Goal: Task Accomplishment & Management: Complete application form

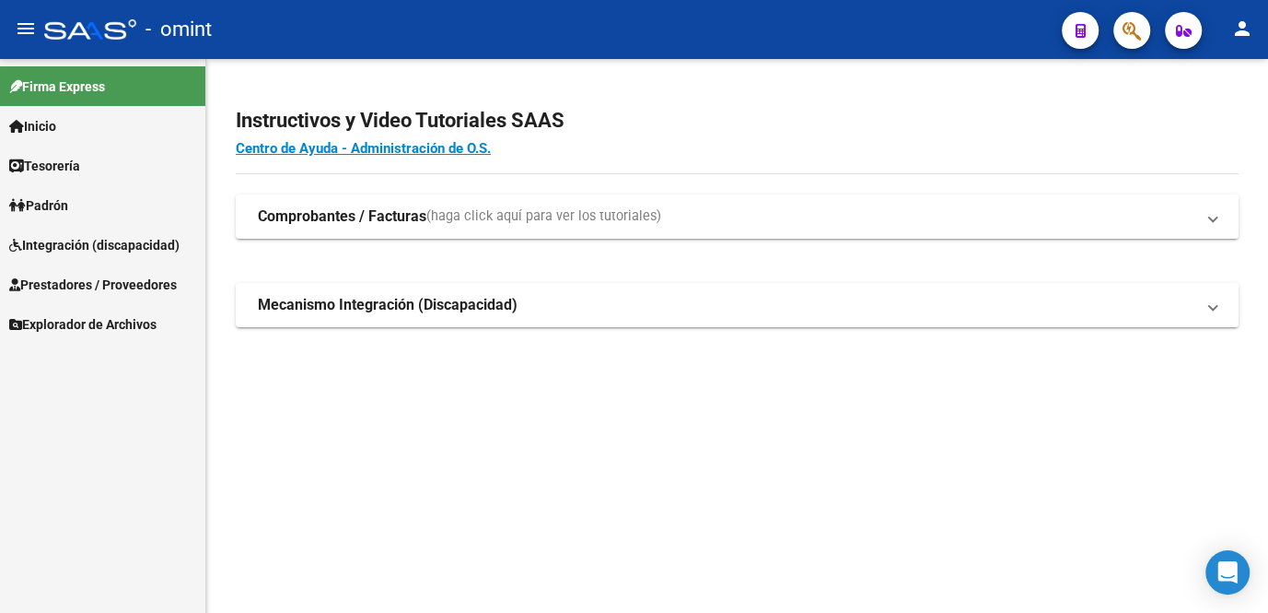
click at [91, 244] on span "Integración (discapacidad)" at bounding box center [94, 245] width 170 height 20
click at [90, 254] on link "Integración (discapacidad)" at bounding box center [102, 245] width 205 height 40
click at [79, 242] on span "Integración (discapacidad)" at bounding box center [94, 245] width 170 height 20
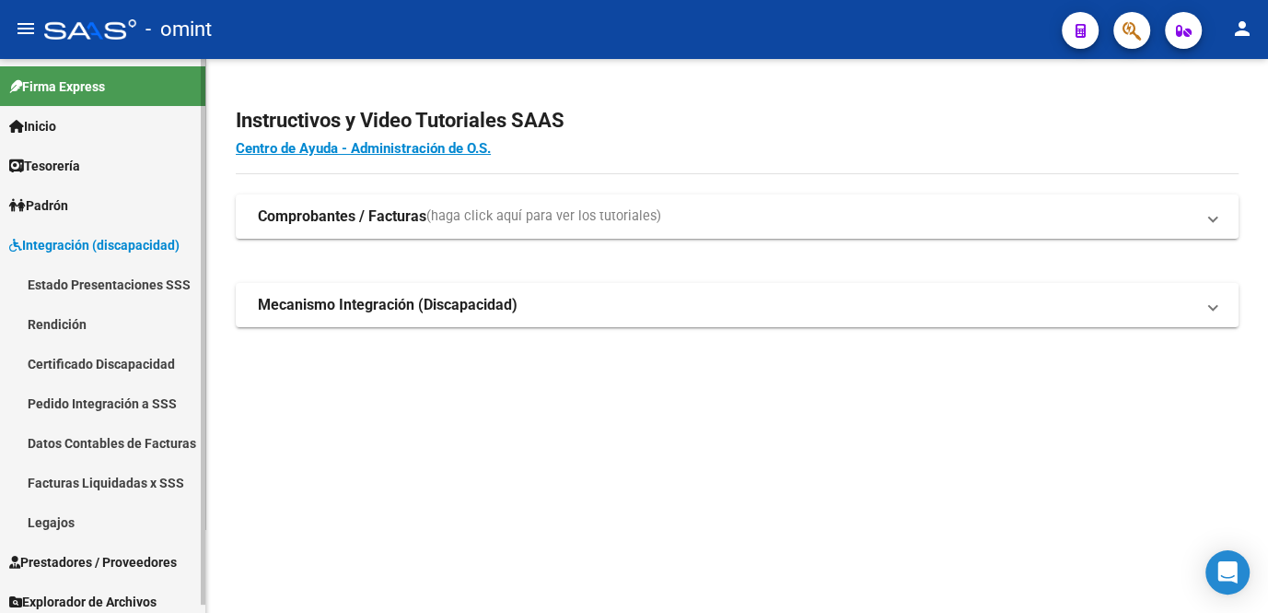
click at [74, 522] on link "Legajos" at bounding box center [102, 522] width 205 height 40
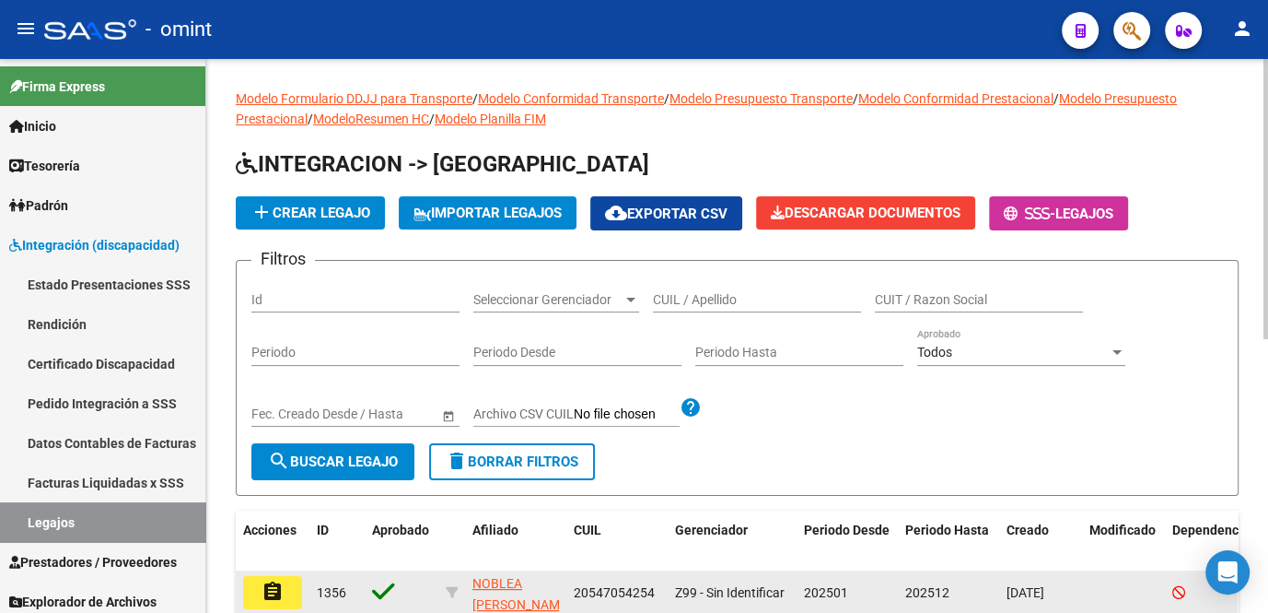
scroll to position [167, 0]
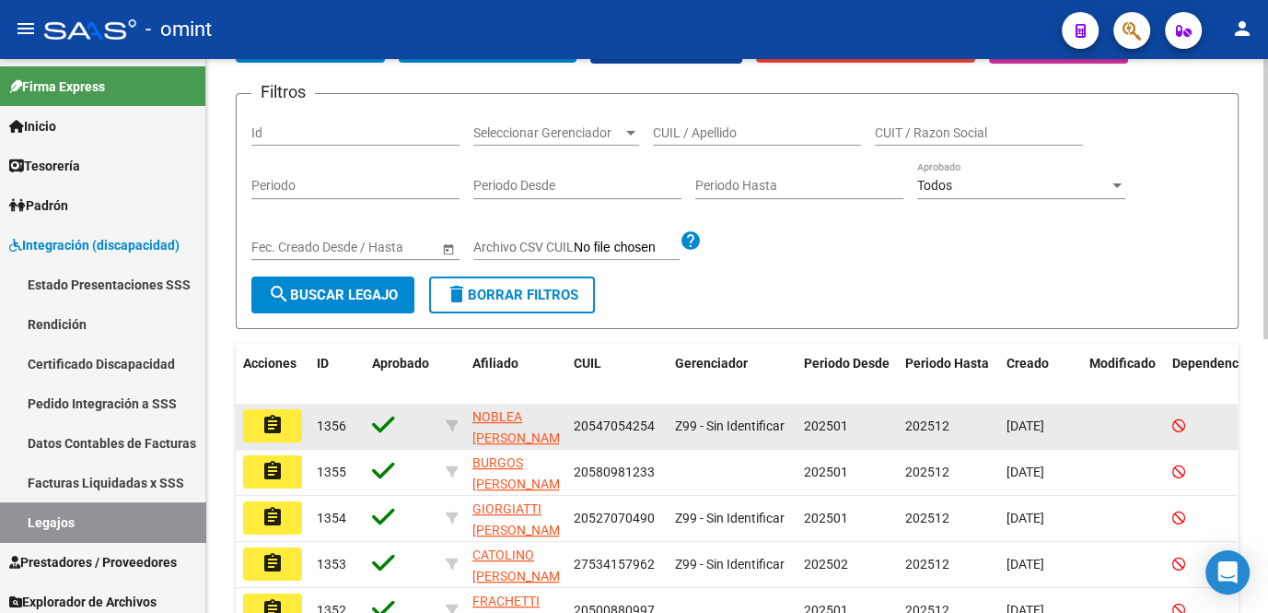
click at [262, 426] on mat-icon "assignment" at bounding box center [273, 425] width 22 height 22
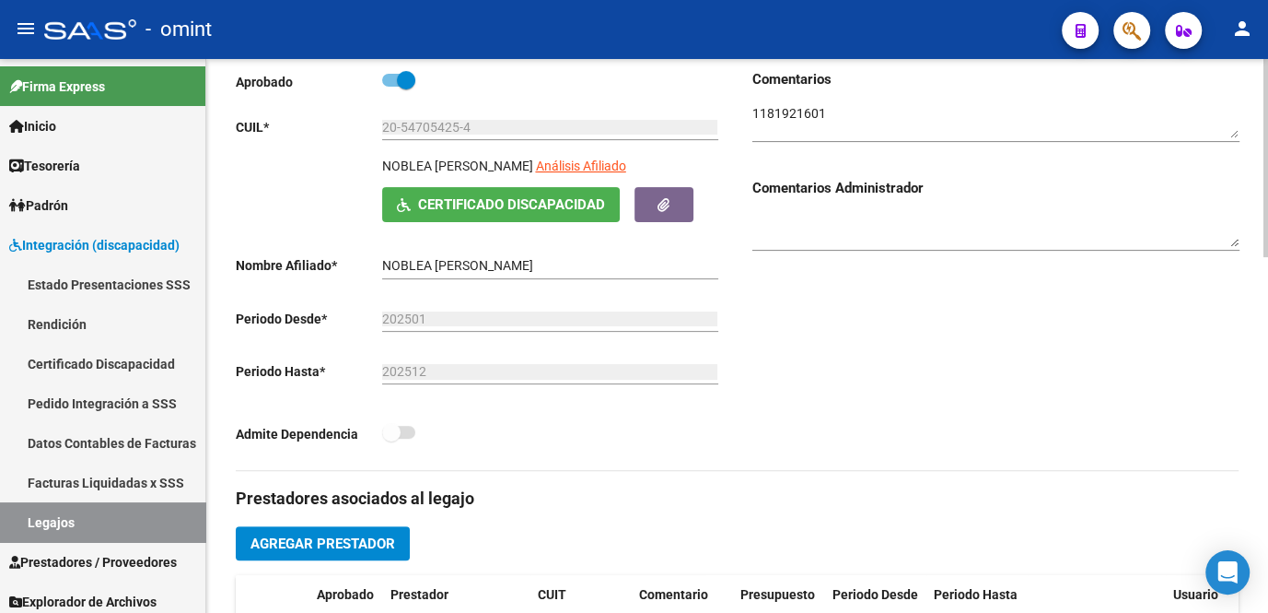
scroll to position [502, 0]
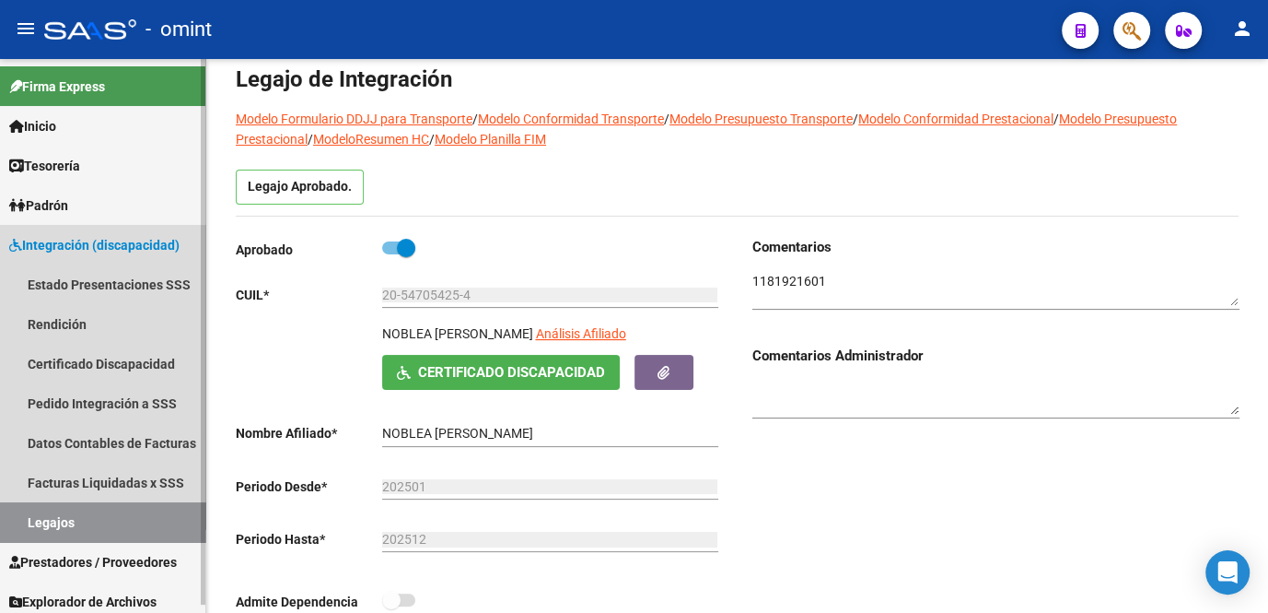
click at [78, 520] on link "Legajos" at bounding box center [102, 522] width 205 height 40
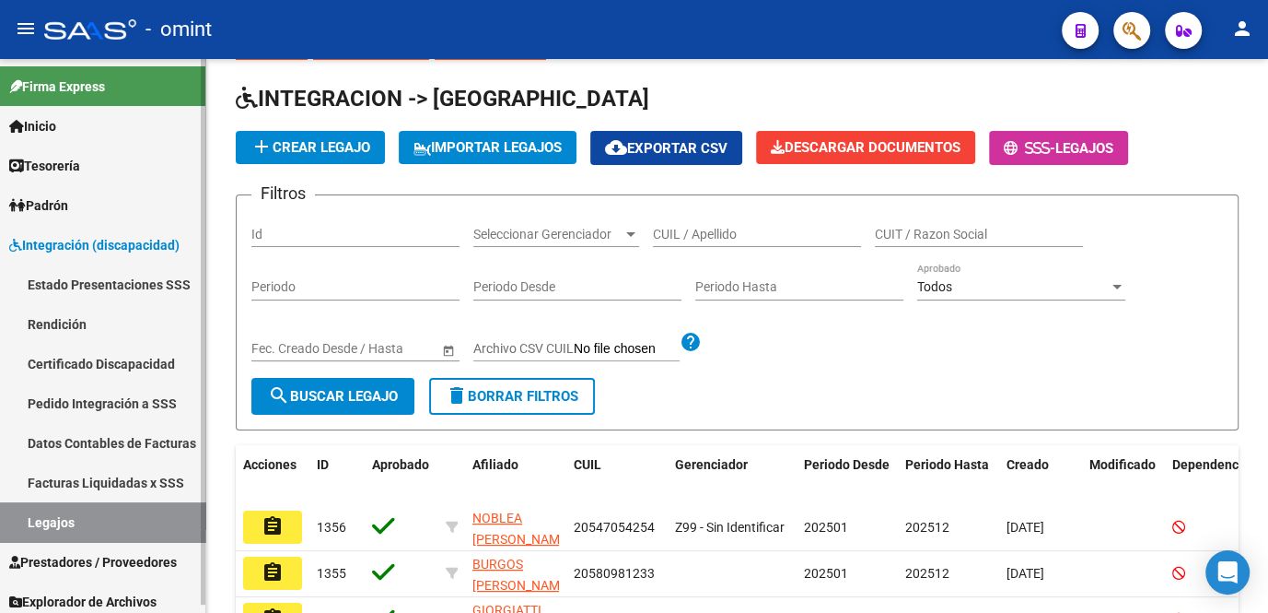
scroll to position [83, 0]
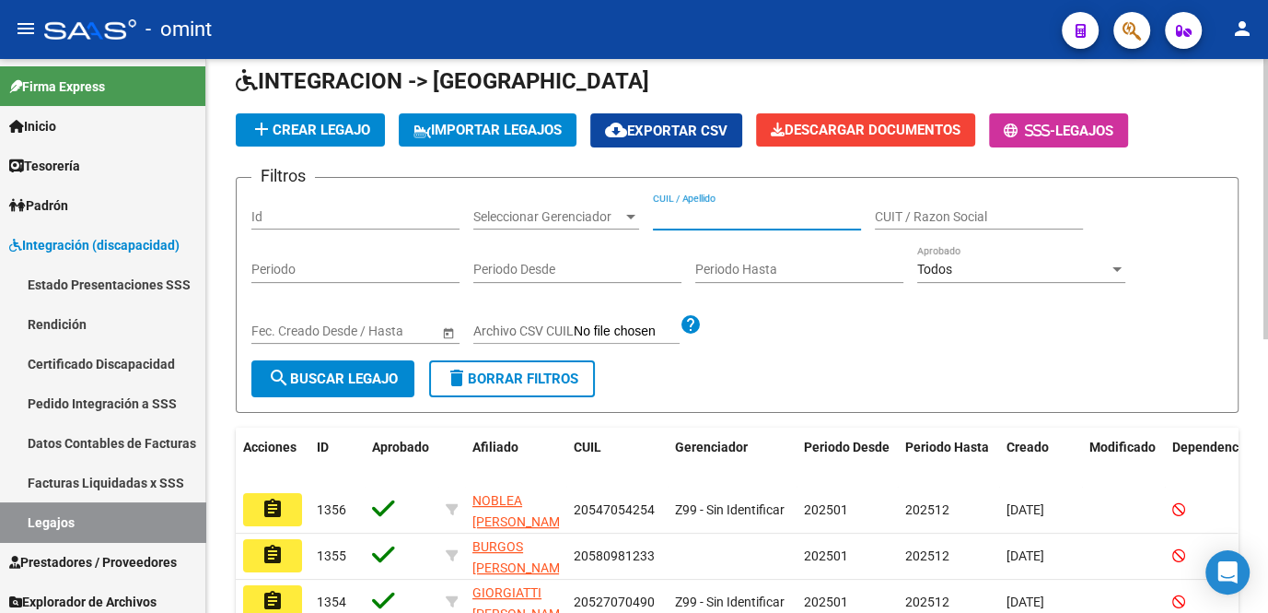
click at [703, 214] on input "CUIL / Apellido" at bounding box center [757, 217] width 208 height 16
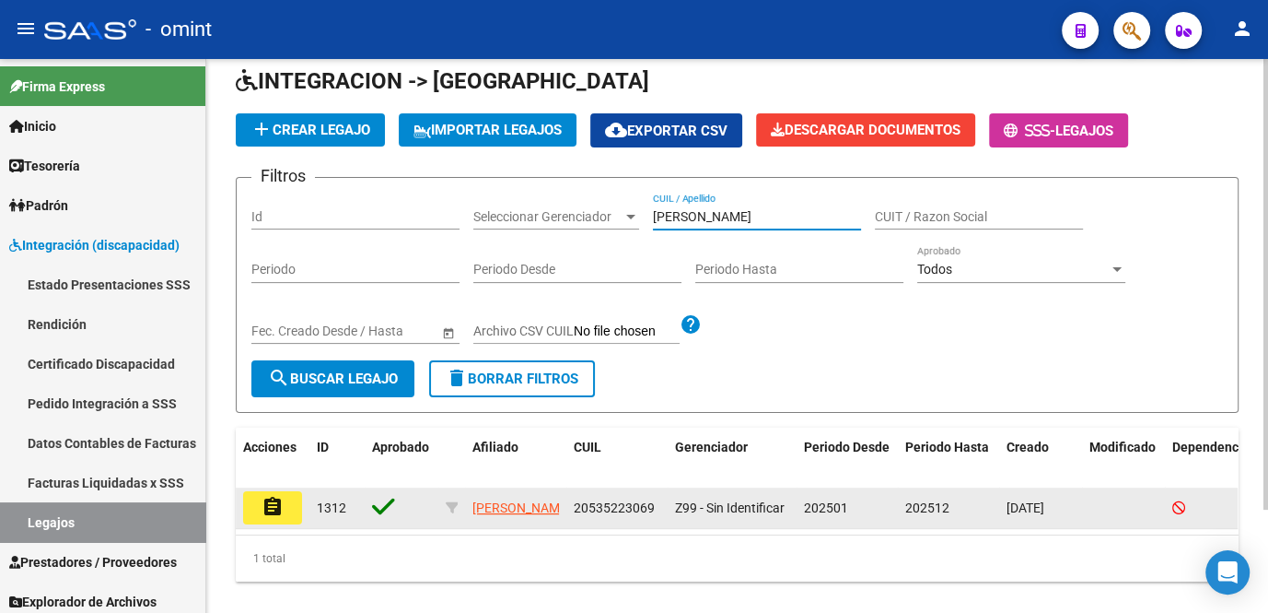
type input "[PERSON_NAME]"
click at [270, 503] on mat-icon "assignment" at bounding box center [273, 507] width 22 height 22
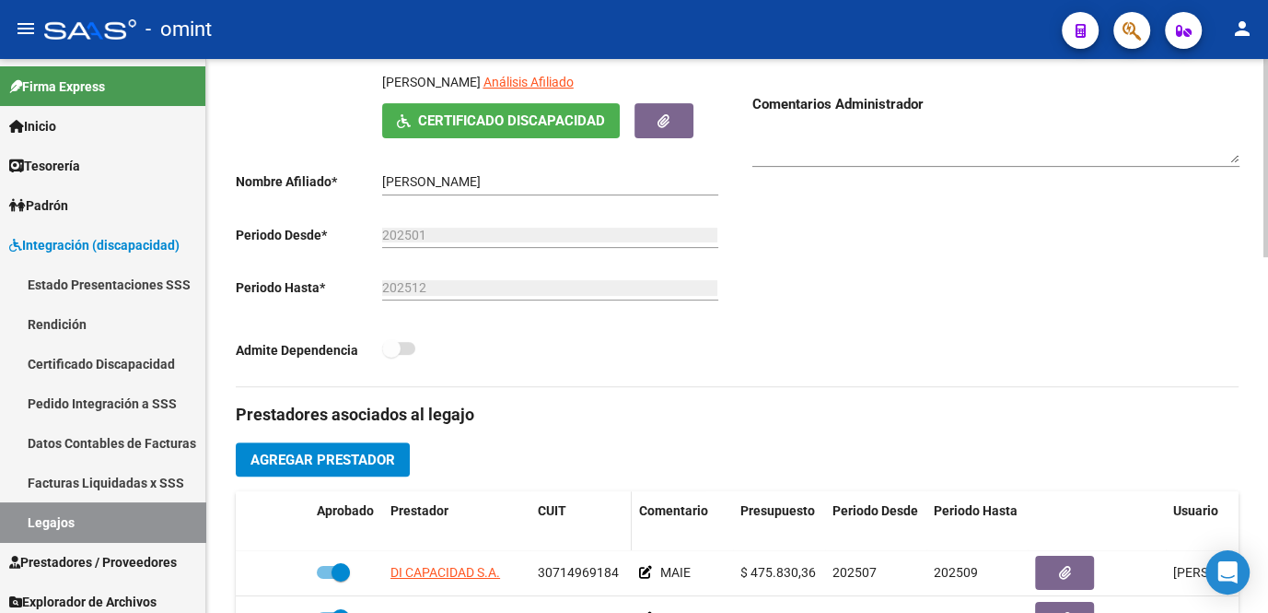
scroll to position [418, 0]
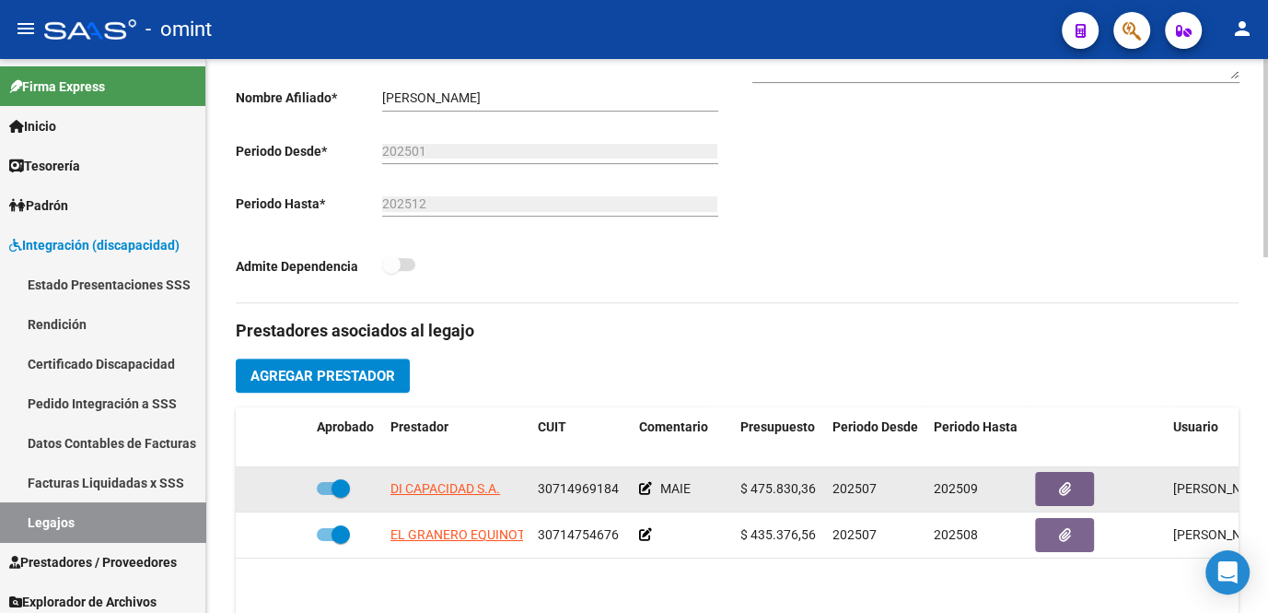
click at [594, 493] on span "30714969184" at bounding box center [578, 488] width 81 height 15
copy span "30714969184"
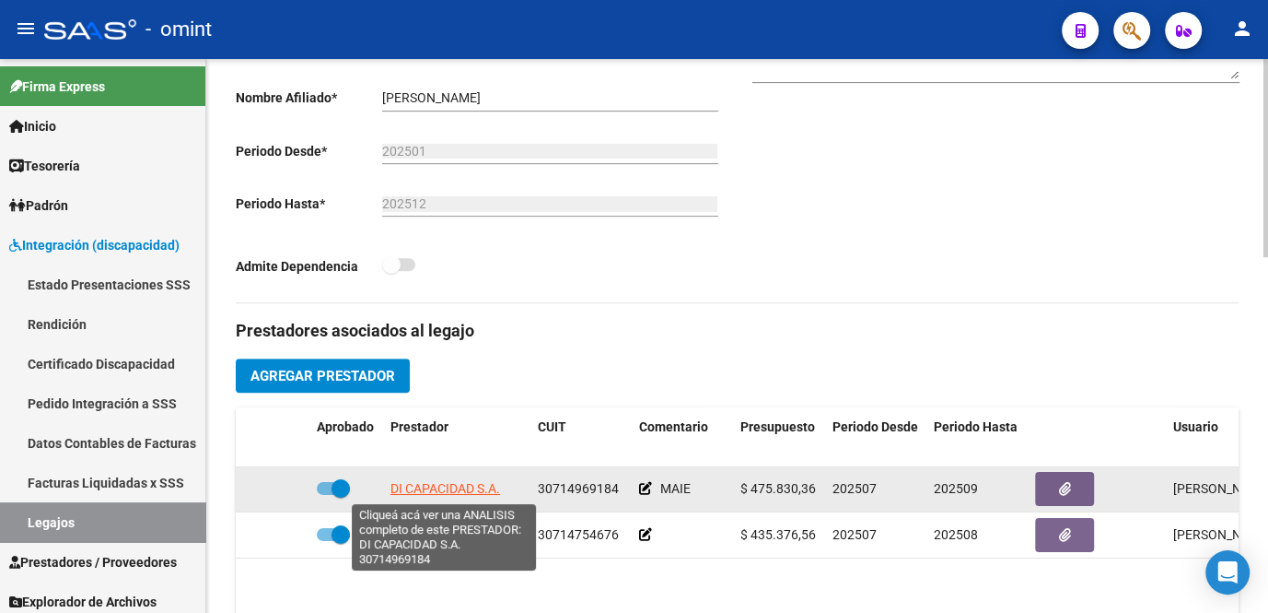
click at [452, 490] on span "DI CAPACIDAD S.A." at bounding box center [446, 488] width 110 height 15
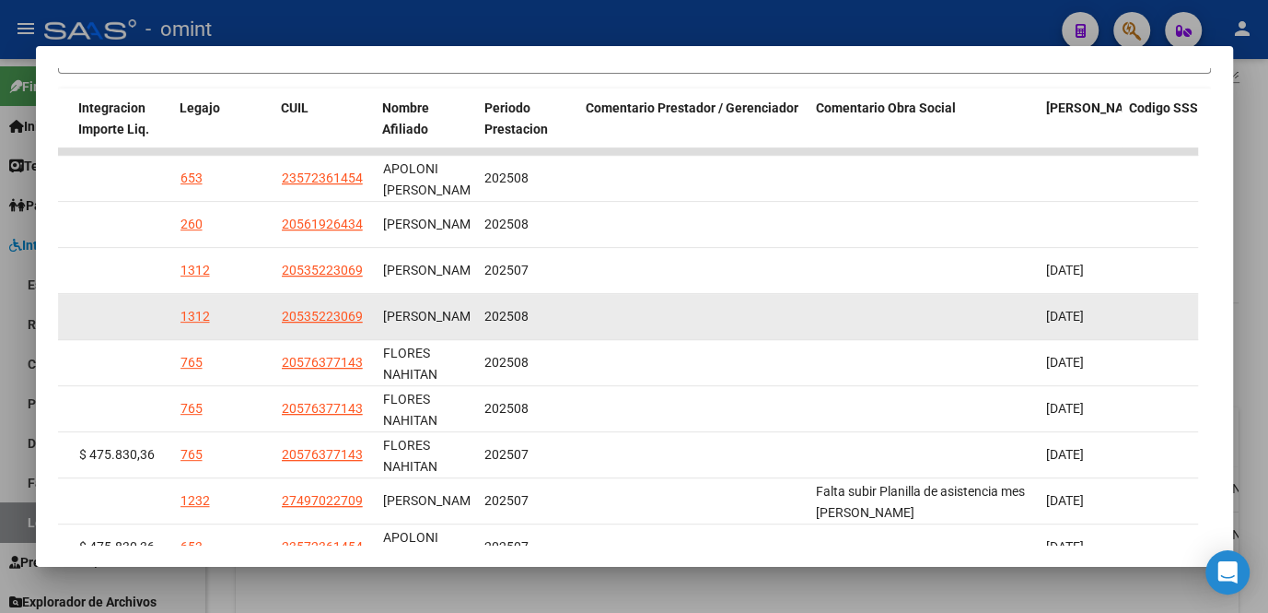
scroll to position [586, 0]
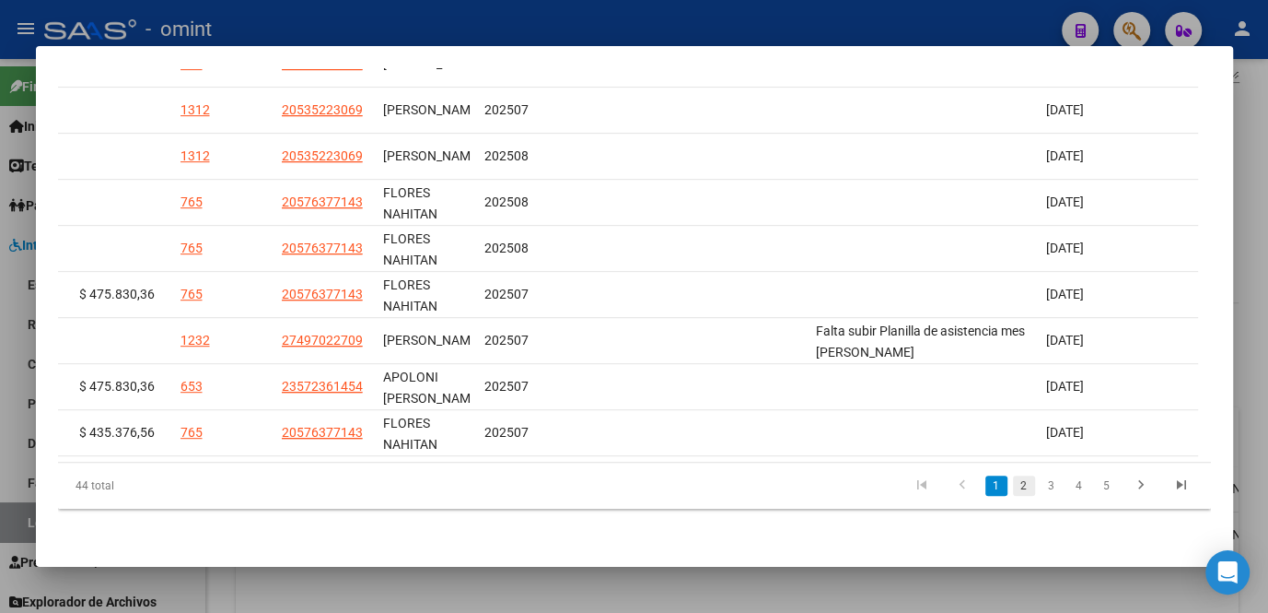
click at [1013, 496] on link "2" at bounding box center [1024, 485] width 22 height 20
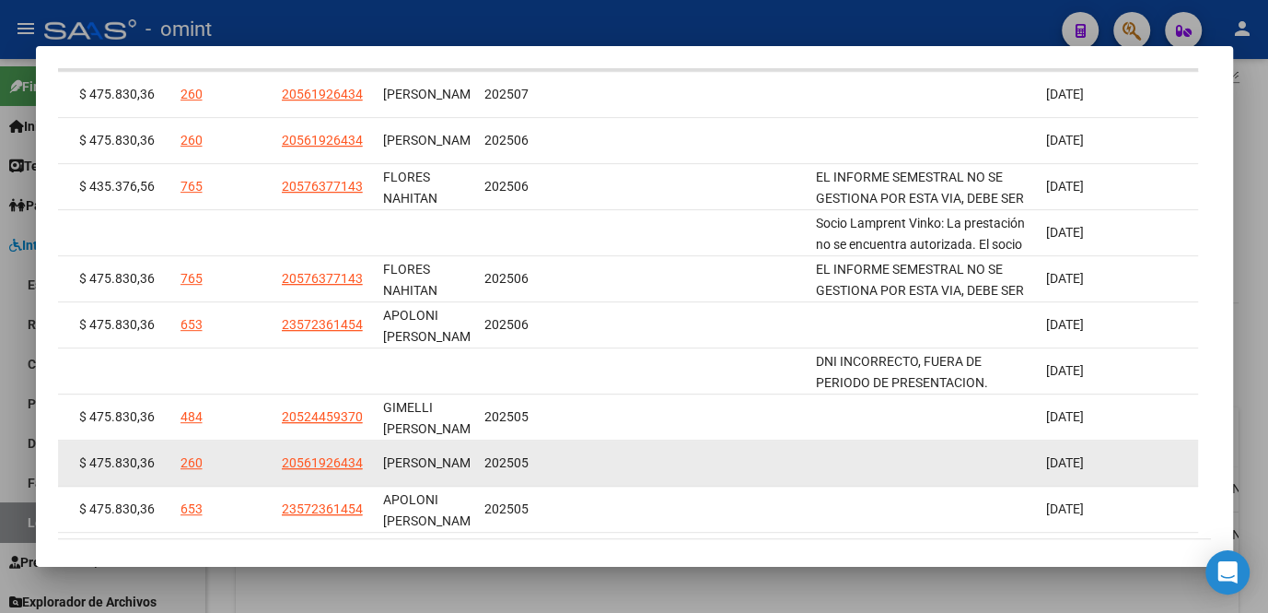
scroll to position [595, 0]
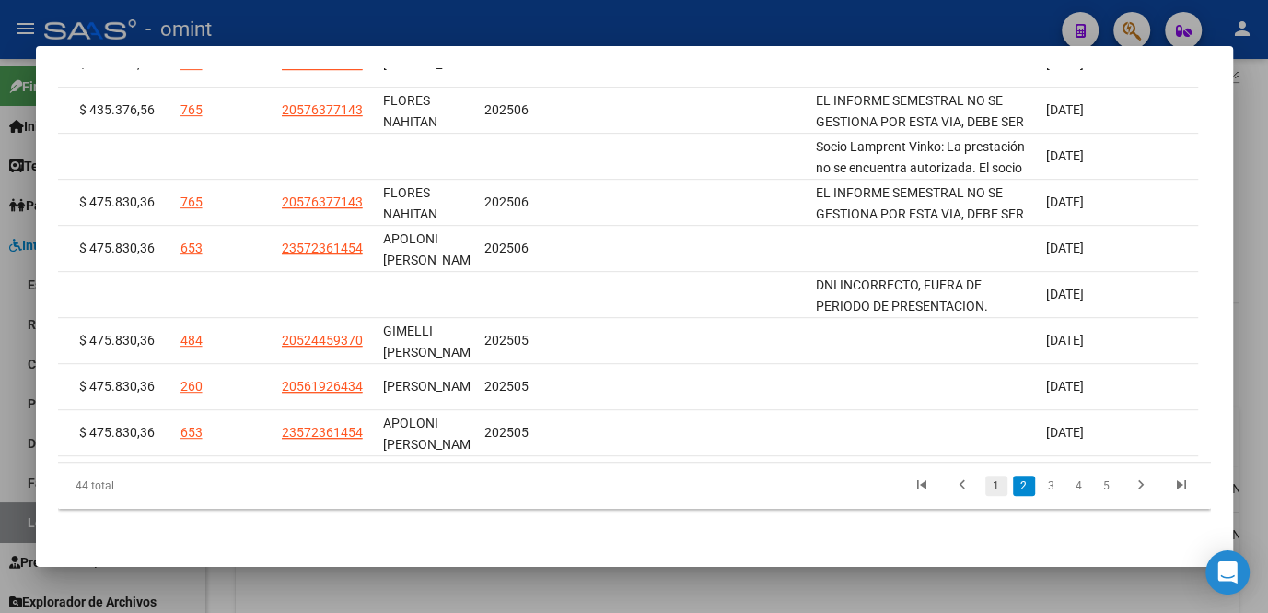
click at [986, 485] on link "1" at bounding box center [997, 485] width 22 height 20
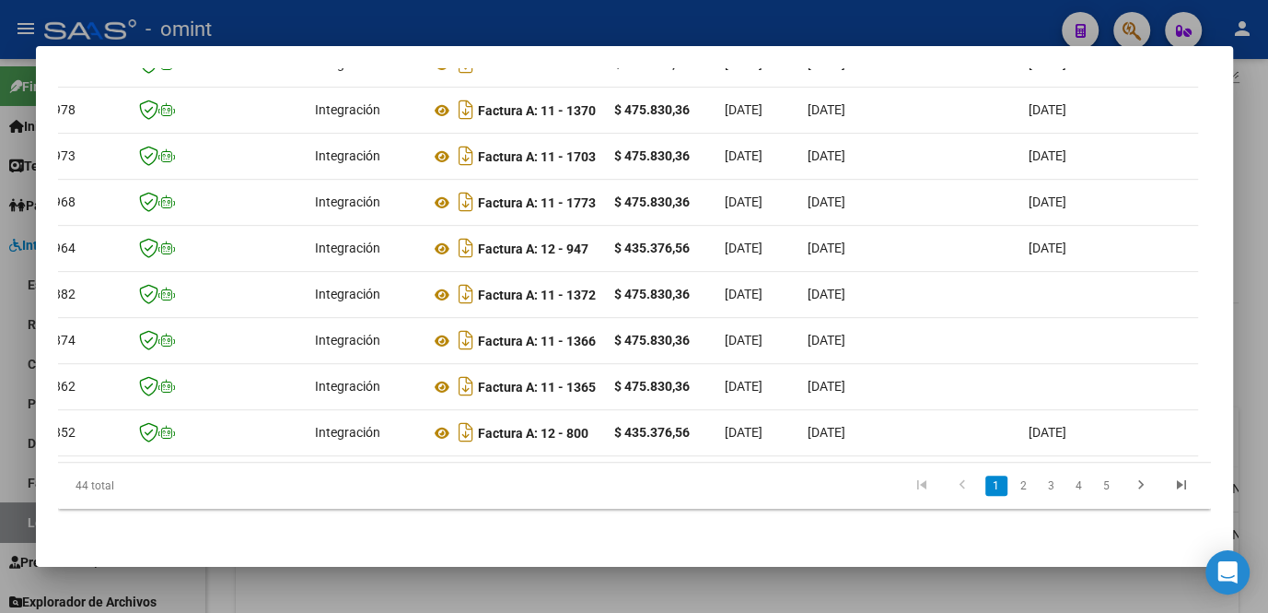
scroll to position [0, 0]
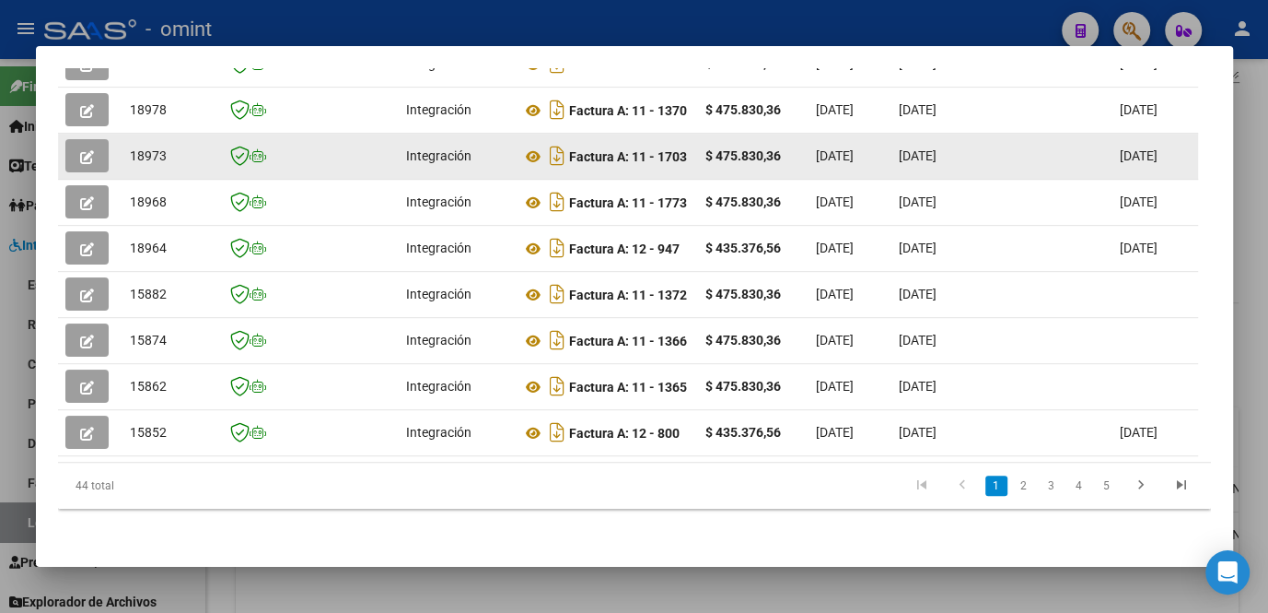
click at [81, 150] on icon "button" at bounding box center [87, 157] width 14 height 14
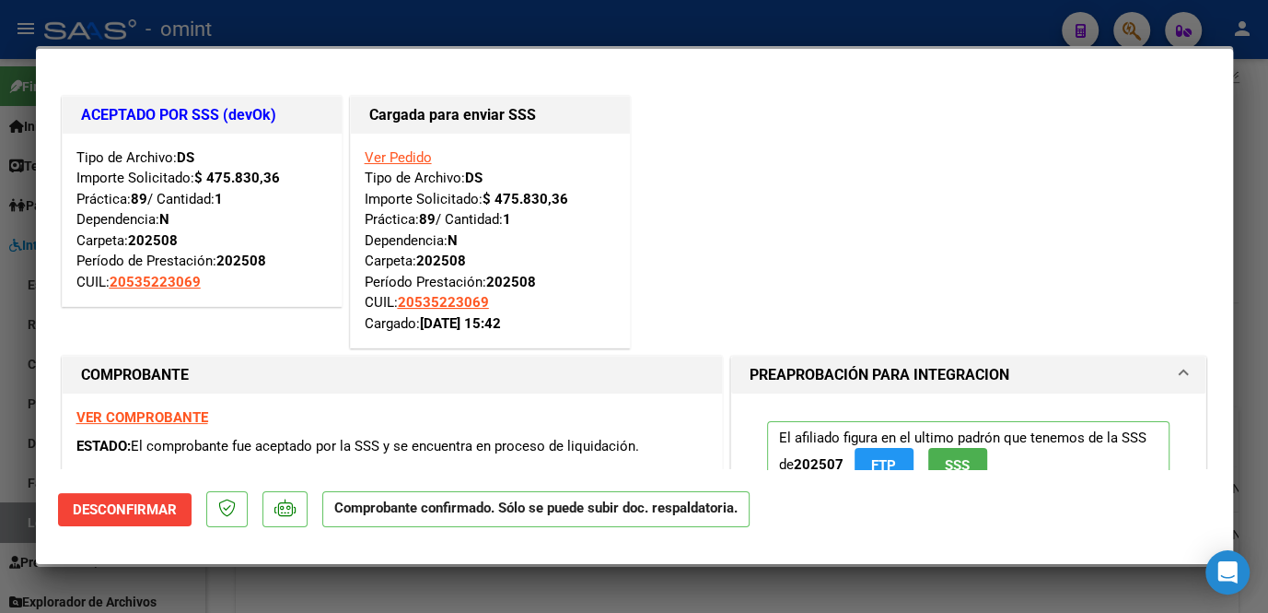
click at [2, 139] on div at bounding box center [634, 306] width 1268 height 613
type input "$ 0,00"
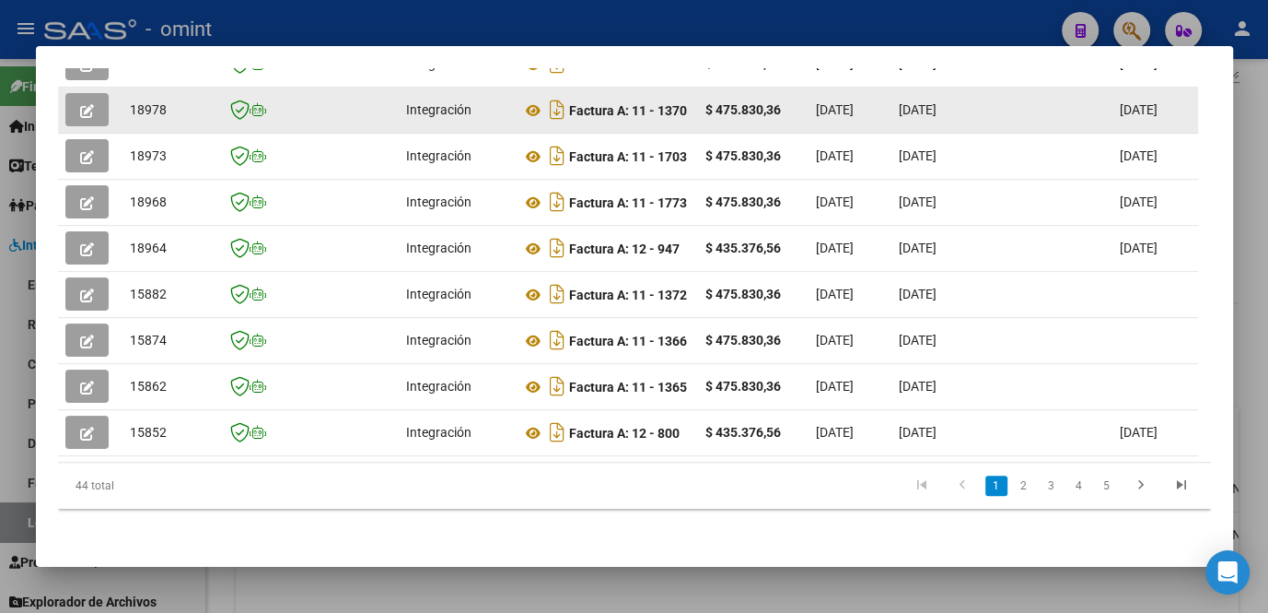
click at [99, 106] on button "button" at bounding box center [86, 109] width 43 height 33
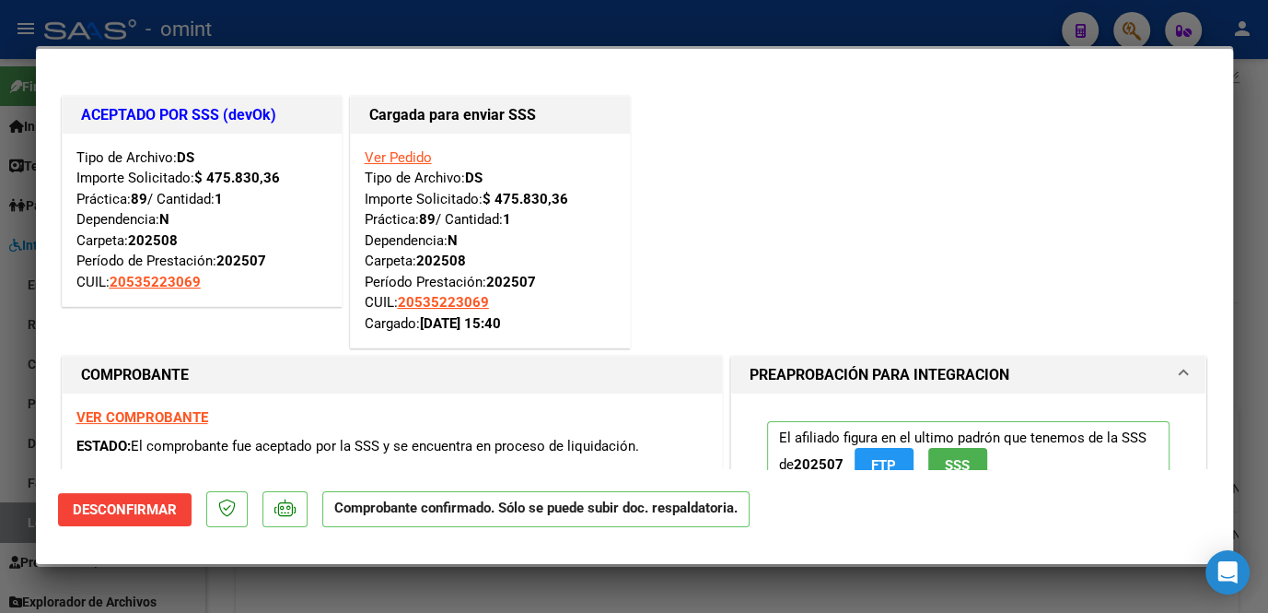
click at [8, 173] on div at bounding box center [634, 306] width 1268 height 613
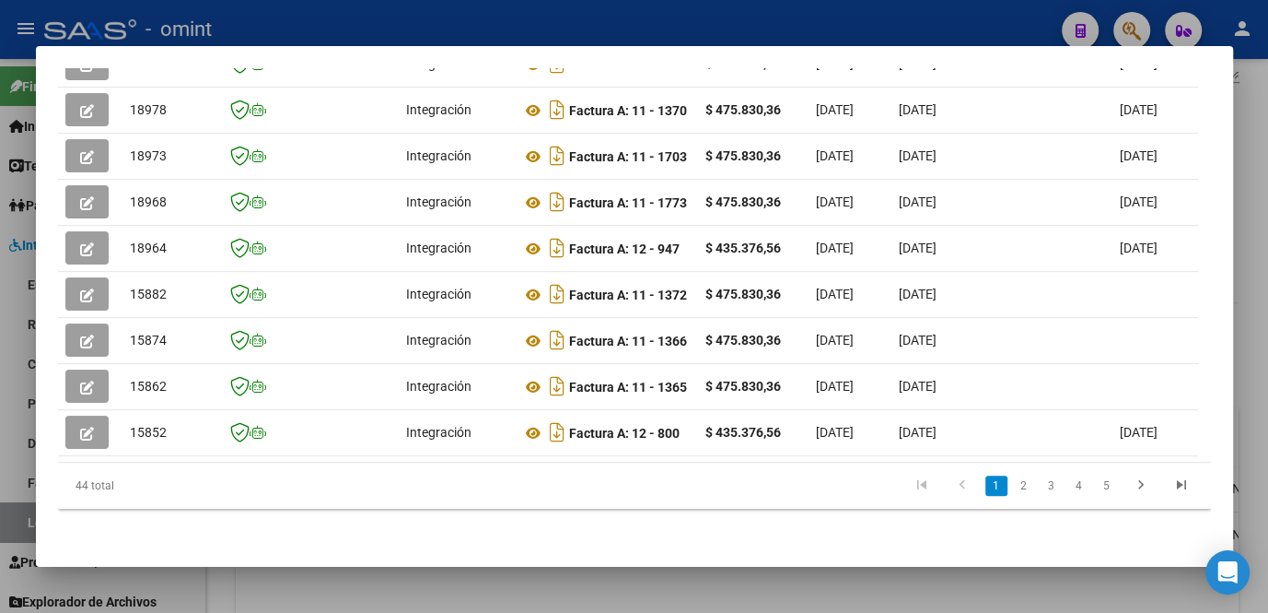
click at [3, 181] on div at bounding box center [634, 306] width 1268 height 613
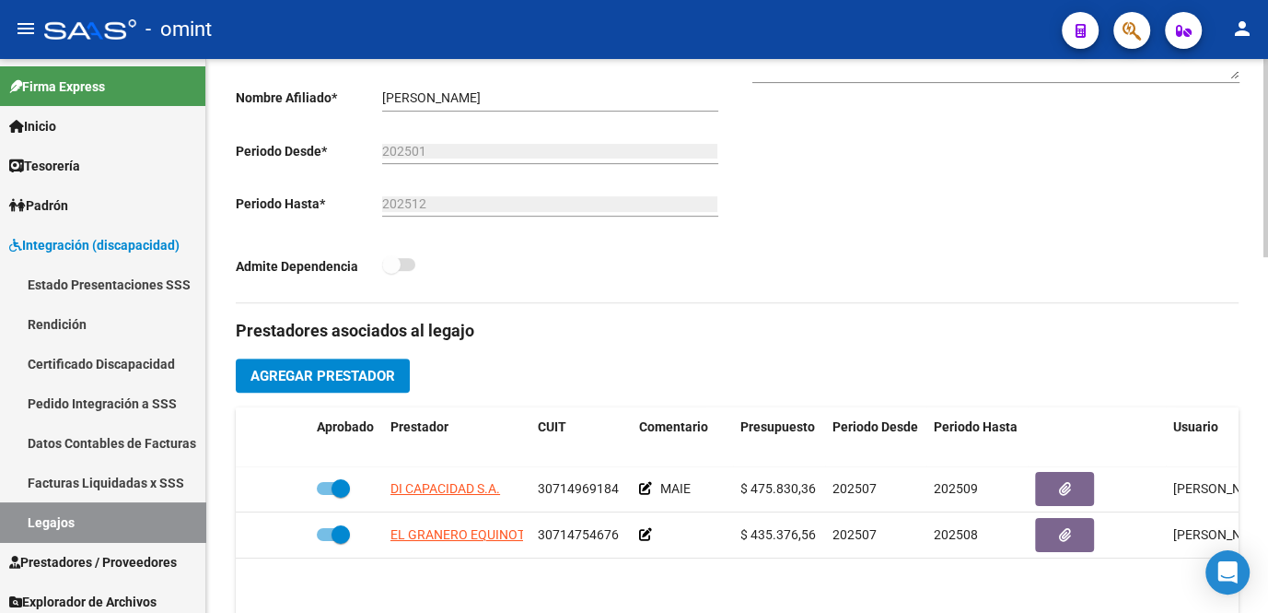
scroll to position [167, 0]
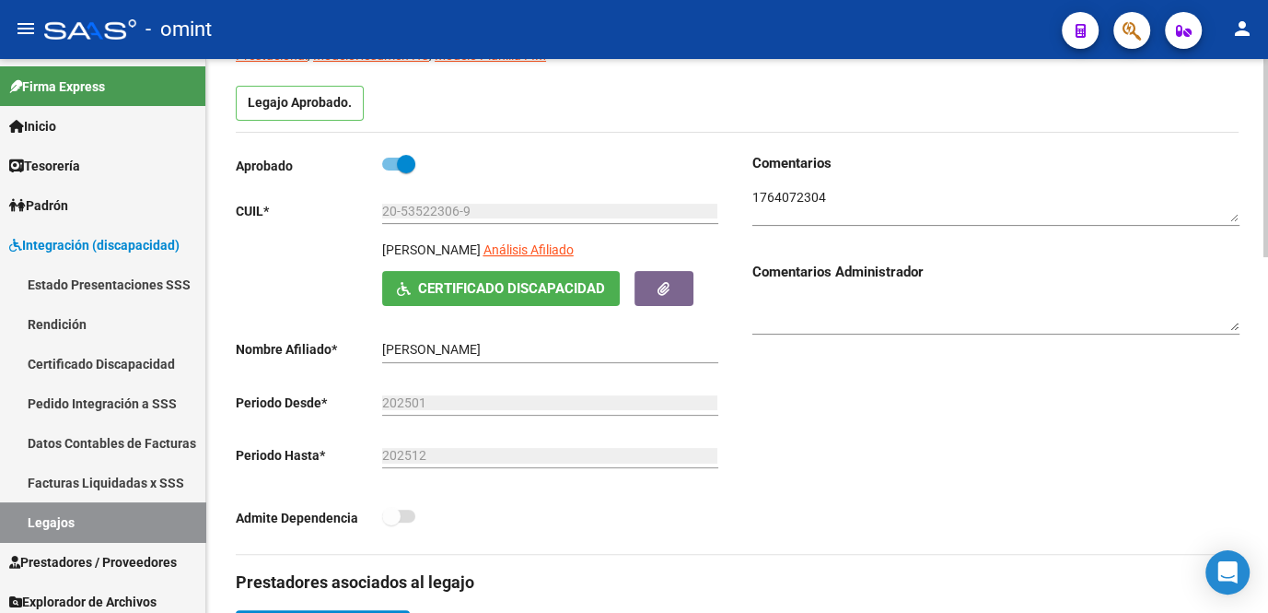
click at [817, 190] on textarea at bounding box center [996, 205] width 487 height 35
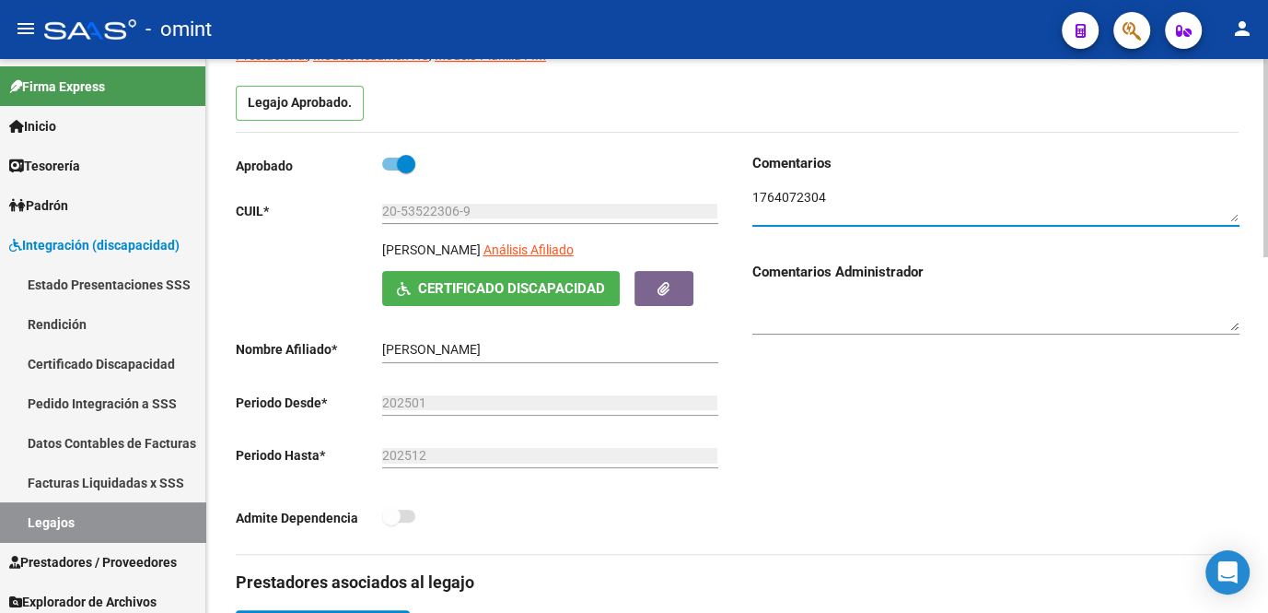
click at [790, 199] on textarea at bounding box center [996, 205] width 487 height 35
click at [138, 511] on link "Legajos" at bounding box center [102, 522] width 205 height 40
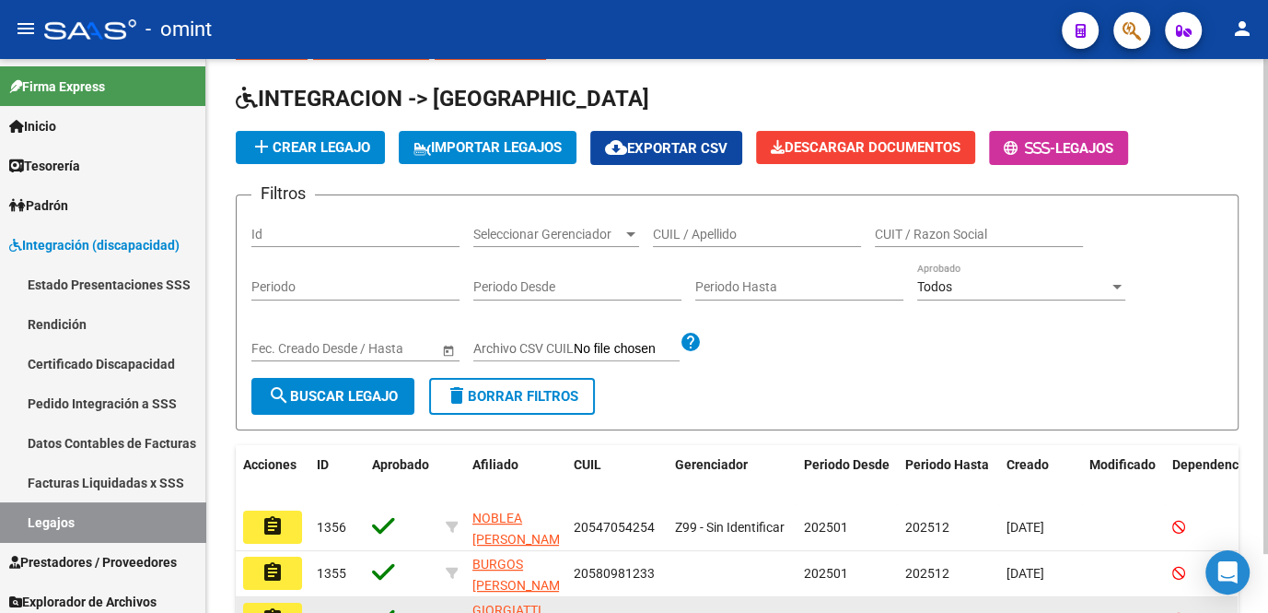
scroll to position [167, 0]
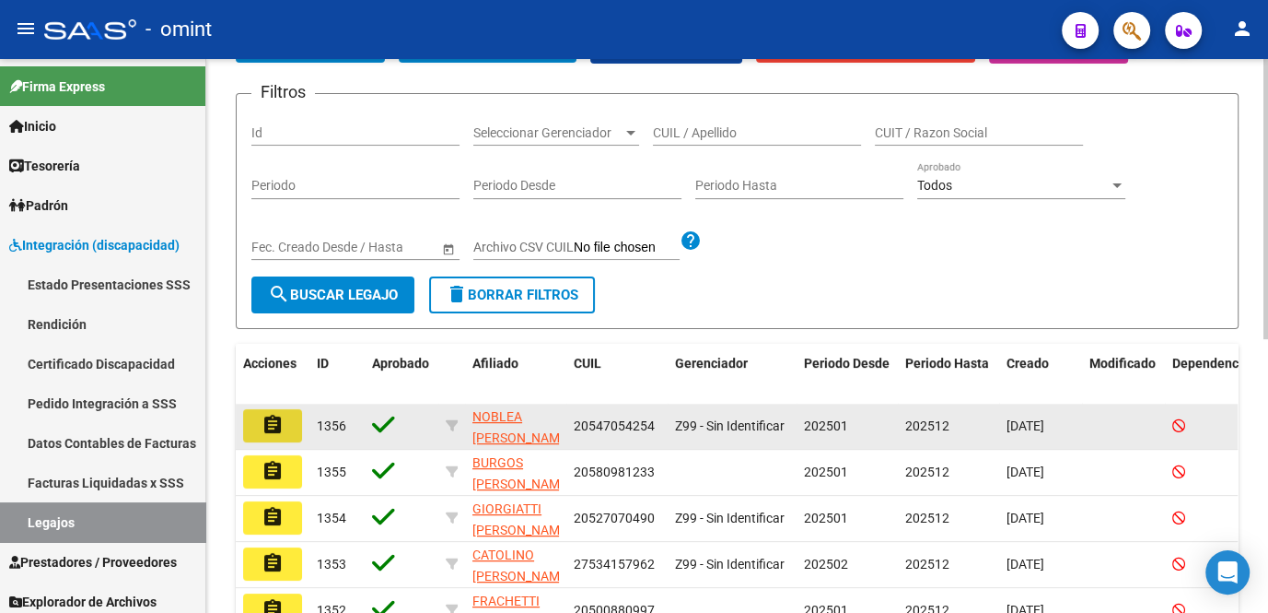
click at [298, 424] on button "assignment" at bounding box center [272, 425] width 59 height 33
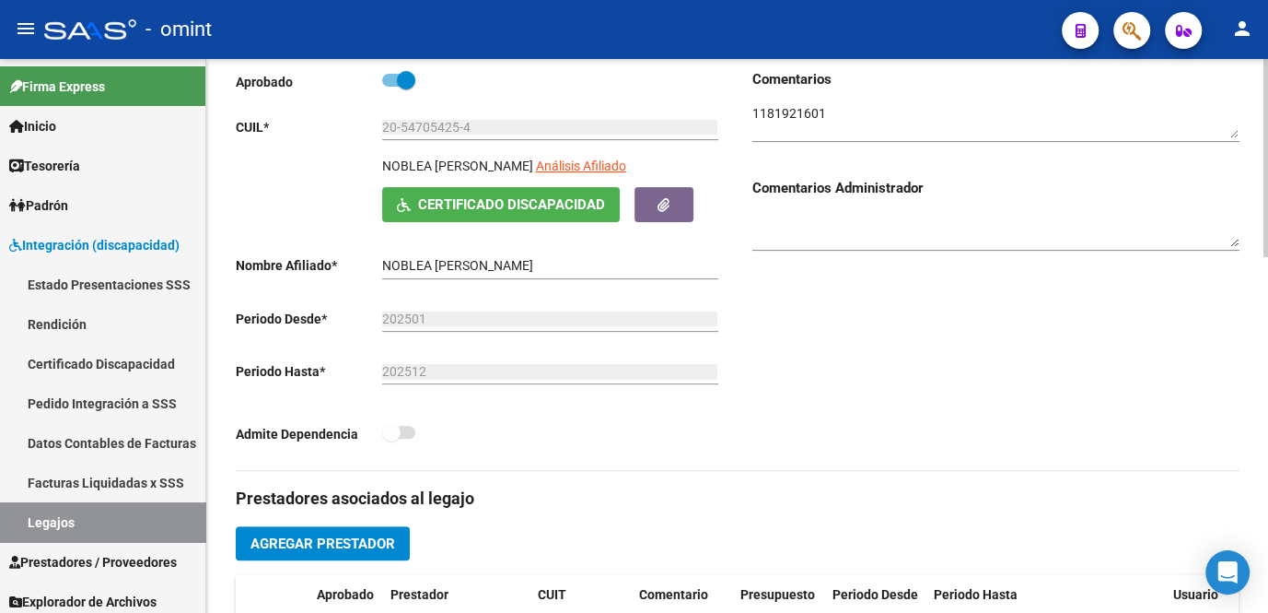
scroll to position [502, 0]
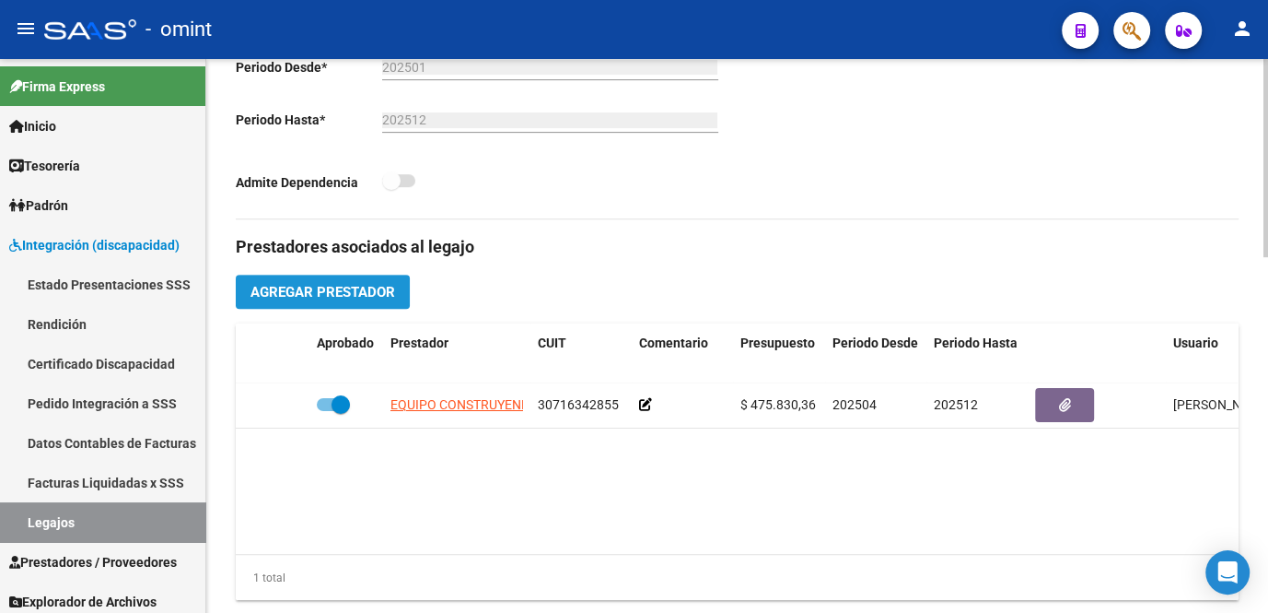
click at [366, 286] on span "Agregar Prestador" at bounding box center [323, 292] width 145 height 17
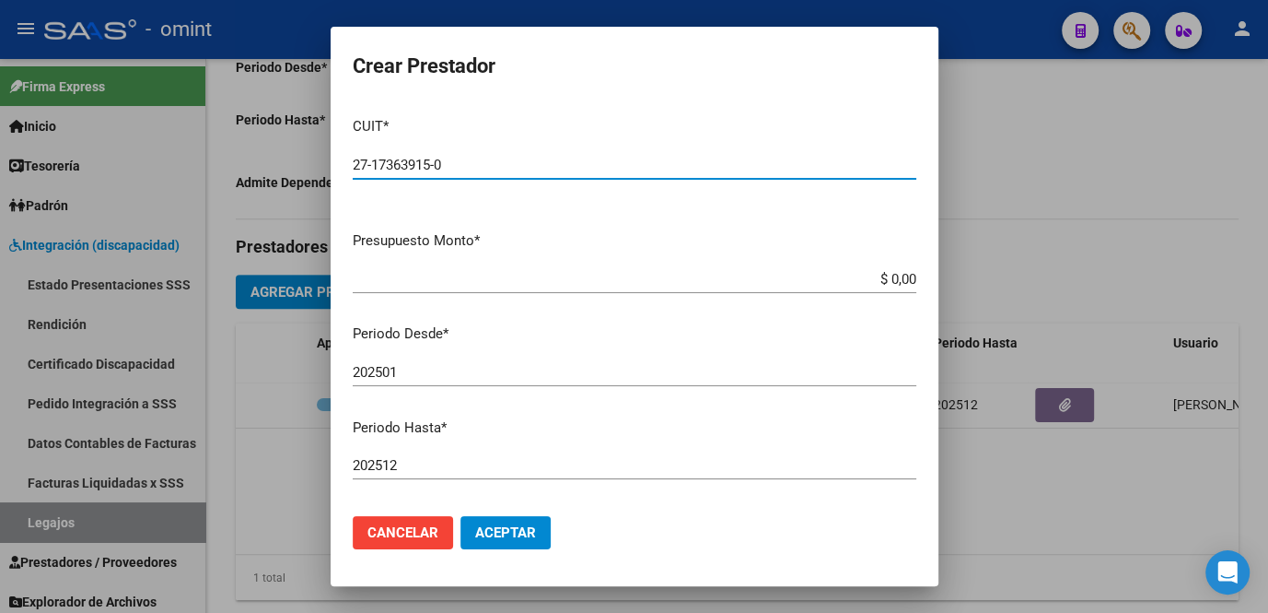
type input "27-17363915-0"
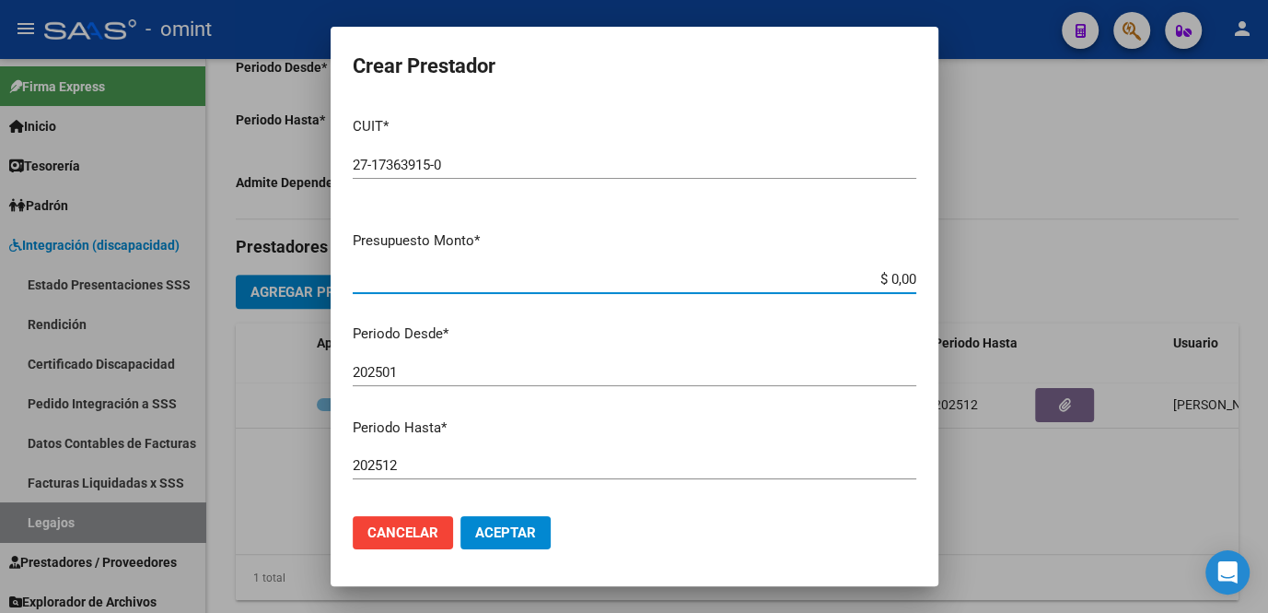
click at [896, 283] on input "$ 0,00" at bounding box center [635, 279] width 564 height 17
type input "$ 12.370,61"
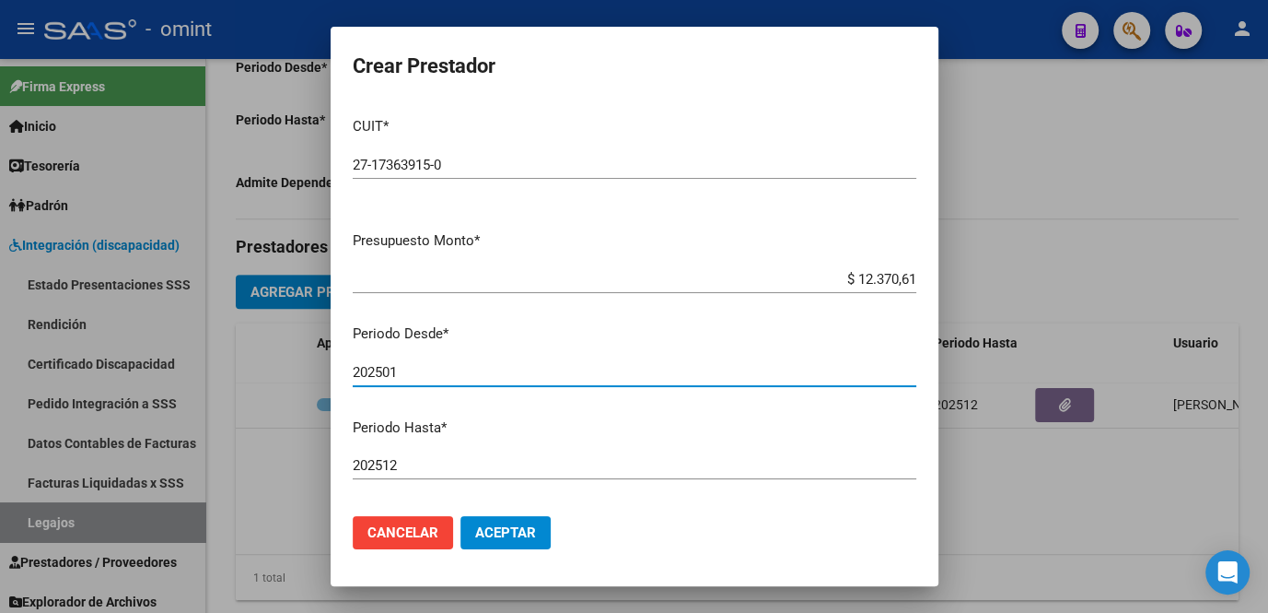
click at [446, 372] on input "202501" at bounding box center [635, 372] width 564 height 17
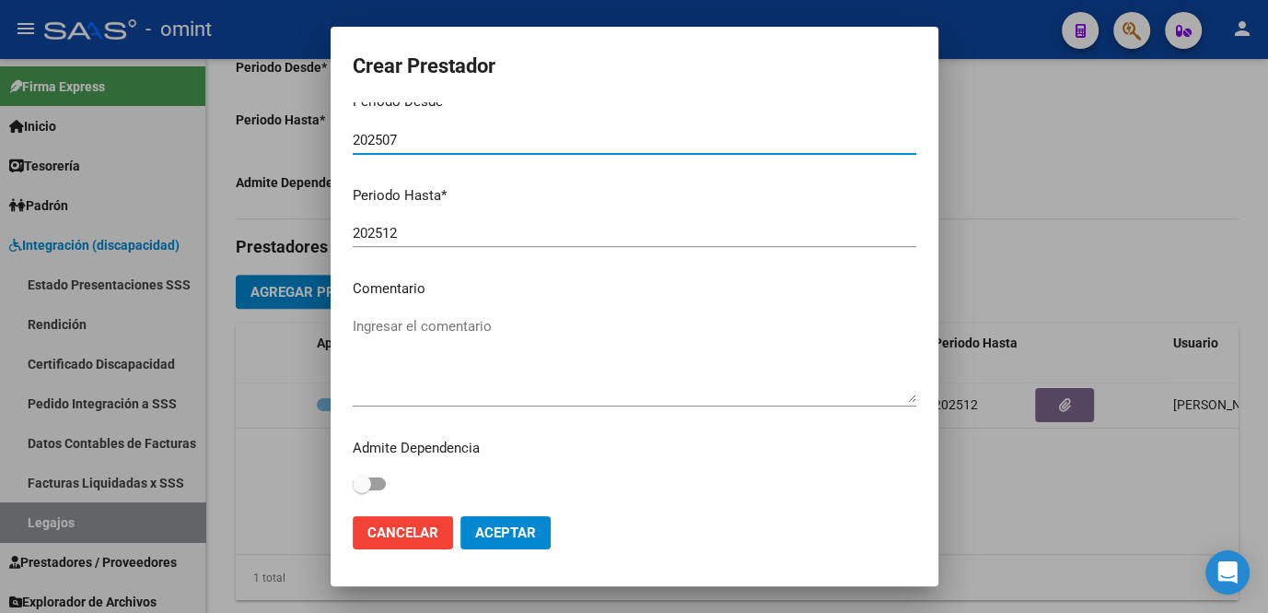
type input "202507"
click at [439, 319] on textarea "Ingresar el comentario" at bounding box center [635, 359] width 564 height 87
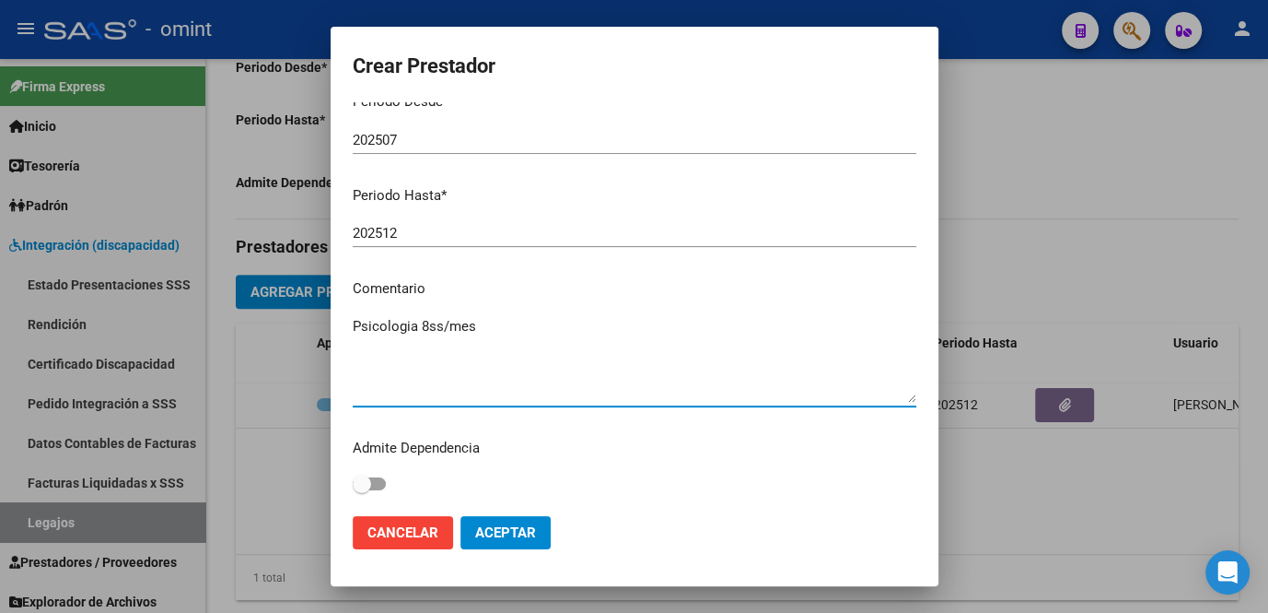
type textarea "Psicologia 8ss/mes"
click at [491, 533] on span "Aceptar" at bounding box center [505, 532] width 61 height 17
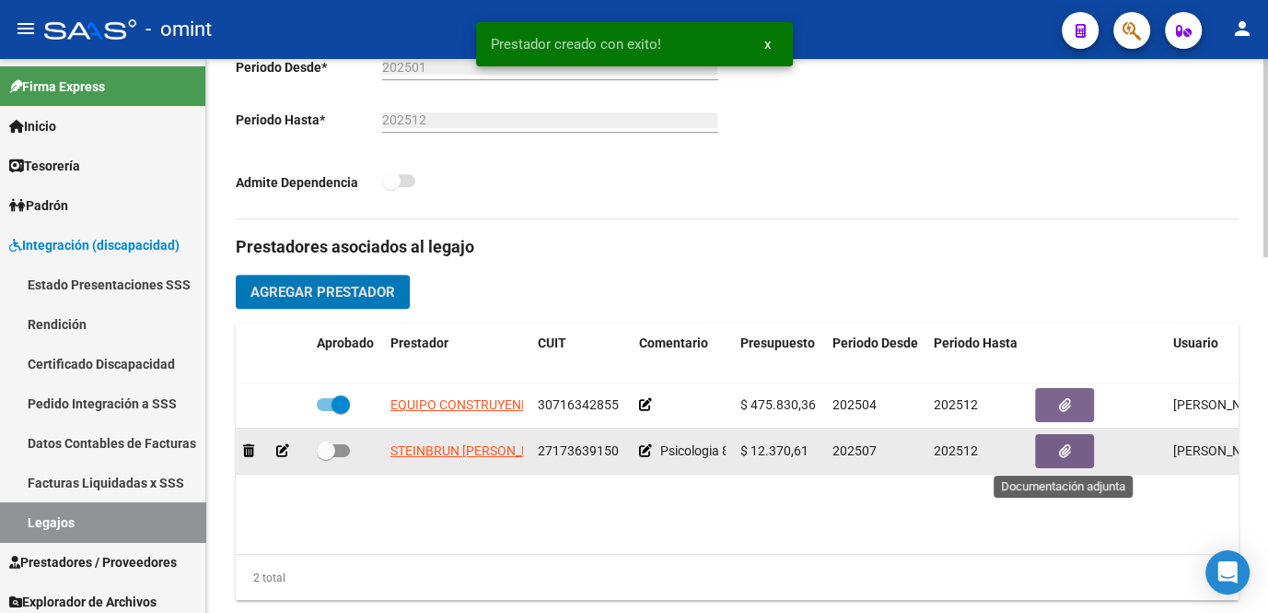
click at [1043, 456] on button "button" at bounding box center [1064, 451] width 59 height 34
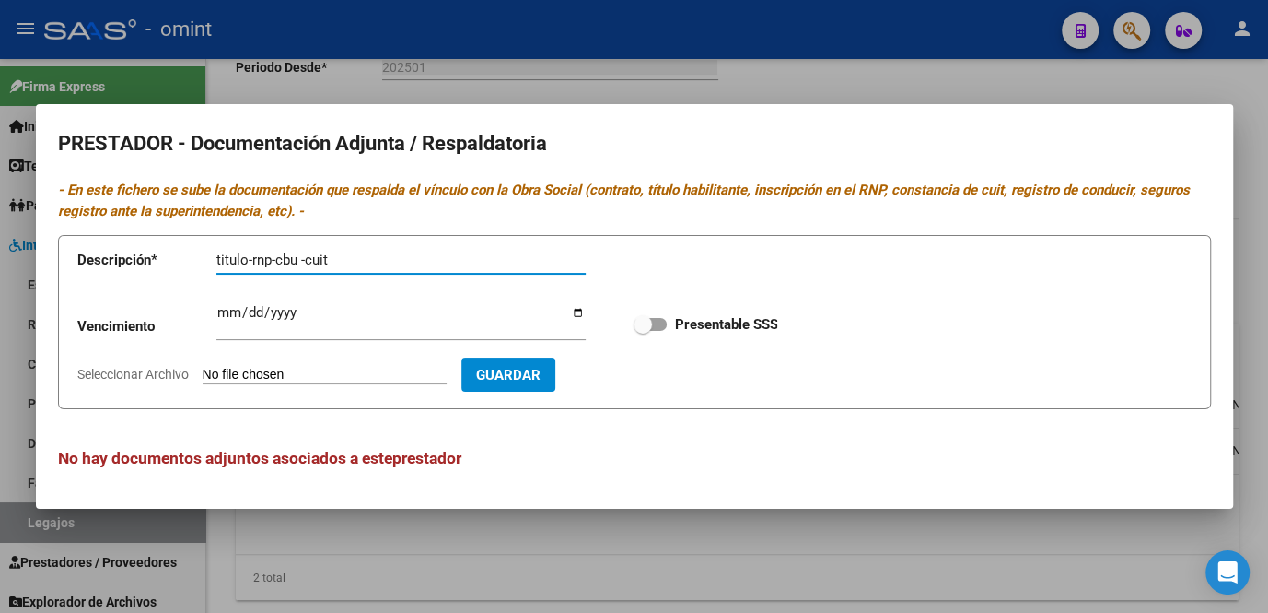
type input "titulo-rnp-cbu -cuit"
click at [225, 310] on input "Ingresar vencimiento" at bounding box center [400, 319] width 369 height 29
type input "[DATE]"
click at [668, 328] on label "Presentable SSS" at bounding box center [706, 324] width 144 height 22
click at [643, 331] on input "Presentable SSS" at bounding box center [642, 331] width 1 height 1
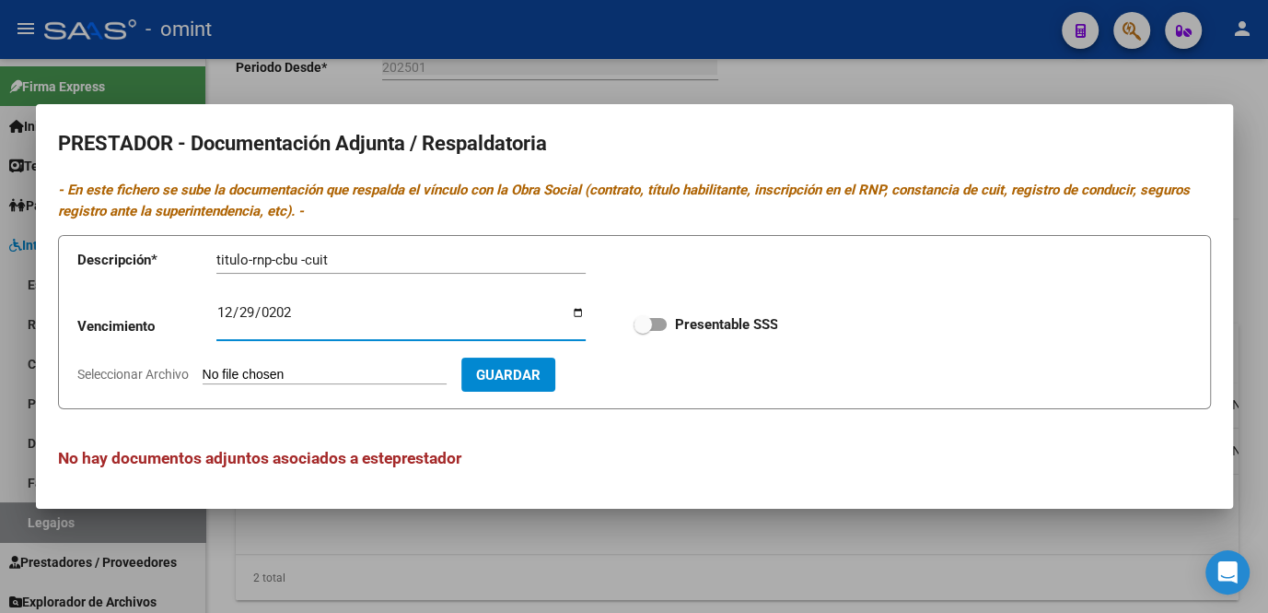
checkbox input "true"
click at [152, 374] on span "Seleccionar Archivo" at bounding box center [132, 374] width 111 height 15
click at [203, 374] on input "Seleccionar Archivo" at bounding box center [325, 376] width 244 height 18
type input "C:\fakepath\psicologa.pdf"
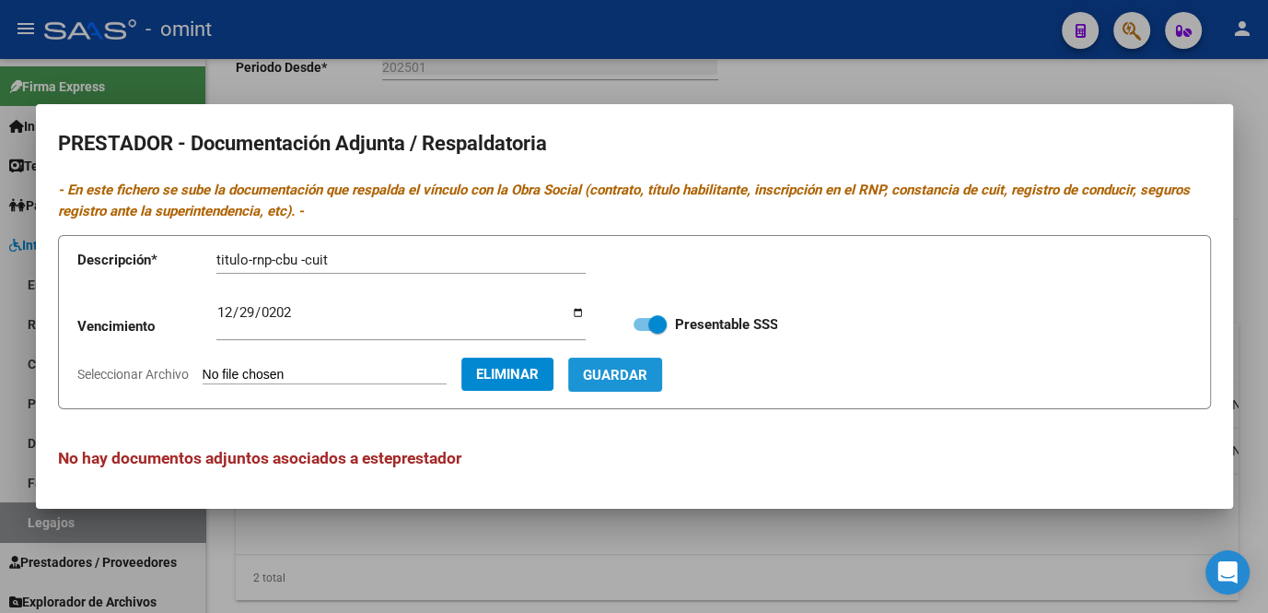
click at [662, 363] on button "Guardar" at bounding box center [615, 374] width 94 height 34
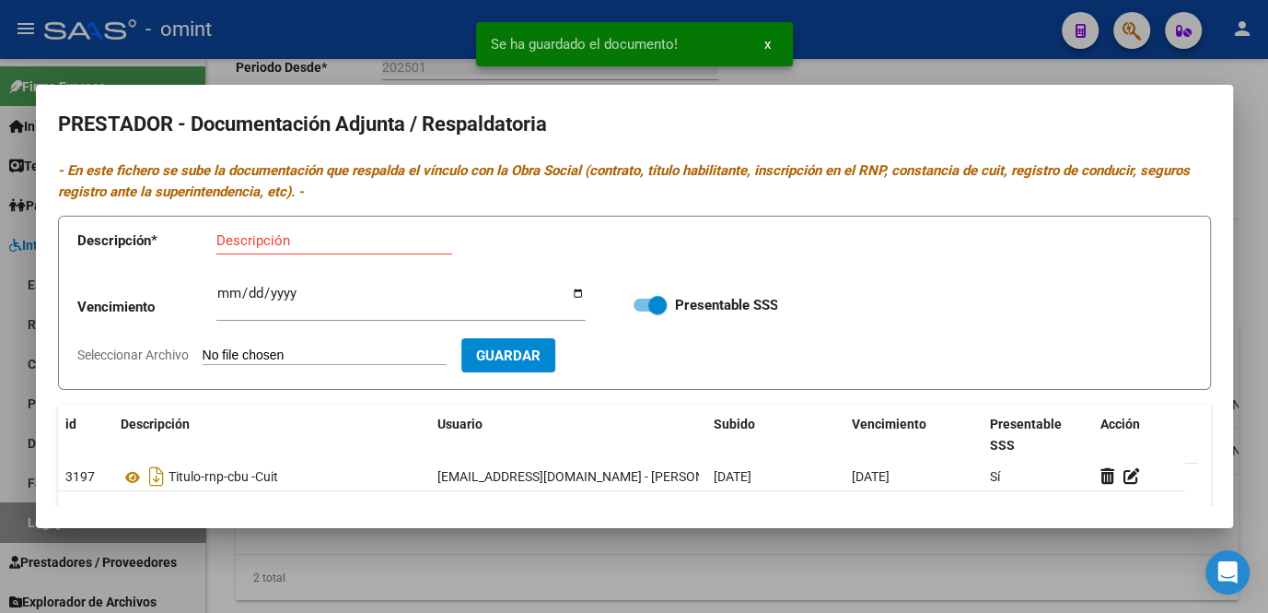
click at [621, 559] on div at bounding box center [634, 306] width 1268 height 613
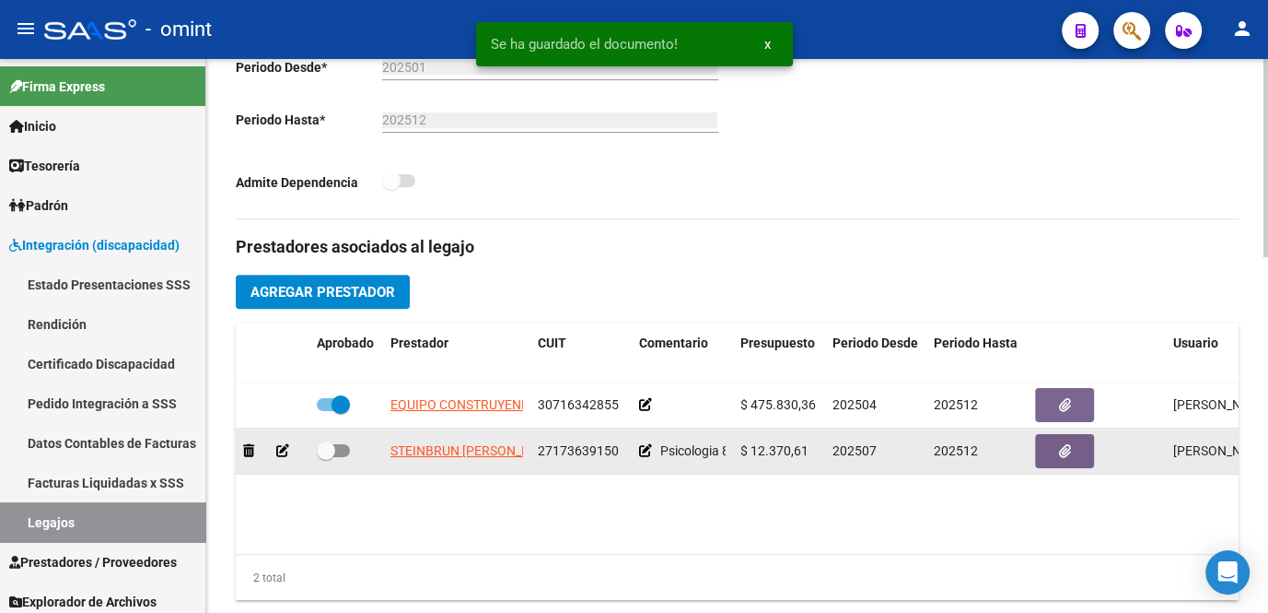
click at [335, 451] on span at bounding box center [333, 450] width 33 height 13
click at [326, 457] on input "checkbox" at bounding box center [325, 457] width 1 height 1
checkbox input "true"
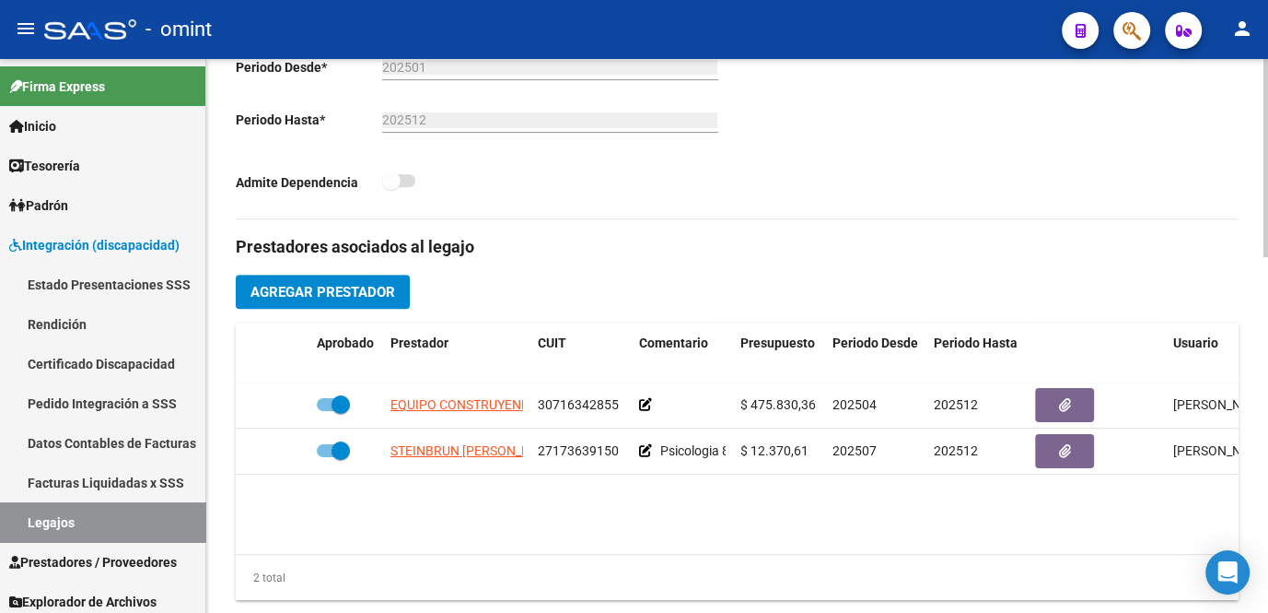
click at [352, 297] on span "Agregar Prestador" at bounding box center [323, 292] width 145 height 17
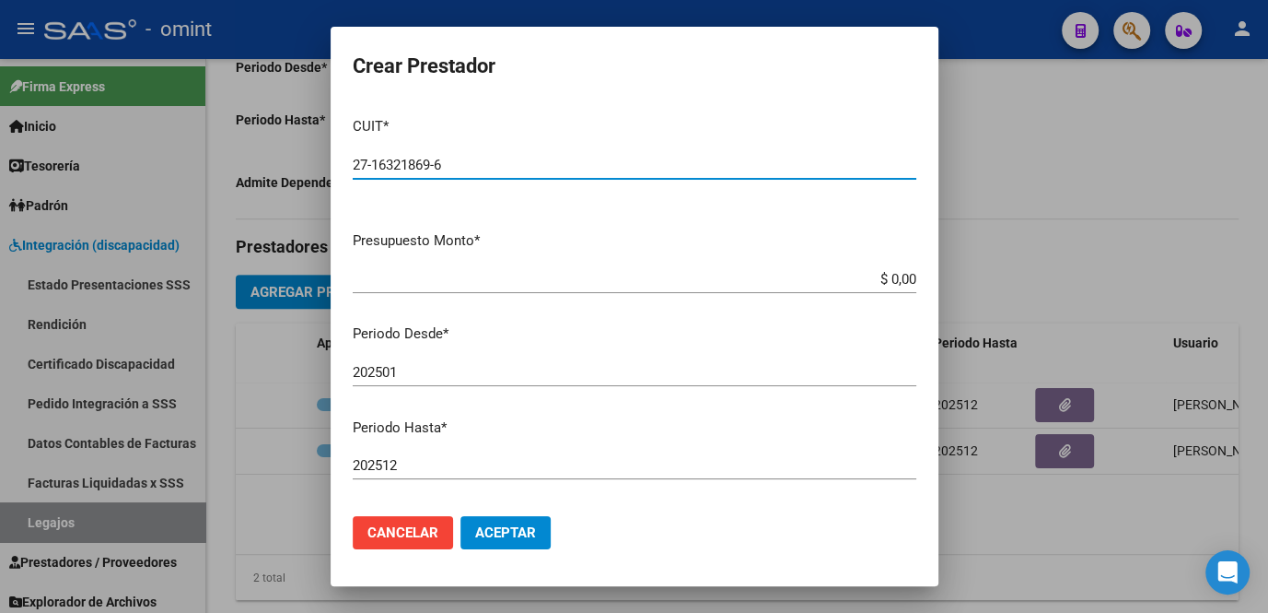
type input "27-16321869-6"
click at [899, 282] on input "$ 0,00" at bounding box center [635, 279] width 564 height 17
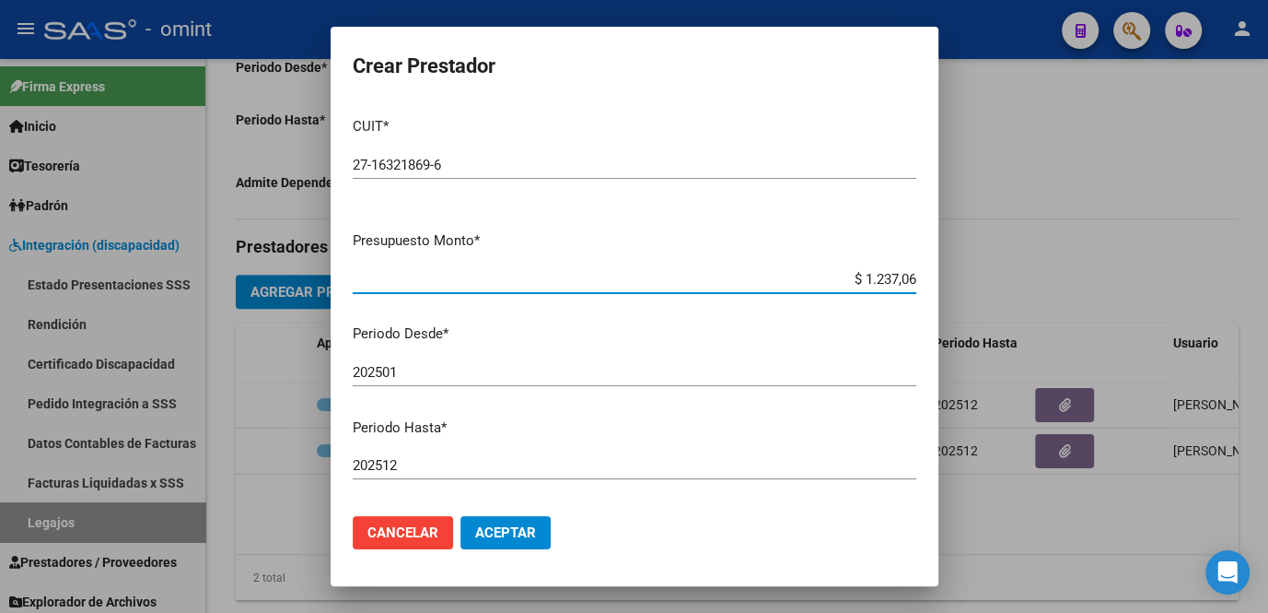
type input "$ 12.370,61"
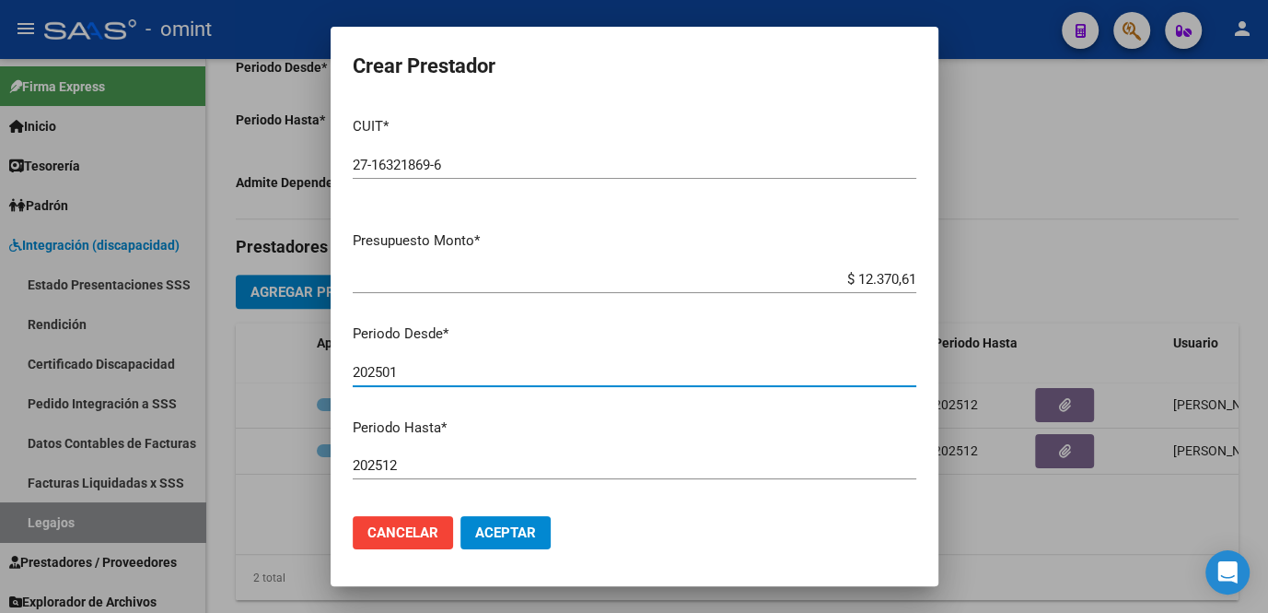
click at [425, 374] on input "202501" at bounding box center [635, 372] width 564 height 17
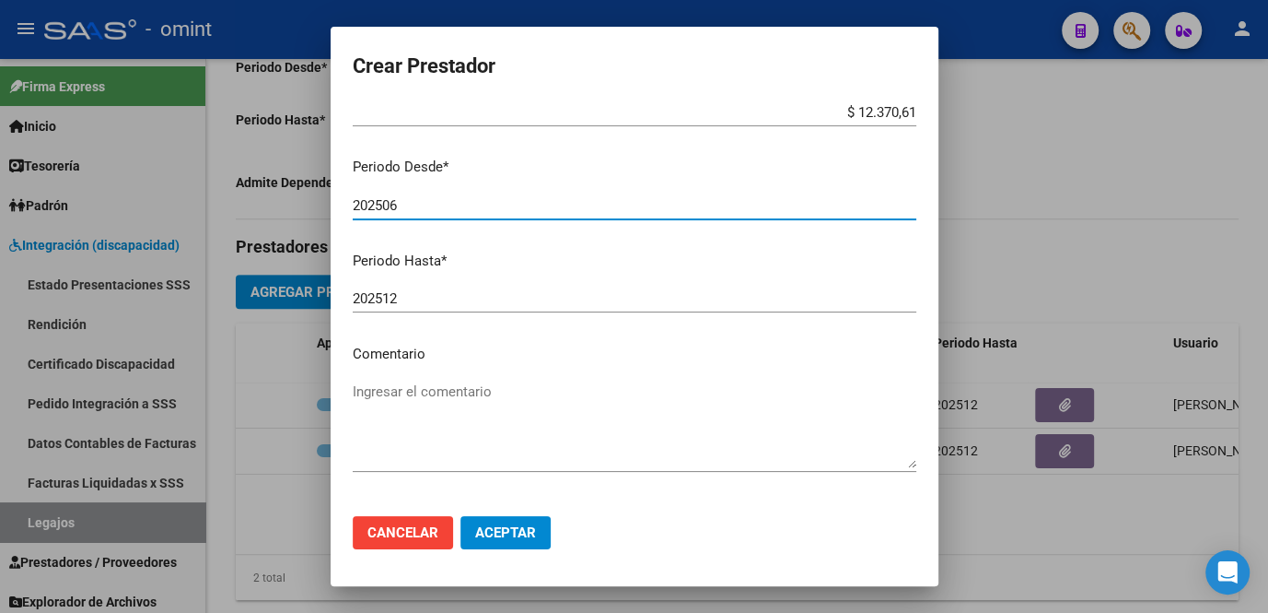
type input "202506"
click at [412, 394] on textarea "Ingresar el comentario" at bounding box center [635, 424] width 564 height 87
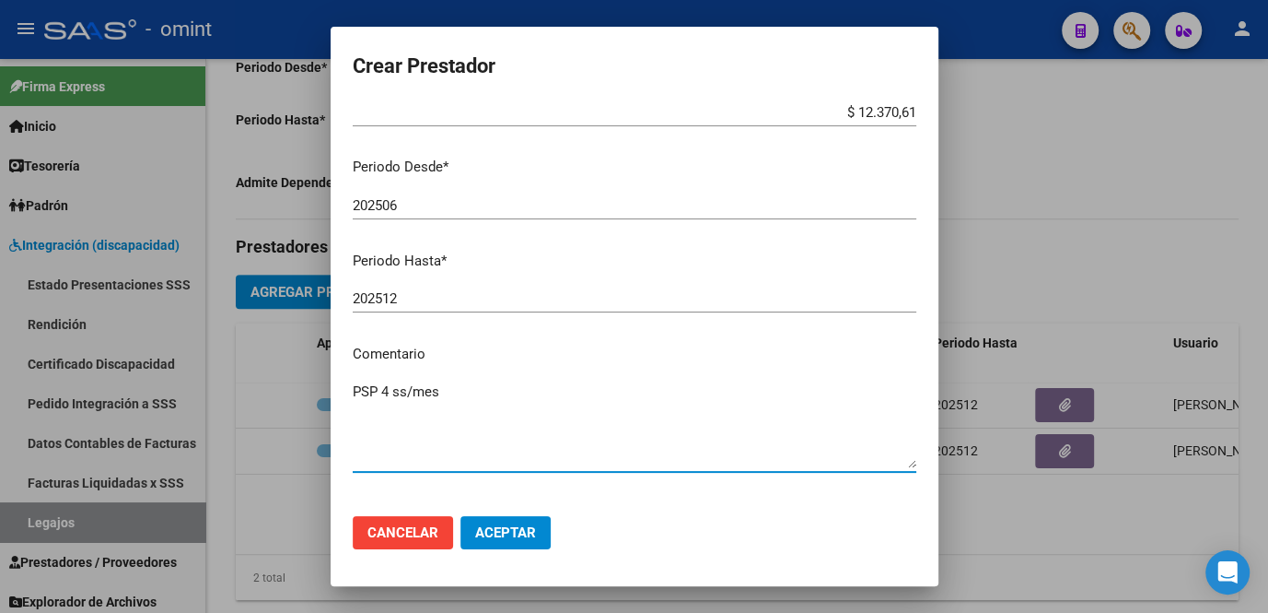
type textarea "PSP 4 ss/mes"
click at [501, 549] on mat-dialog-actions "Cancelar Aceptar" at bounding box center [635, 532] width 564 height 63
click at [497, 538] on span "Aceptar" at bounding box center [505, 532] width 61 height 17
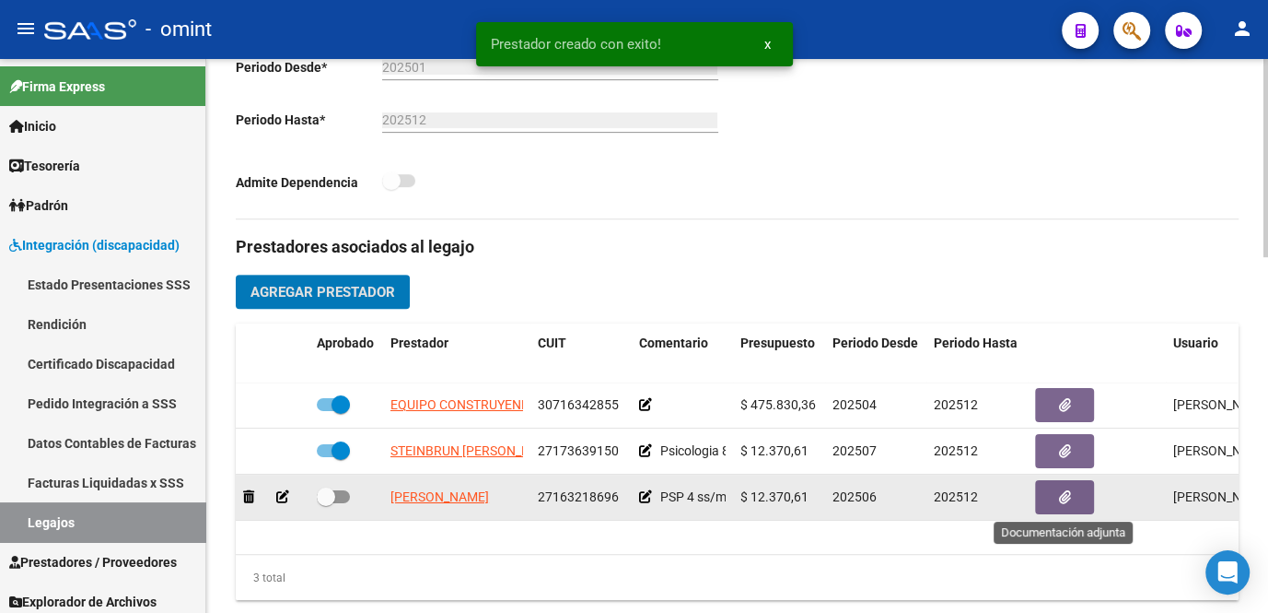
click at [1053, 502] on button "button" at bounding box center [1064, 497] width 59 height 34
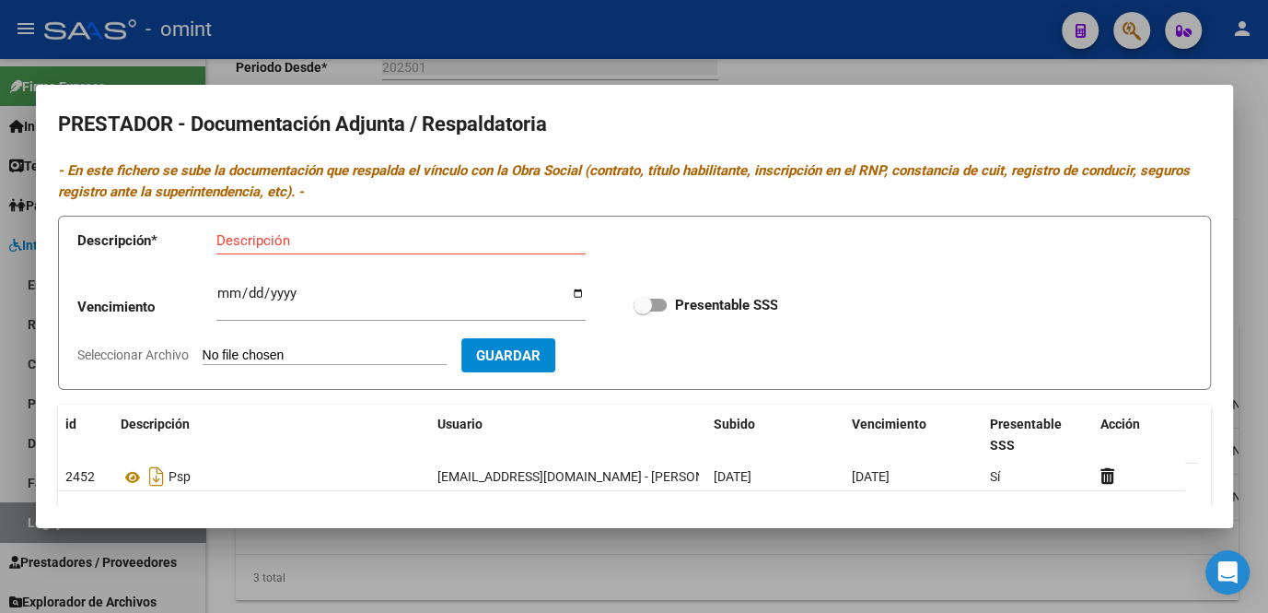
click at [834, 564] on div at bounding box center [634, 306] width 1268 height 613
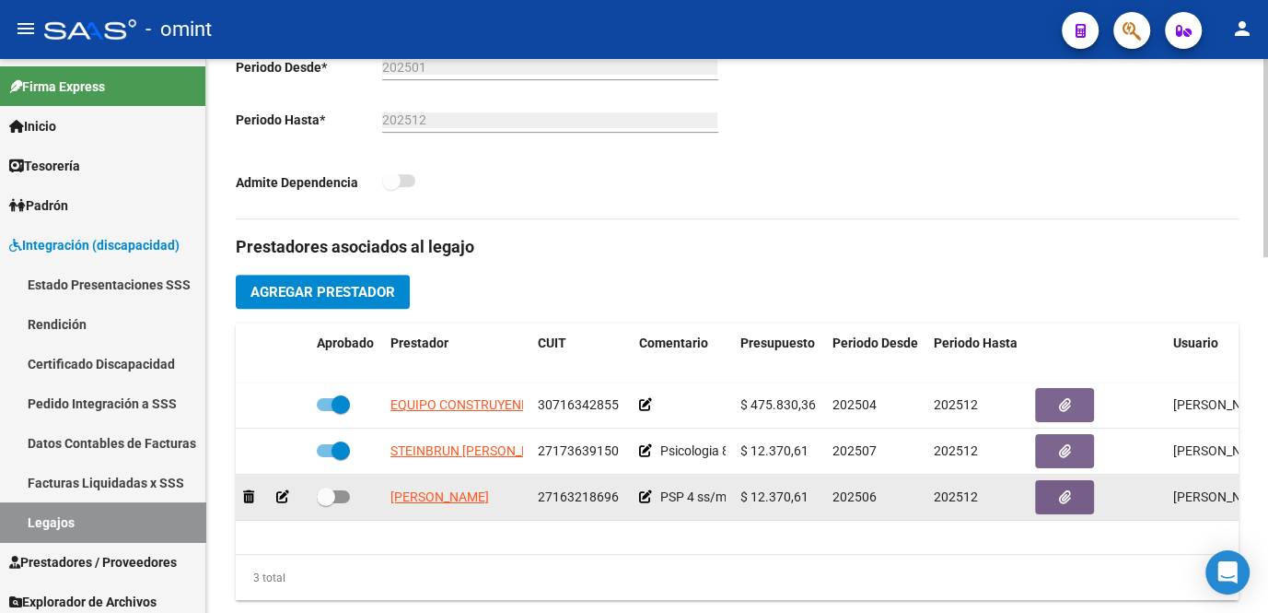
click at [332, 501] on span at bounding box center [326, 496] width 18 height 18
click at [326, 503] on input "checkbox" at bounding box center [325, 503] width 1 height 1
checkbox input "true"
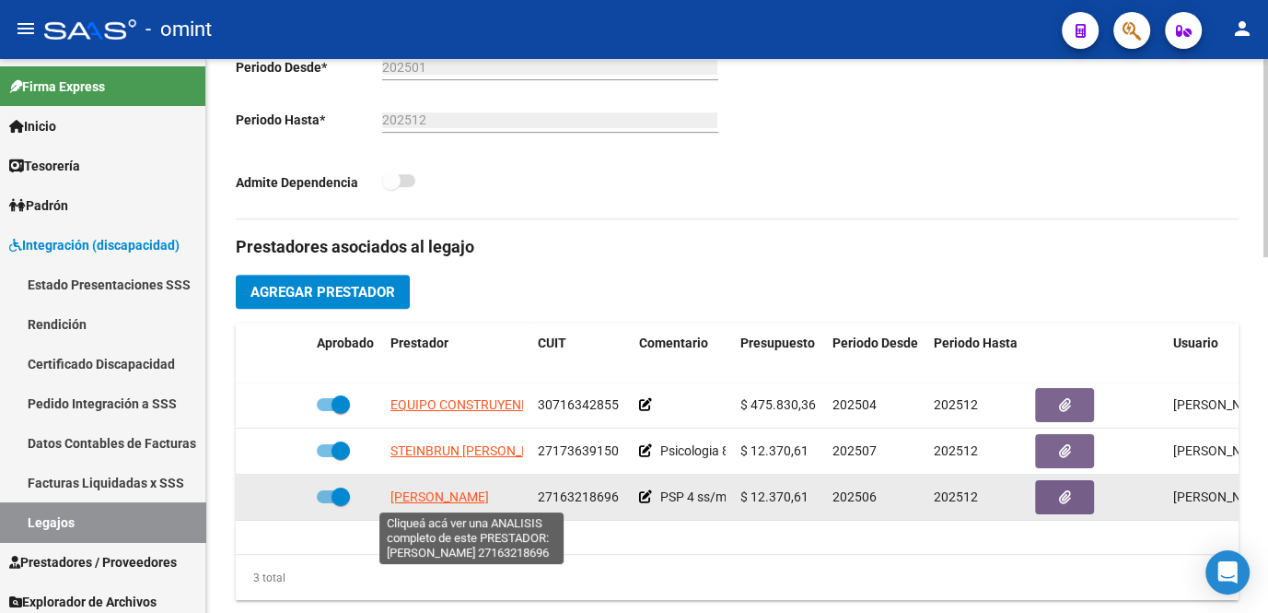
click at [427, 497] on span "[PERSON_NAME]" at bounding box center [440, 496] width 99 height 15
type textarea "27163218696"
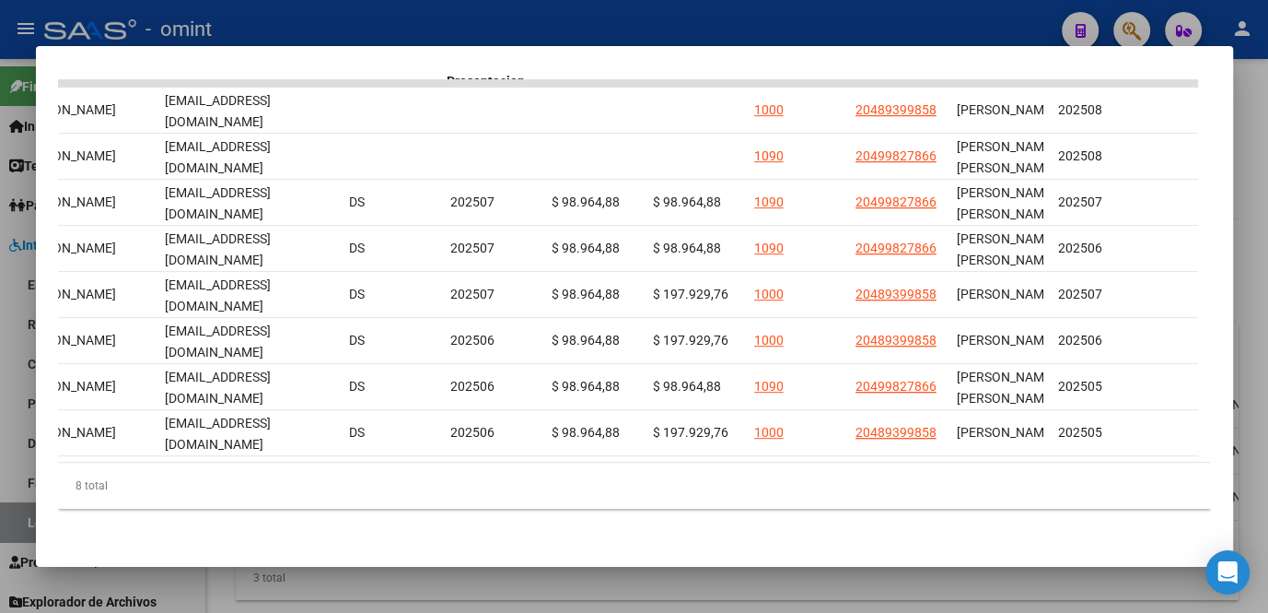
scroll to position [0, 2439]
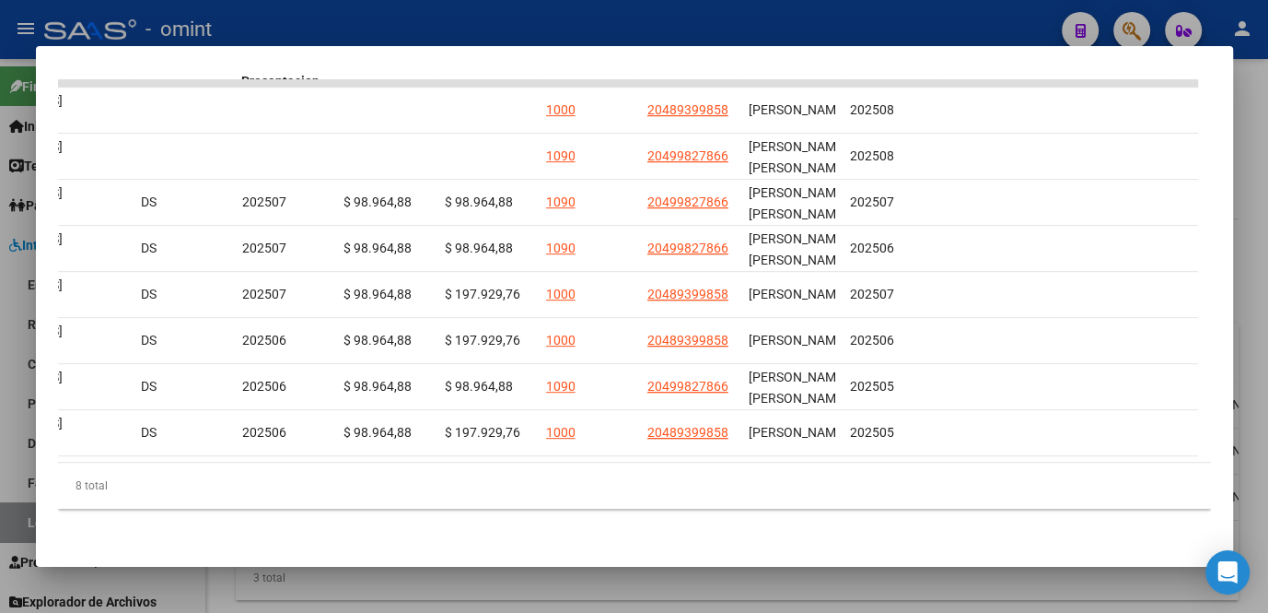
click at [877, 580] on div at bounding box center [634, 306] width 1268 height 613
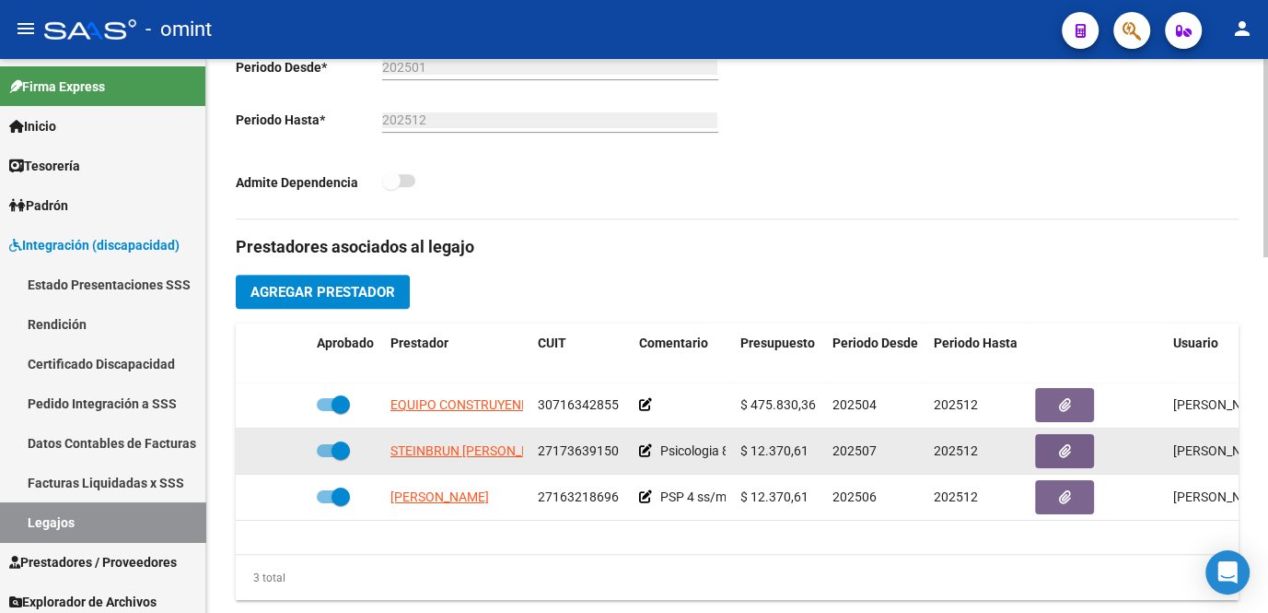
click at [323, 443] on label at bounding box center [333, 450] width 33 height 22
click at [325, 457] on input "checkbox" at bounding box center [325, 457] width 1 height 1
checkbox input "false"
click at [275, 455] on div at bounding box center [272, 450] width 59 height 21
click at [280, 453] on icon at bounding box center [282, 450] width 13 height 13
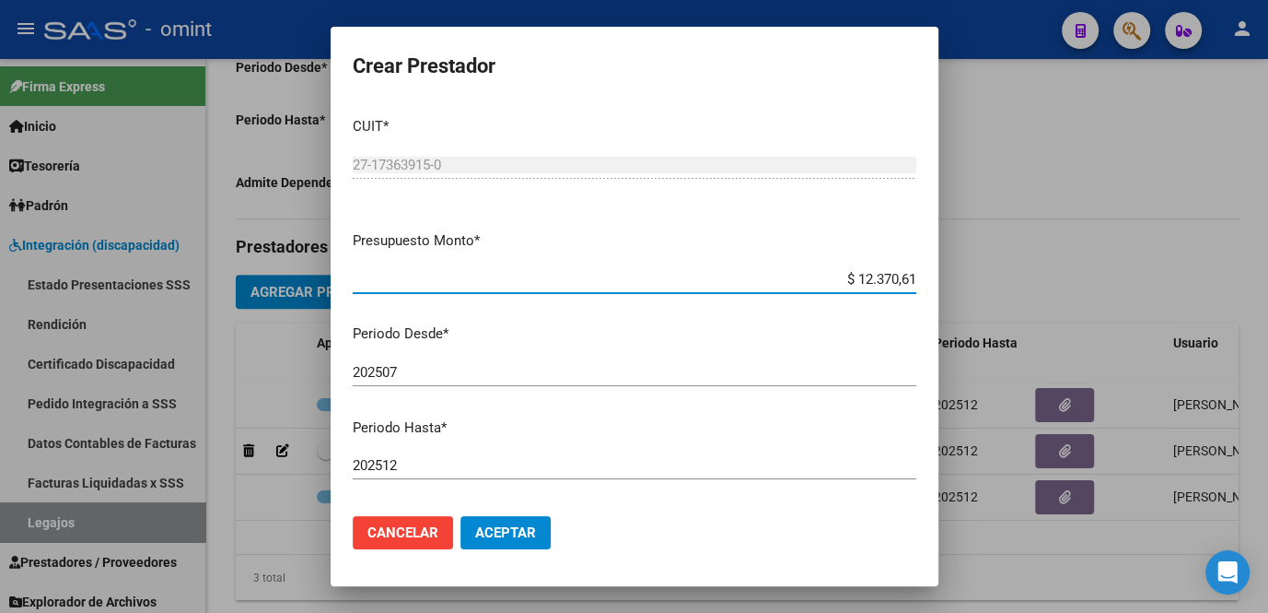
click at [426, 374] on input "202507" at bounding box center [635, 372] width 564 height 17
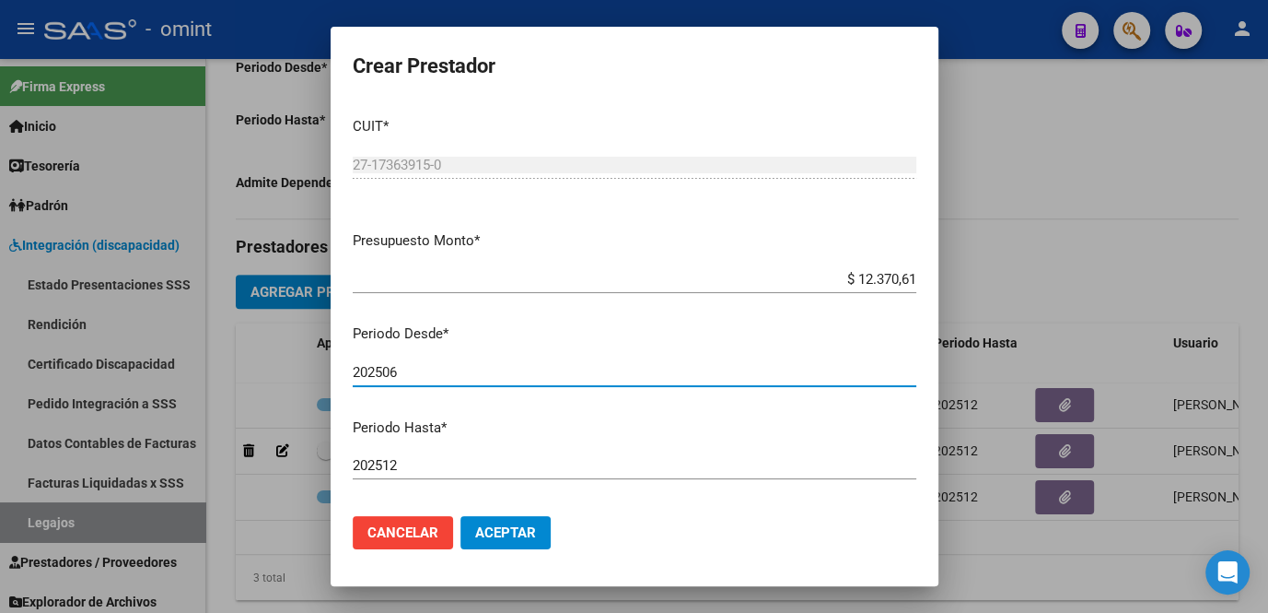
type input "202506"
click at [513, 542] on button "Aceptar" at bounding box center [506, 532] width 90 height 33
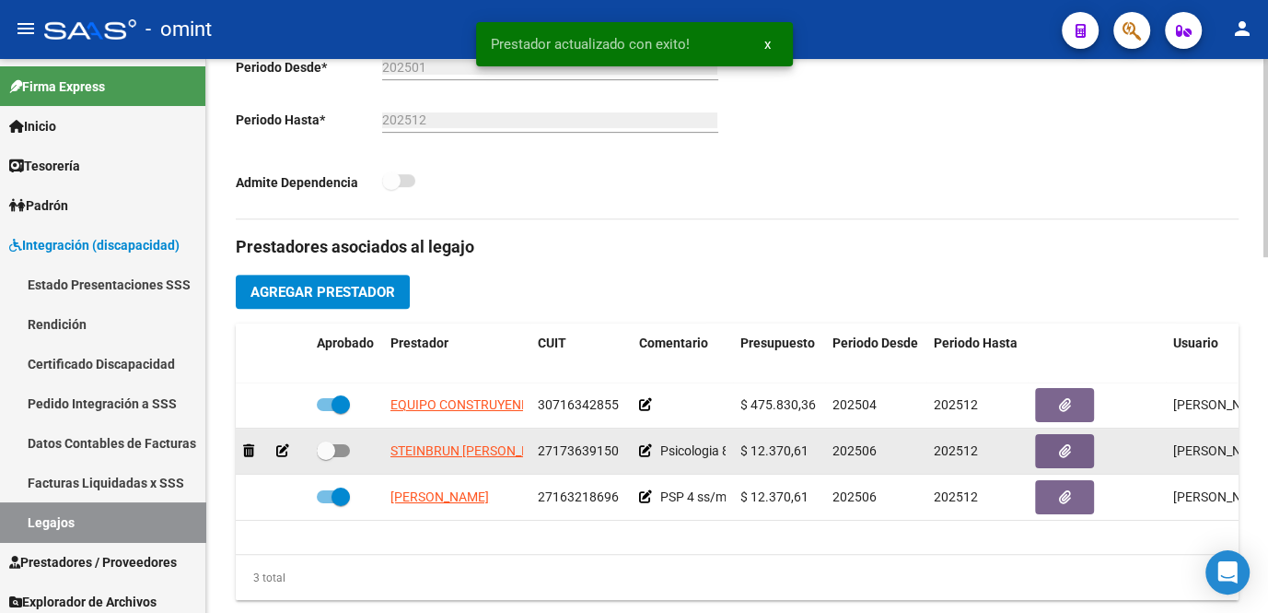
click at [341, 451] on span at bounding box center [333, 450] width 33 height 13
click at [326, 457] on input "checkbox" at bounding box center [325, 457] width 1 height 1
checkbox input "true"
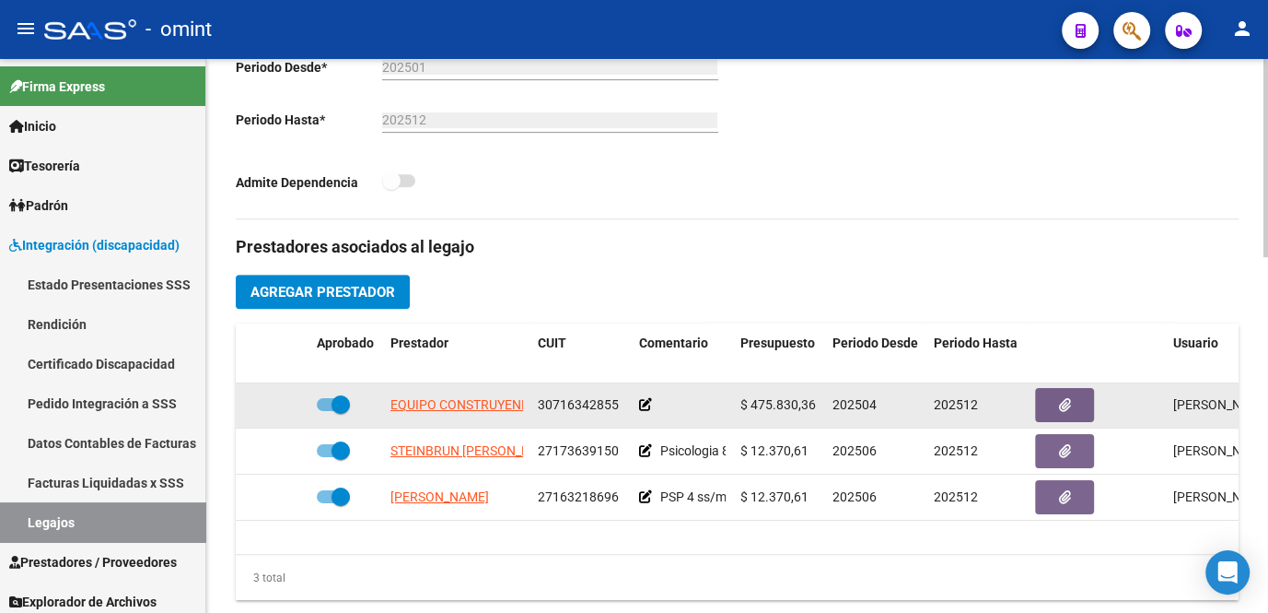
click at [653, 411] on div at bounding box center [682, 404] width 87 height 21
click at [647, 405] on icon at bounding box center [645, 404] width 13 height 13
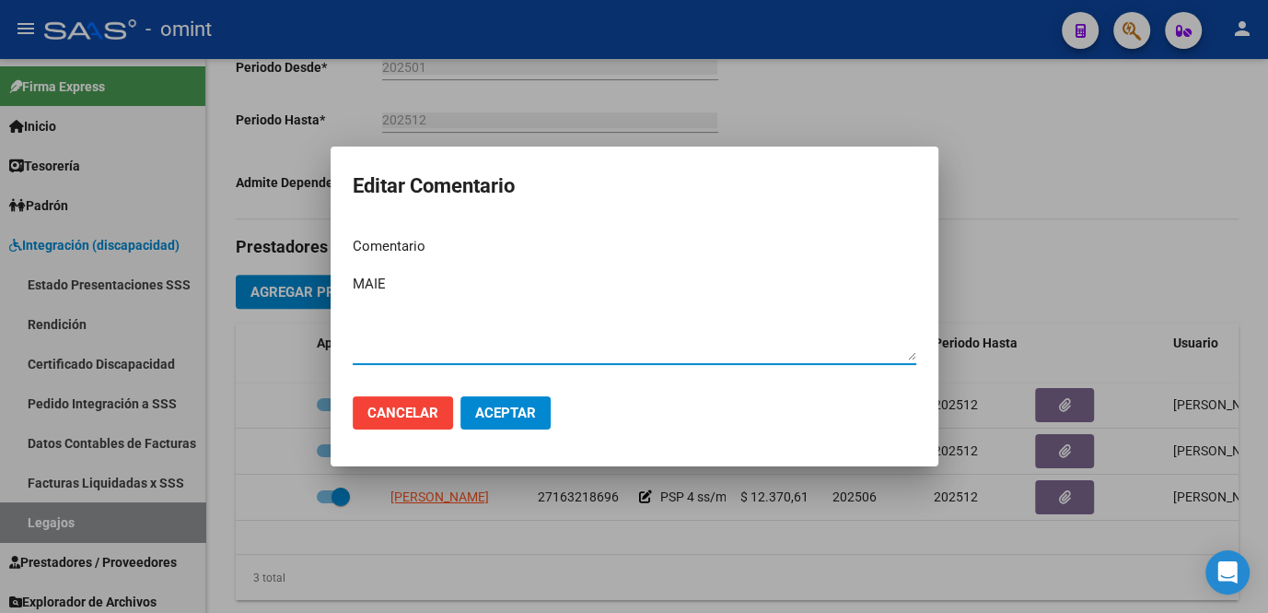
type textarea "MAIE"
click at [502, 413] on span "Aceptar" at bounding box center [505, 412] width 61 height 17
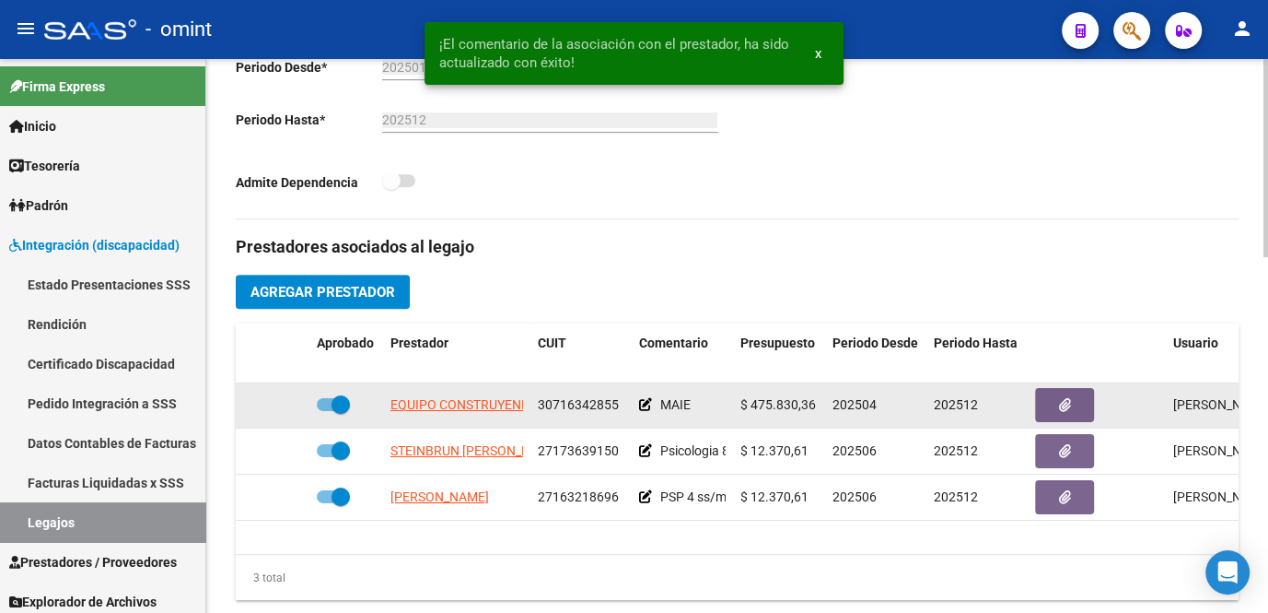
click at [498, 396] on app-link-go-to "EQUIPO CONSTRUYENDO S.R.L." at bounding box center [483, 404] width 185 height 21
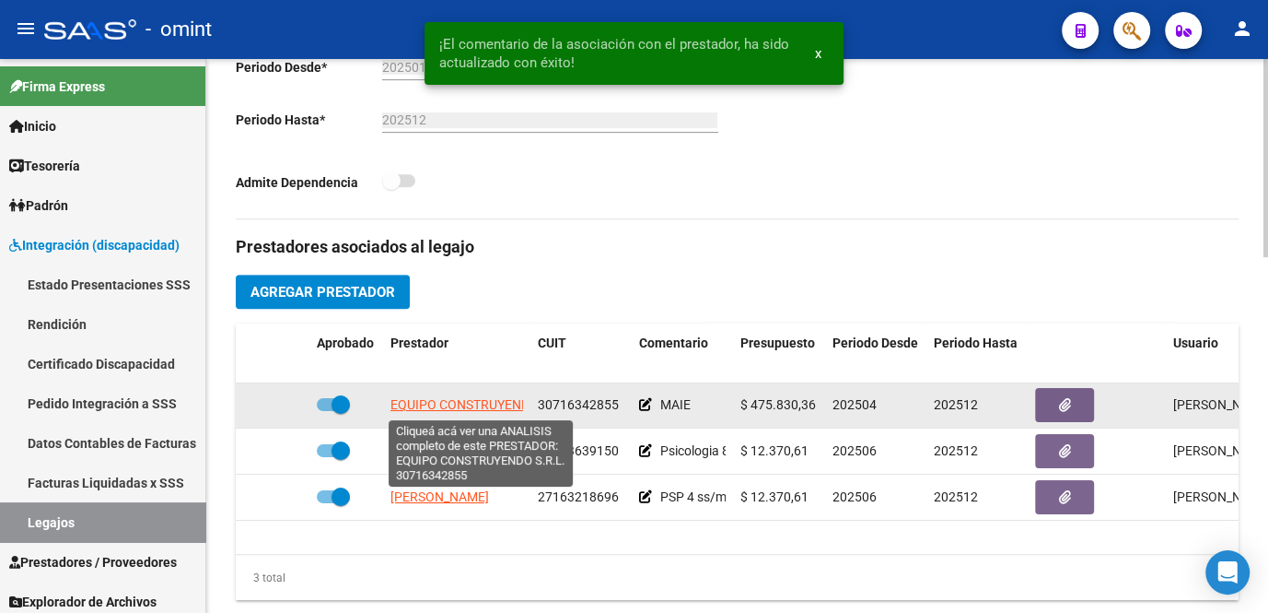
click at [469, 404] on span "EQUIPO CONSTRUYENDO S.R.L." at bounding box center [483, 404] width 185 height 15
type textarea "30716342855"
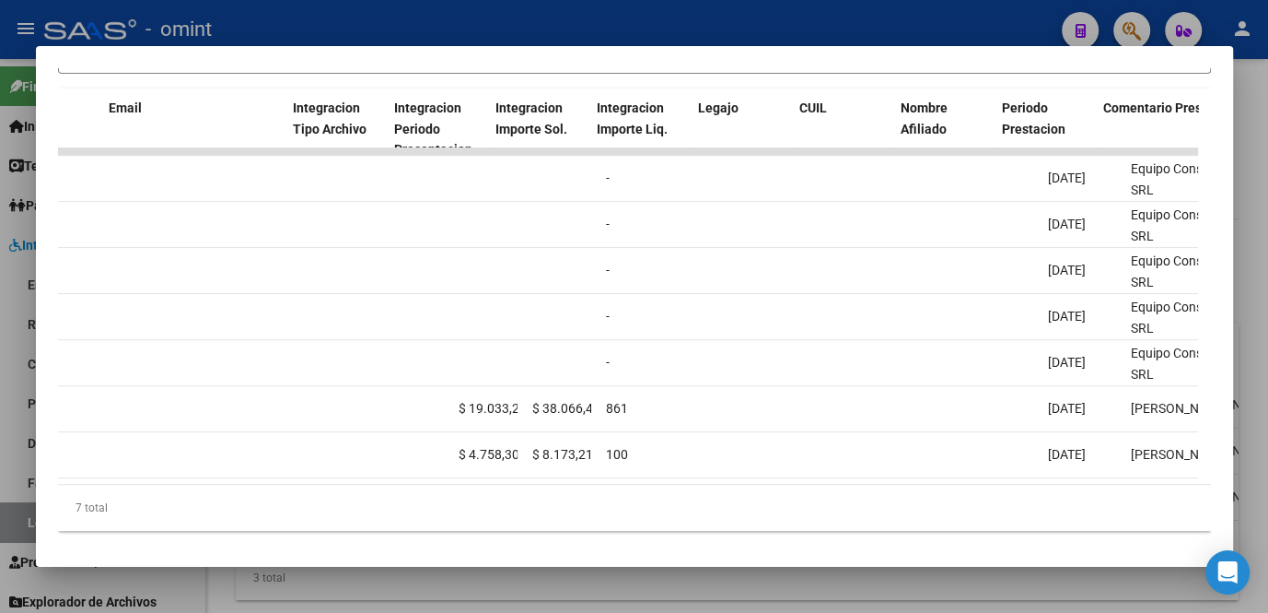
scroll to position [0, 2301]
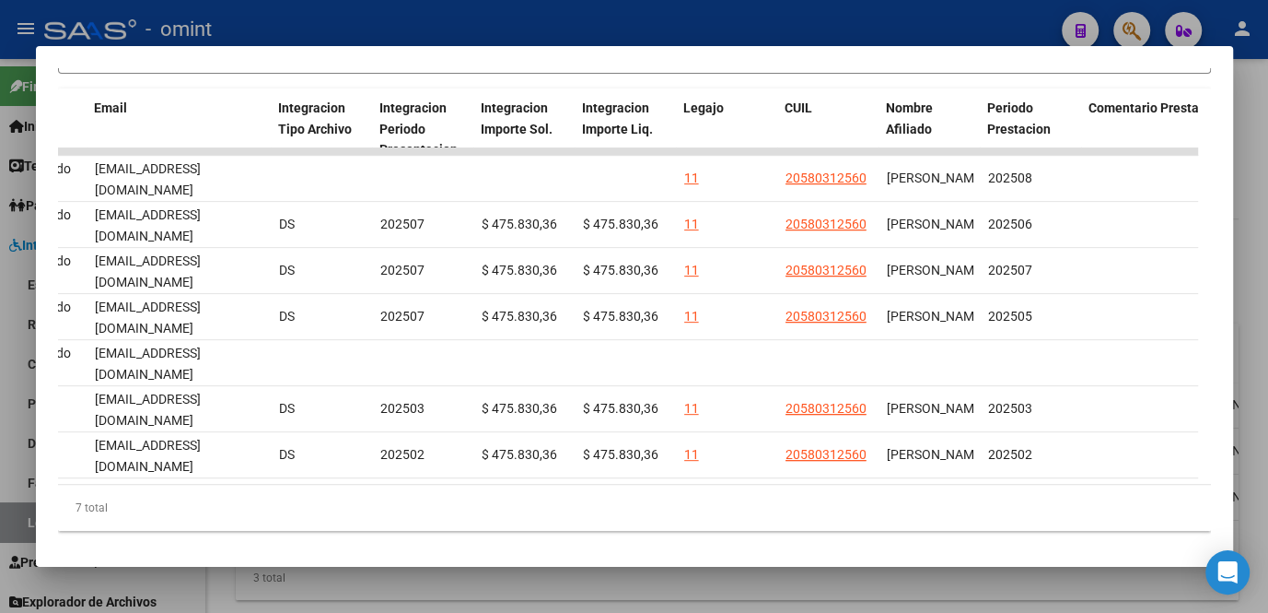
click at [899, 594] on div at bounding box center [634, 306] width 1268 height 613
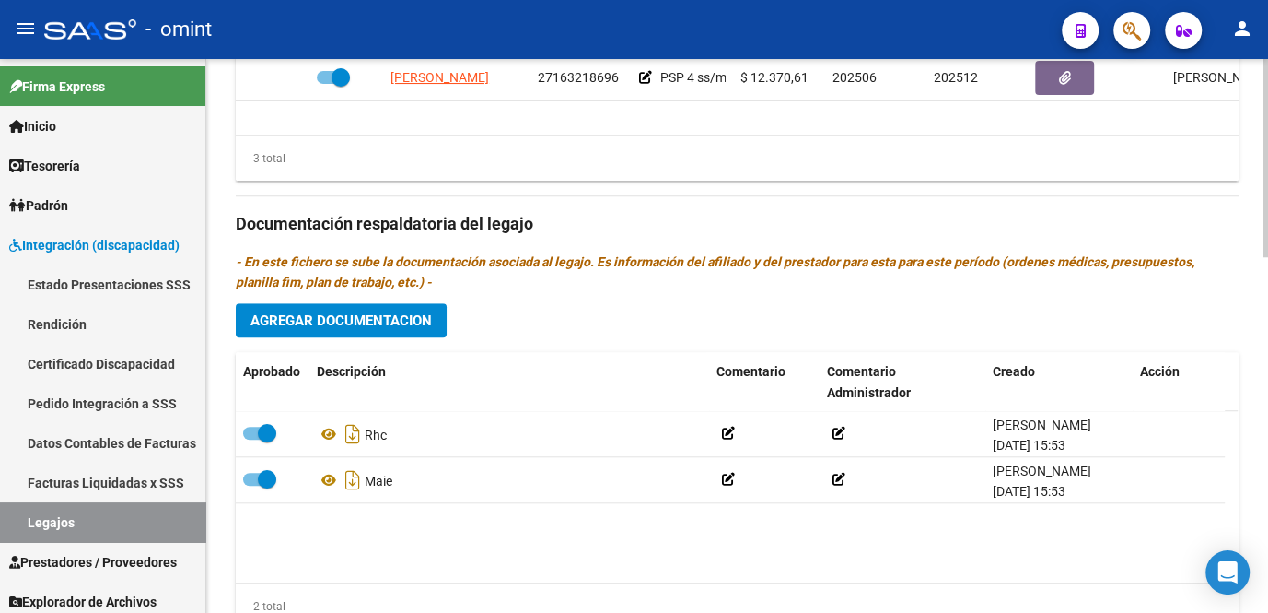
scroll to position [995, 0]
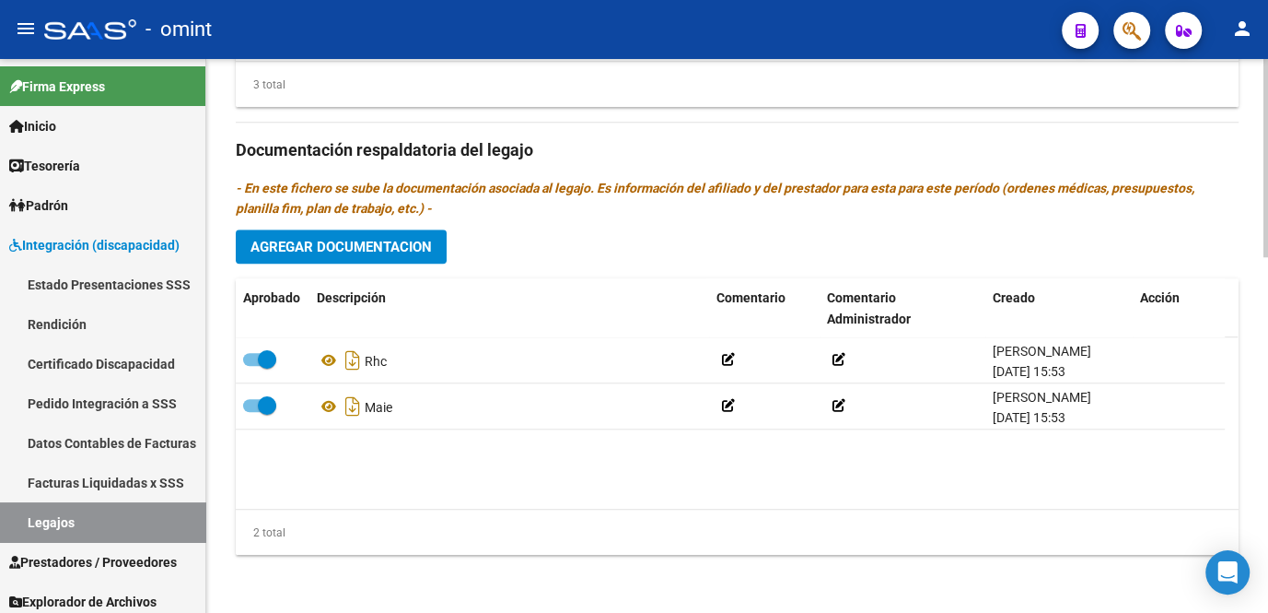
click at [370, 240] on span "Agregar Documentacion" at bounding box center [341, 247] width 181 height 17
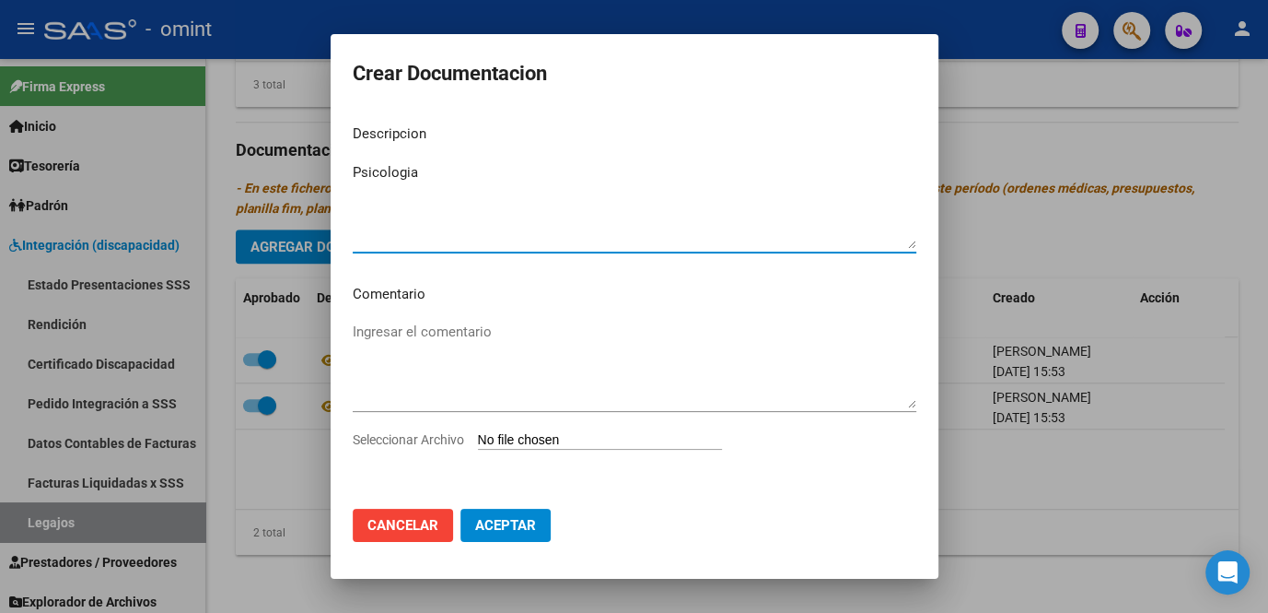
type textarea "Psicologia"
click at [400, 436] on span "Seleccionar Archivo" at bounding box center [408, 439] width 111 height 15
click at [478, 436] on input "Seleccionar Archivo" at bounding box center [600, 441] width 244 height 18
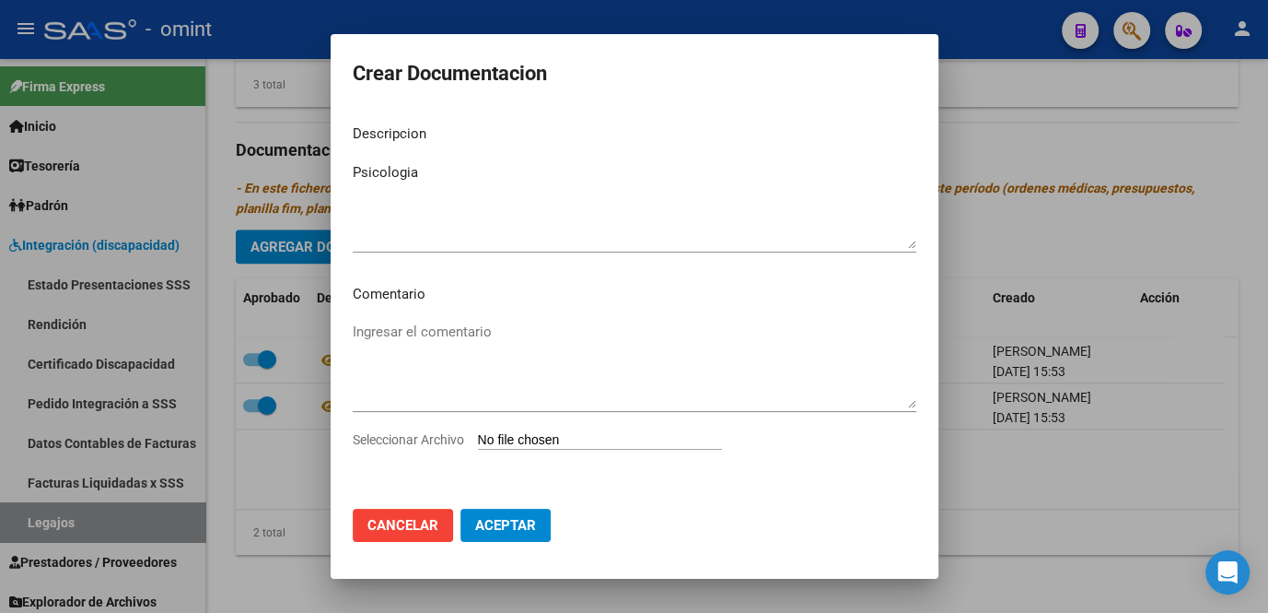
type input "C:\fakepath\Psicologia prestacion.pdf"
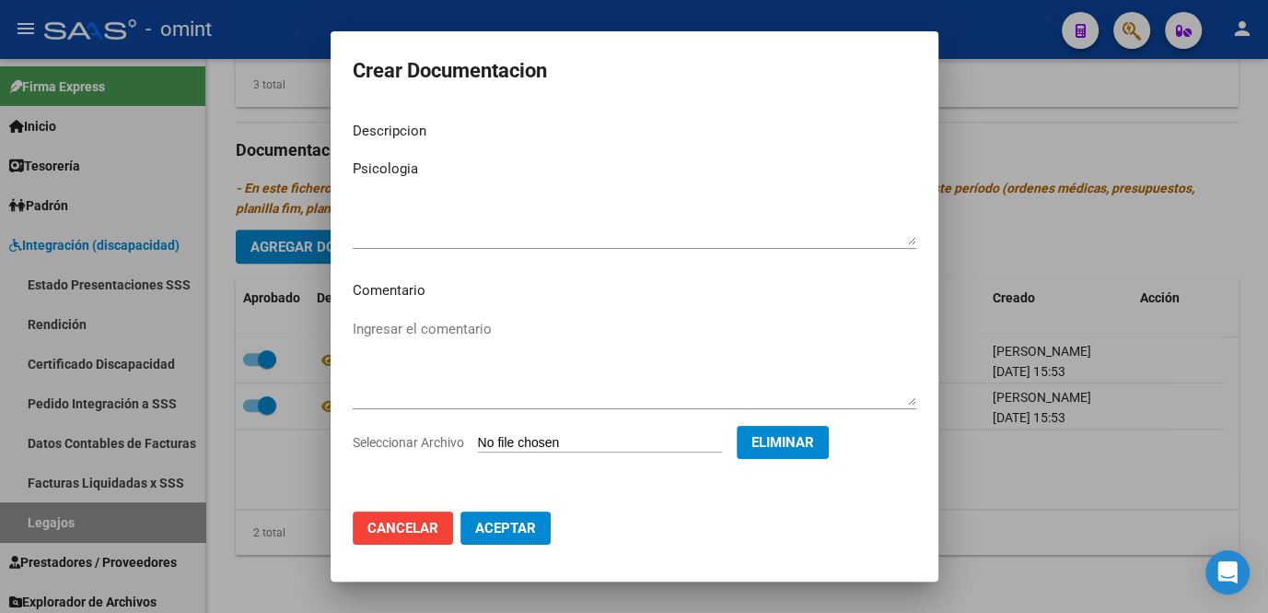
click at [508, 532] on span "Aceptar" at bounding box center [505, 528] width 61 height 17
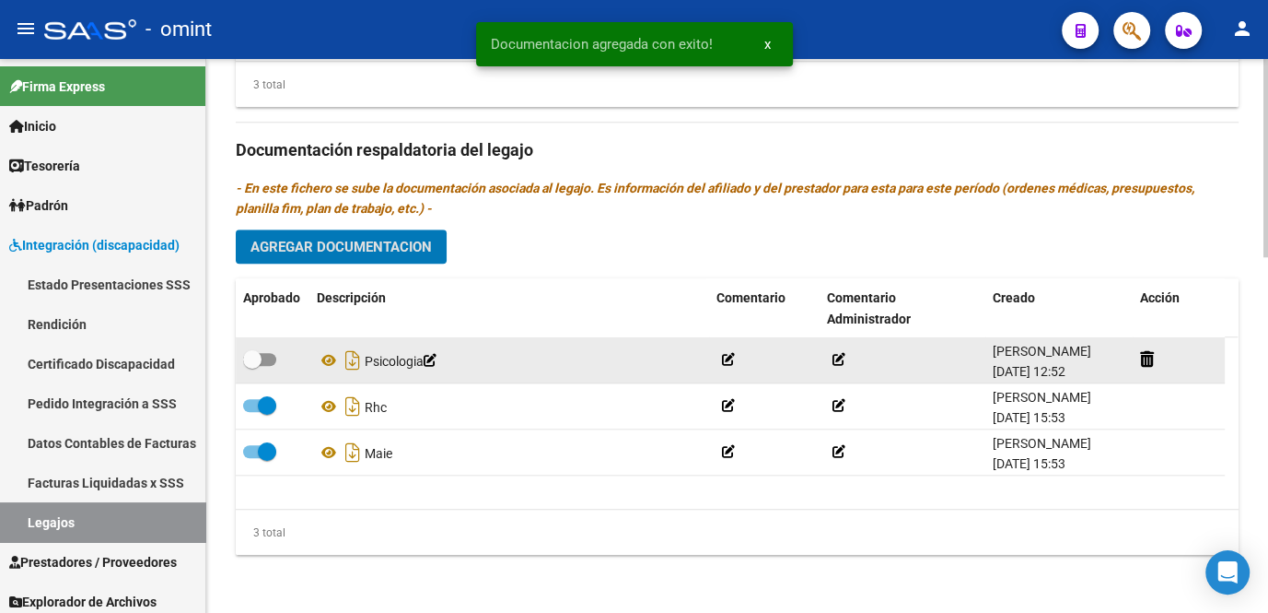
click at [258, 357] on span at bounding box center [252, 359] width 18 height 18
click at [252, 366] on input "checkbox" at bounding box center [251, 366] width 1 height 1
checkbox input "true"
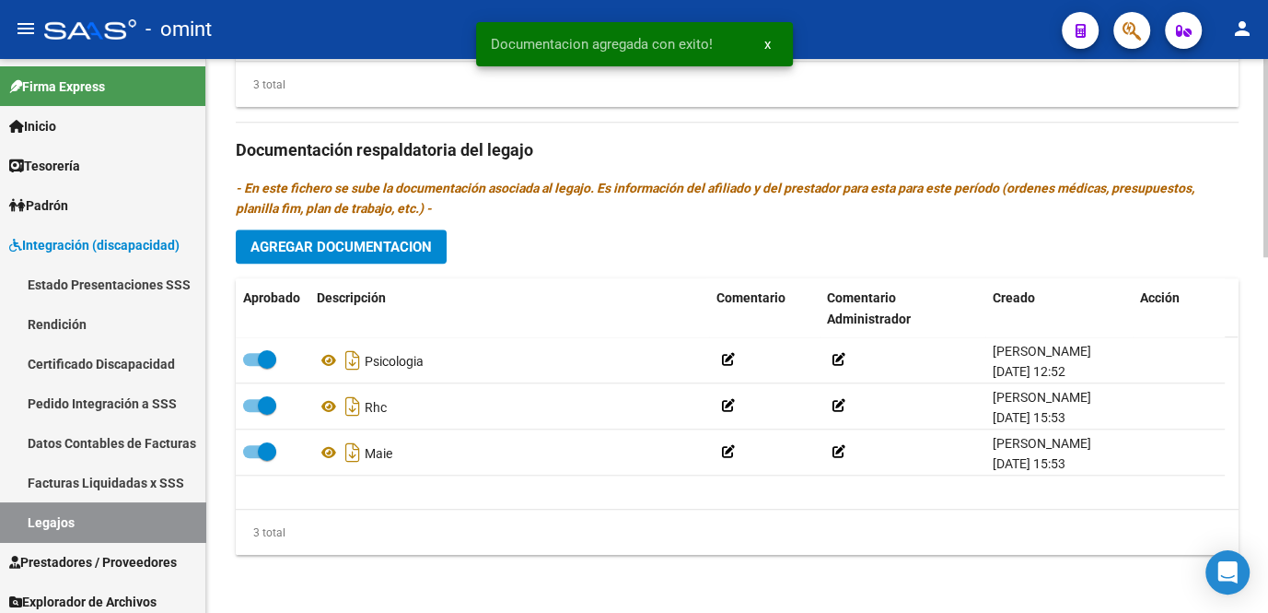
click at [314, 254] on button "Agregar Documentacion" at bounding box center [341, 246] width 211 height 34
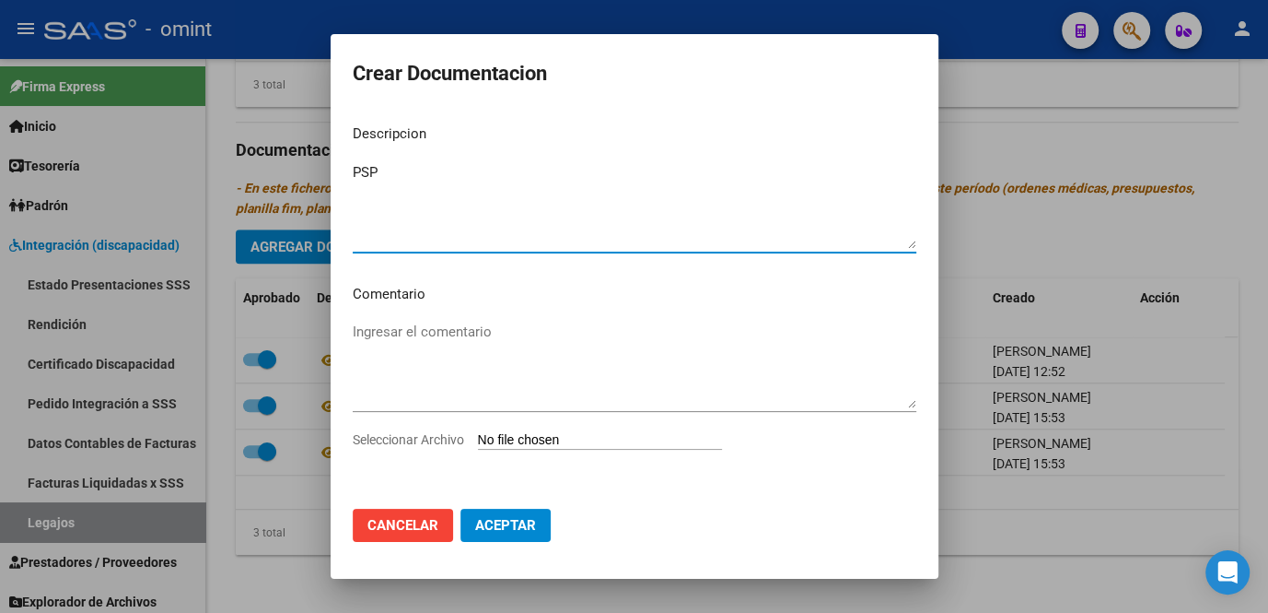
type textarea "PSP"
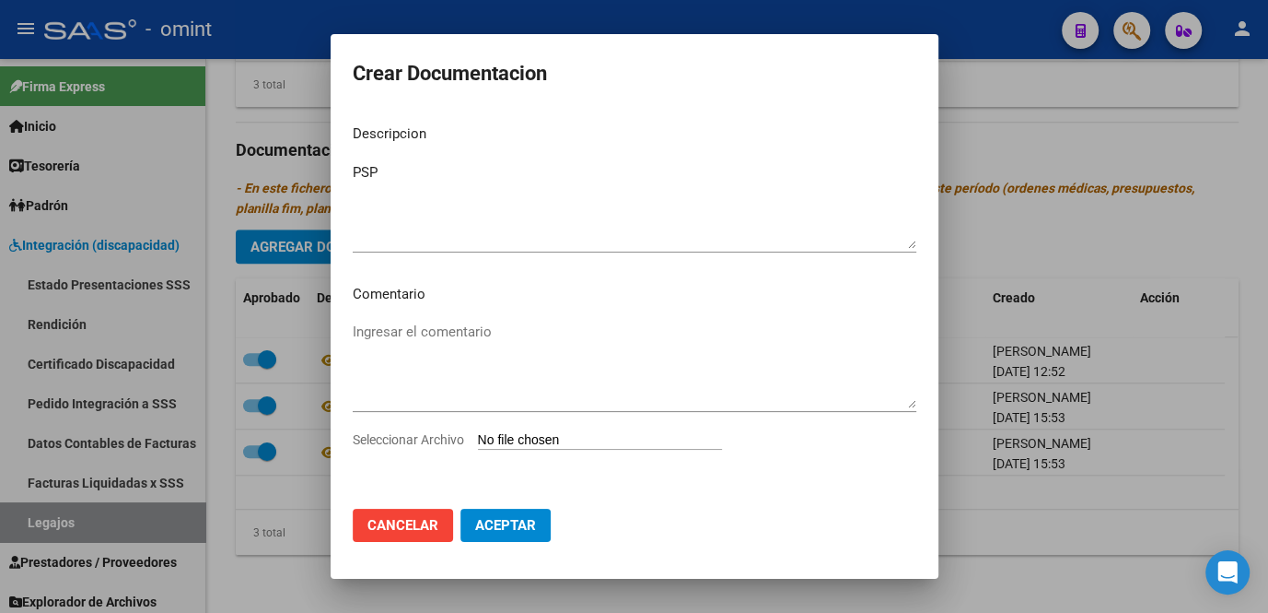
click at [405, 435] on span "Seleccionar Archivo" at bounding box center [408, 439] width 111 height 15
click at [478, 435] on input "Seleccionar Archivo" at bounding box center [600, 441] width 244 height 18
type input "C:\fakepath\PSP prestacion.pdf"
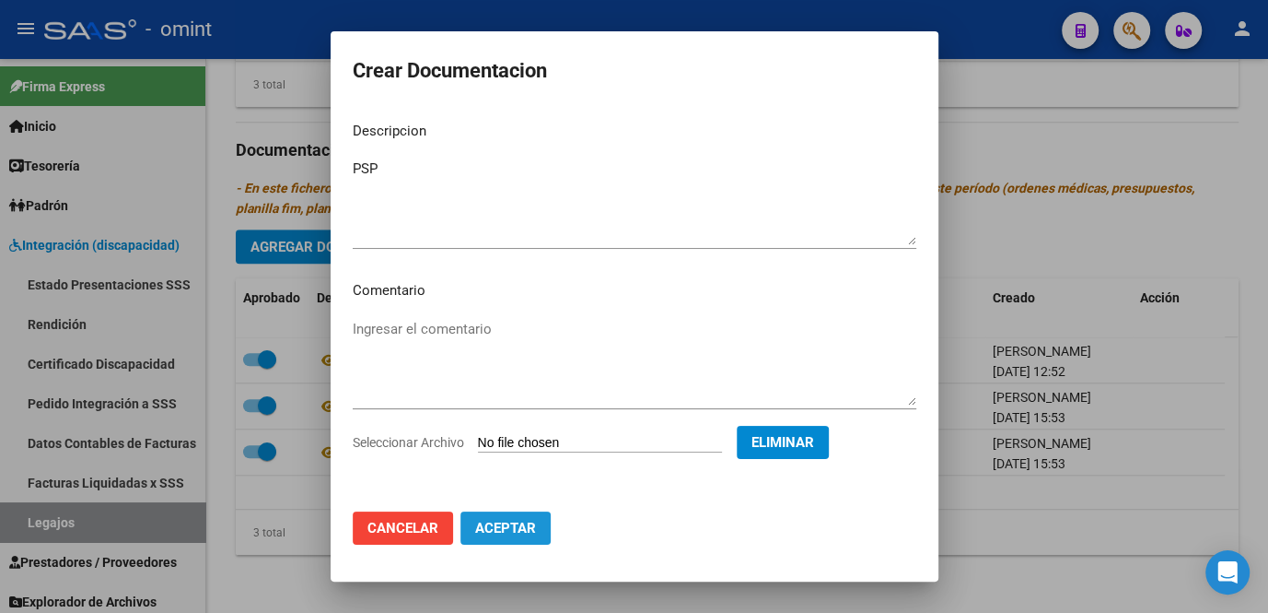
click at [498, 534] on span "Aceptar" at bounding box center [505, 528] width 61 height 17
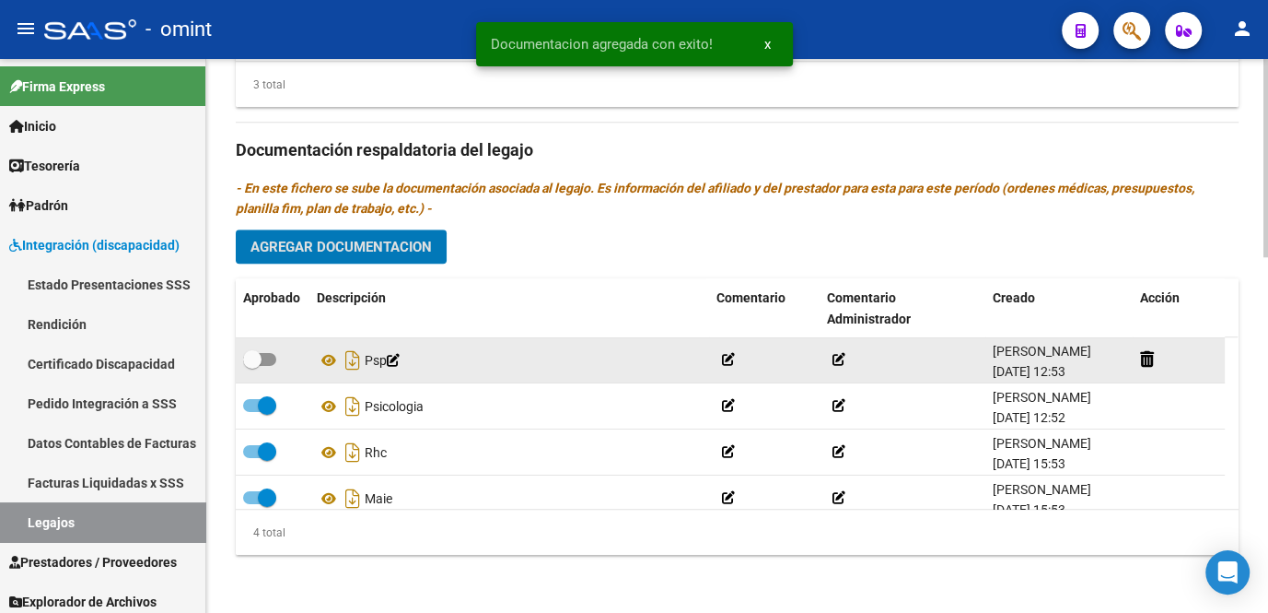
click at [261, 363] on span at bounding box center [252, 359] width 18 height 18
click at [252, 366] on input "checkbox" at bounding box center [251, 366] width 1 height 1
checkbox input "true"
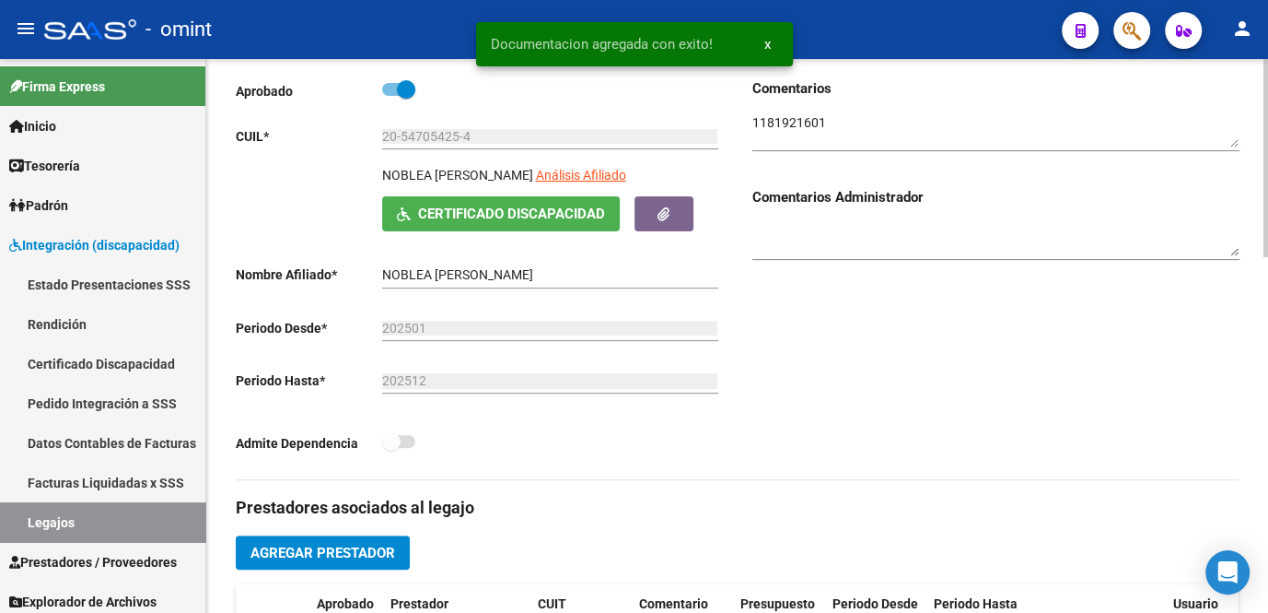
scroll to position [0, 0]
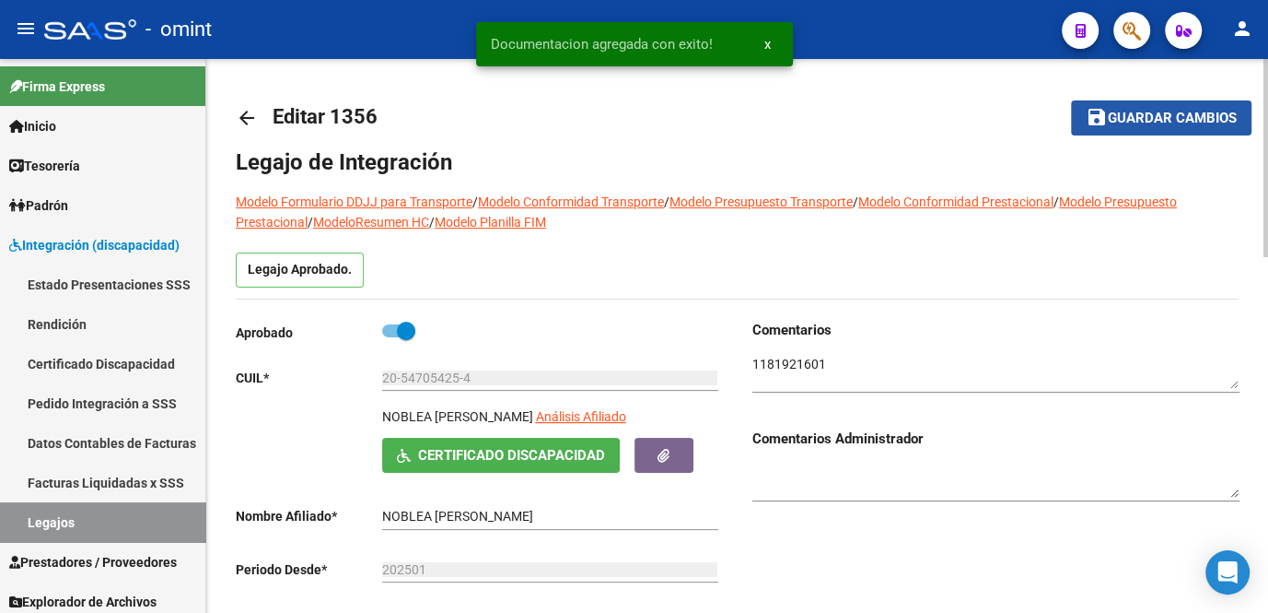
click at [1135, 120] on span "Guardar cambios" at bounding box center [1172, 119] width 129 height 17
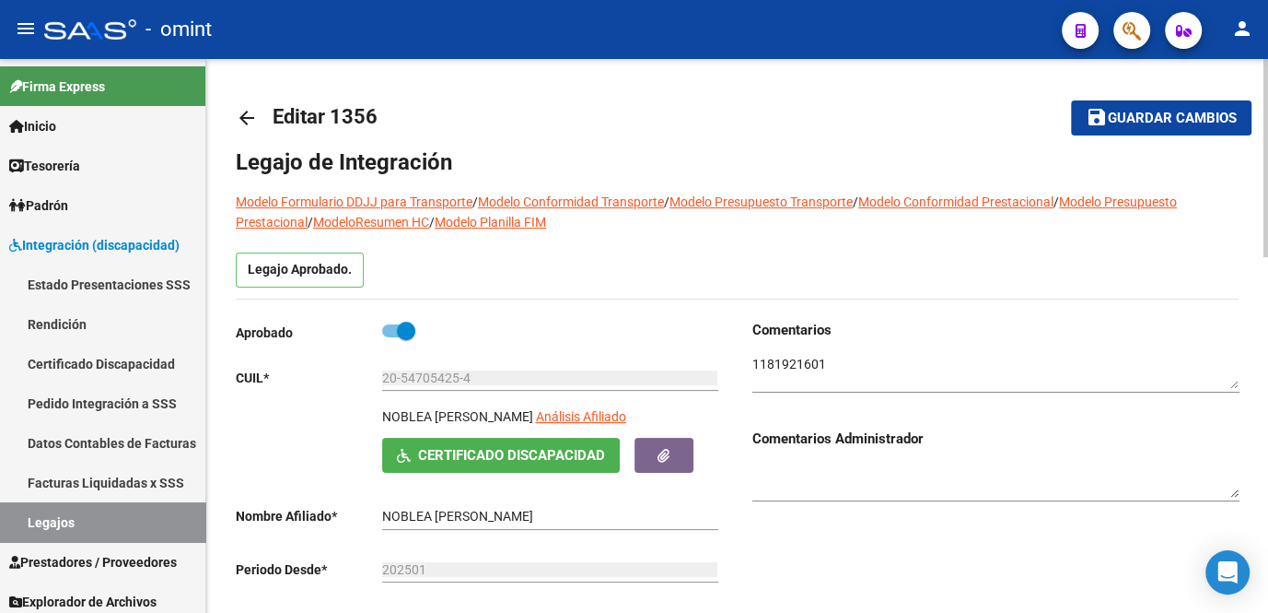
click at [1125, 116] on span "Guardar cambios" at bounding box center [1172, 119] width 129 height 17
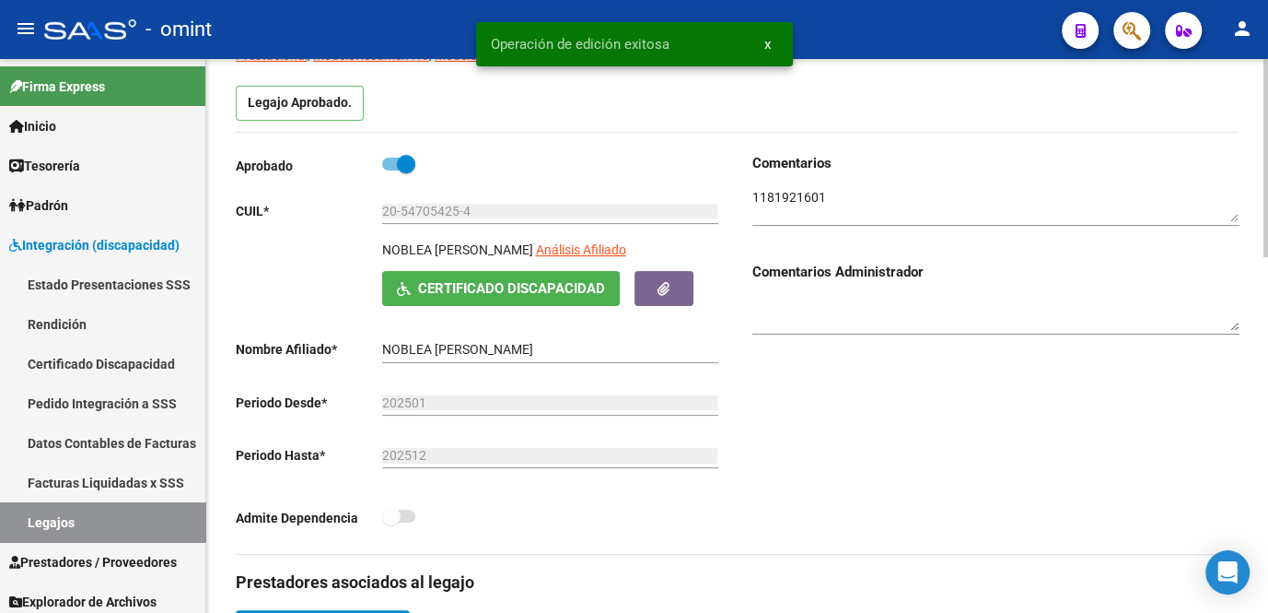
scroll to position [251, 0]
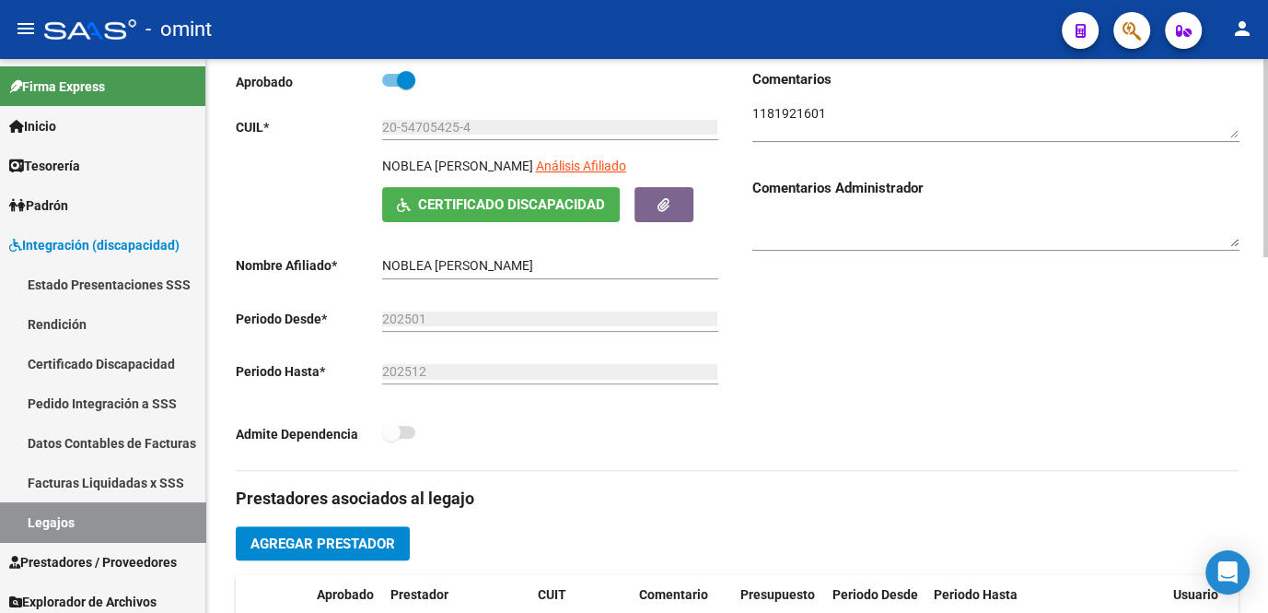
click at [437, 120] on input "20-54705425-4" at bounding box center [550, 128] width 336 height 16
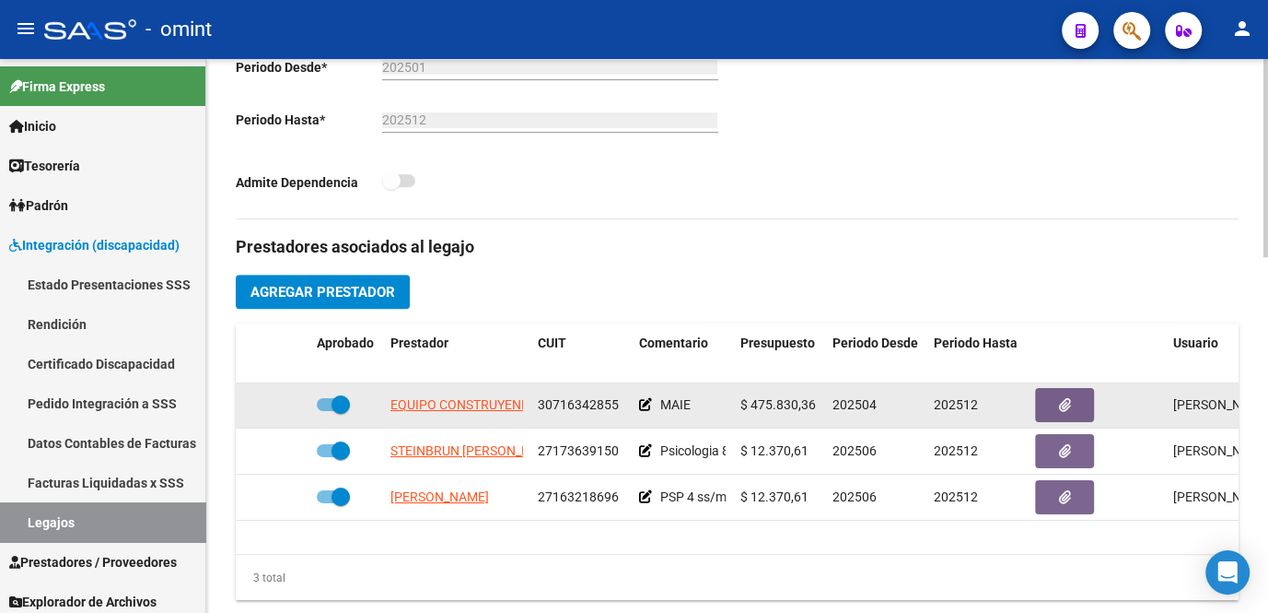
click at [543, 407] on span "30716342855" at bounding box center [578, 404] width 81 height 15
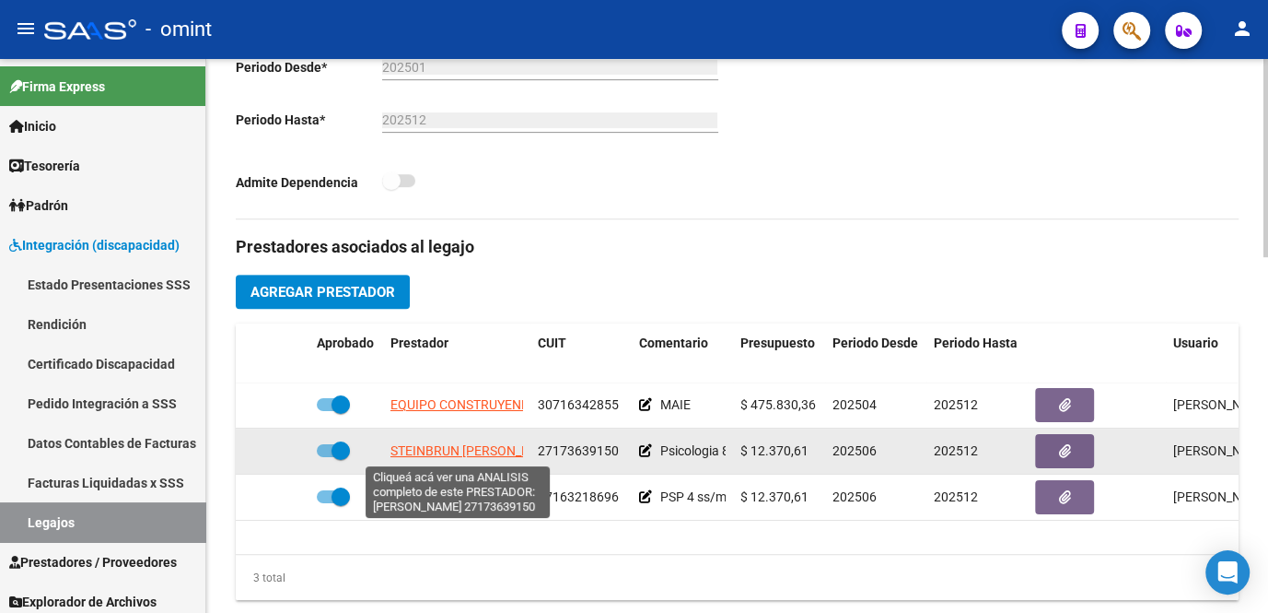
click at [424, 453] on span "STEINBRUN [PERSON_NAME]" at bounding box center [476, 450] width 170 height 15
type textarea "27173639150"
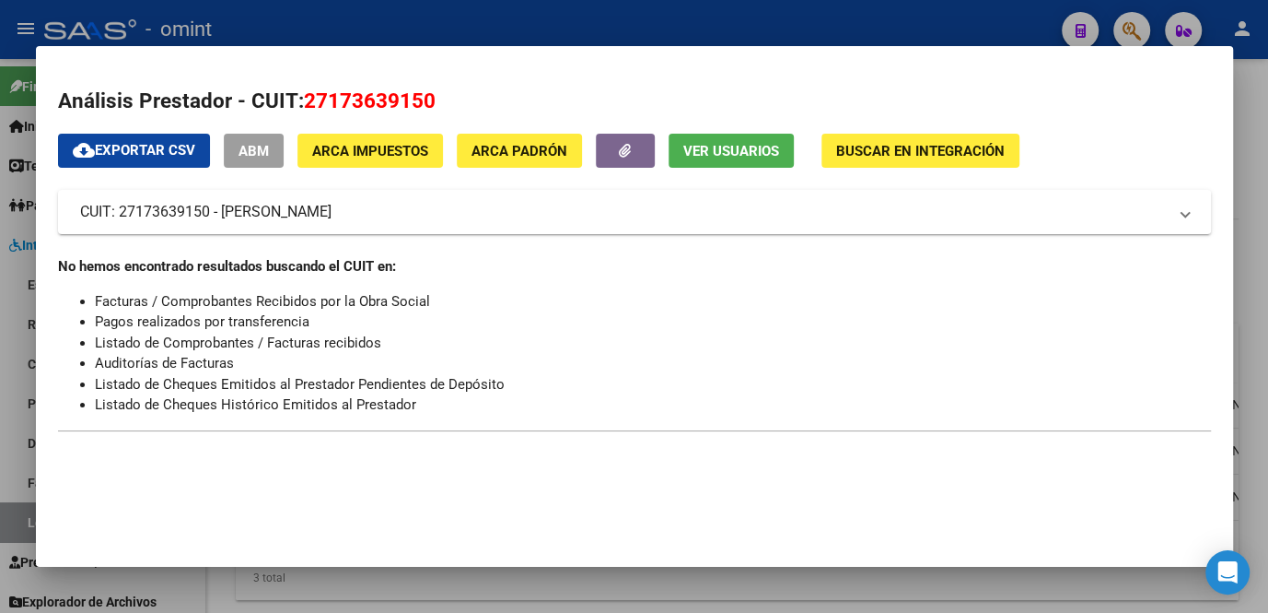
click at [463, 596] on div at bounding box center [634, 306] width 1268 height 613
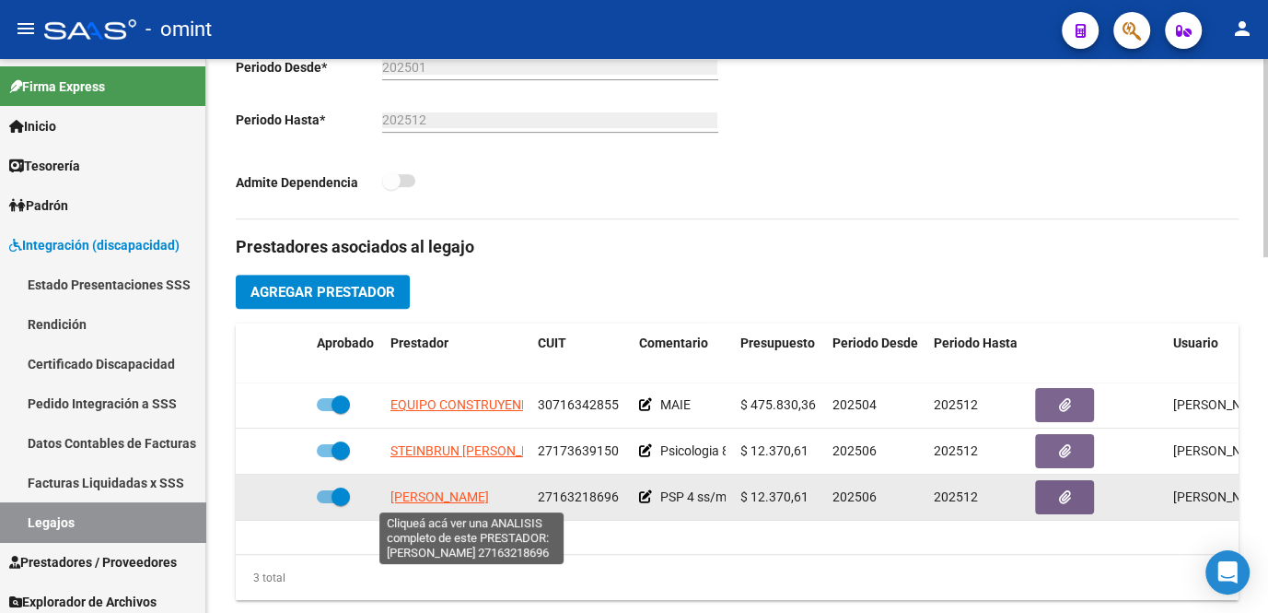
click at [437, 507] on app-link-go-to "[PERSON_NAME]" at bounding box center [440, 496] width 99 height 21
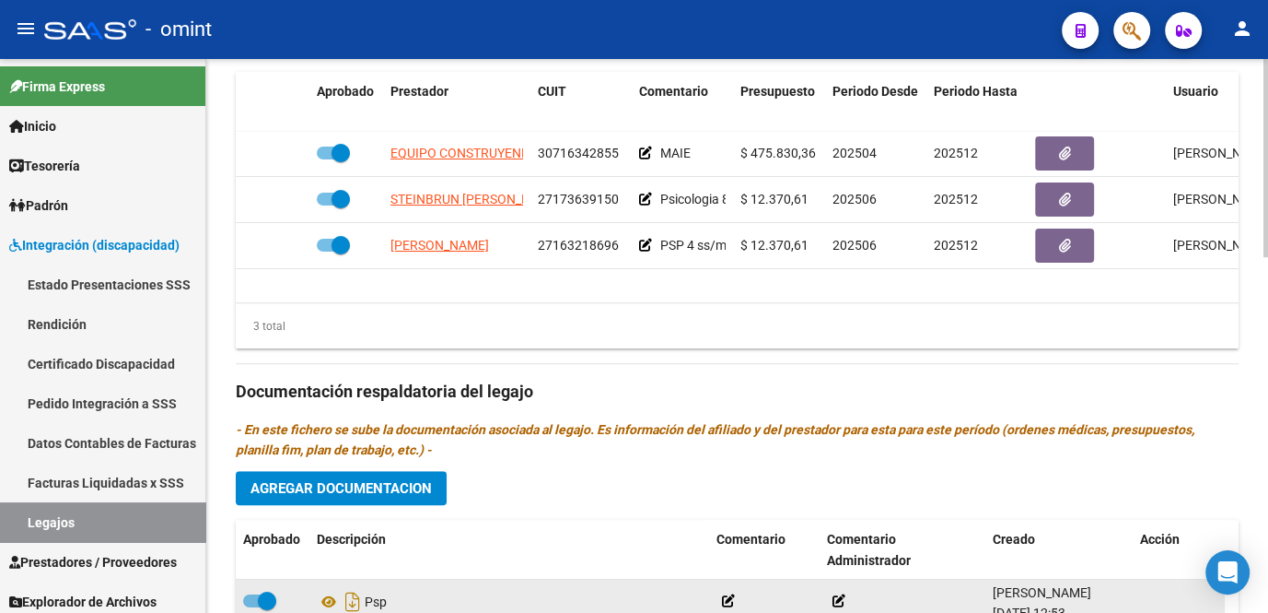
scroll to position [995, 0]
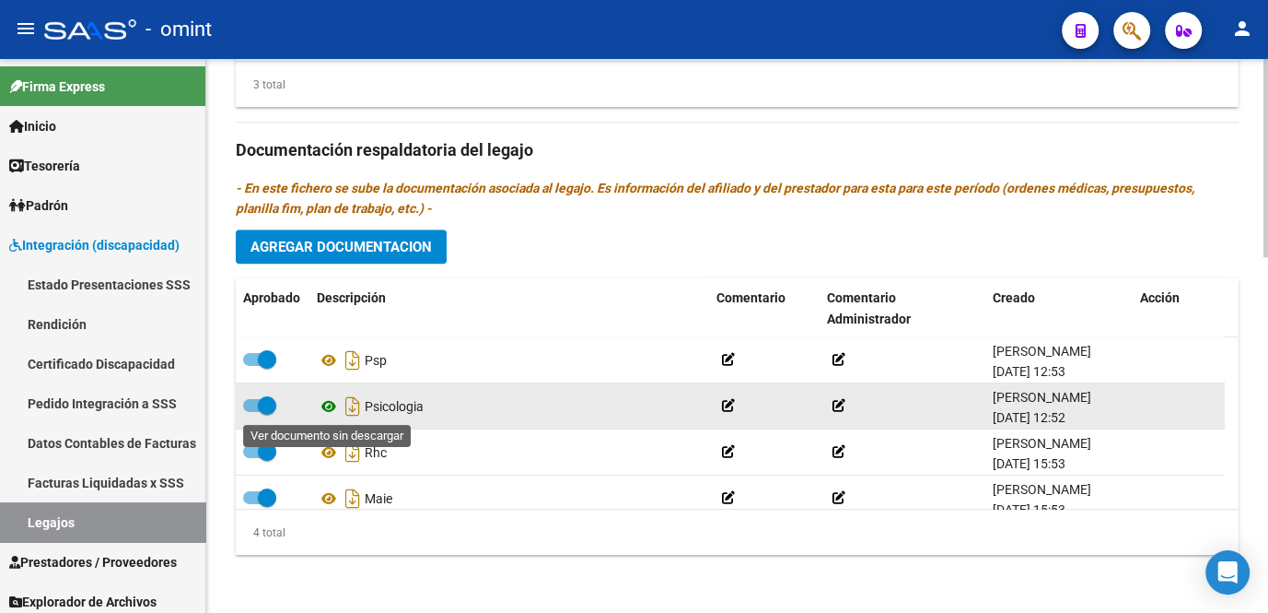
click at [328, 406] on icon at bounding box center [329, 406] width 24 height 22
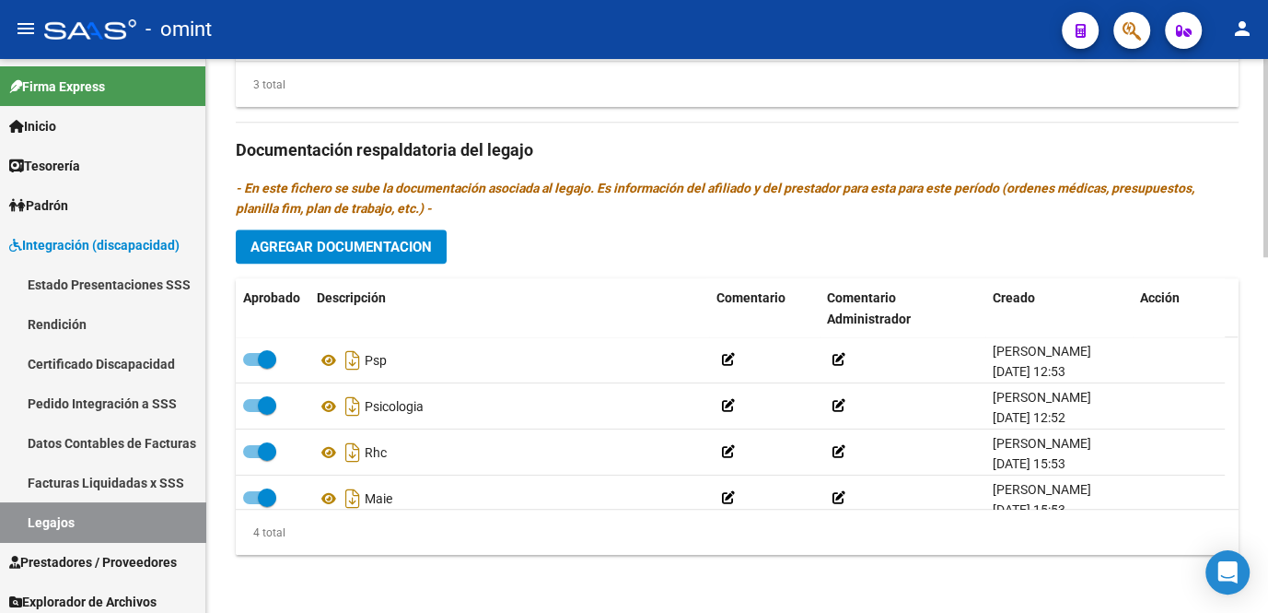
scroll to position [744, 0]
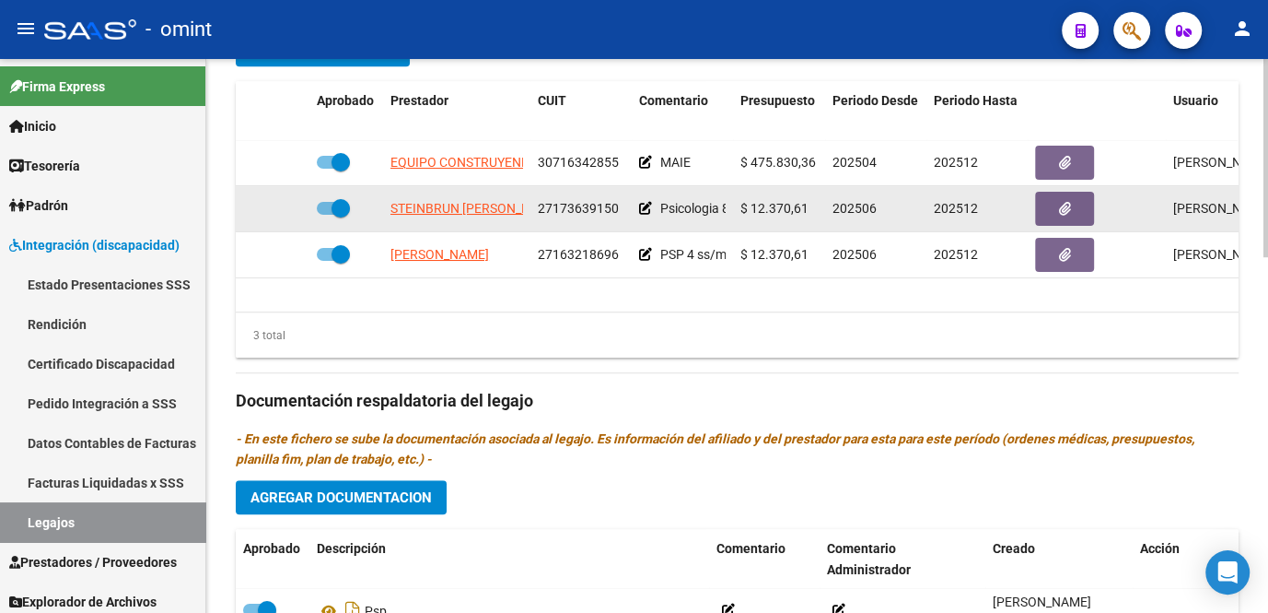
click at [567, 205] on span "27173639150" at bounding box center [578, 208] width 81 height 15
copy span "27173639150"
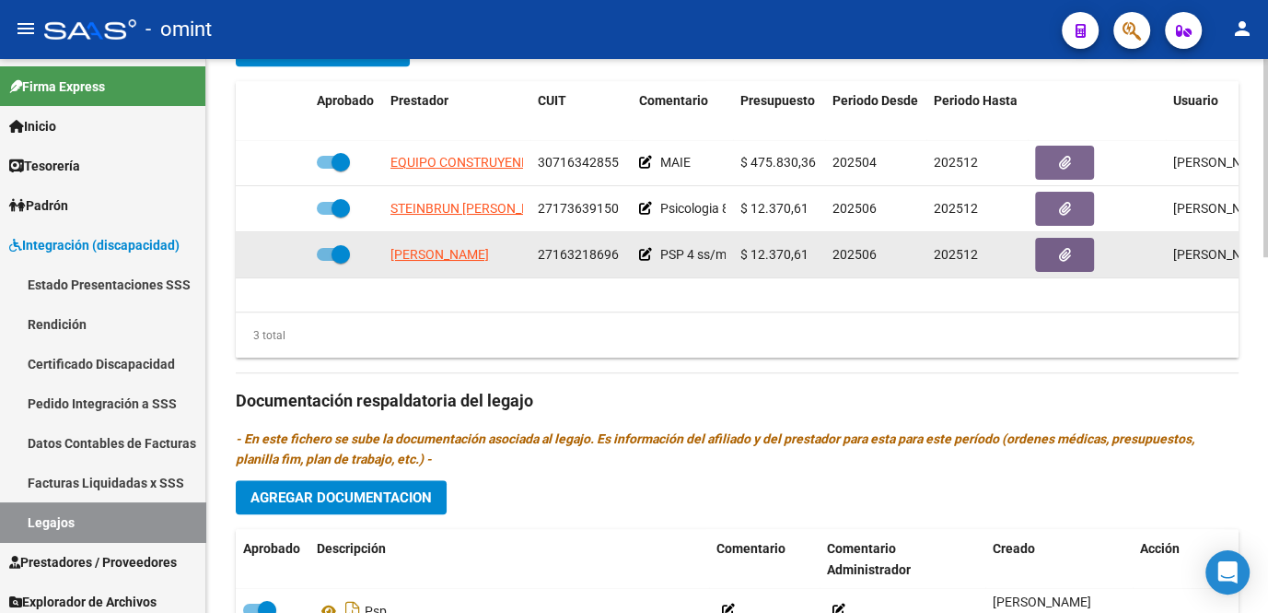
click at [551, 250] on span "27163218696" at bounding box center [578, 254] width 81 height 15
click at [571, 256] on span "27163218696" at bounding box center [578, 254] width 81 height 15
copy span "27163218696"
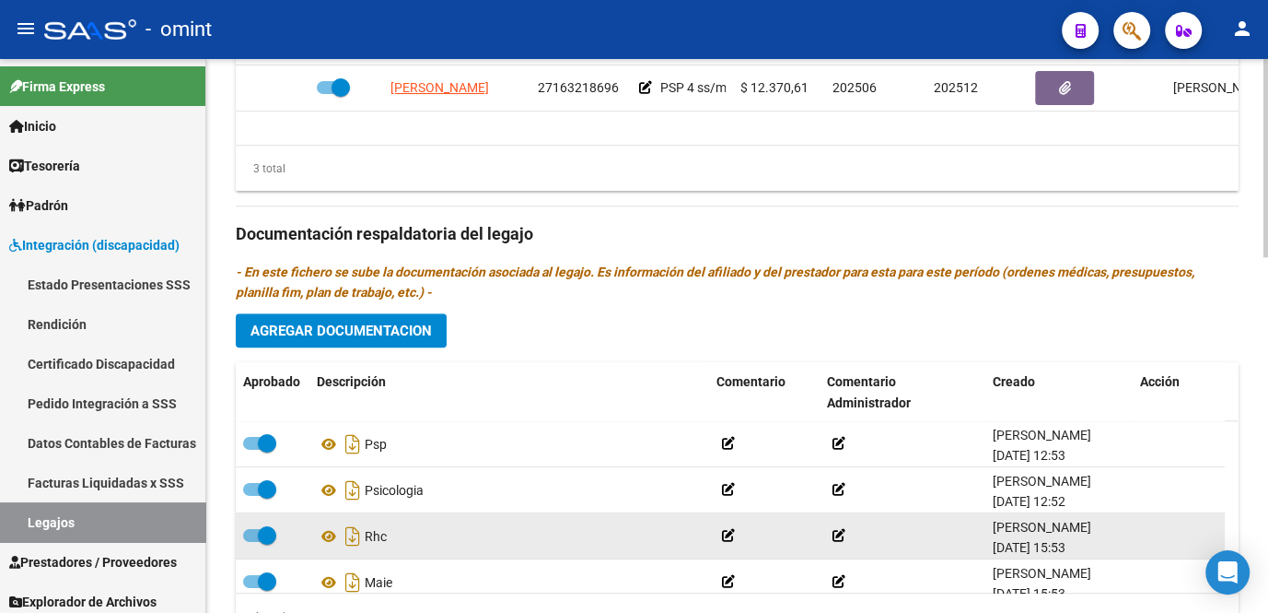
scroll to position [18, 0]
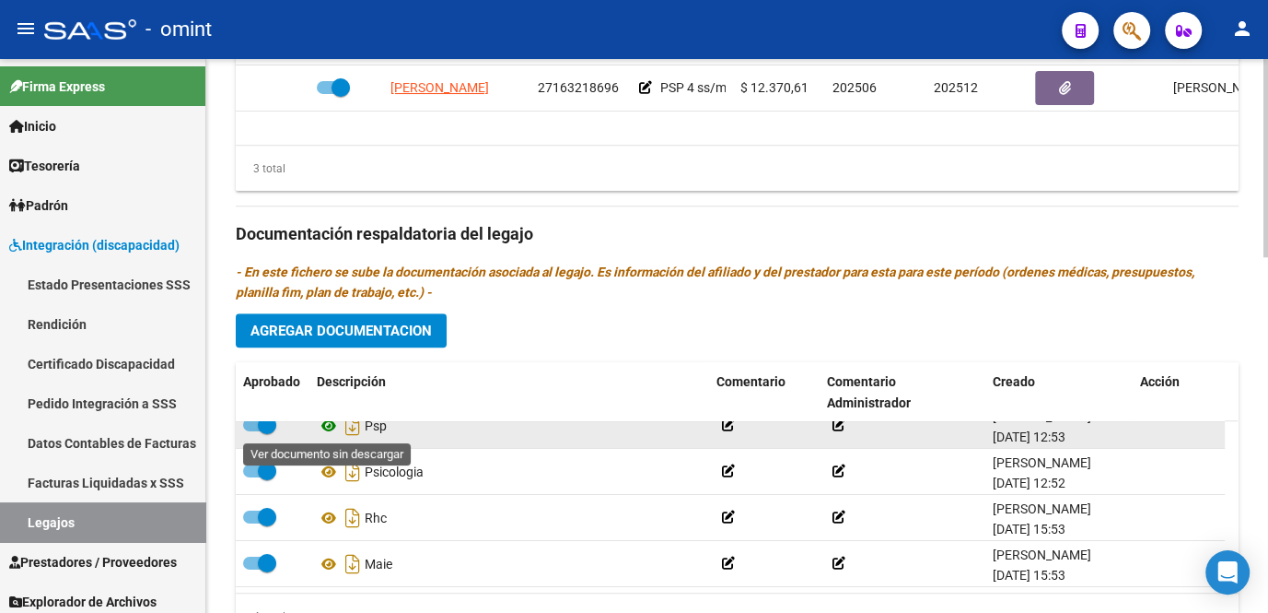
click at [327, 426] on icon at bounding box center [329, 426] width 24 height 22
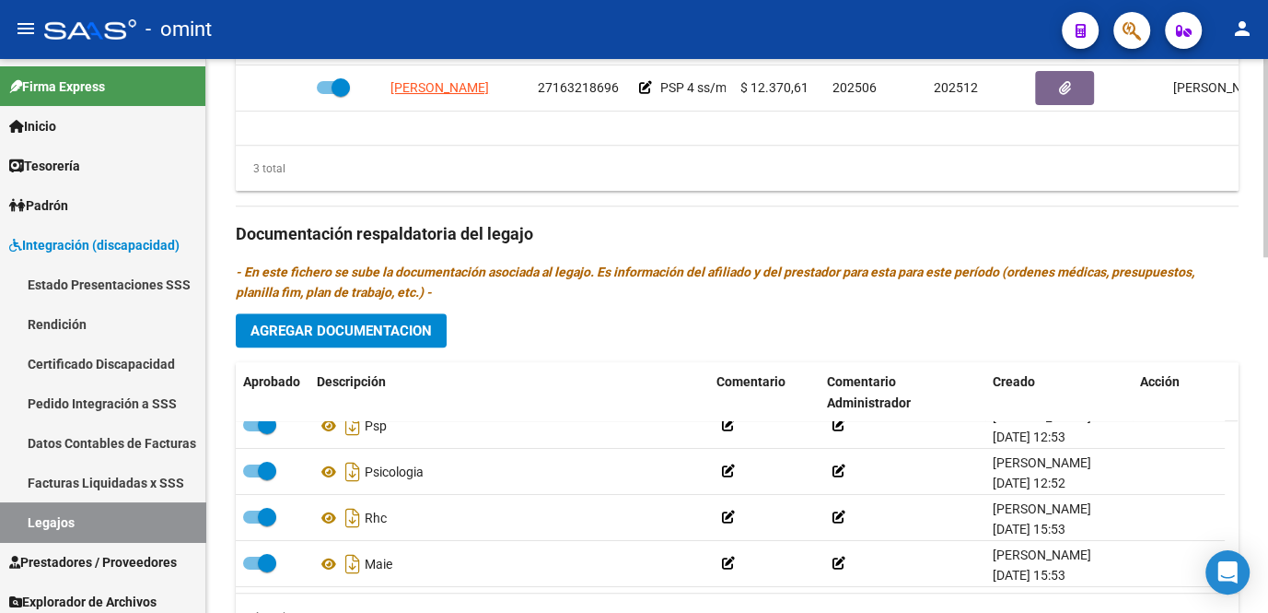
scroll to position [827, 0]
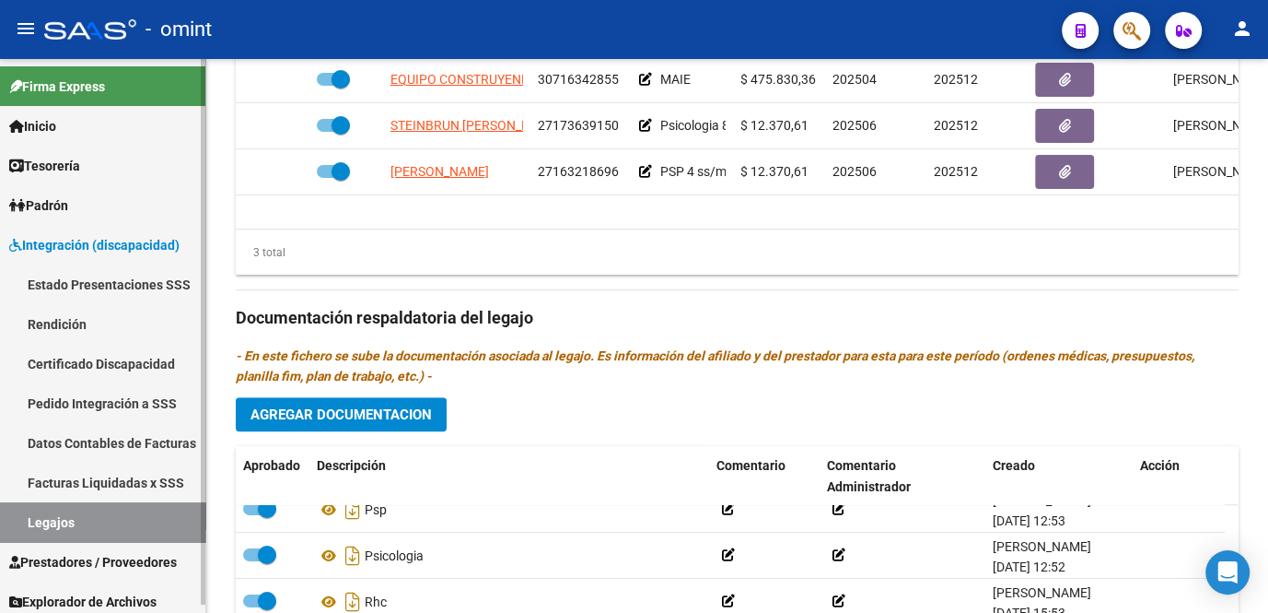
click at [137, 517] on link "Legajos" at bounding box center [102, 522] width 205 height 40
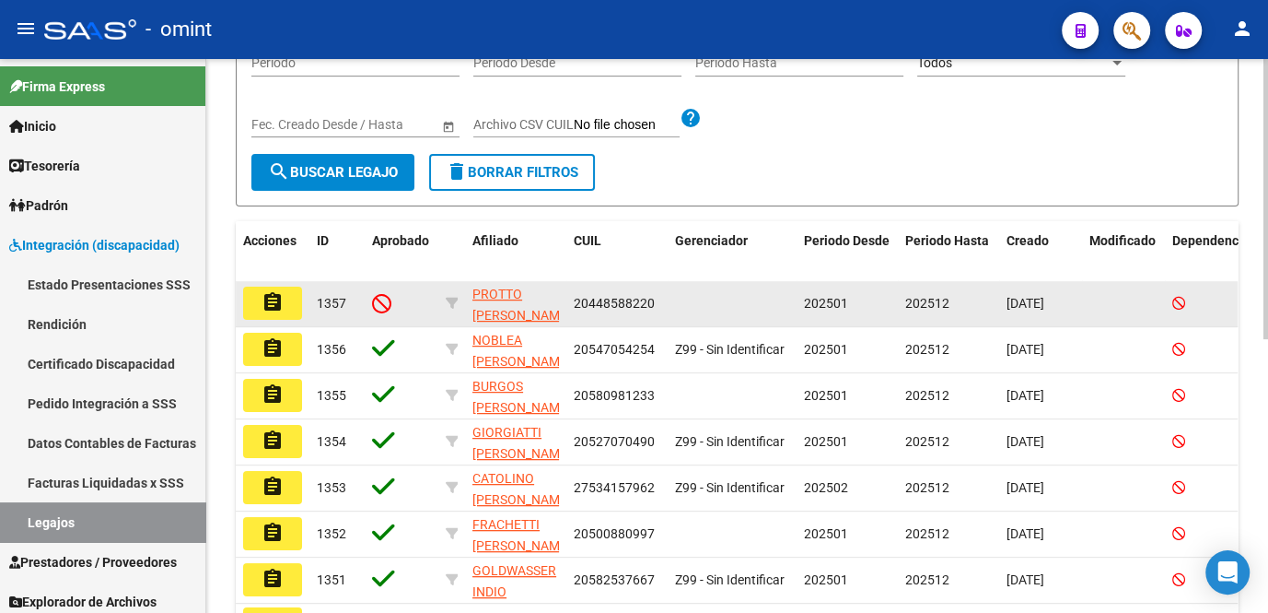
scroll to position [38, 0]
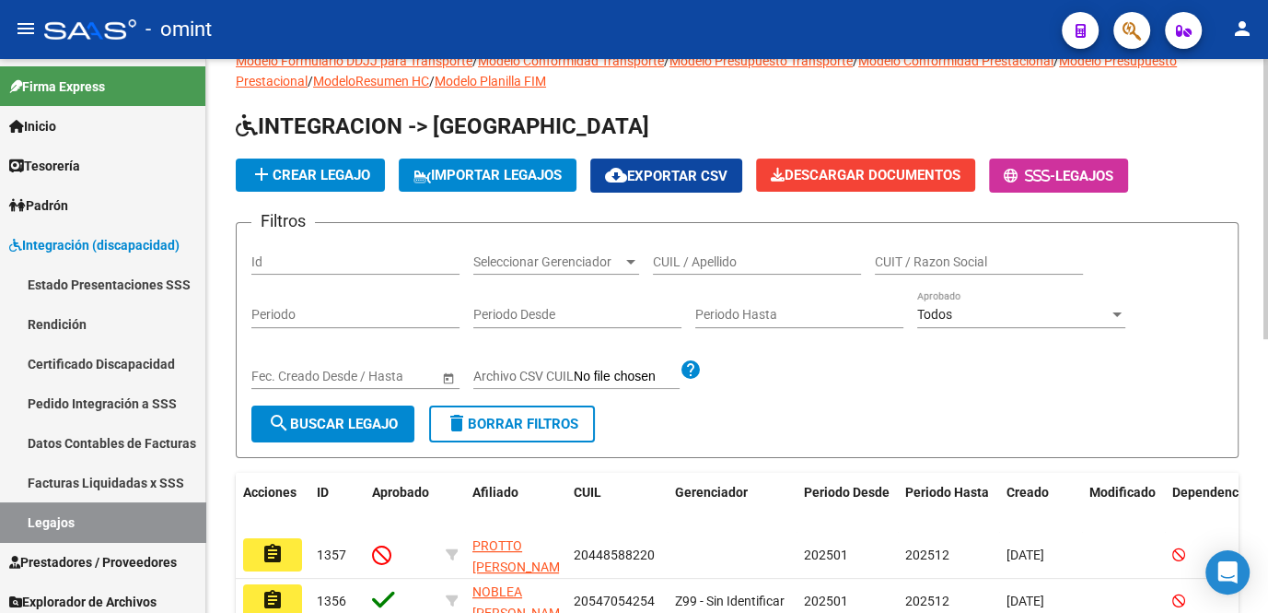
click at [707, 258] on input "CUIL / Apellido" at bounding box center [757, 262] width 208 height 16
type input "loza"
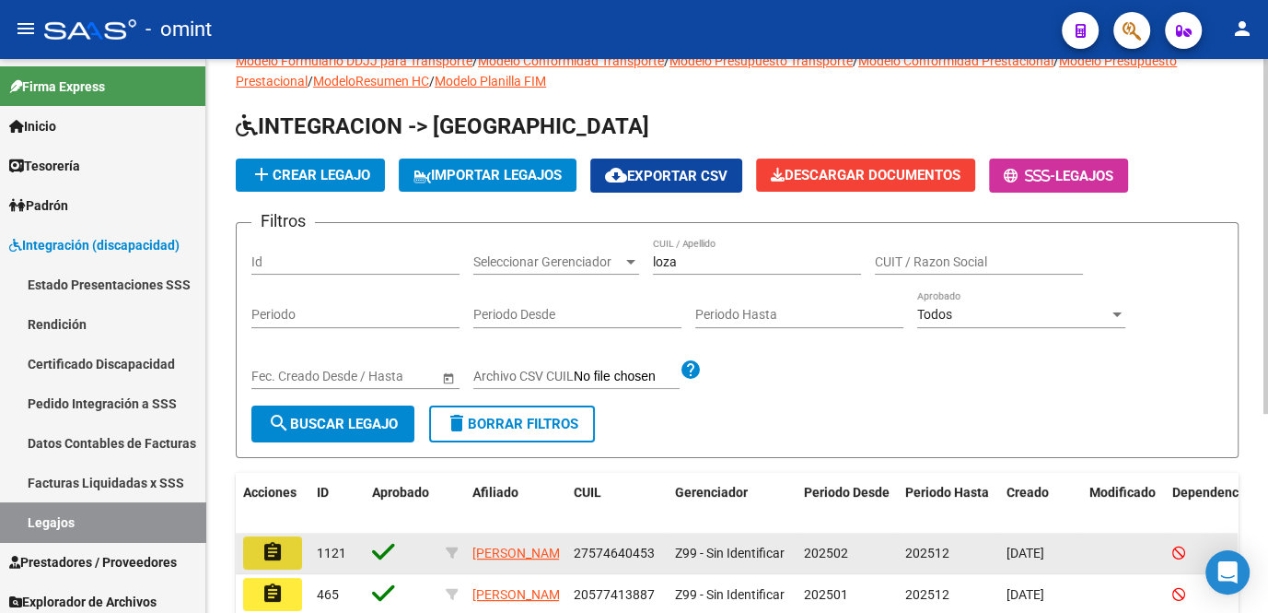
click at [266, 560] on mat-icon "assignment" at bounding box center [273, 552] width 22 height 22
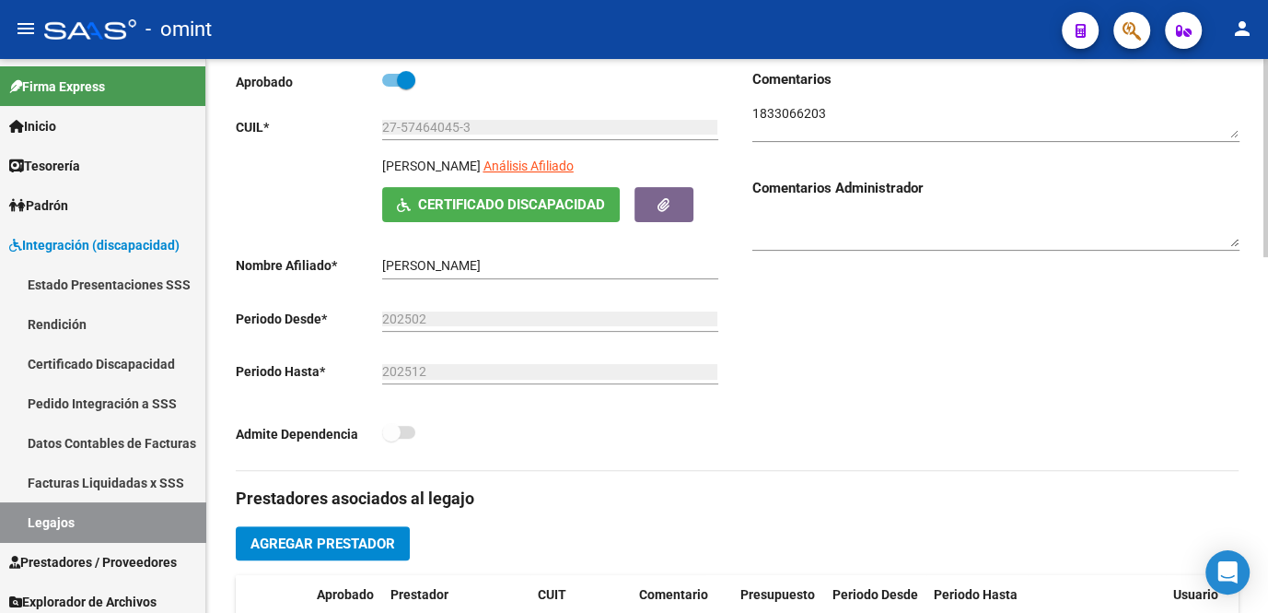
scroll to position [502, 0]
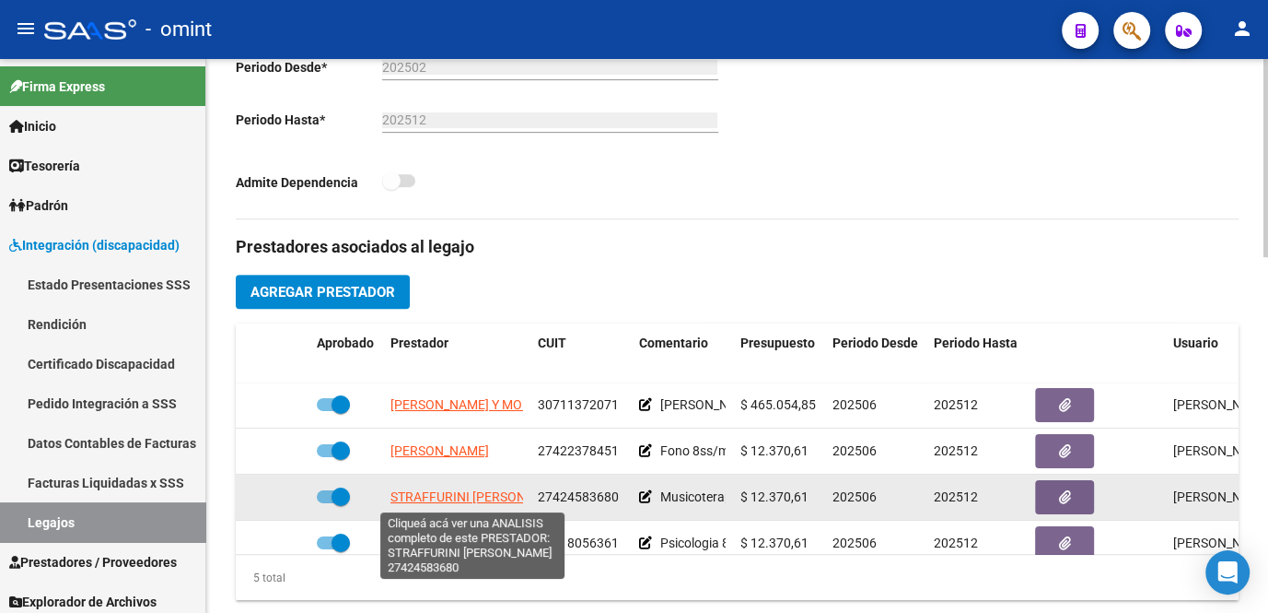
click at [429, 498] on span "STRAFFURINI [PERSON_NAME]" at bounding box center [481, 496] width 181 height 15
type textarea "27424583680"
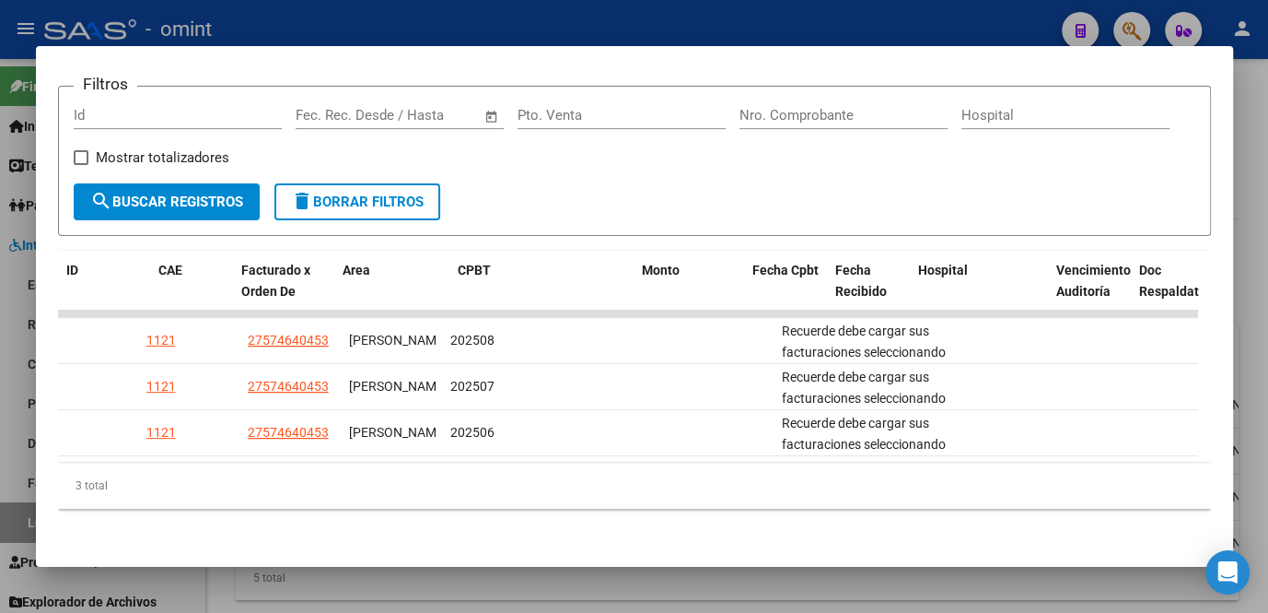
scroll to position [0, 0]
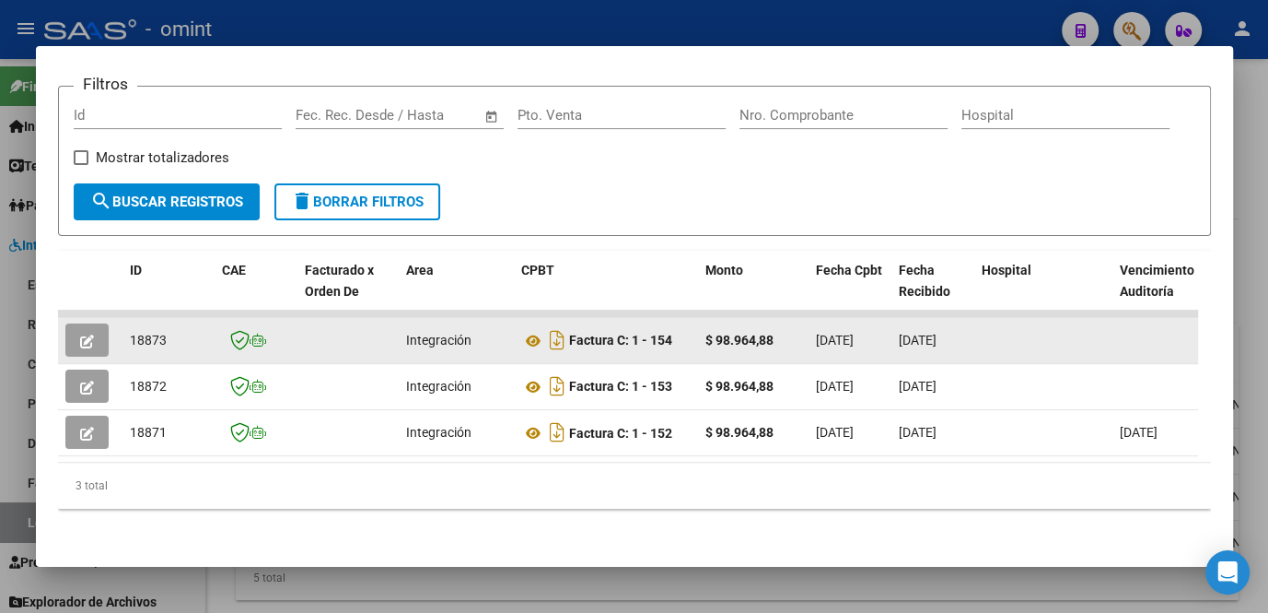
click at [80, 334] on icon "button" at bounding box center [87, 341] width 14 height 14
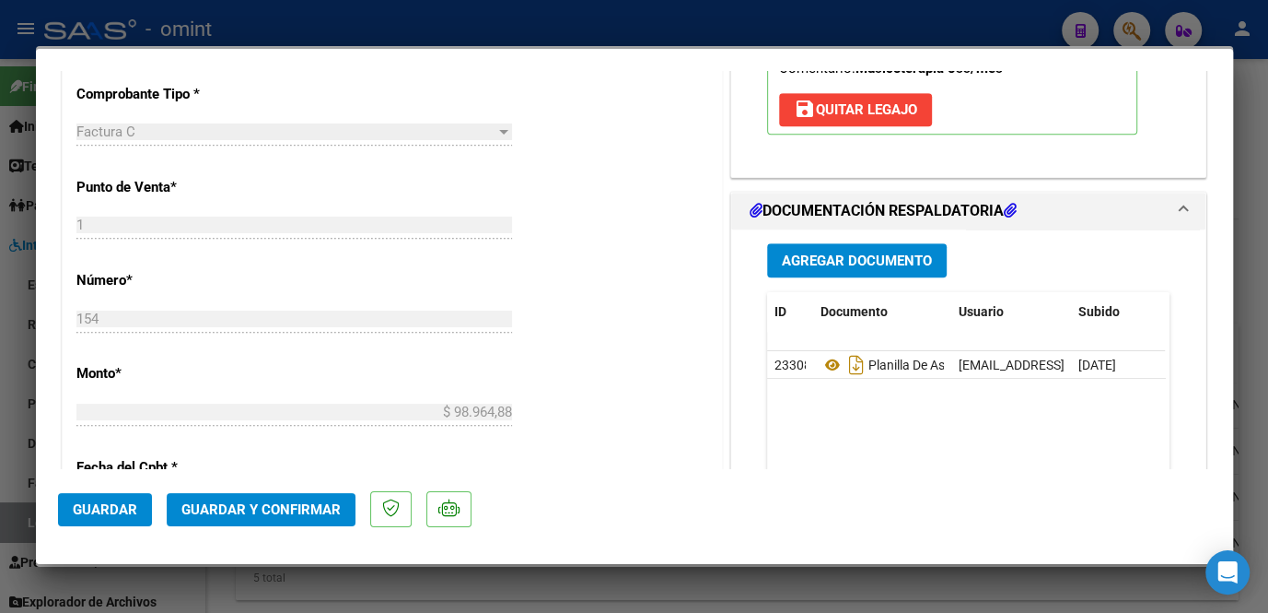
scroll to position [670, 0]
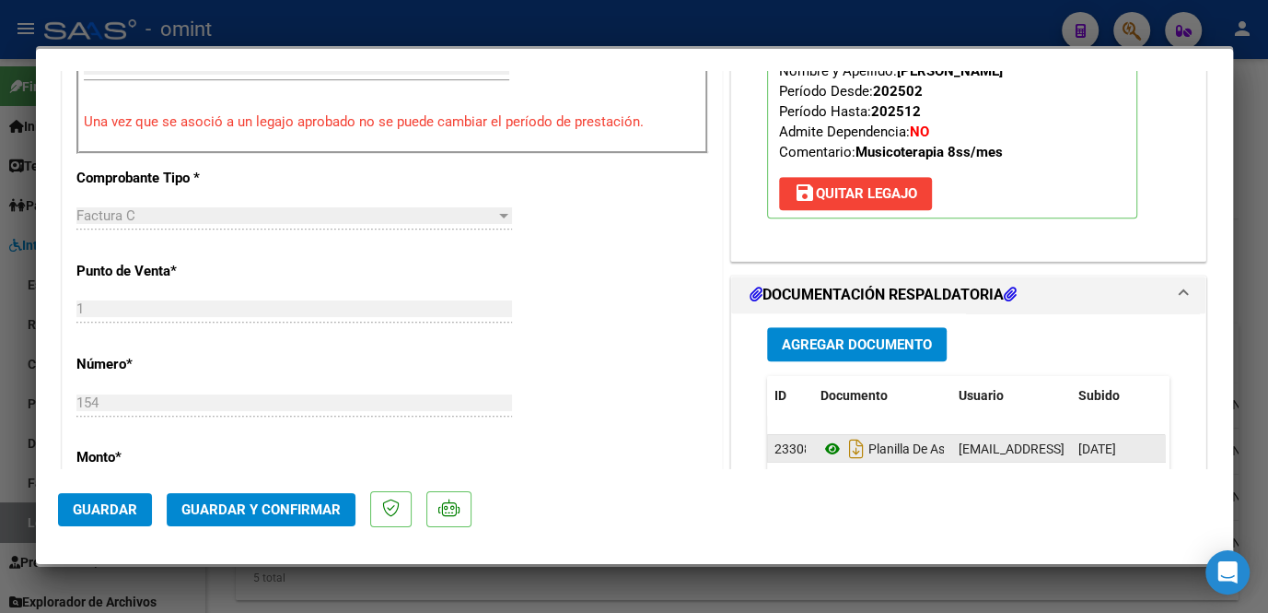
click at [821, 444] on icon at bounding box center [833, 449] width 24 height 22
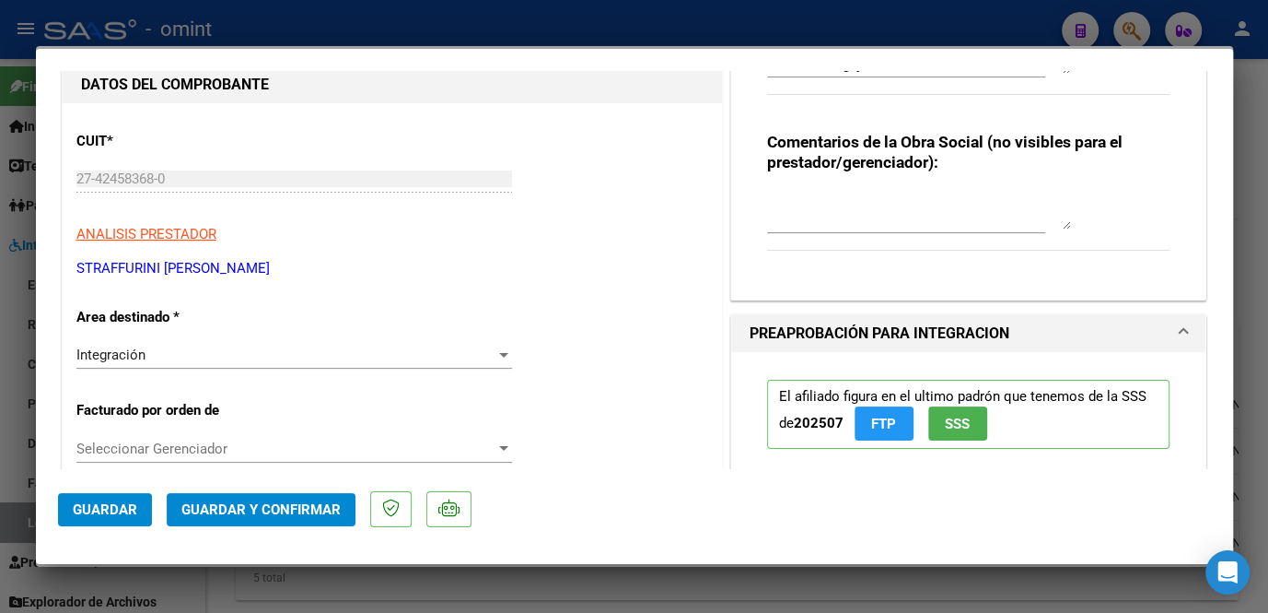
scroll to position [0, 0]
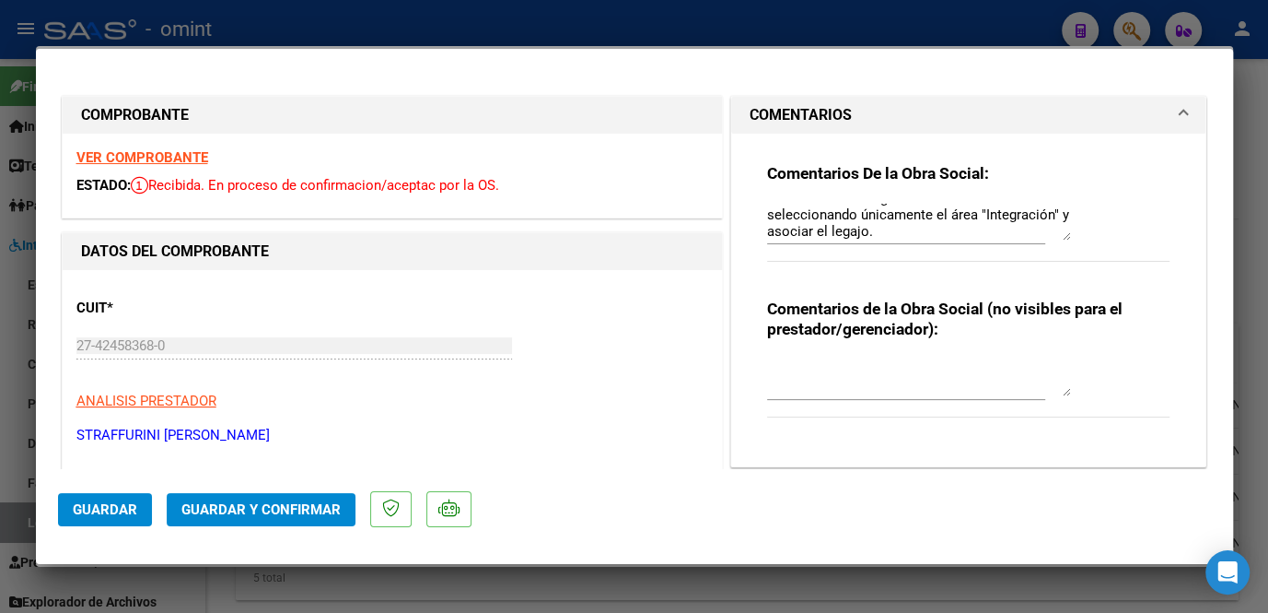
click at [123, 156] on strong "VER COMPROBANTE" at bounding box center [142, 157] width 132 height 17
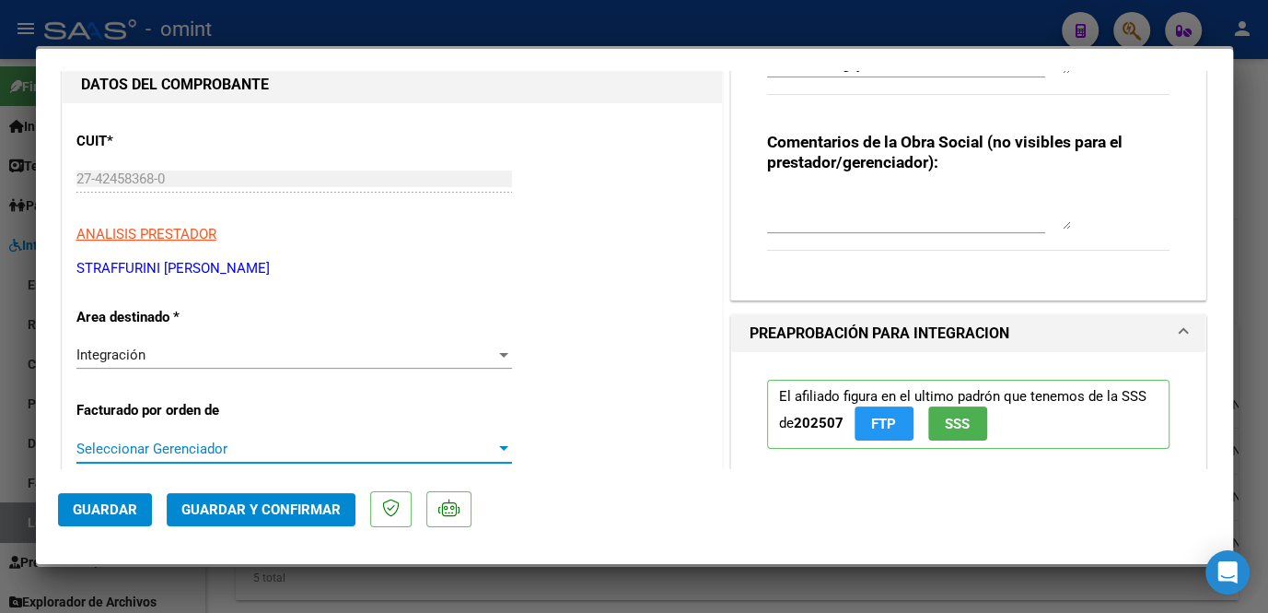
click at [193, 445] on span "Seleccionar Gerenciador" at bounding box center [285, 448] width 419 height 17
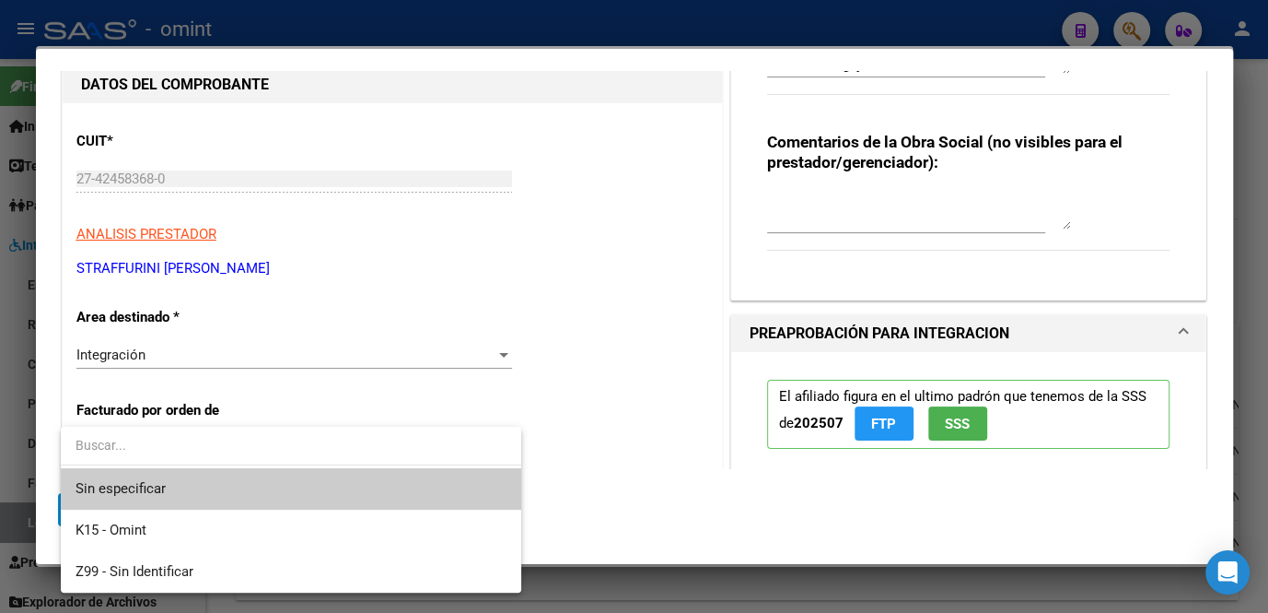
click at [181, 479] on span "Sin especificar" at bounding box center [291, 488] width 431 height 41
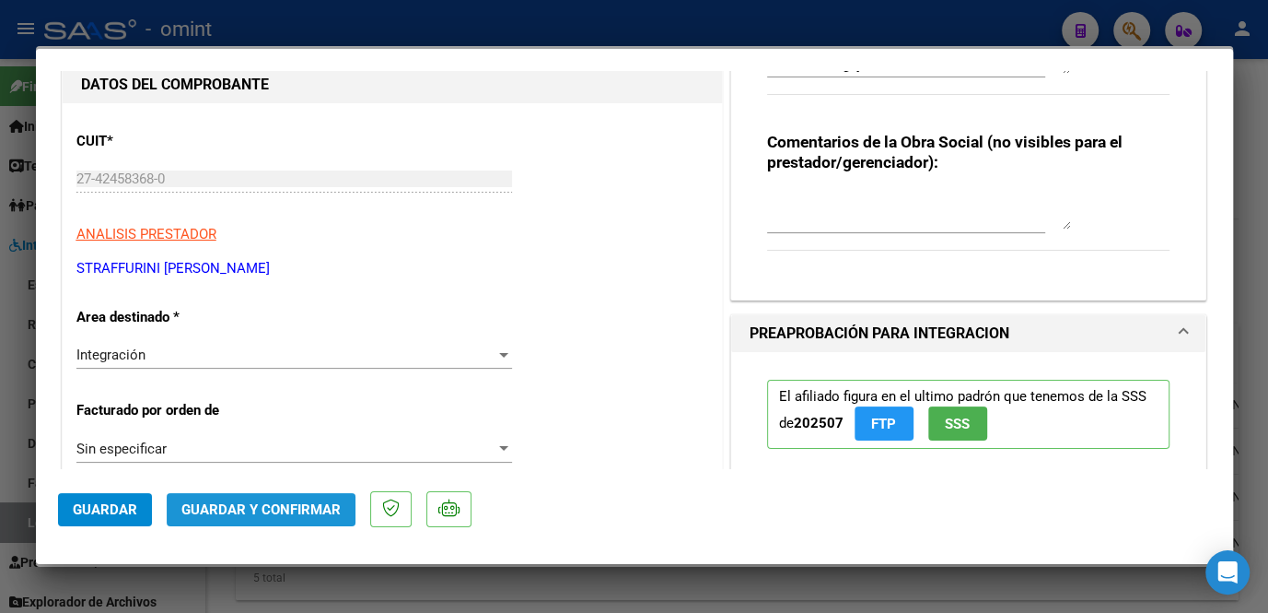
click at [241, 519] on button "Guardar y Confirmar" at bounding box center [261, 509] width 189 height 33
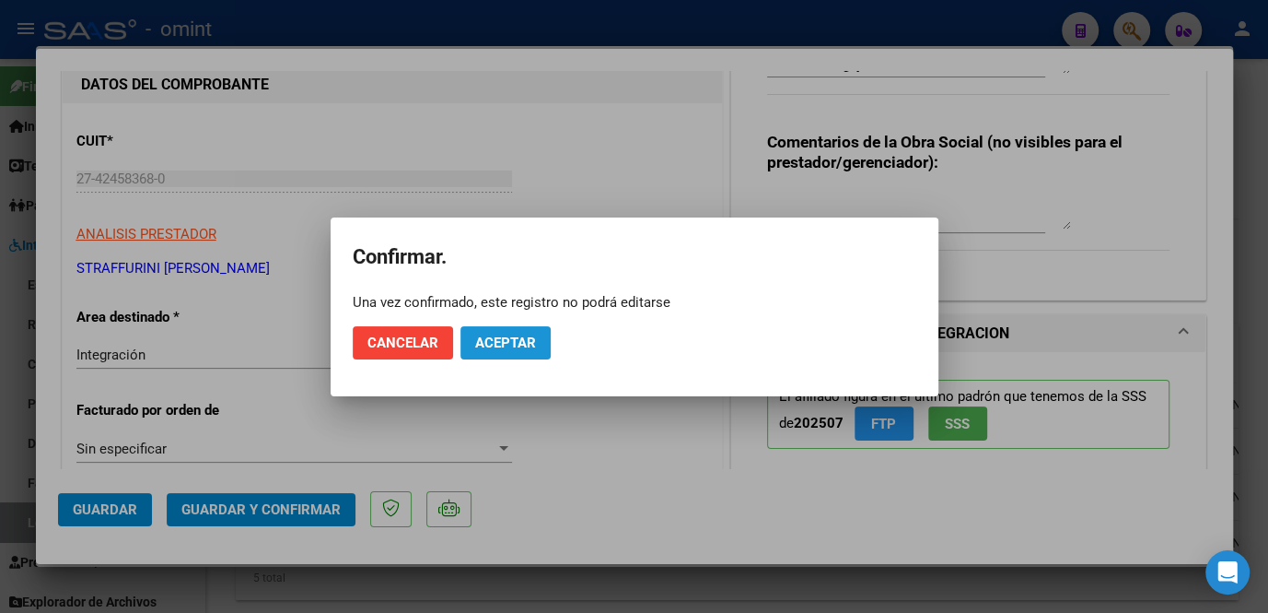
click at [534, 350] on button "Aceptar" at bounding box center [506, 342] width 90 height 33
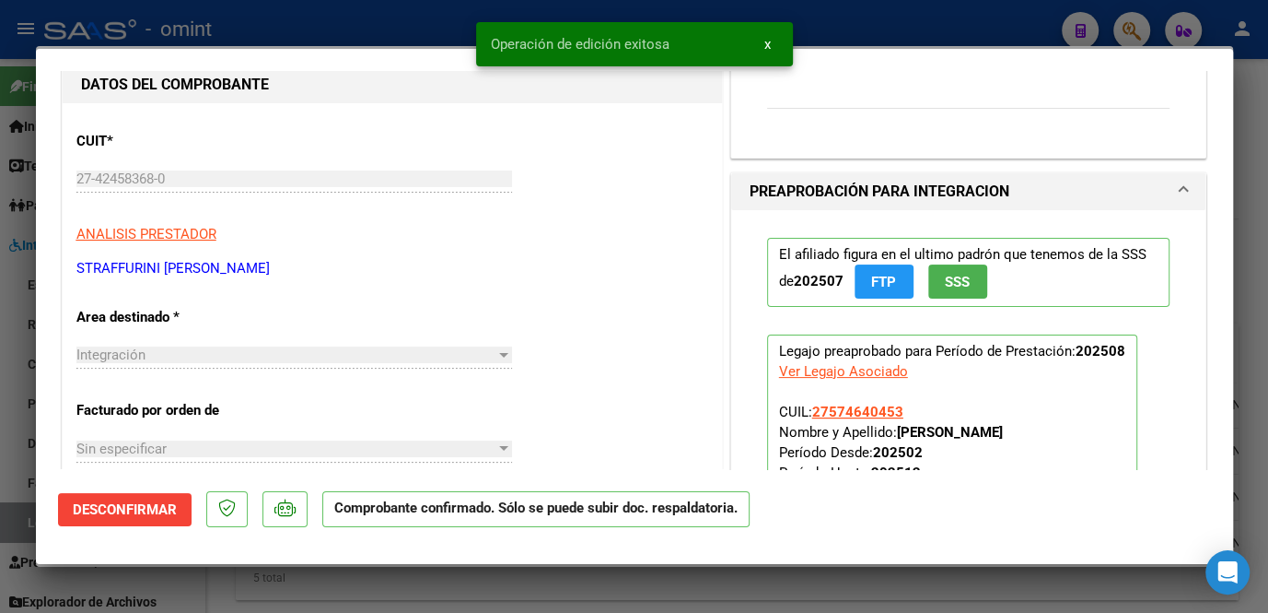
click at [506, 579] on div at bounding box center [634, 306] width 1268 height 613
type input "$ 0,00"
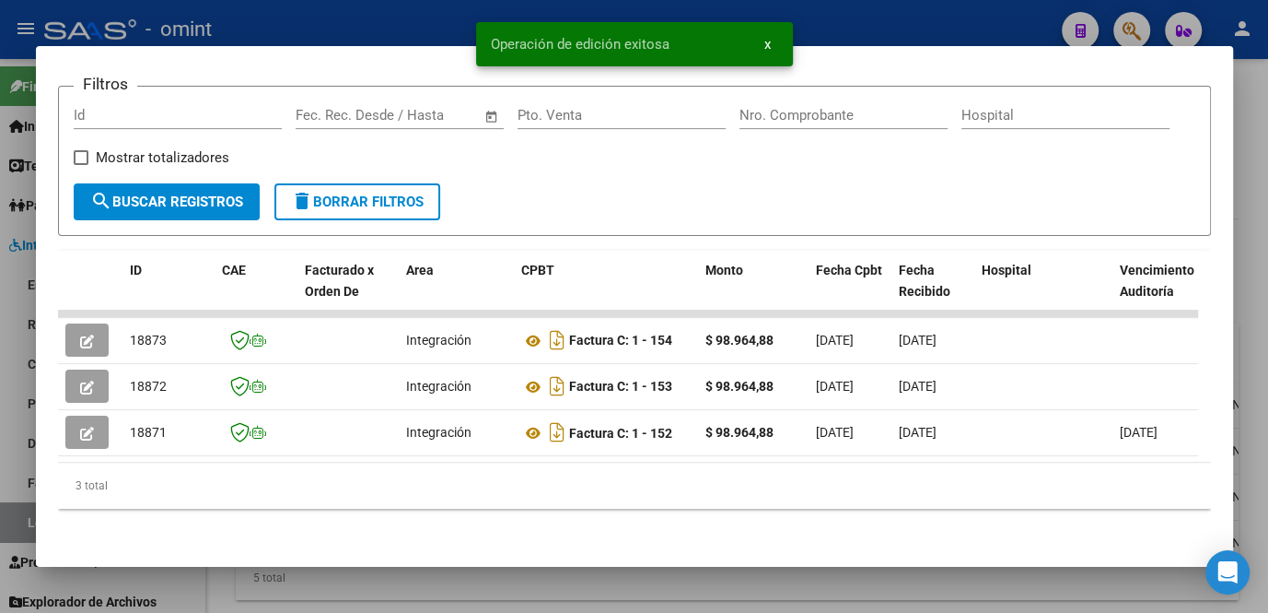
click at [506, 579] on div at bounding box center [634, 306] width 1268 height 613
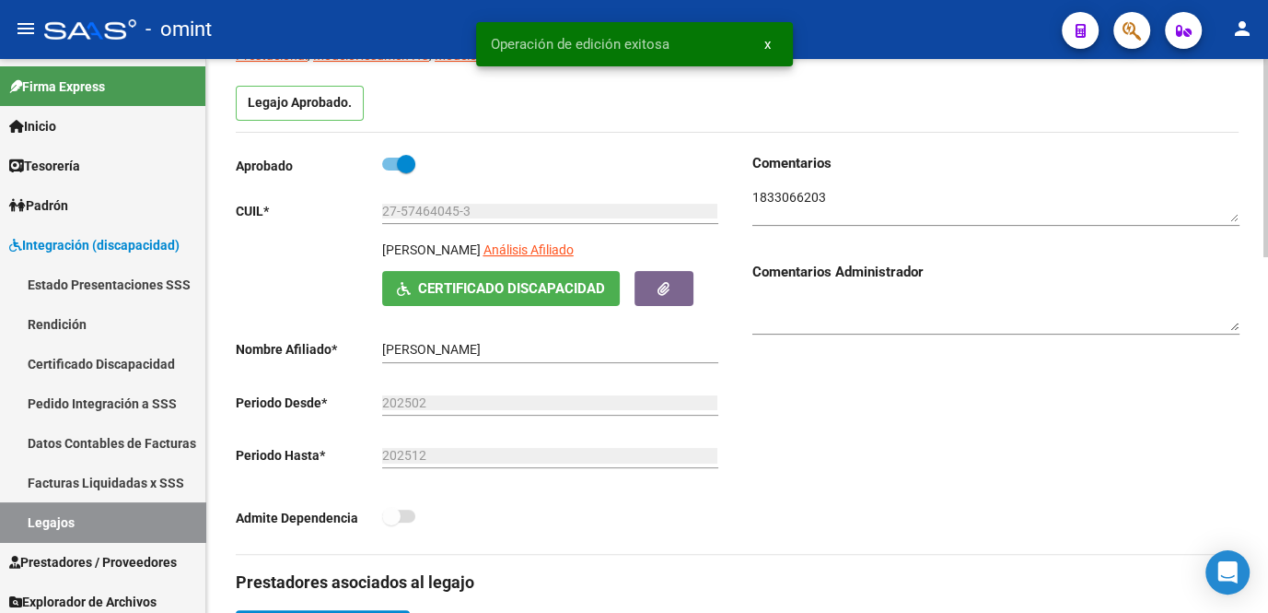
scroll to position [0, 0]
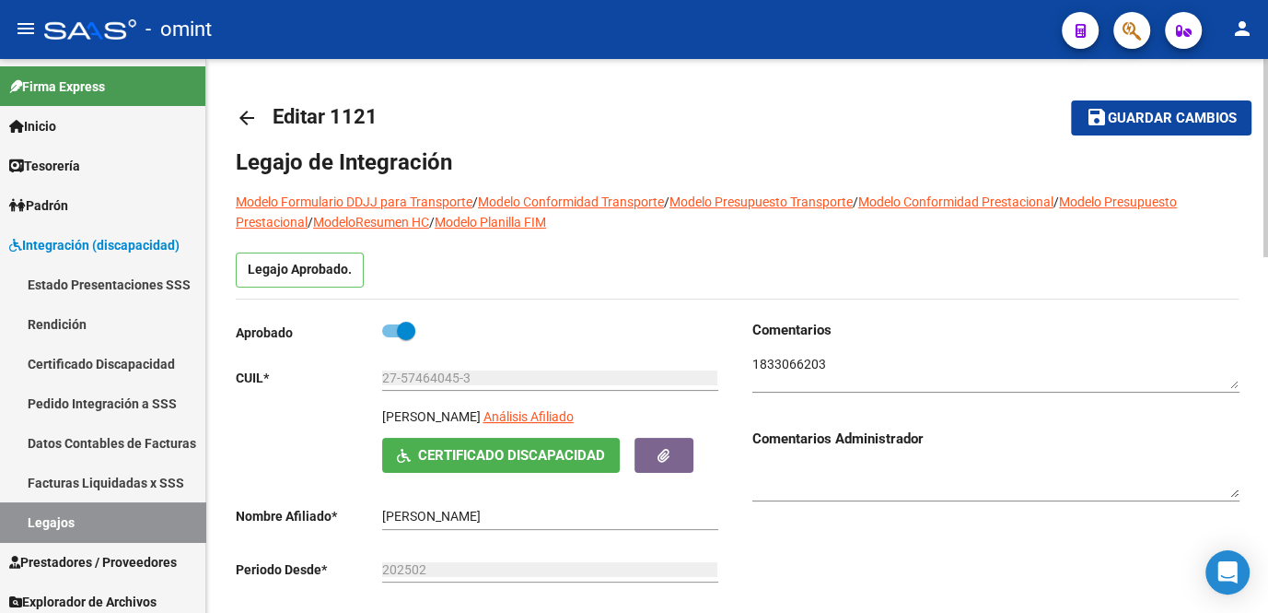
click at [1102, 109] on mat-icon "save" at bounding box center [1097, 117] width 22 height 22
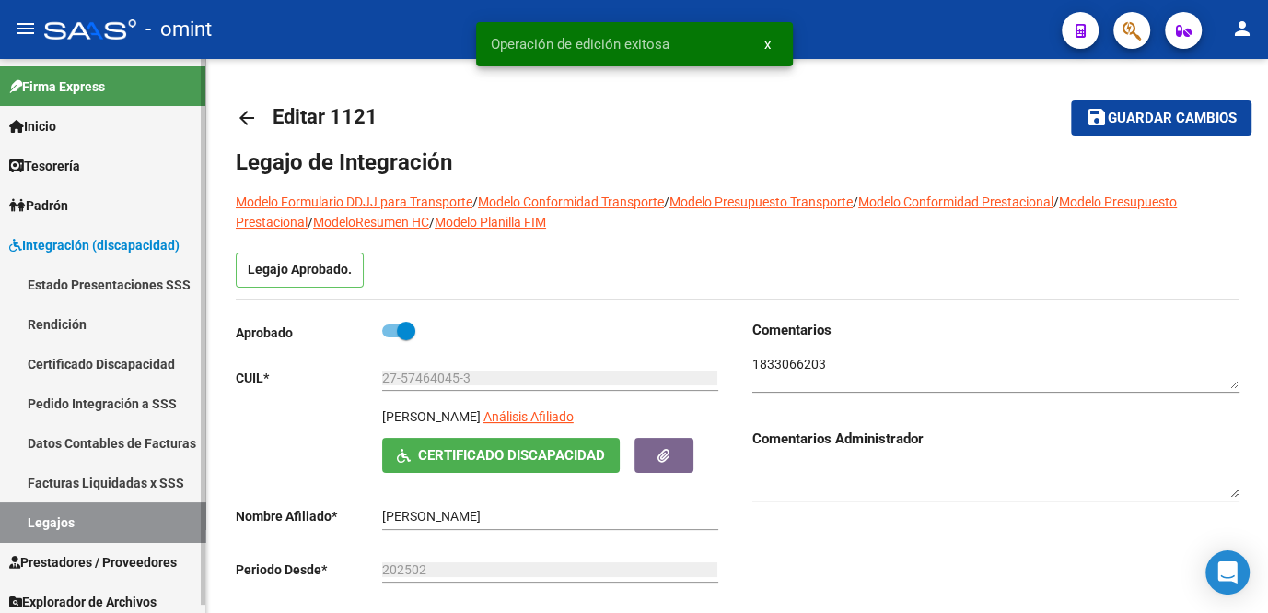
click at [53, 527] on link "Legajos" at bounding box center [102, 522] width 205 height 40
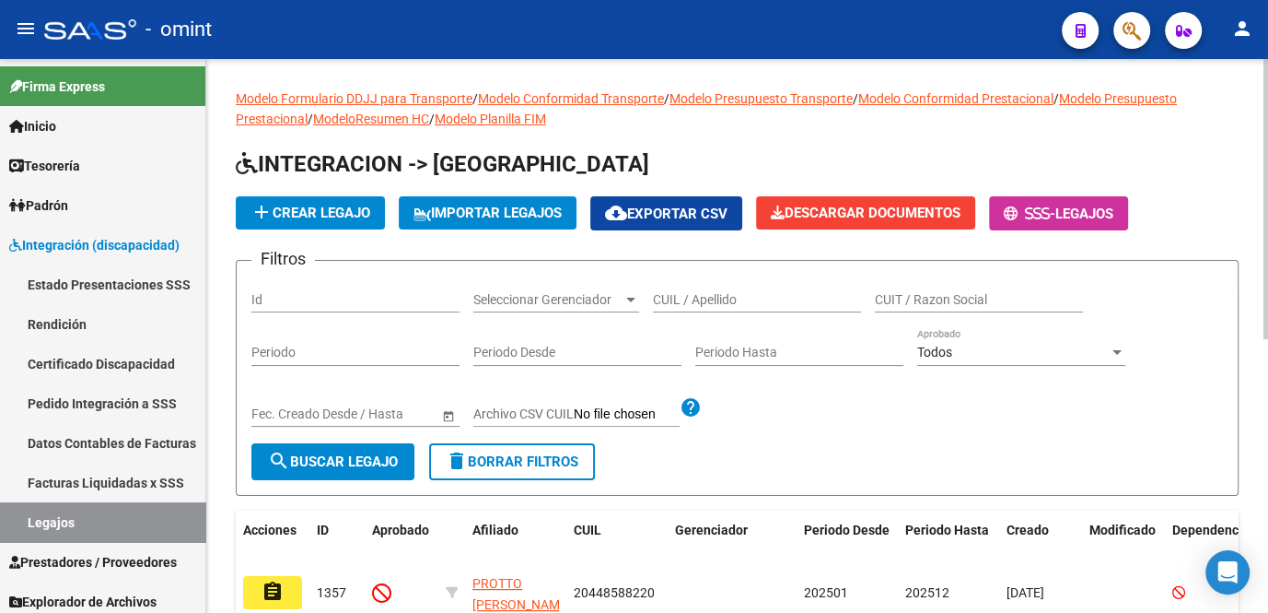
click at [699, 300] on input "CUIL / Apellido" at bounding box center [757, 300] width 208 height 16
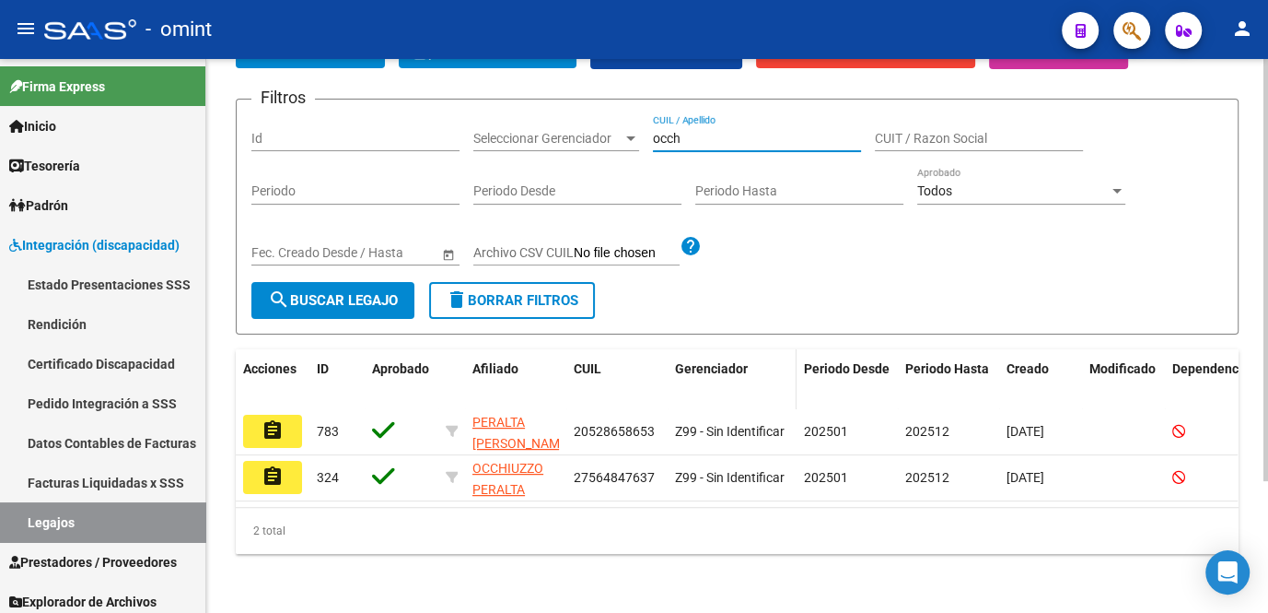
scroll to position [171, 0]
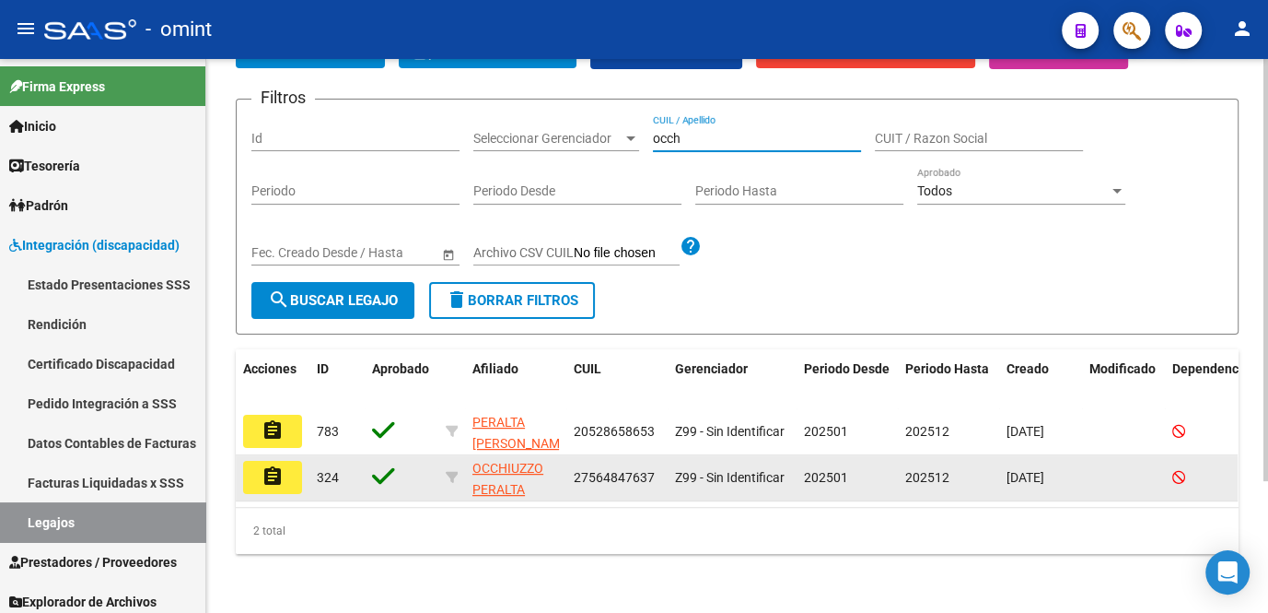
type input "occh"
click at [277, 475] on button "assignment" at bounding box center [272, 477] width 59 height 33
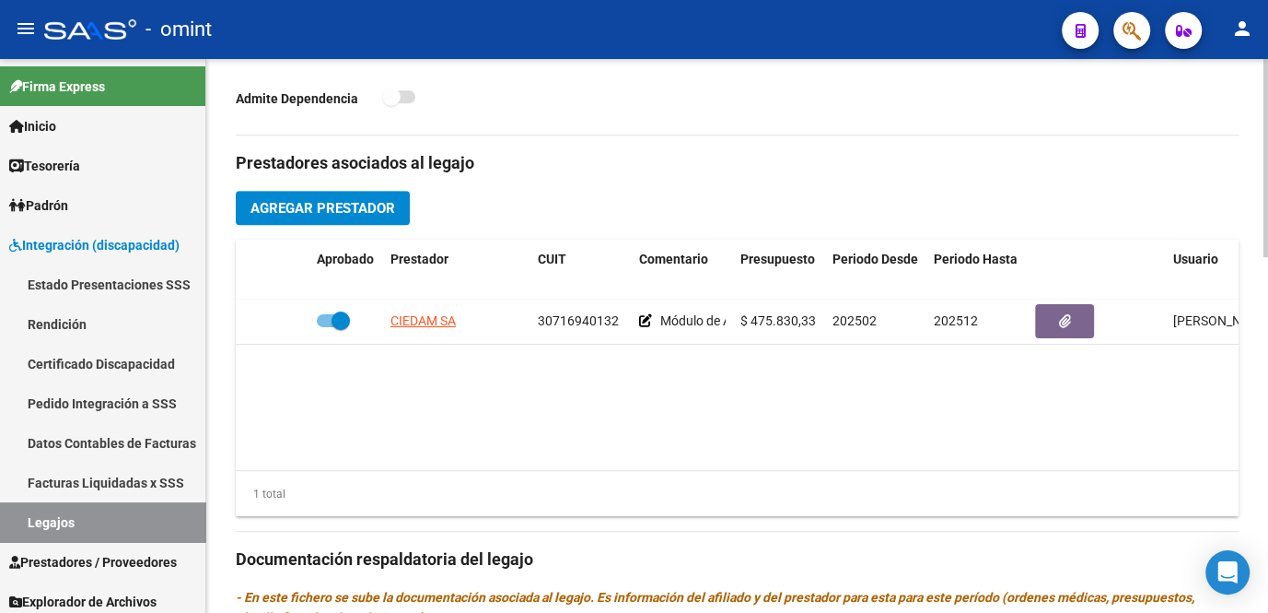
scroll to position [670, 0]
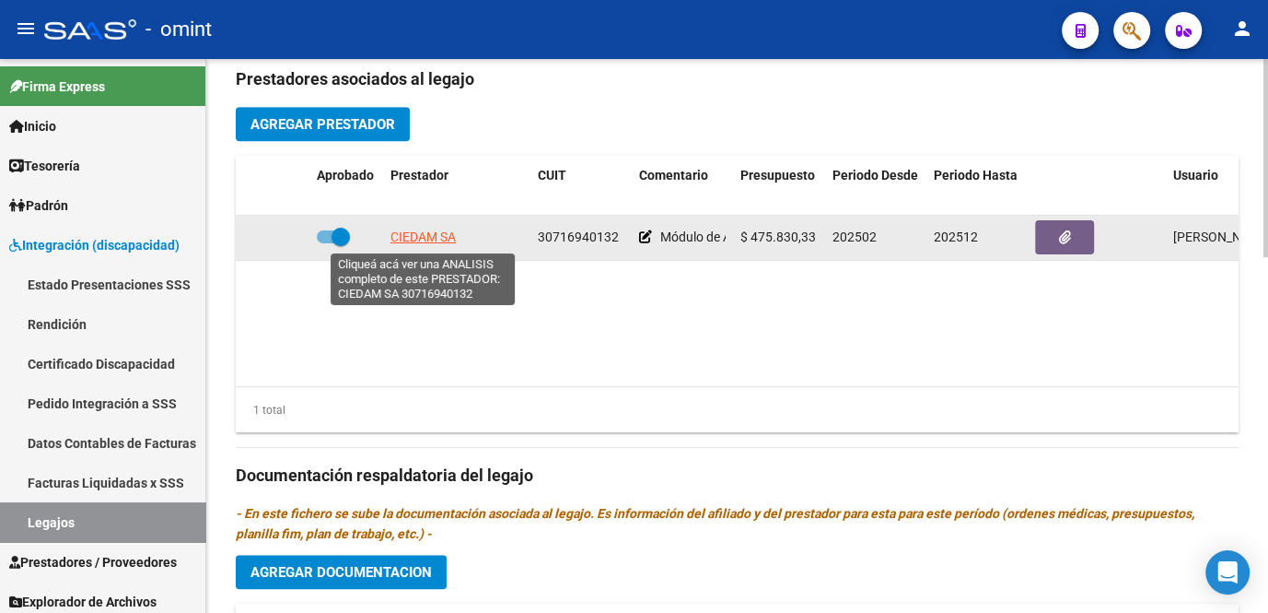
click at [414, 240] on span "CIEDAM SA" at bounding box center [423, 236] width 65 height 15
type textarea "30716940132"
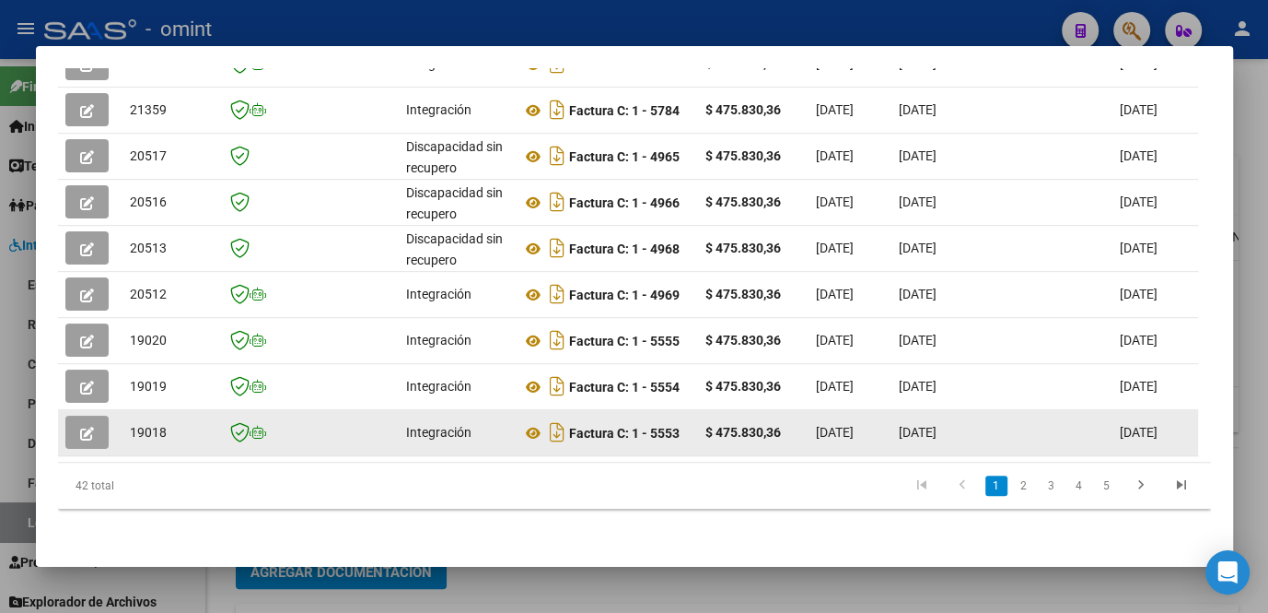
scroll to position [427, 0]
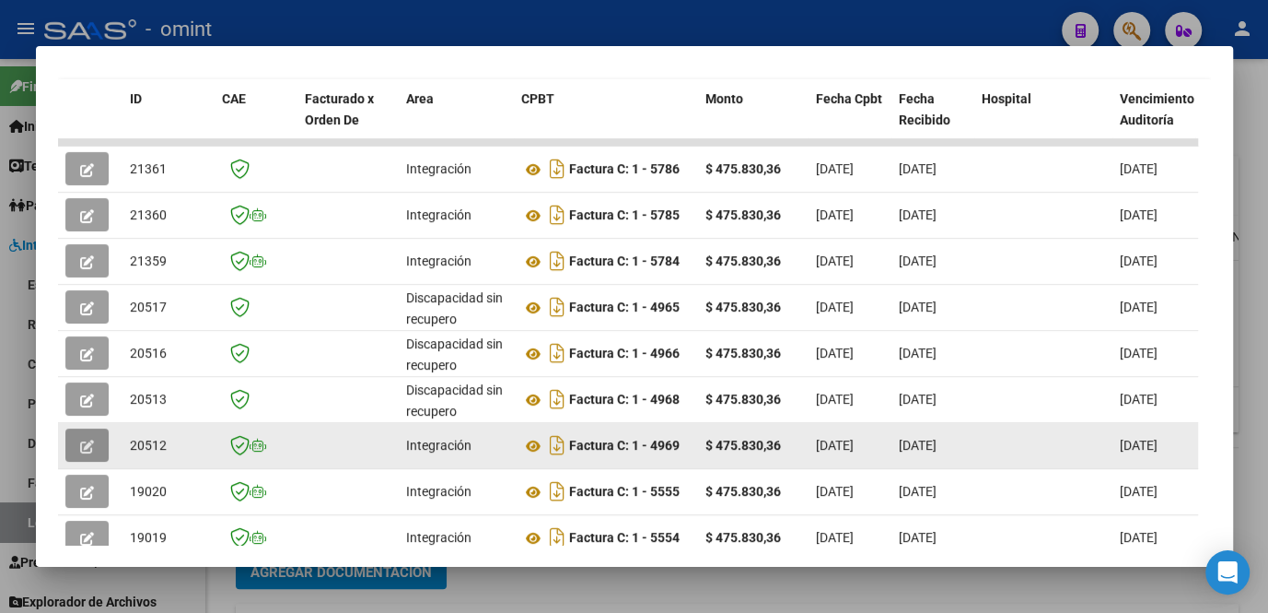
click at [98, 450] on button "button" at bounding box center [86, 444] width 43 height 33
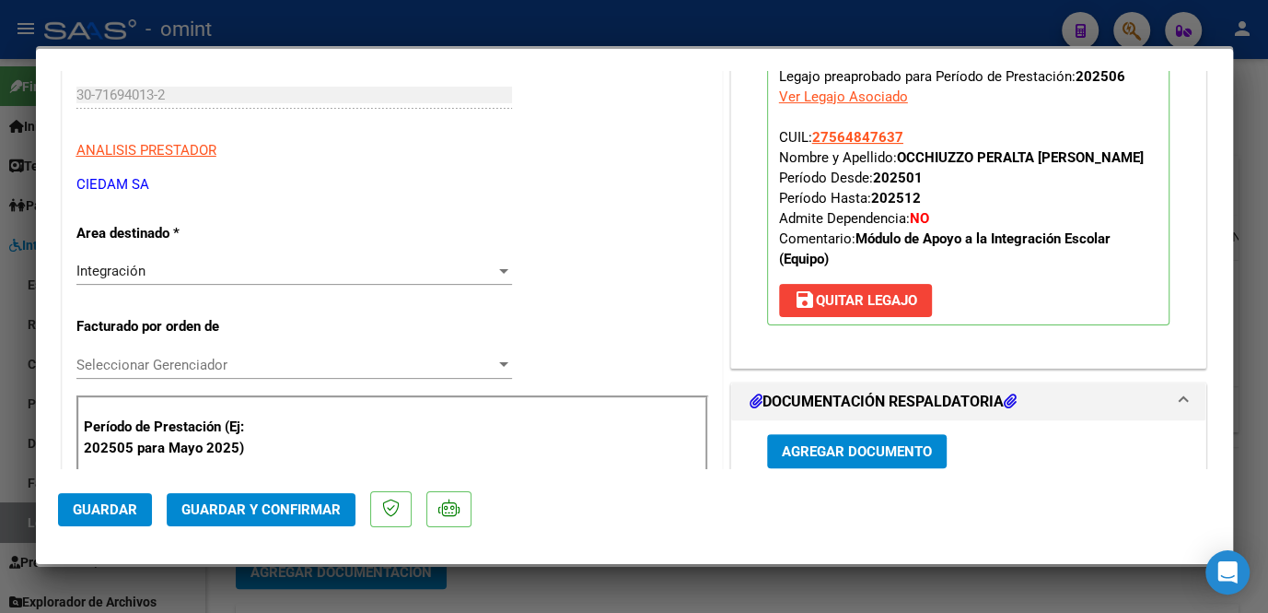
scroll to position [418, 0]
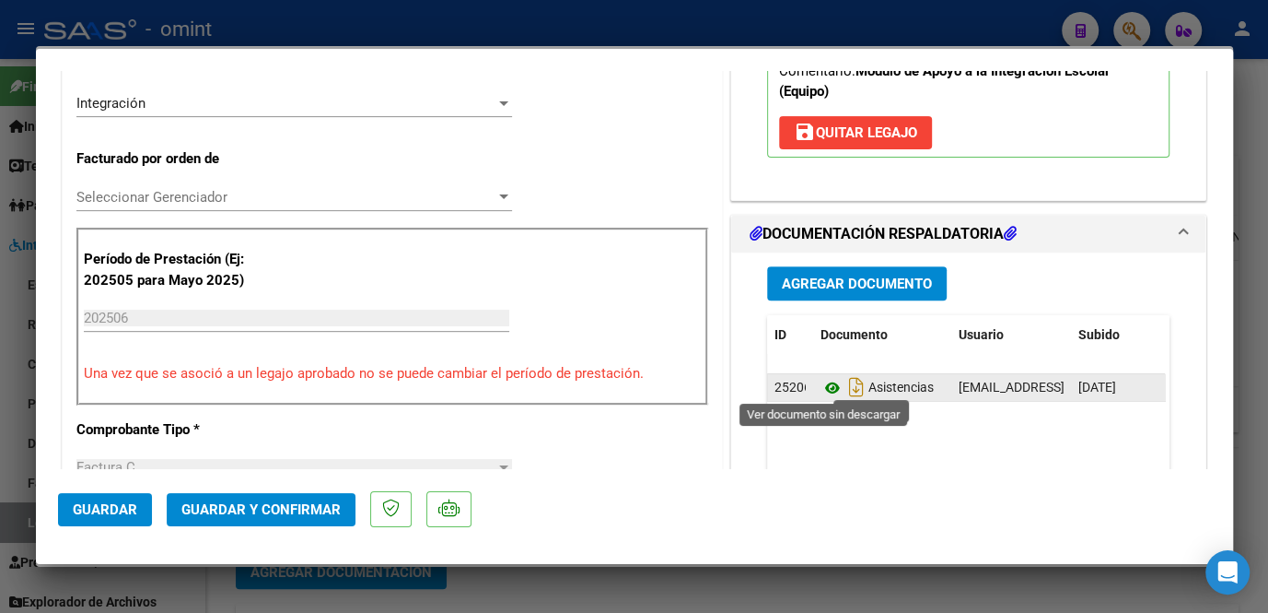
click at [823, 388] on icon at bounding box center [833, 388] width 24 height 22
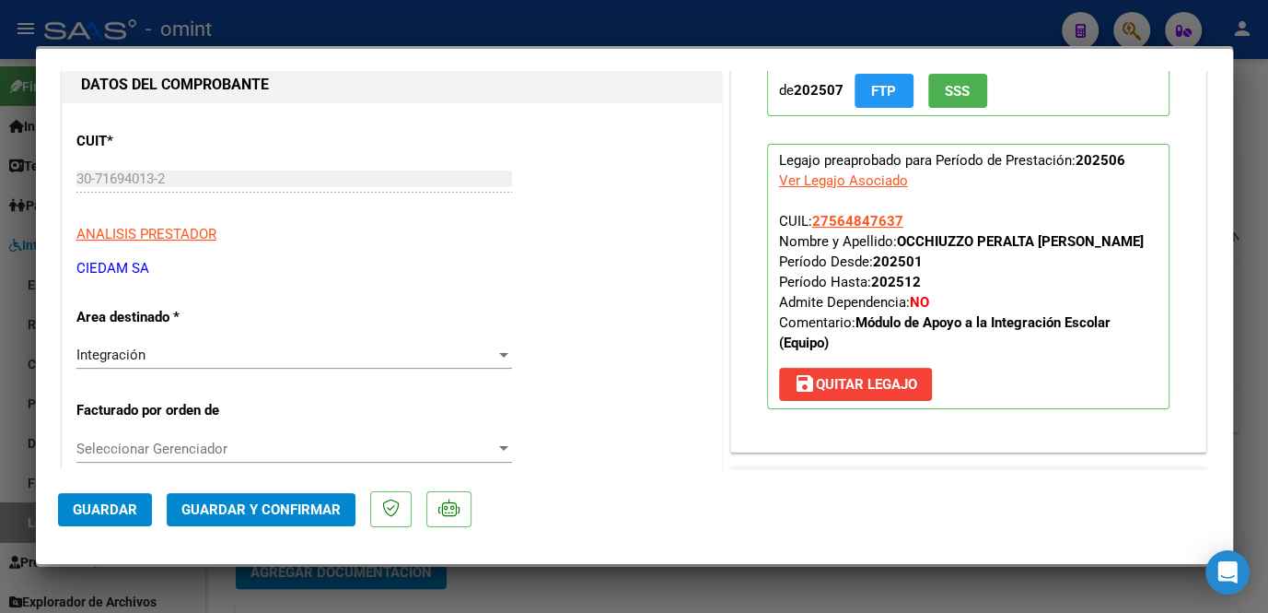
scroll to position [0, 0]
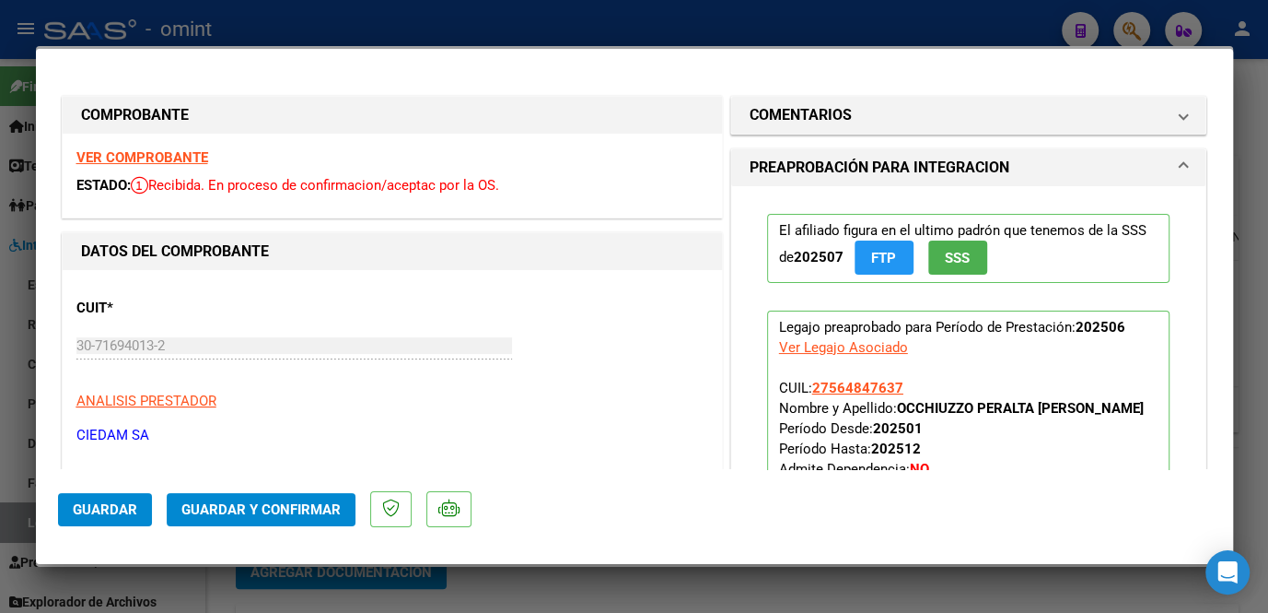
click at [124, 153] on strong "VER COMPROBANTE" at bounding box center [142, 157] width 132 height 17
click at [506, 586] on div at bounding box center [634, 306] width 1268 height 613
type input "$ 0,00"
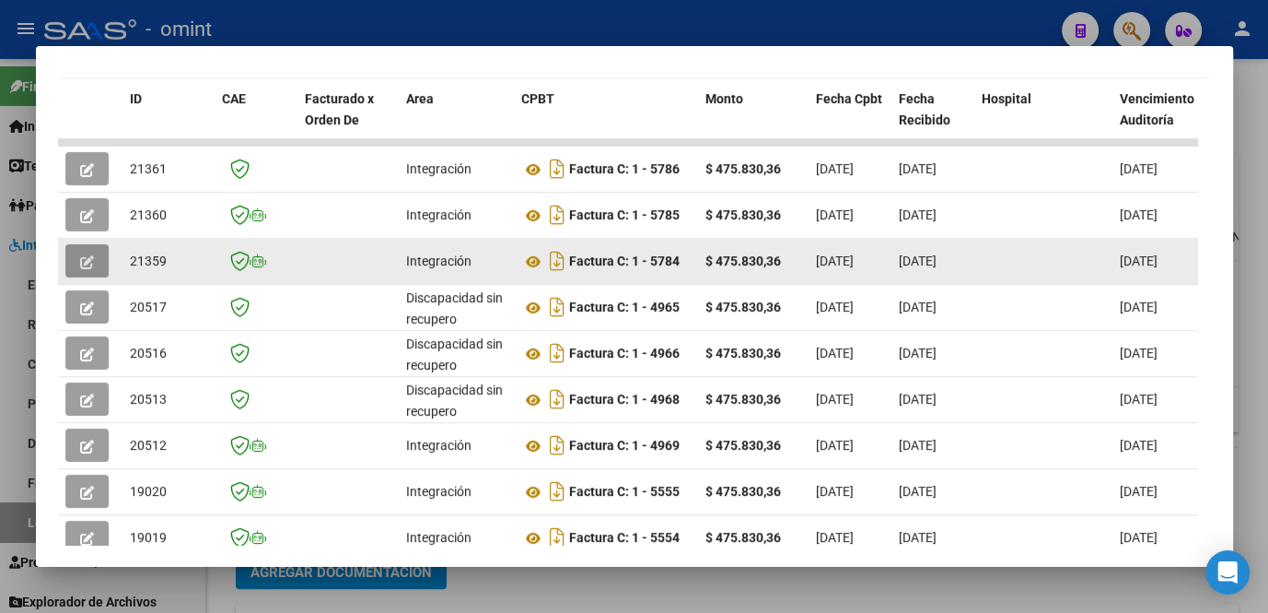
click at [91, 263] on icon "button" at bounding box center [87, 262] width 14 height 14
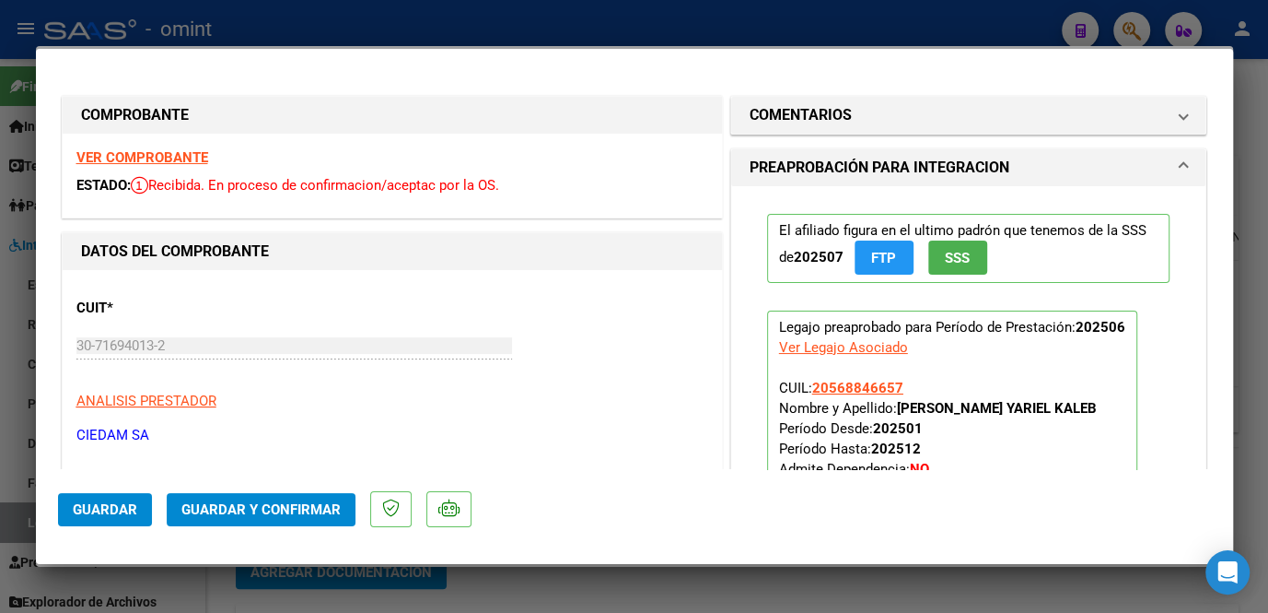
click at [653, 599] on div at bounding box center [634, 306] width 1268 height 613
type input "$ 0,00"
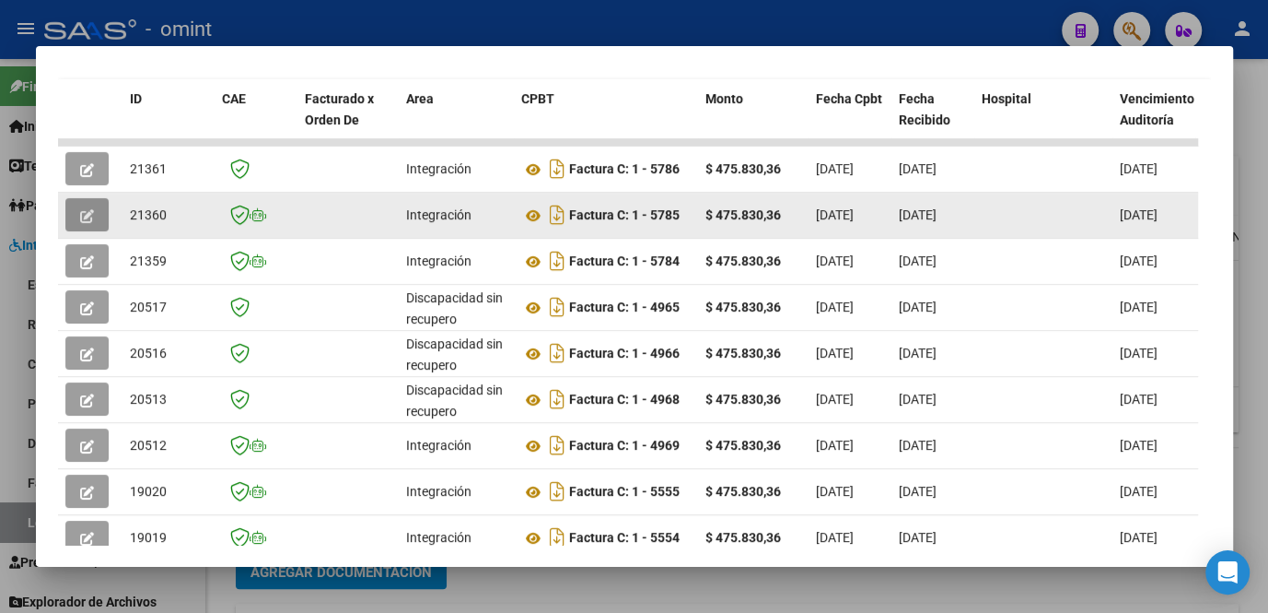
click at [93, 220] on icon "button" at bounding box center [87, 216] width 14 height 14
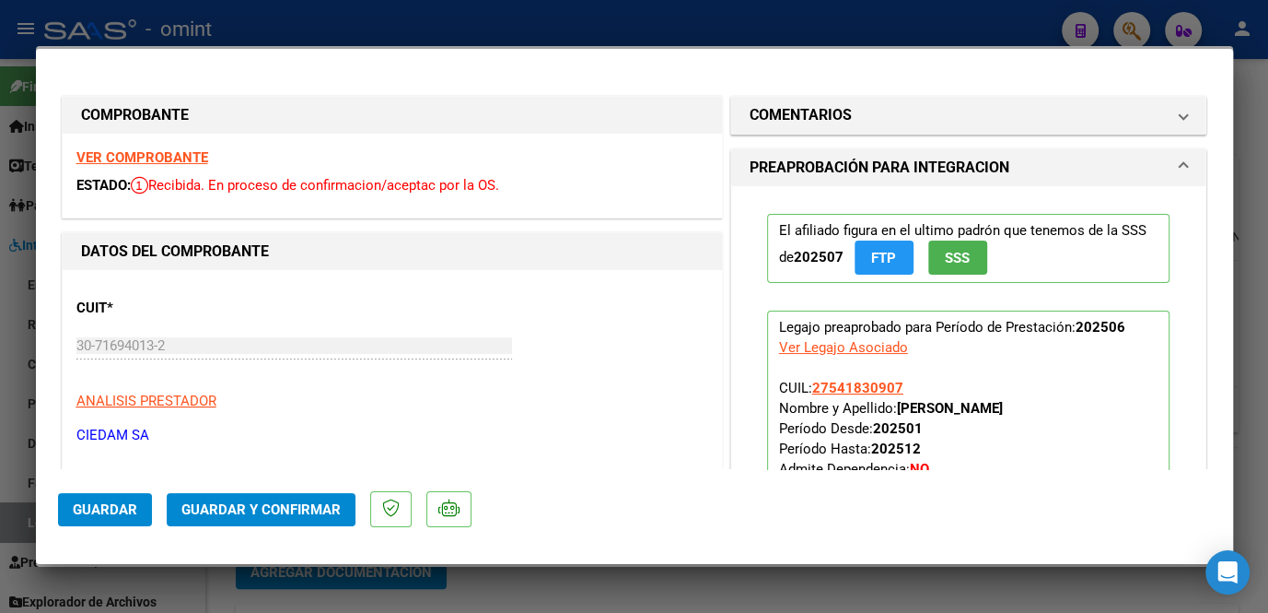
click at [643, 584] on div at bounding box center [634, 306] width 1268 height 613
type input "$ 0,00"
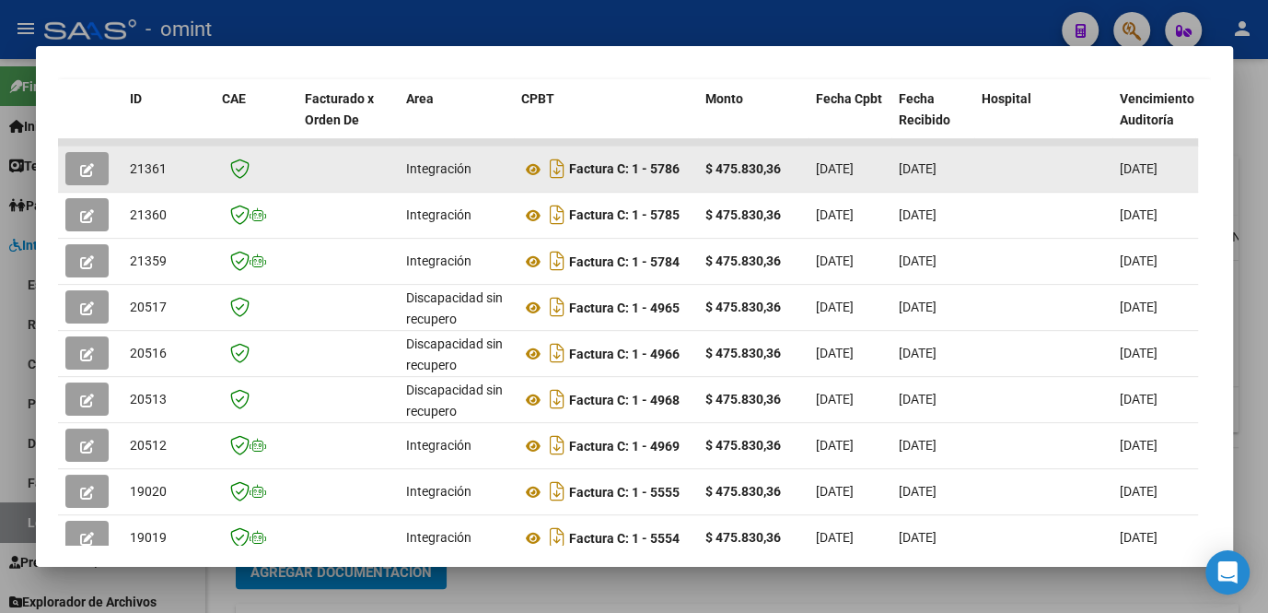
click at [99, 170] on button "button" at bounding box center [86, 168] width 43 height 33
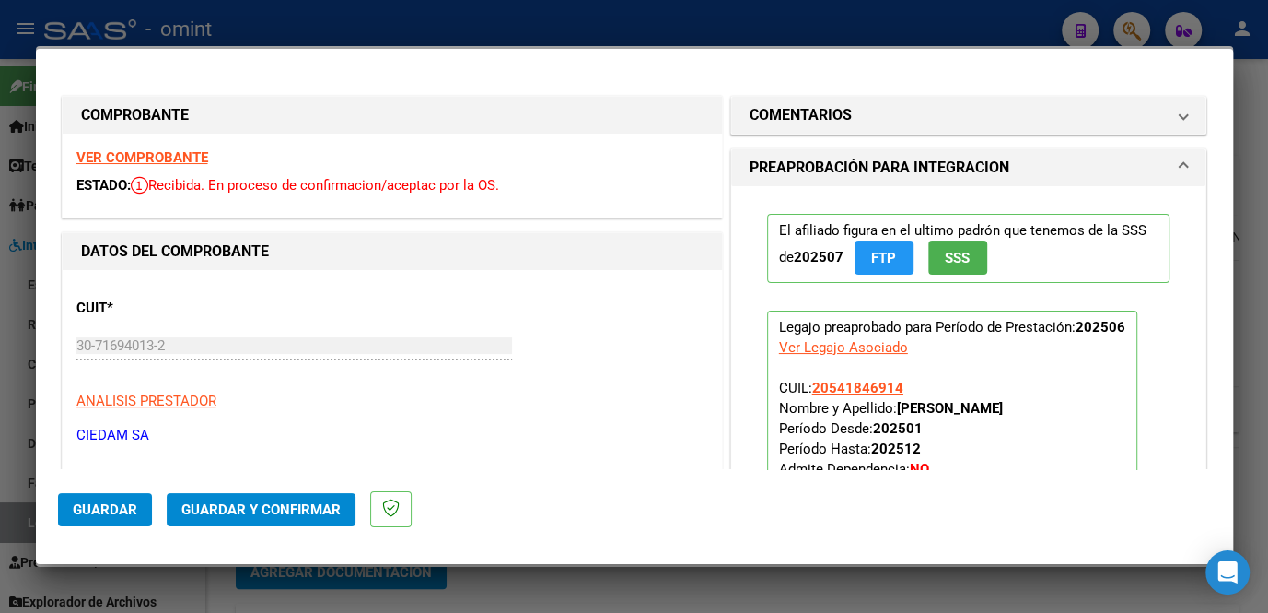
click at [165, 158] on strong "VER COMPROBANTE" at bounding box center [142, 157] width 132 height 17
click at [180, 163] on strong "VER COMPROBANTE" at bounding box center [142, 157] width 132 height 17
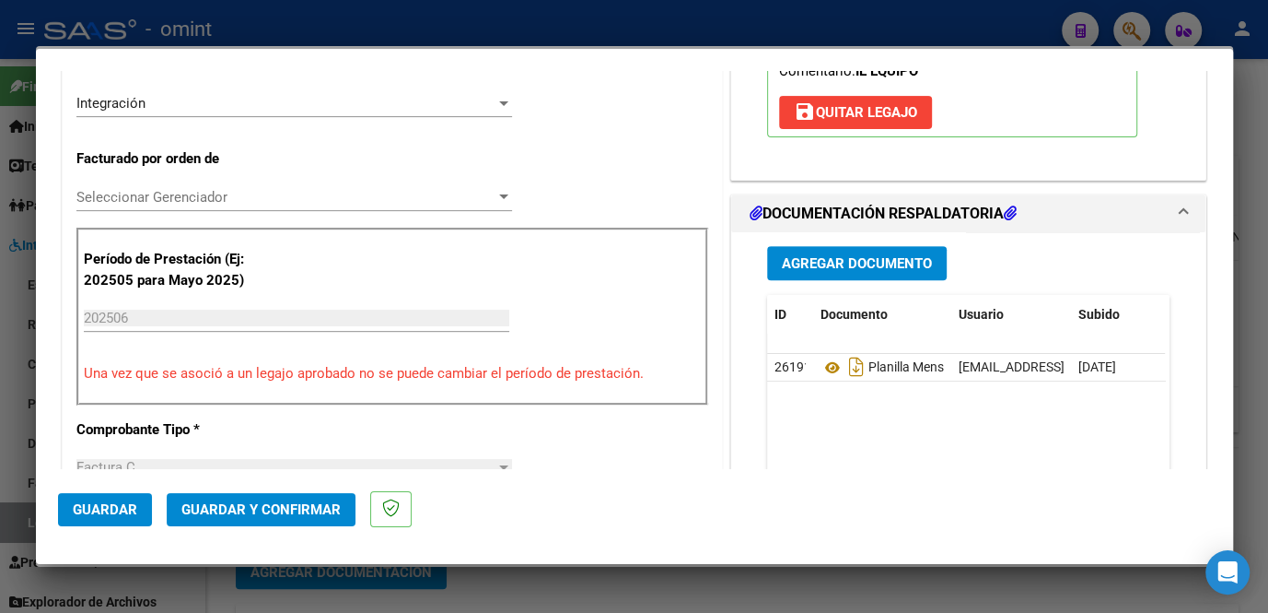
scroll to position [586, 0]
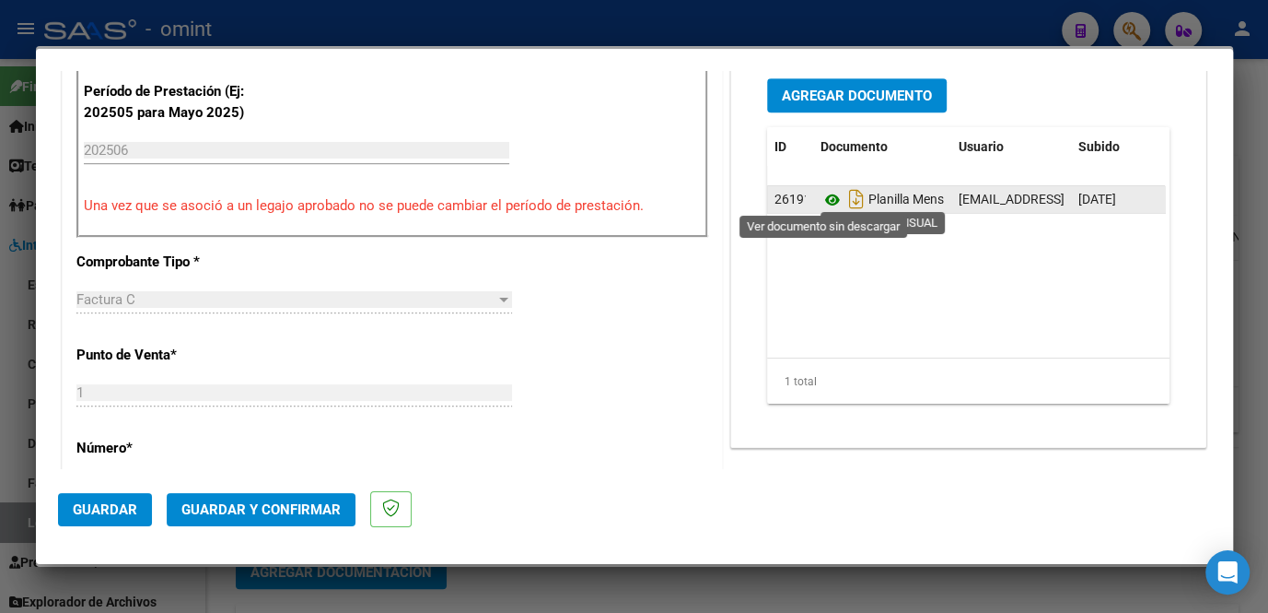
click at [823, 196] on icon at bounding box center [833, 200] width 24 height 22
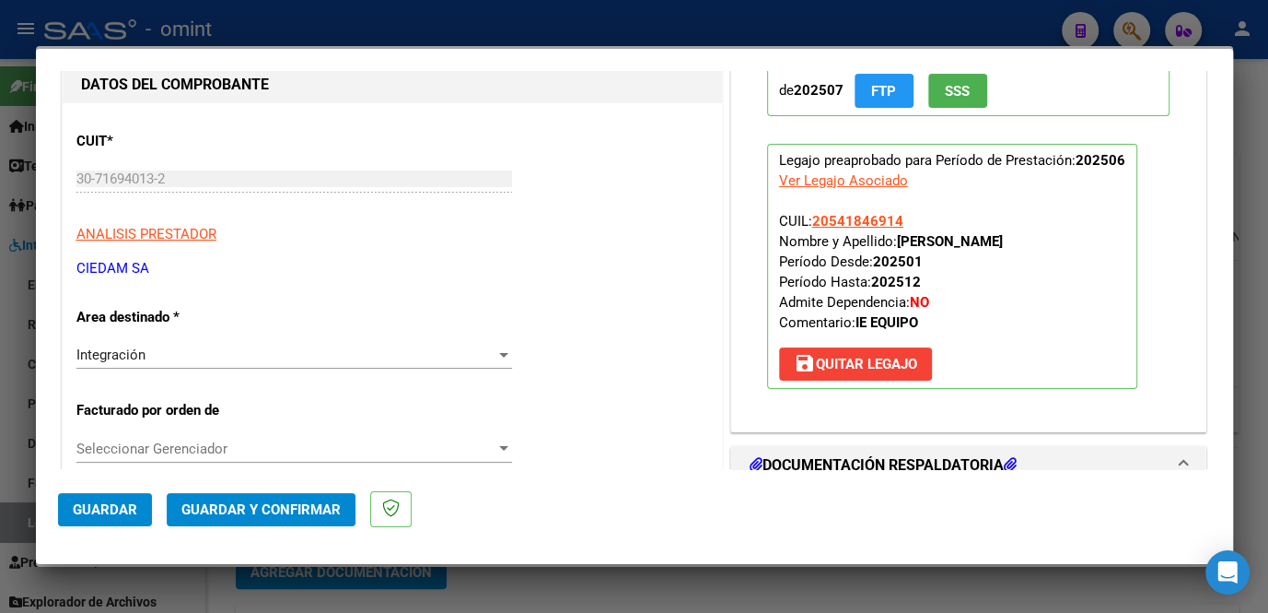
scroll to position [0, 0]
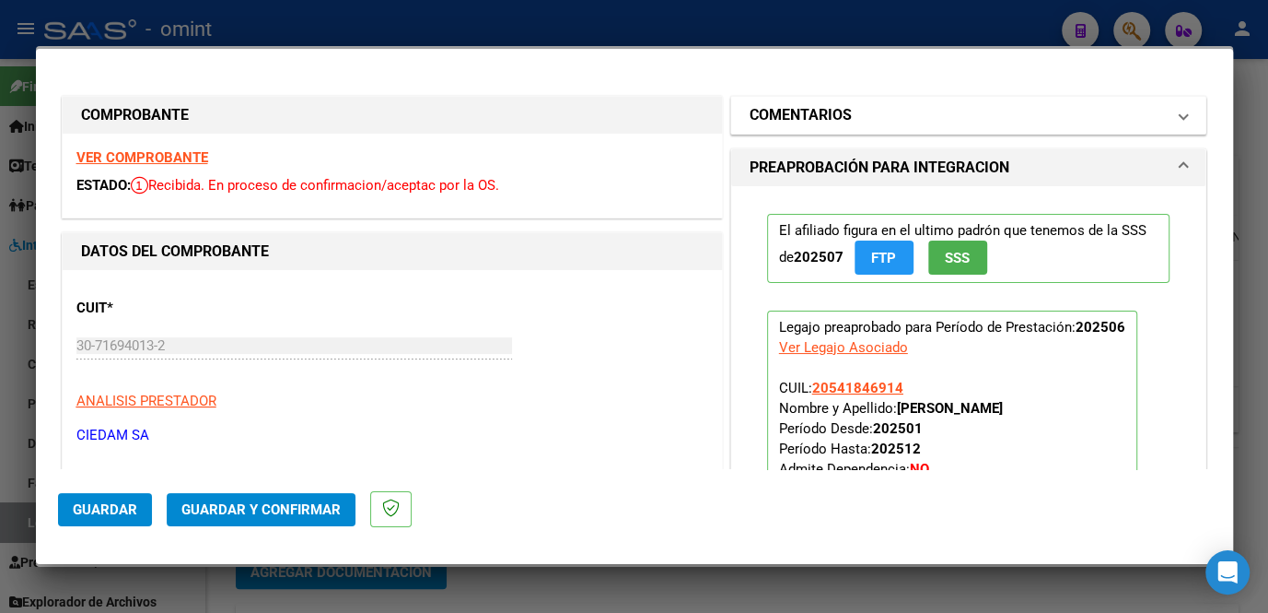
click at [858, 112] on mat-panel-title "COMENTARIOS" at bounding box center [958, 115] width 416 height 22
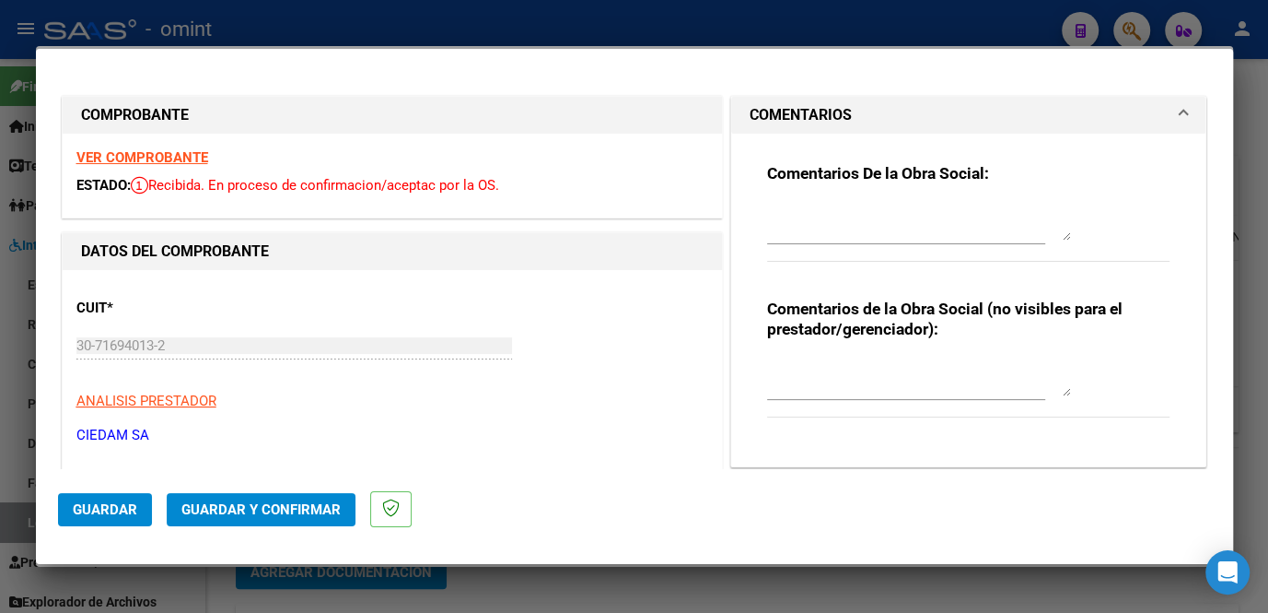
click at [749, 593] on div at bounding box center [634, 306] width 1268 height 613
type input "$ 0,00"
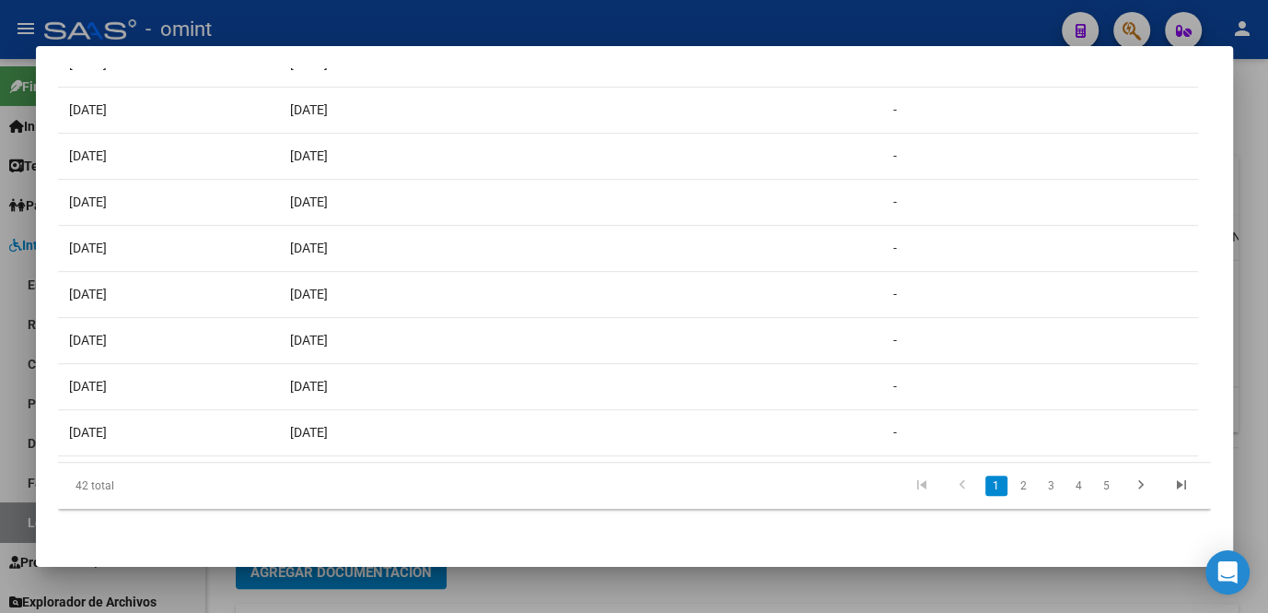
scroll to position [0, 2839]
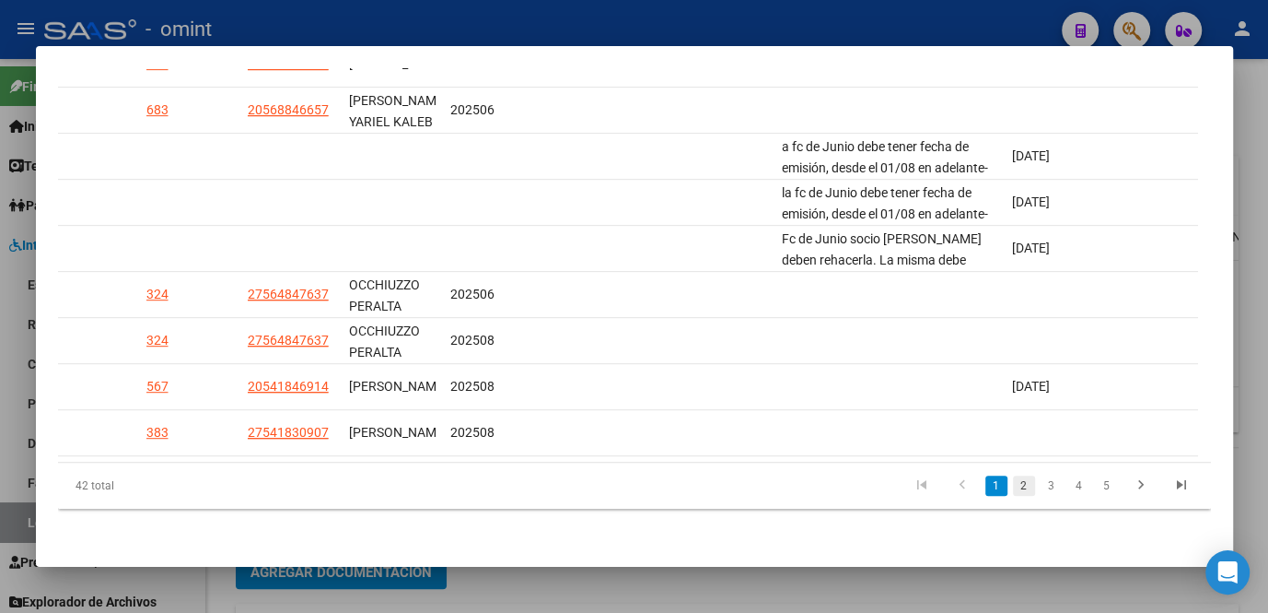
click at [1013, 489] on link "2" at bounding box center [1024, 485] width 22 height 20
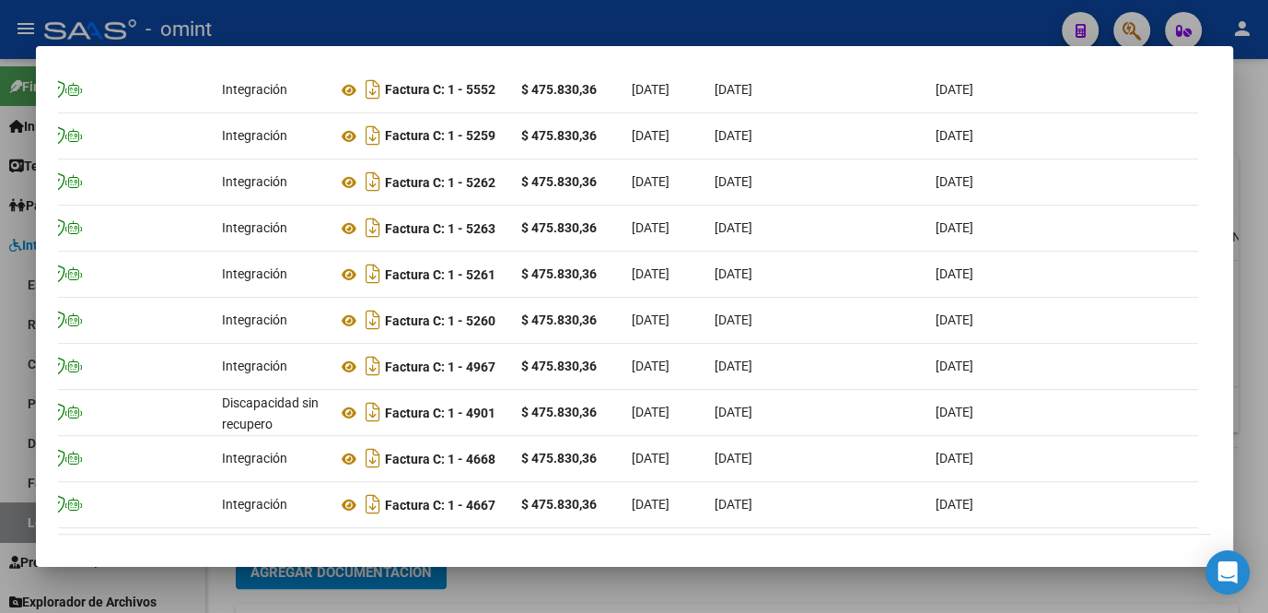
scroll to position [0, 0]
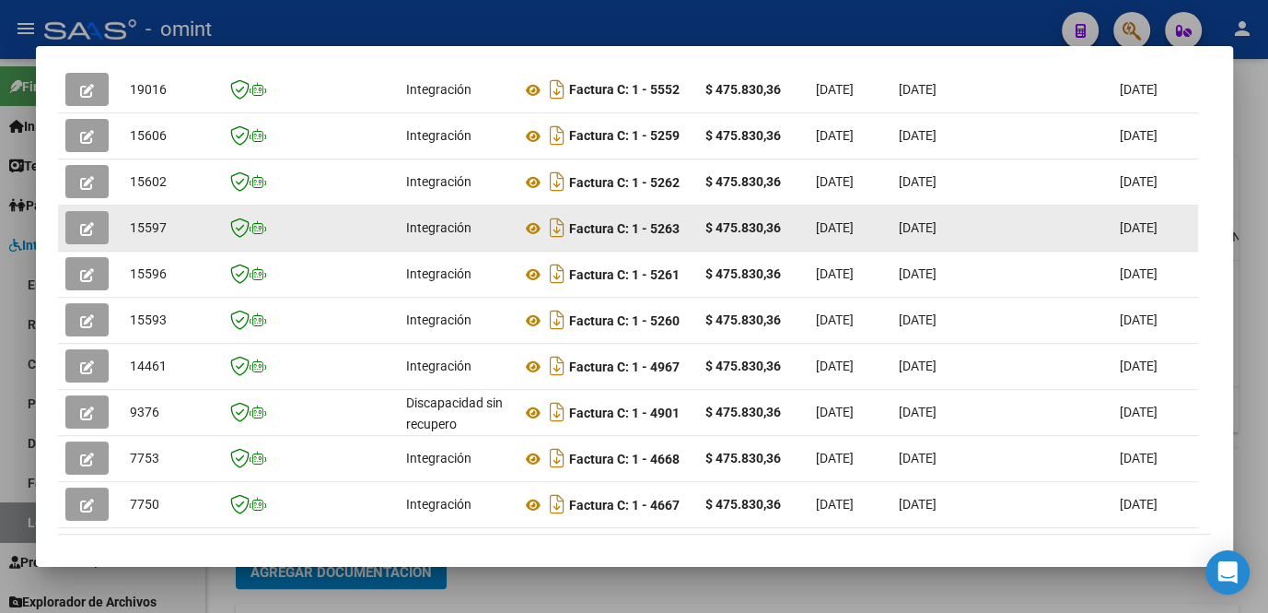
click at [88, 233] on icon "button" at bounding box center [87, 229] width 14 height 14
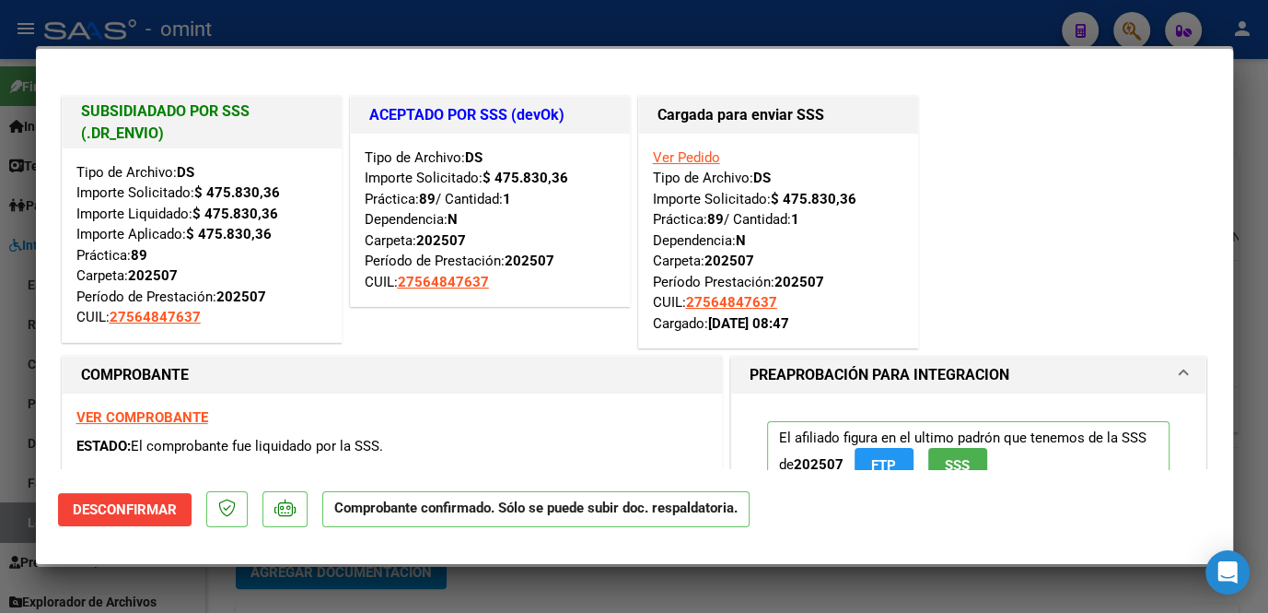
click at [12, 242] on div at bounding box center [634, 306] width 1268 height 613
type input "$ 0,00"
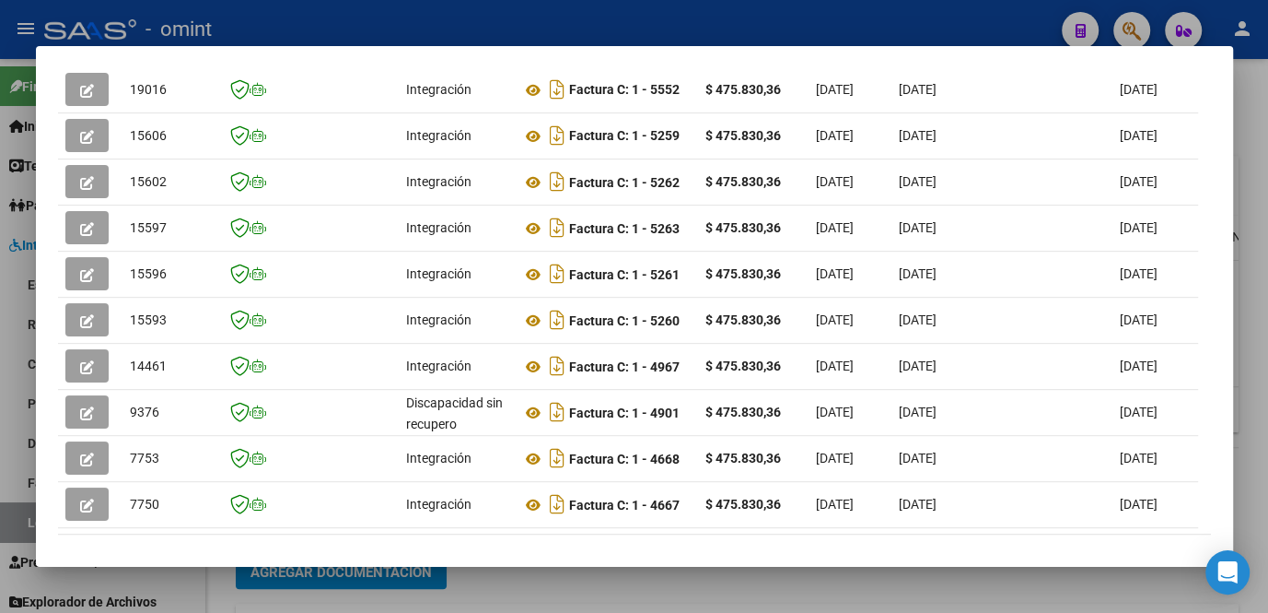
click at [15, 304] on div at bounding box center [634, 306] width 1268 height 613
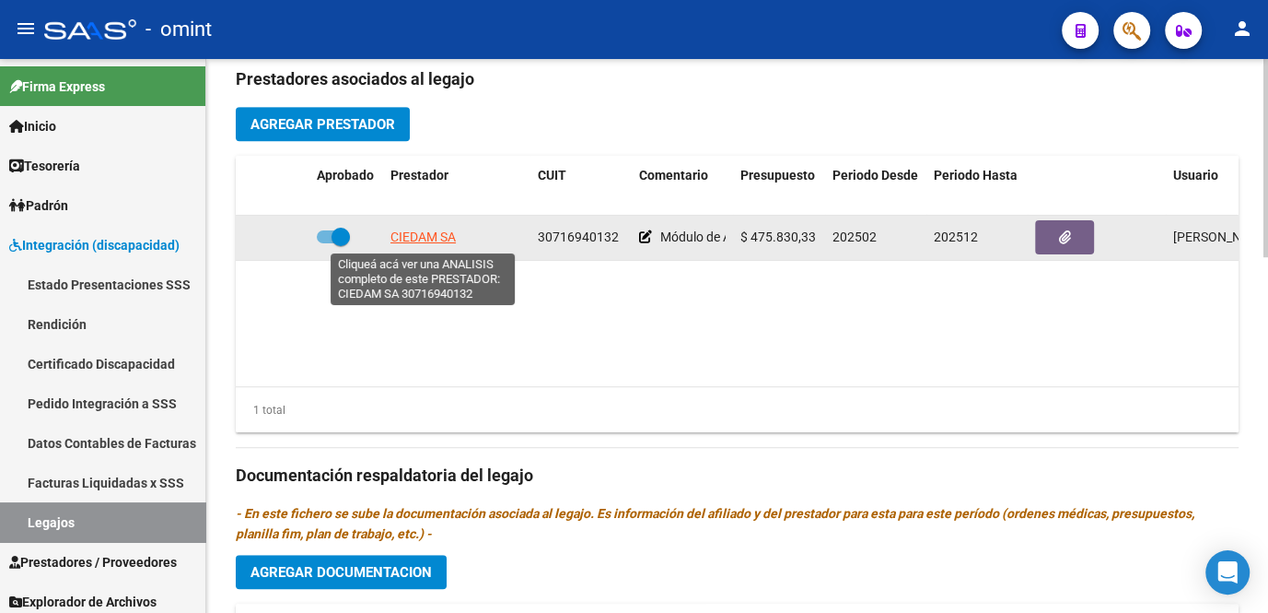
click at [401, 229] on span "CIEDAM SA" at bounding box center [423, 236] width 65 height 15
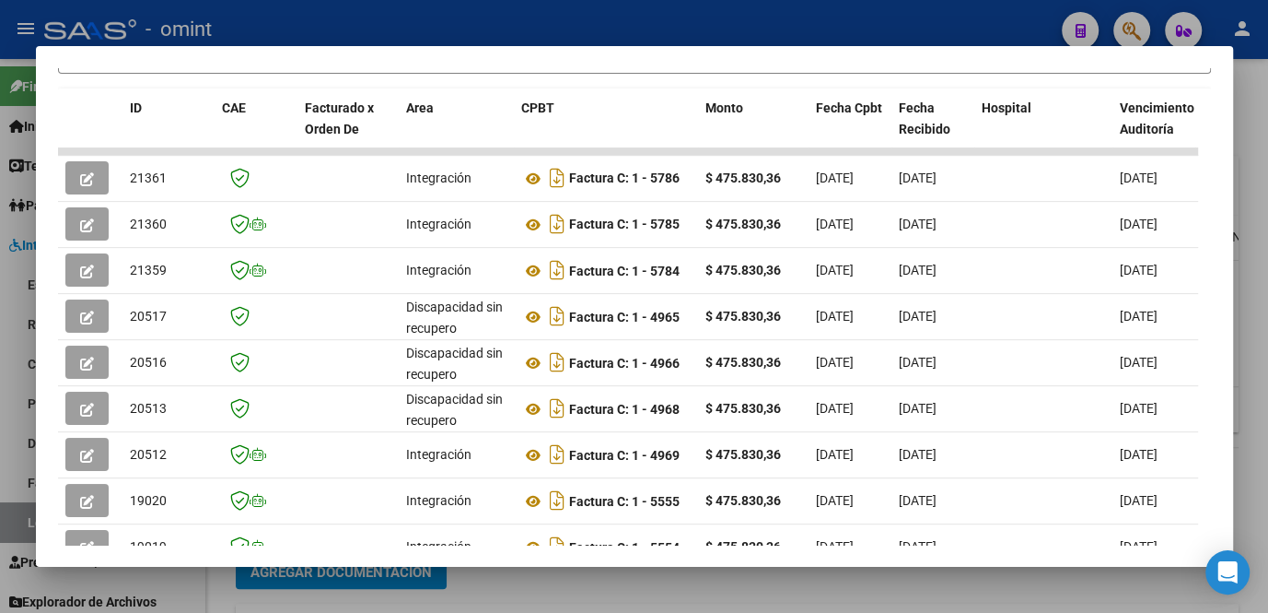
scroll to position [586, 0]
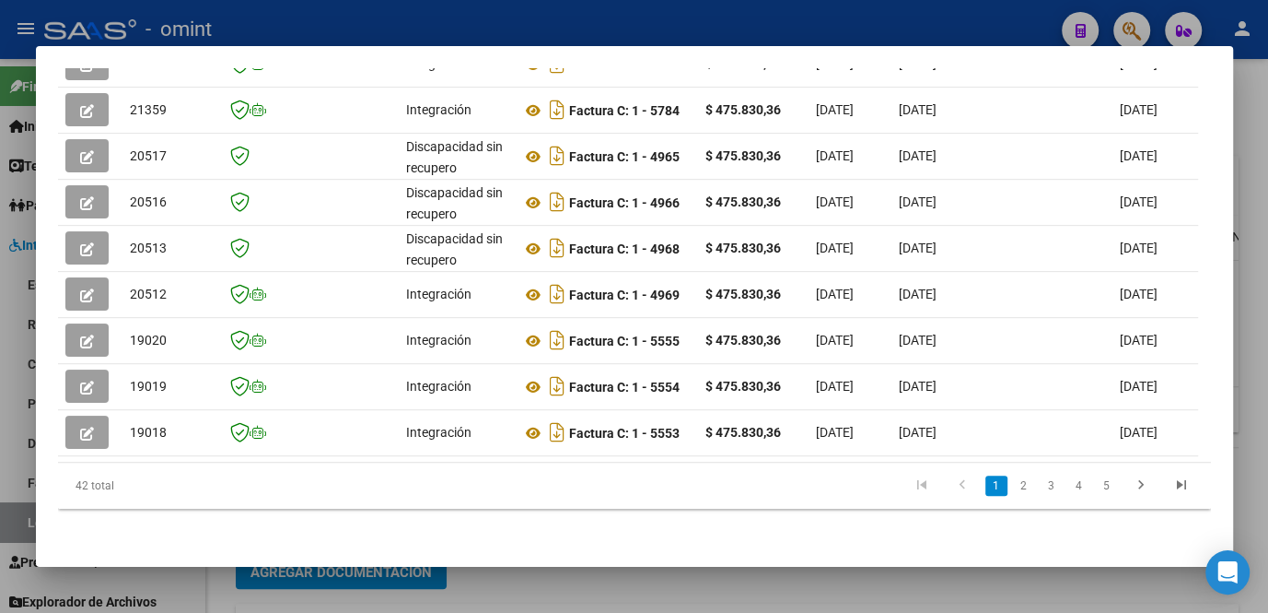
click at [1016, 496] on link "2" at bounding box center [1024, 485] width 22 height 20
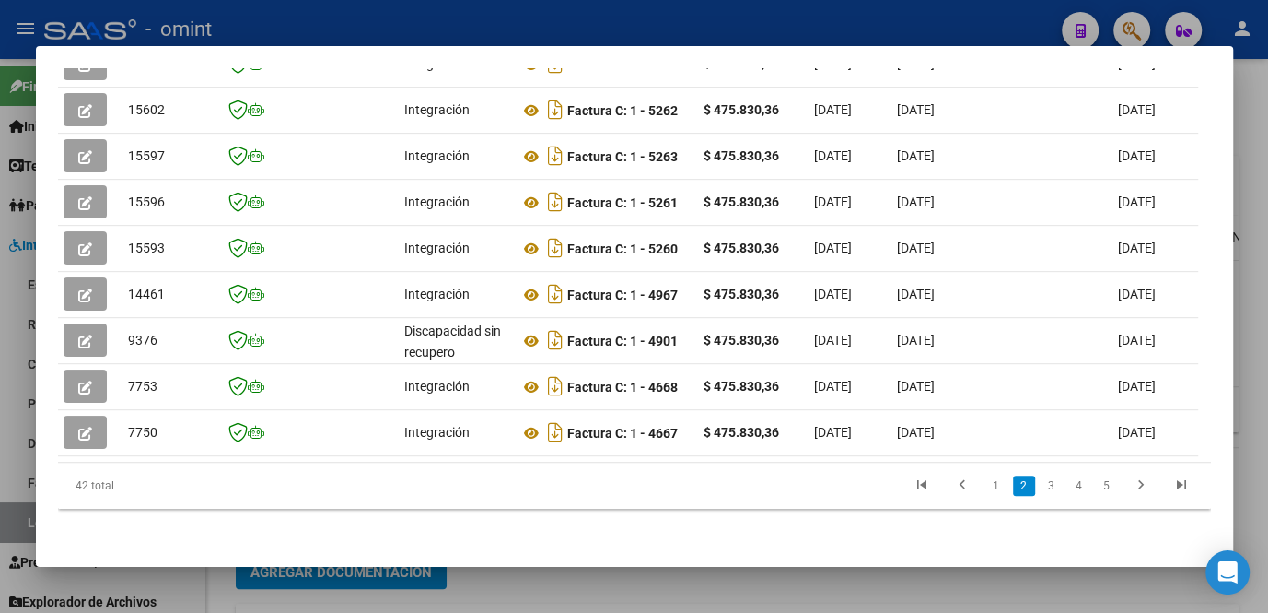
scroll to position [0, 0]
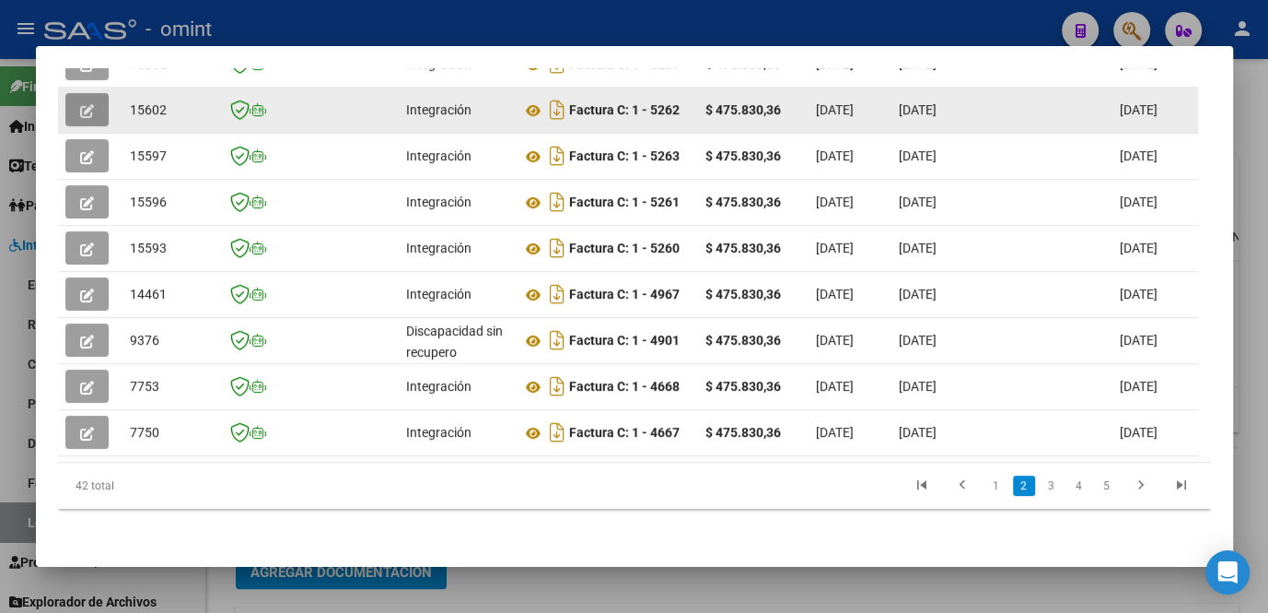
click at [96, 110] on button "button" at bounding box center [86, 109] width 43 height 33
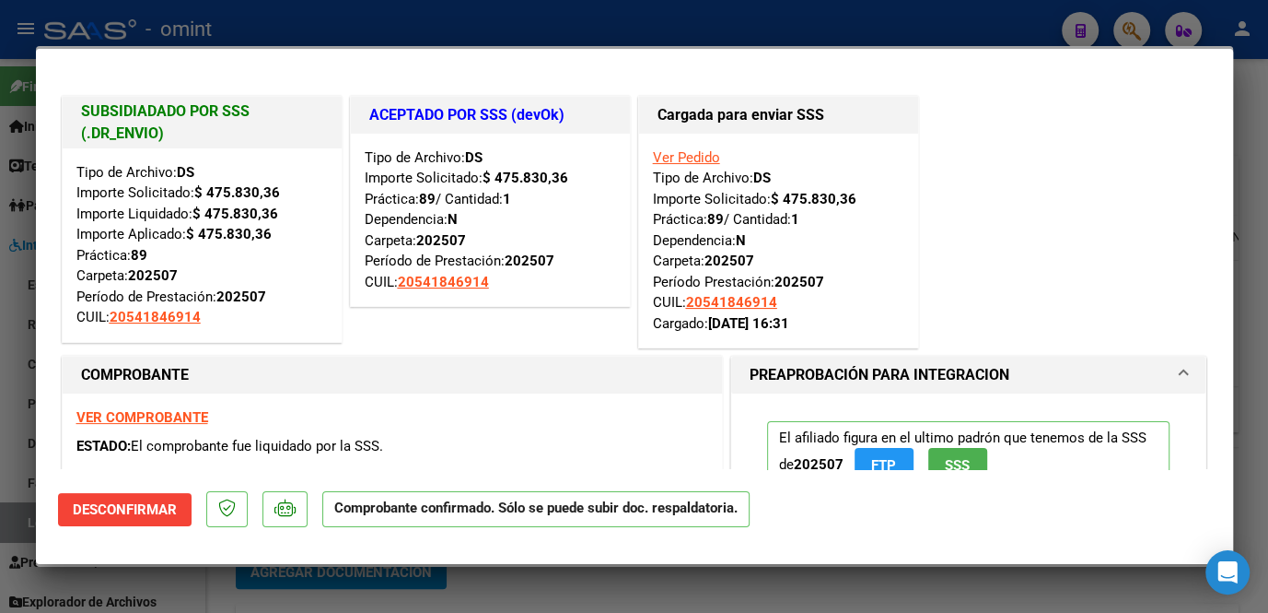
click at [0, 111] on div at bounding box center [634, 306] width 1268 height 613
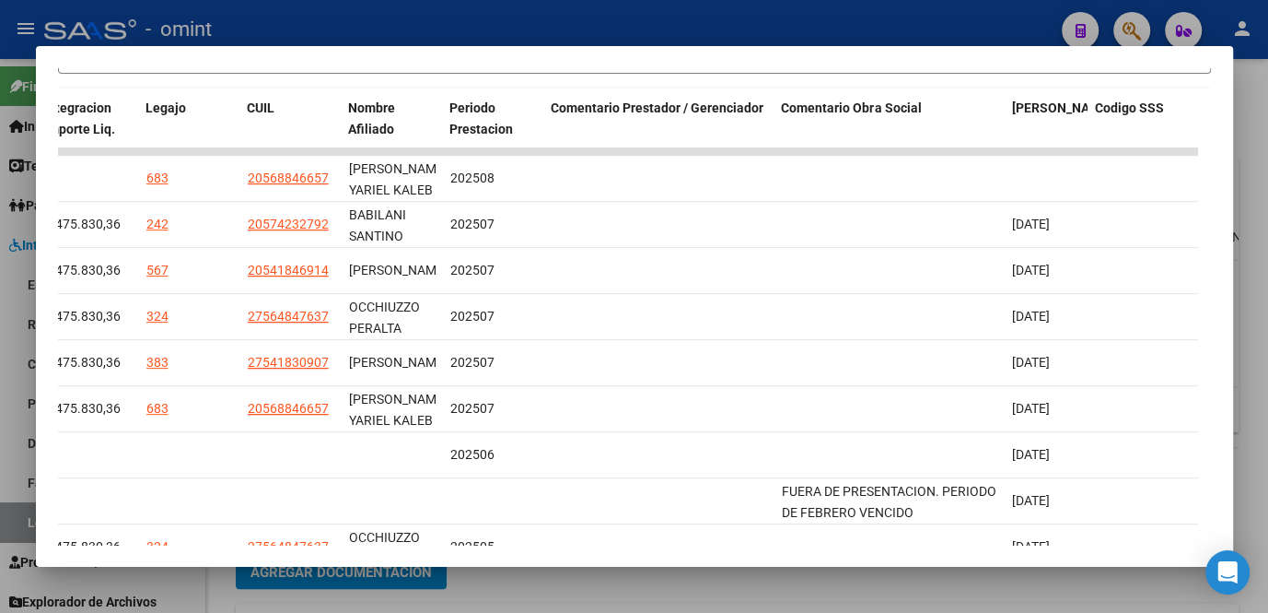
scroll to position [590, 0]
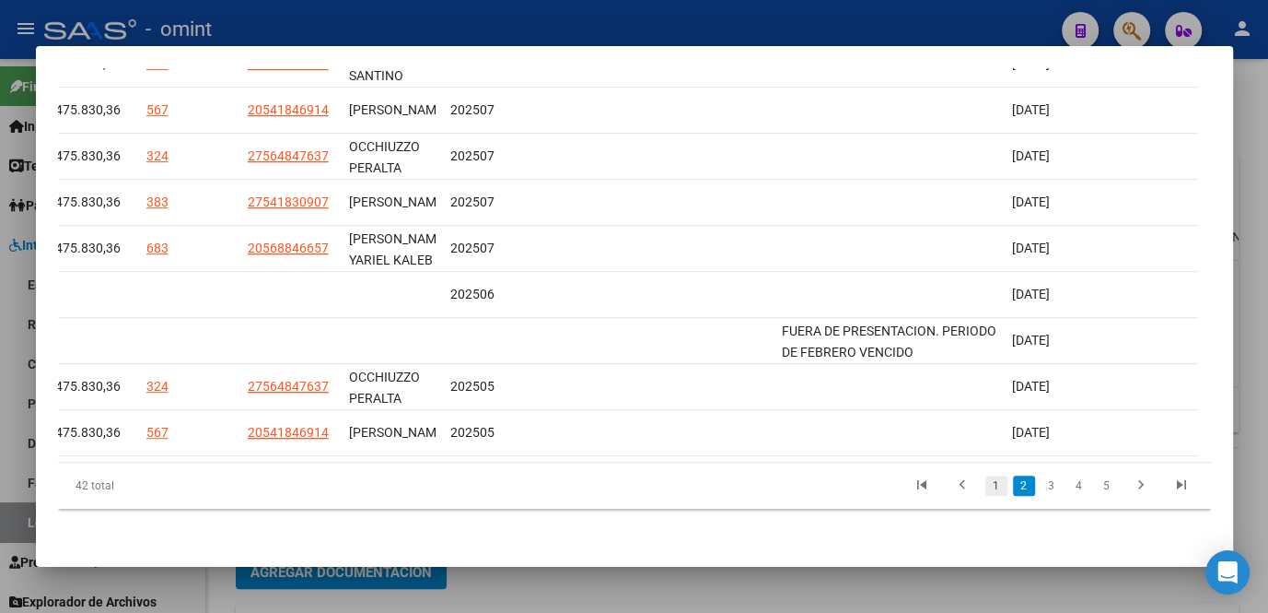
click at [987, 488] on link "1" at bounding box center [997, 485] width 22 height 20
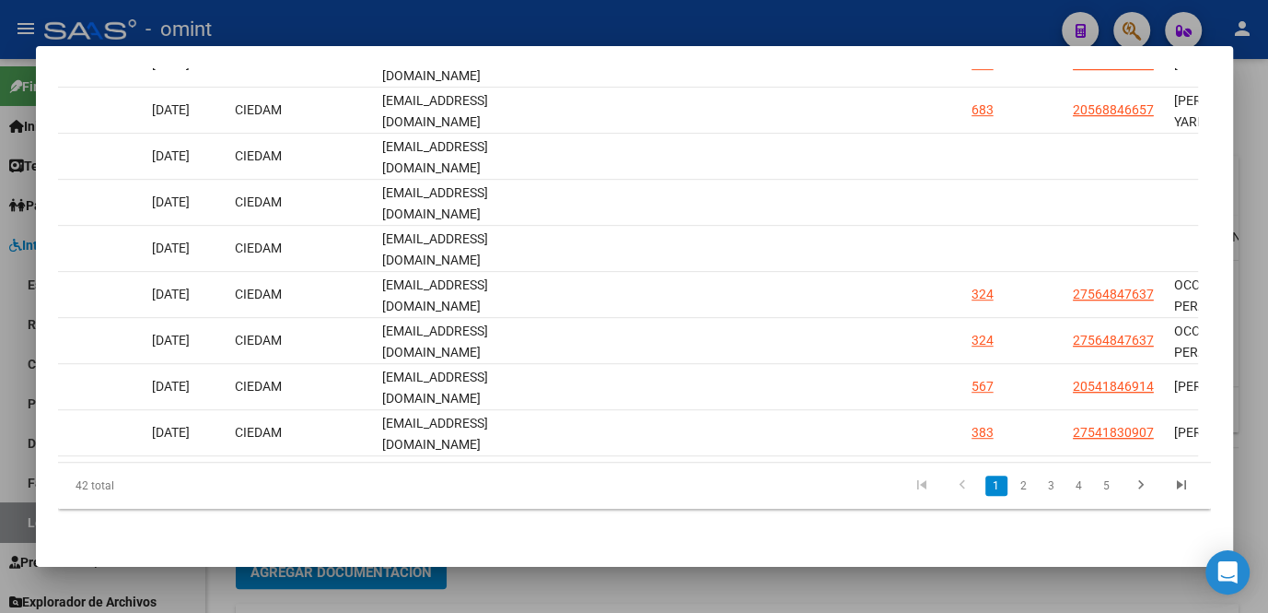
scroll to position [0, 0]
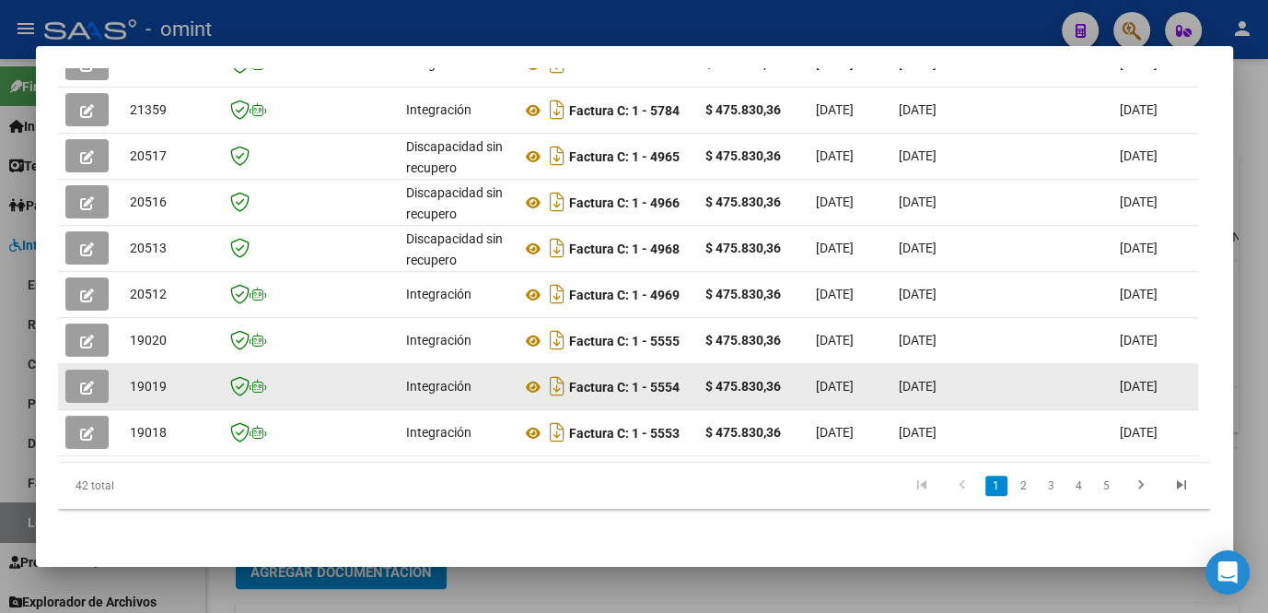
click at [88, 385] on icon "button" at bounding box center [87, 387] width 14 height 14
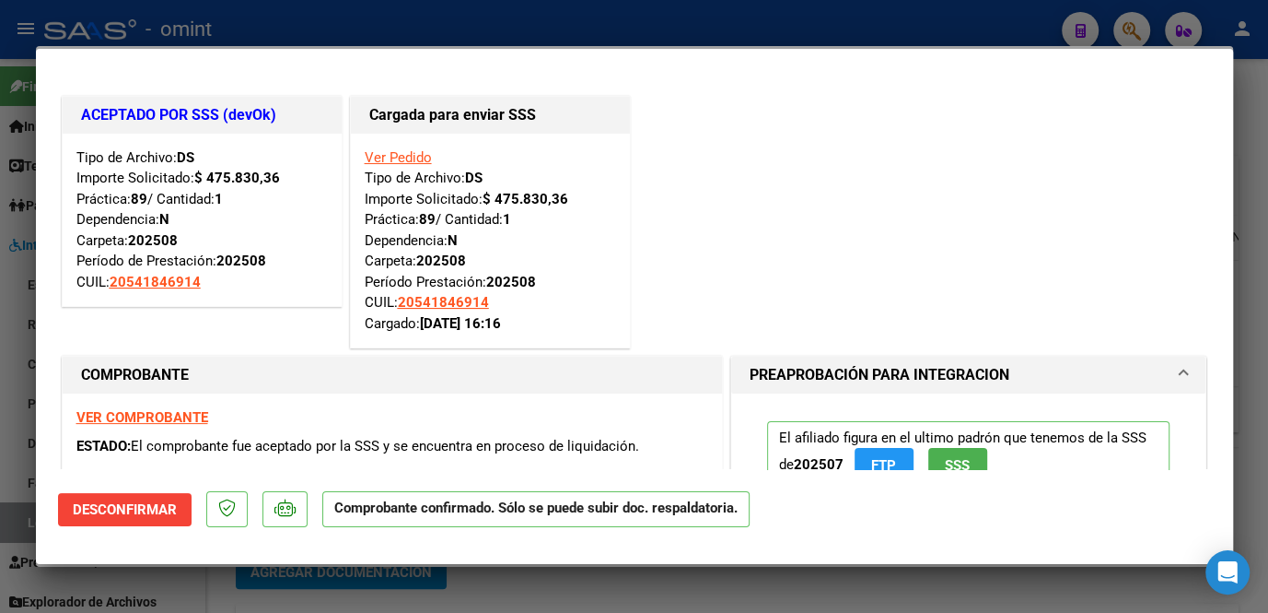
click at [28, 403] on div at bounding box center [634, 306] width 1268 height 613
type input "$ 0,00"
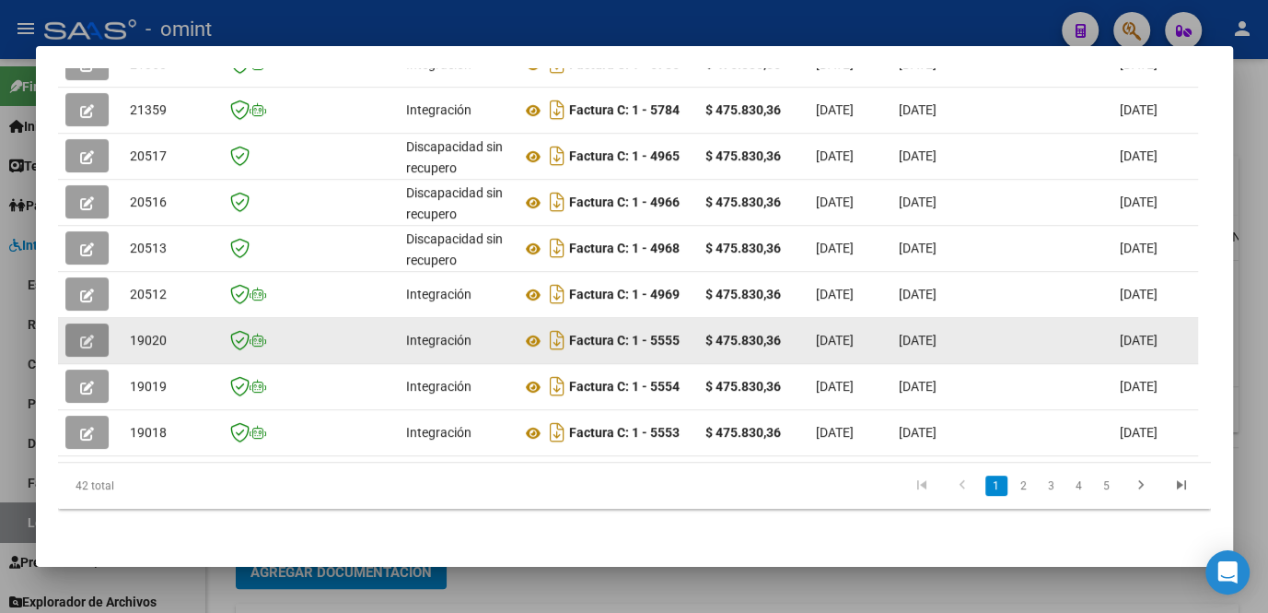
click at [76, 333] on button "button" at bounding box center [86, 339] width 43 height 33
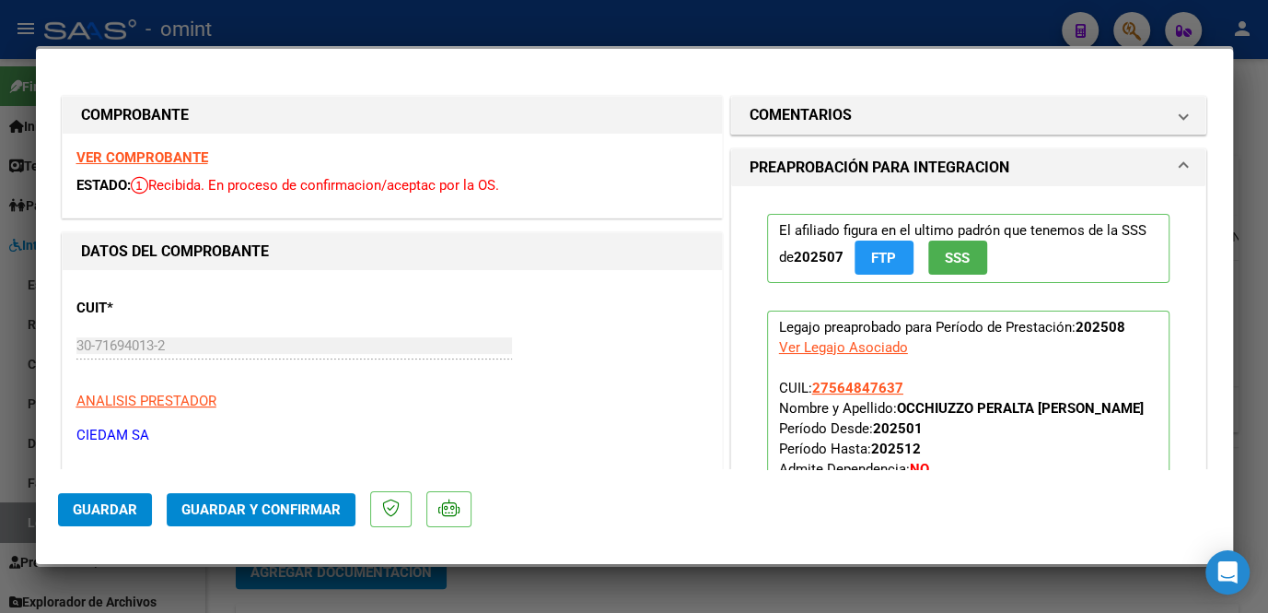
scroll to position [167, 0]
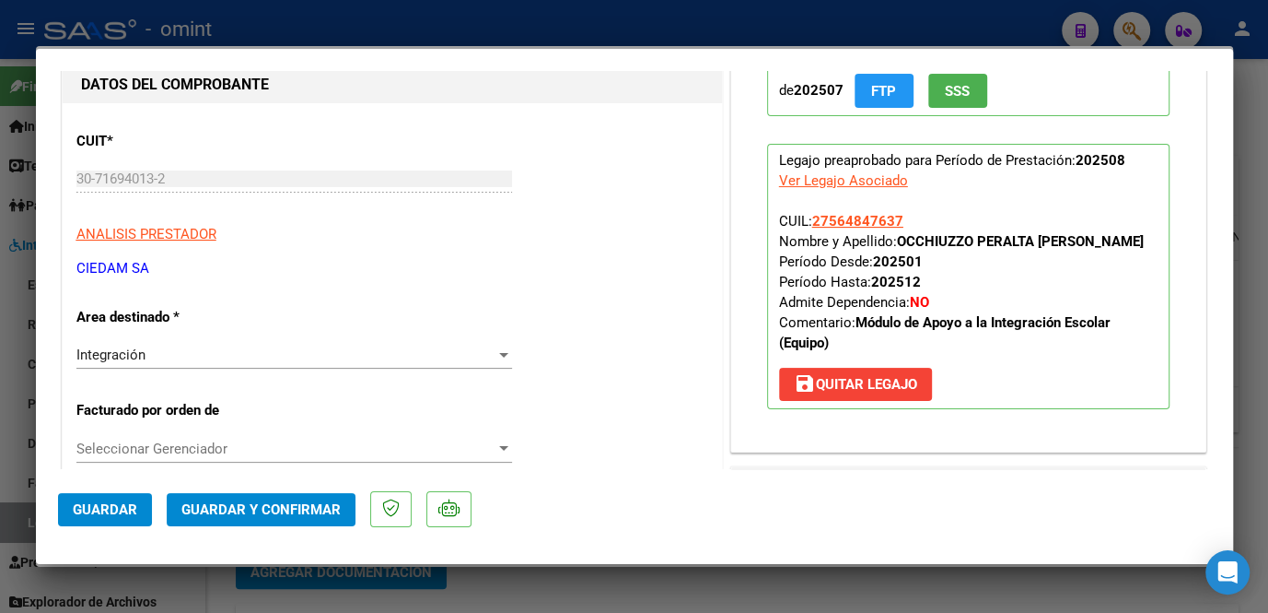
click at [519, 584] on div at bounding box center [634, 306] width 1268 height 613
type input "$ 0,00"
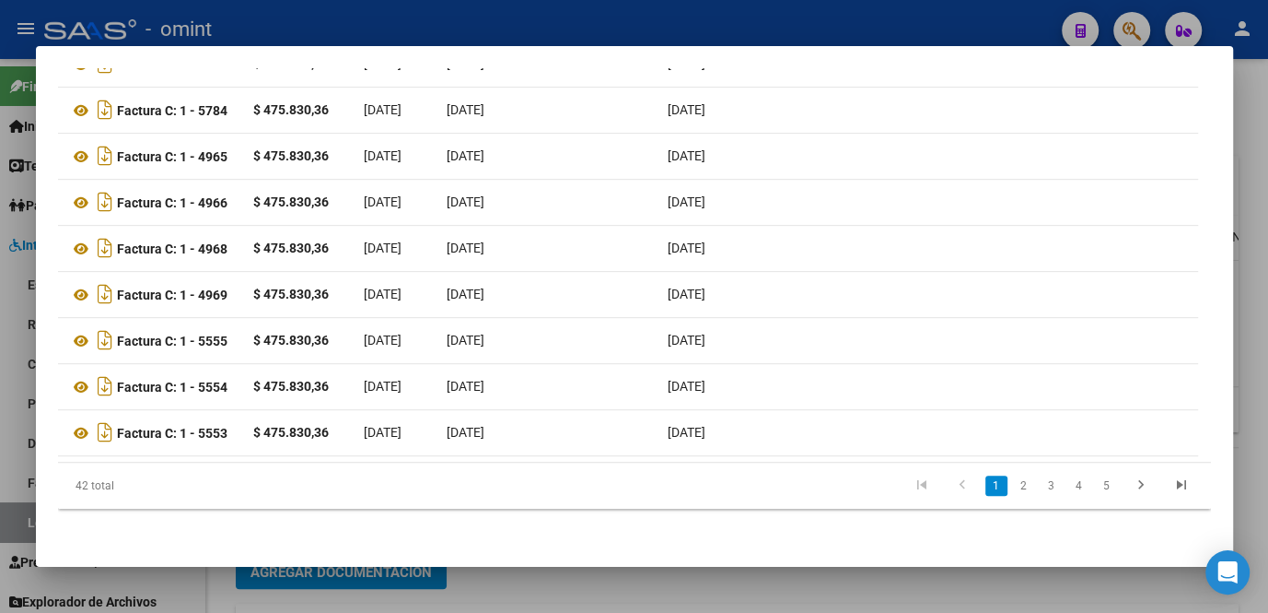
scroll to position [0, 0]
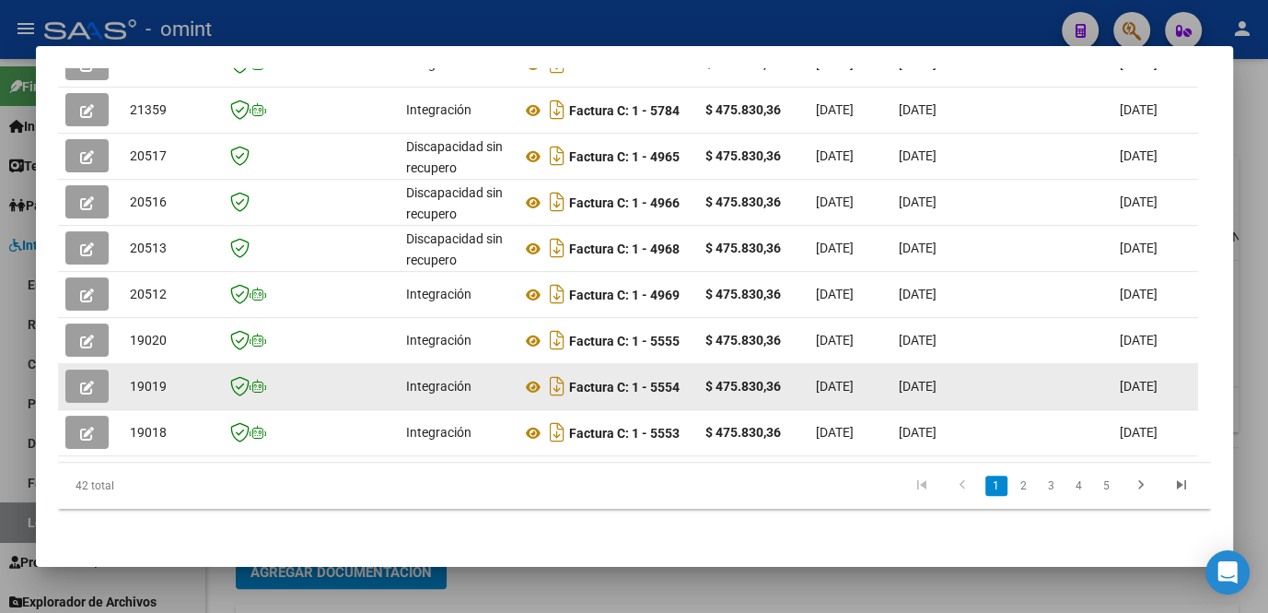
click at [90, 380] on icon "button" at bounding box center [87, 387] width 14 height 14
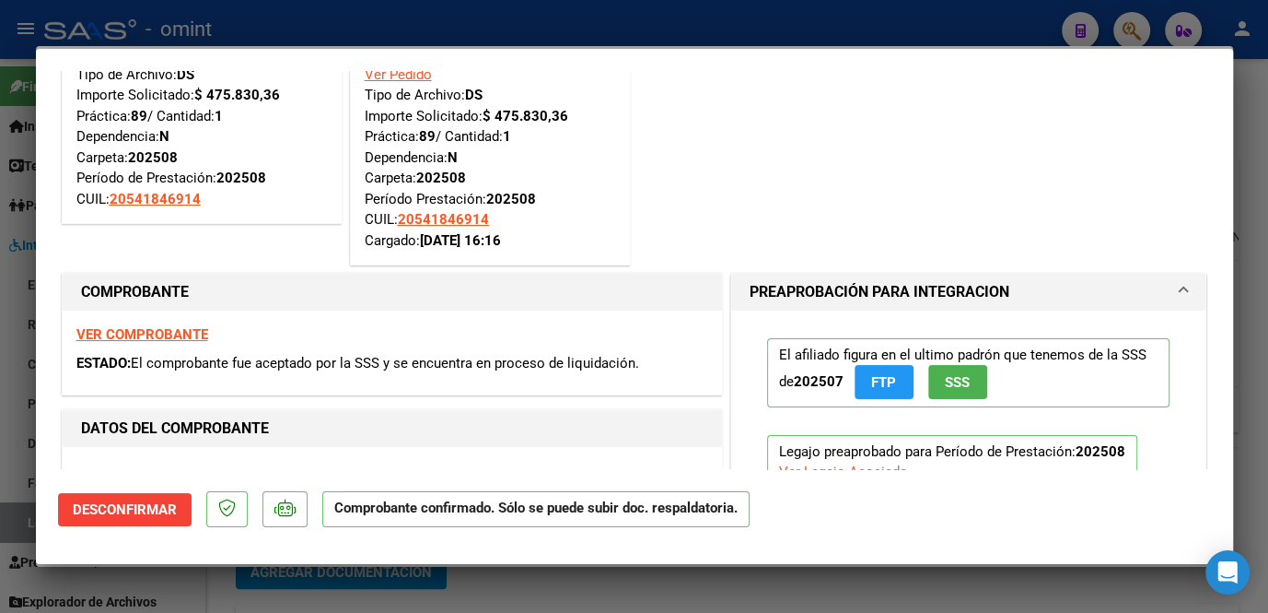
scroll to position [251, 0]
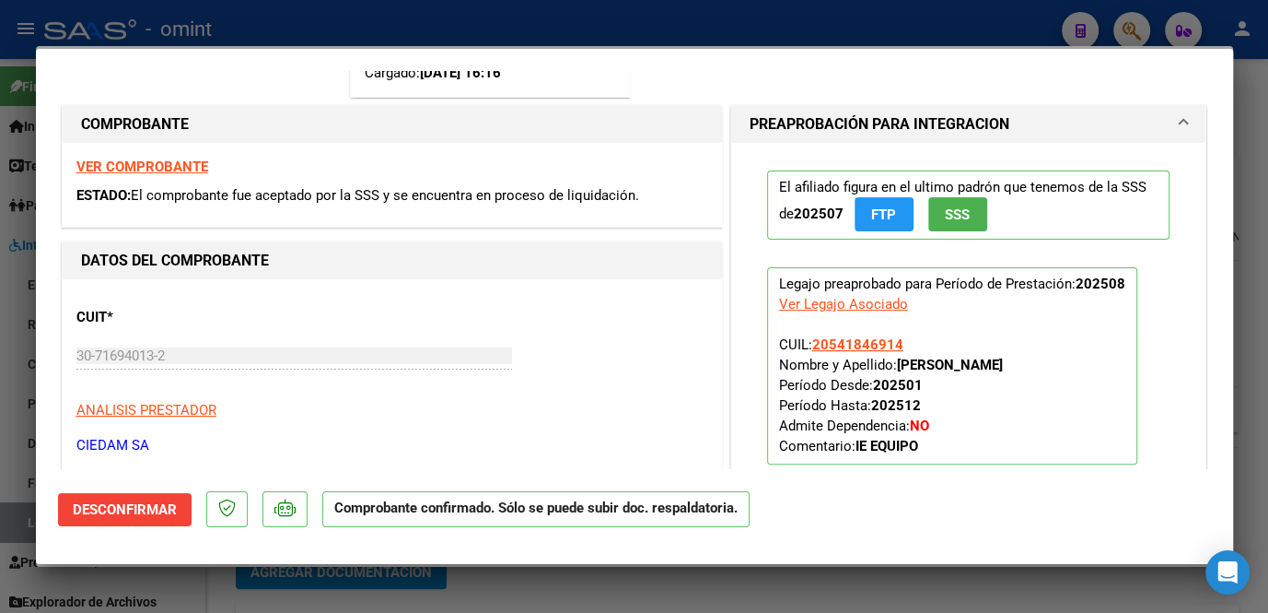
click at [435, 594] on div at bounding box center [634, 306] width 1268 height 613
type input "$ 0,00"
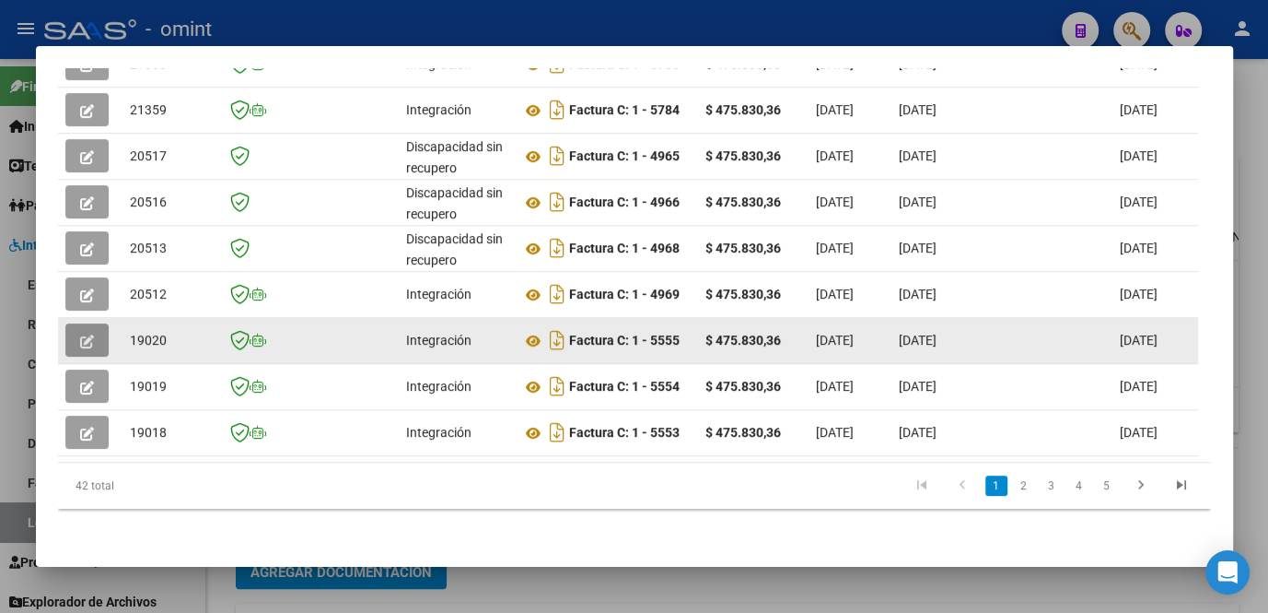
click at [90, 334] on icon "button" at bounding box center [87, 341] width 14 height 14
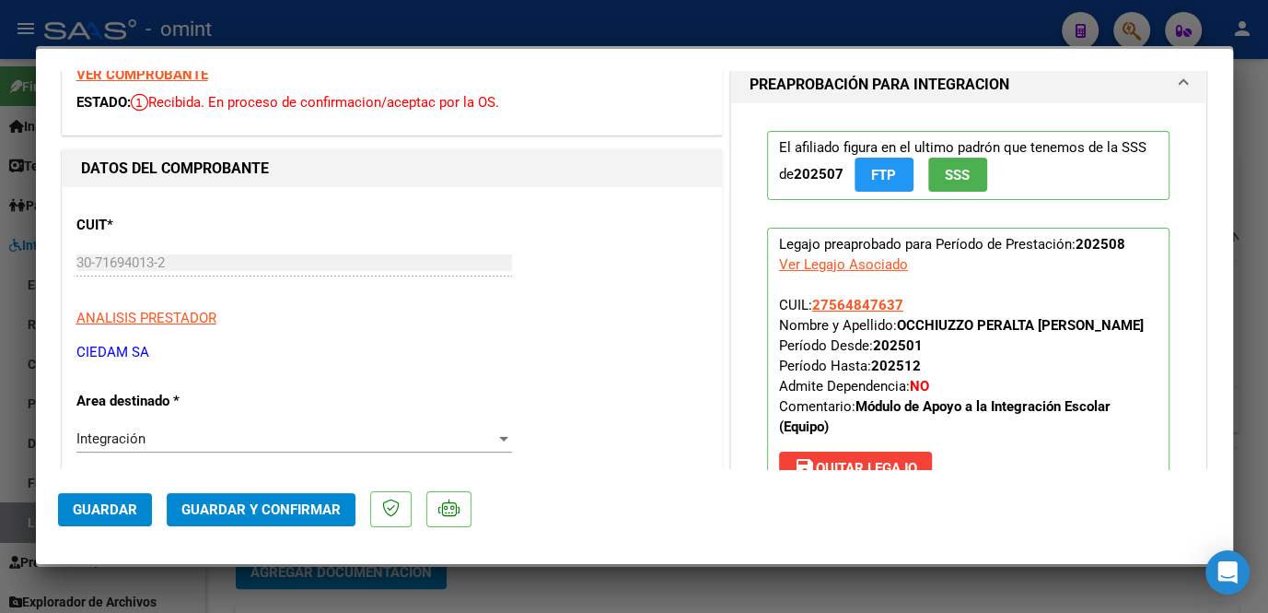
scroll to position [0, 0]
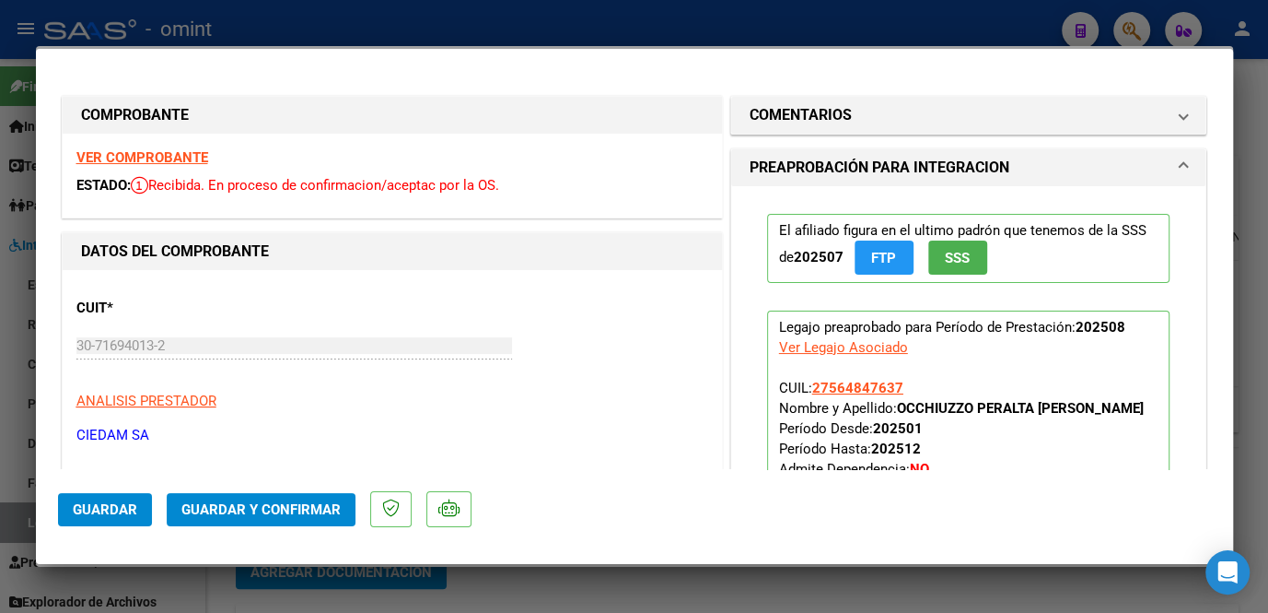
click at [177, 156] on strong "VER COMPROBANTE" at bounding box center [142, 157] width 132 height 17
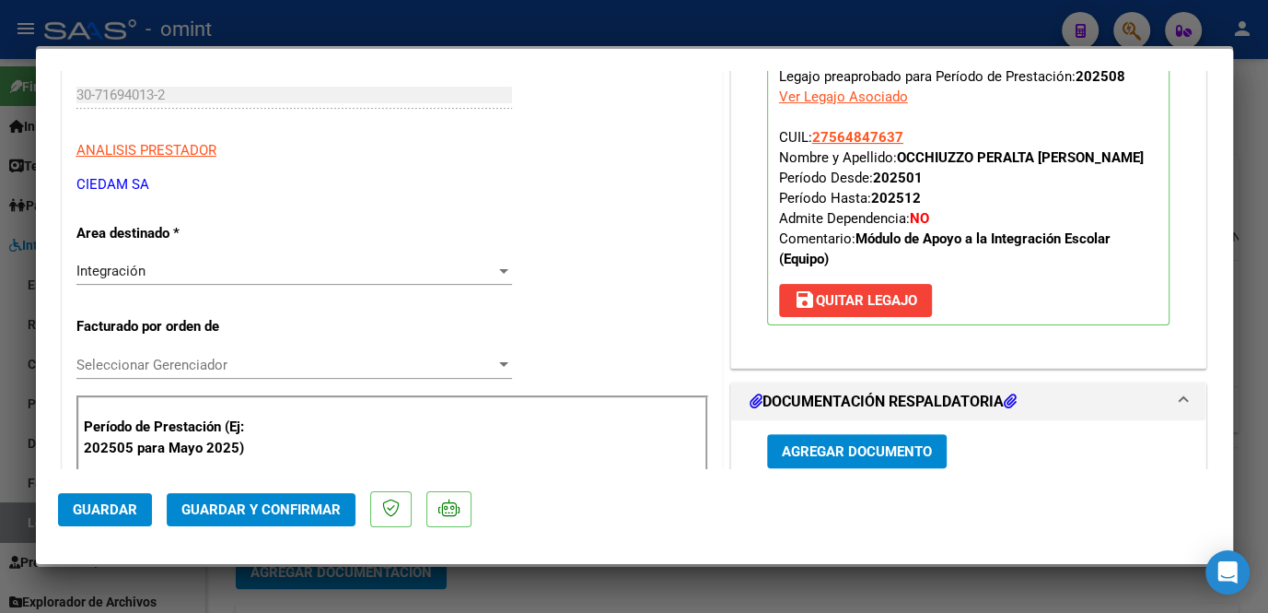
scroll to position [418, 0]
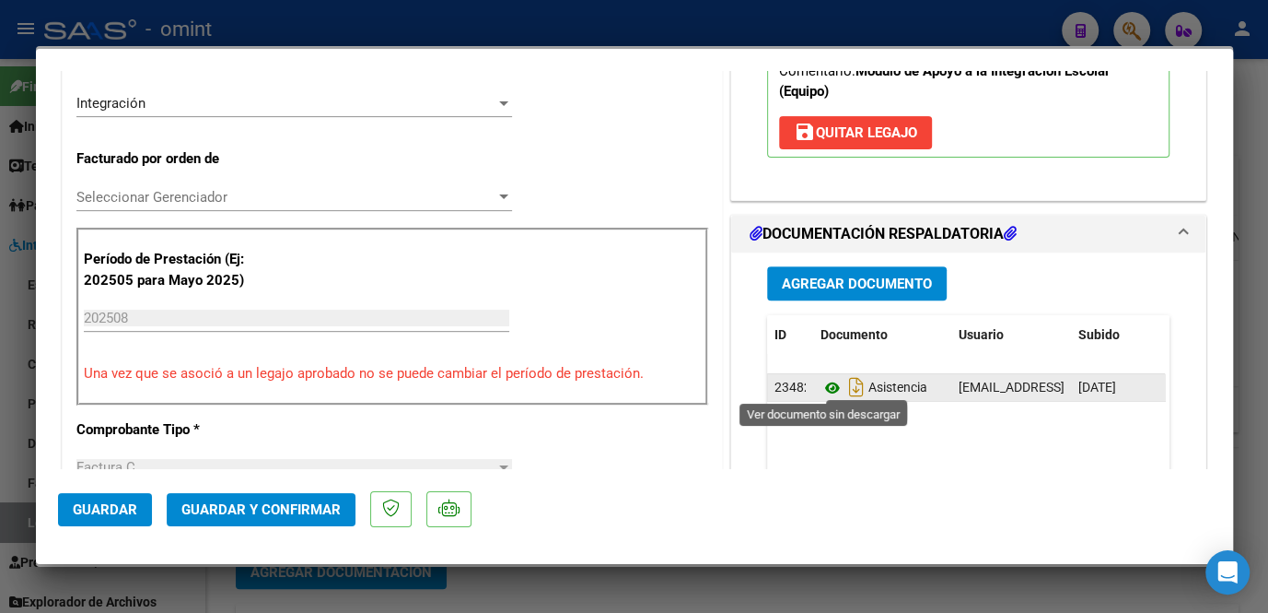
click at [827, 380] on icon at bounding box center [833, 388] width 24 height 22
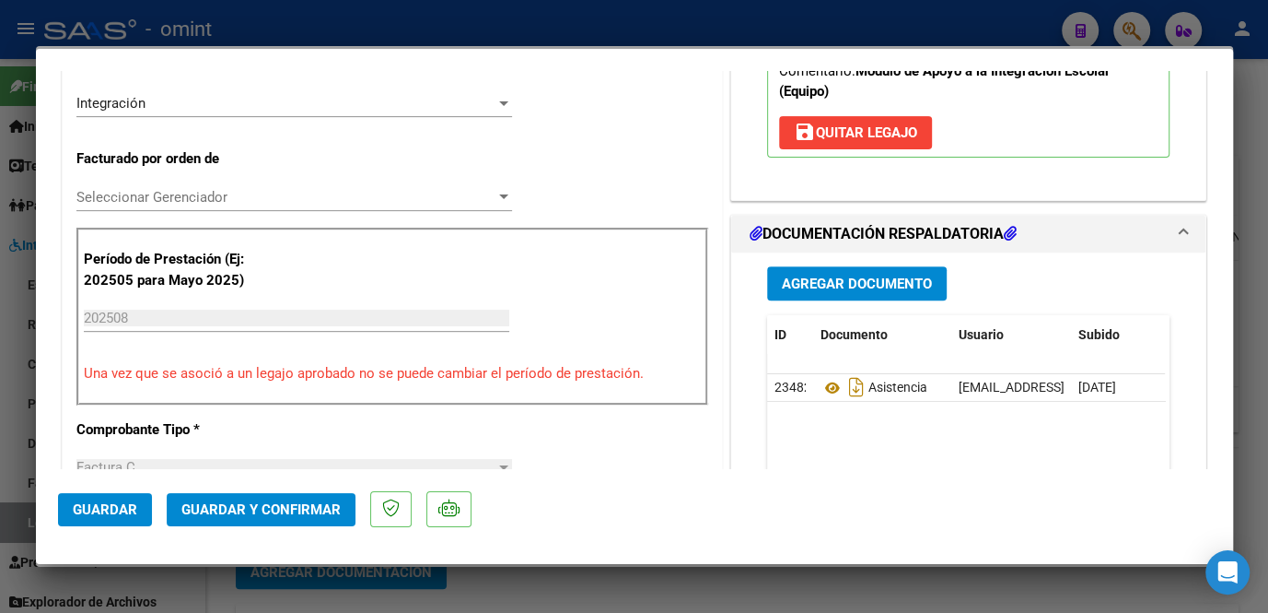
click at [181, 183] on div "Seleccionar Gerenciador Seleccionar Gerenciador" at bounding box center [294, 197] width 436 height 28
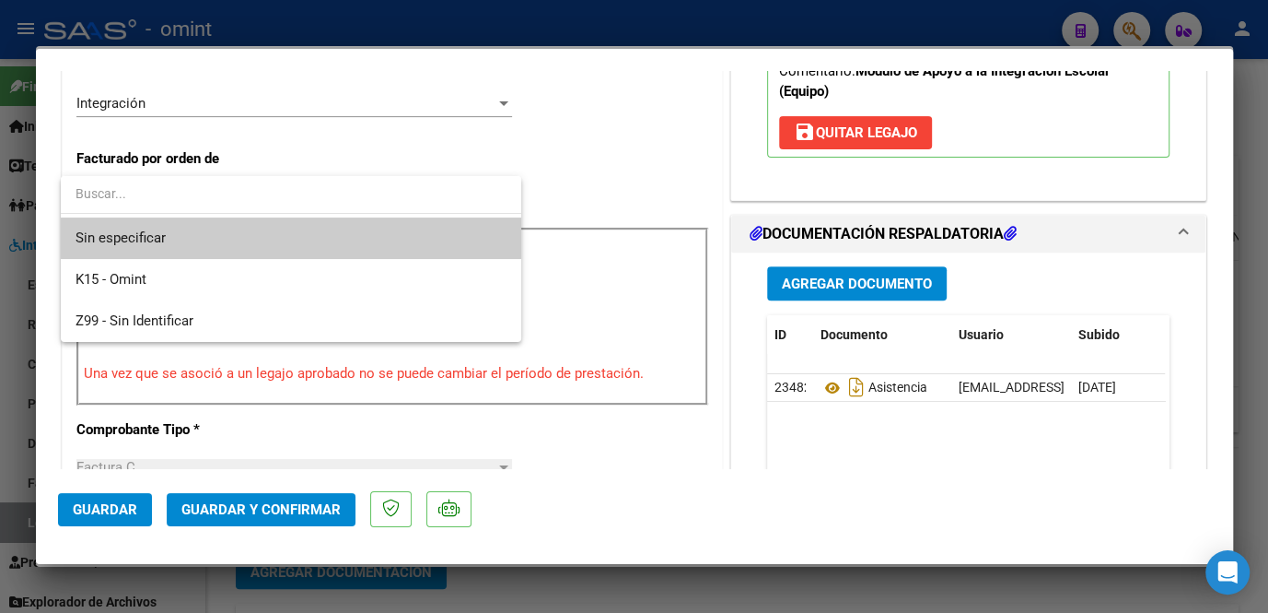
click at [174, 230] on span "Sin especificar" at bounding box center [291, 237] width 431 height 41
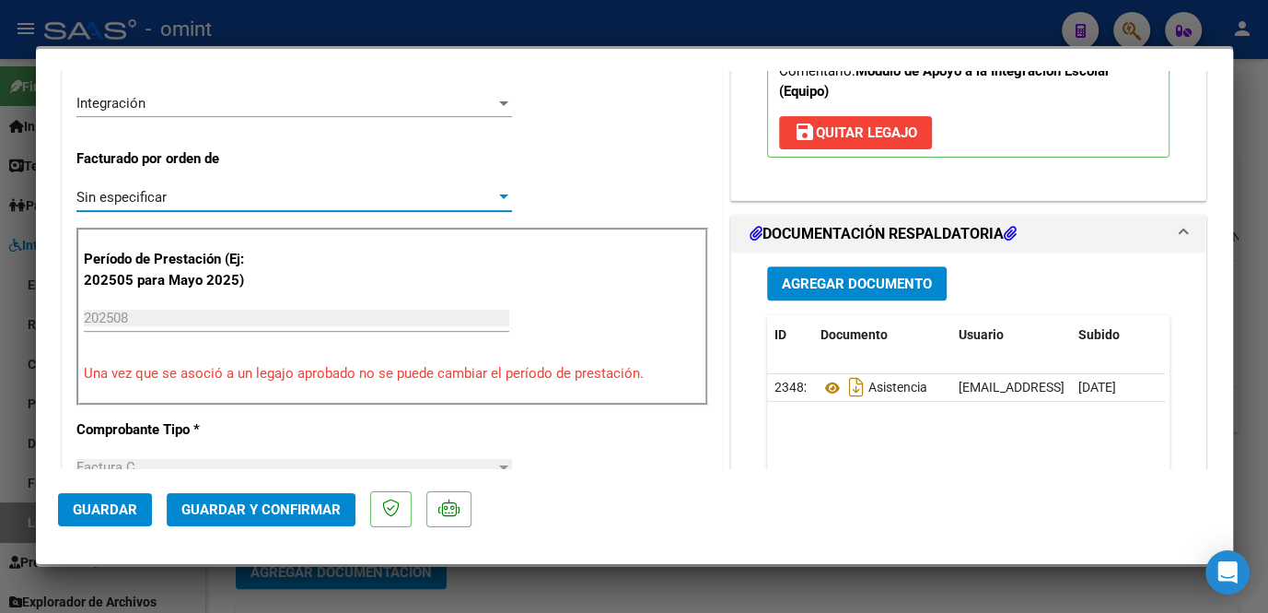
click at [245, 514] on span "Guardar y Confirmar" at bounding box center [260, 509] width 159 height 17
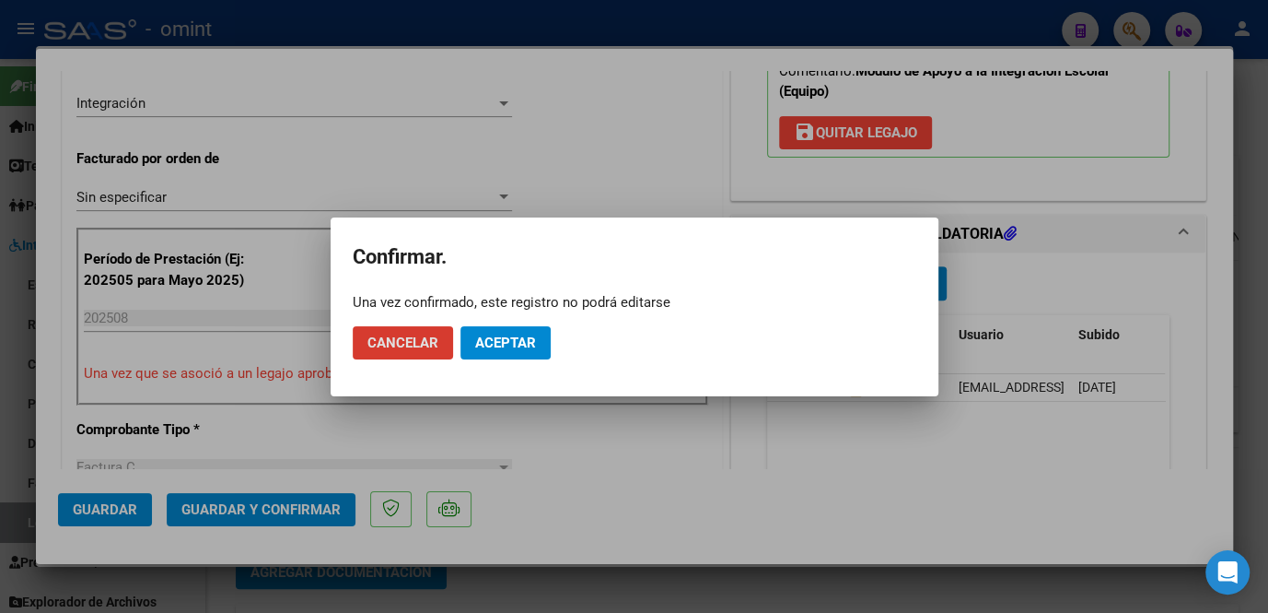
click at [522, 334] on span "Aceptar" at bounding box center [505, 342] width 61 height 17
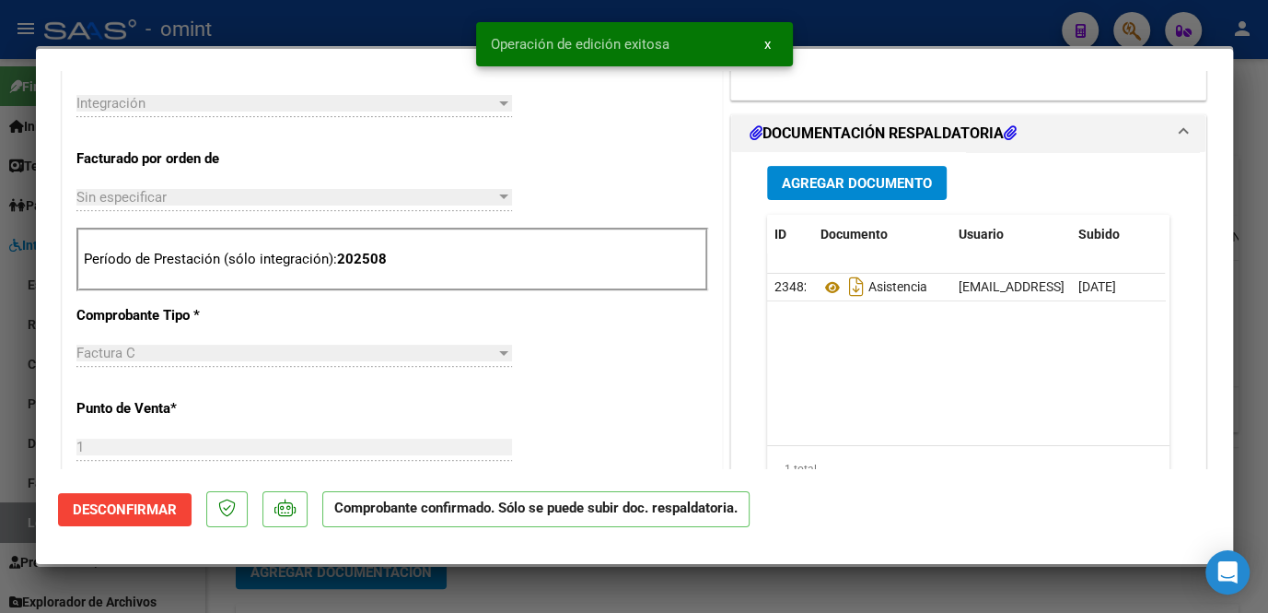
click at [531, 579] on div at bounding box center [634, 306] width 1268 height 613
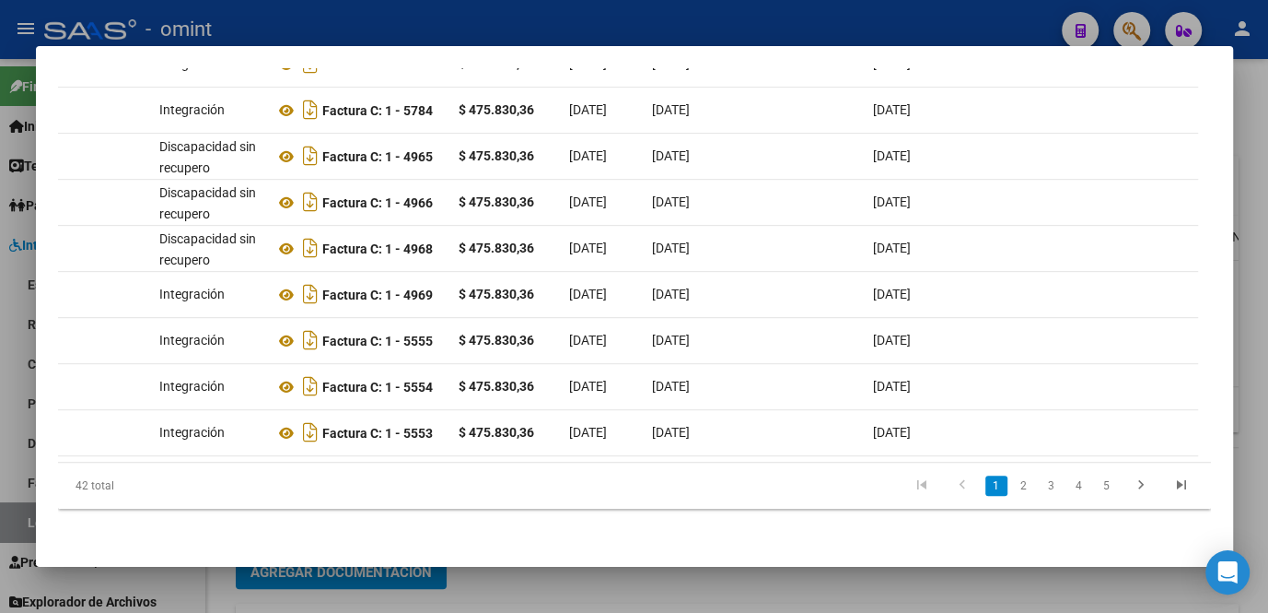
scroll to position [0, 0]
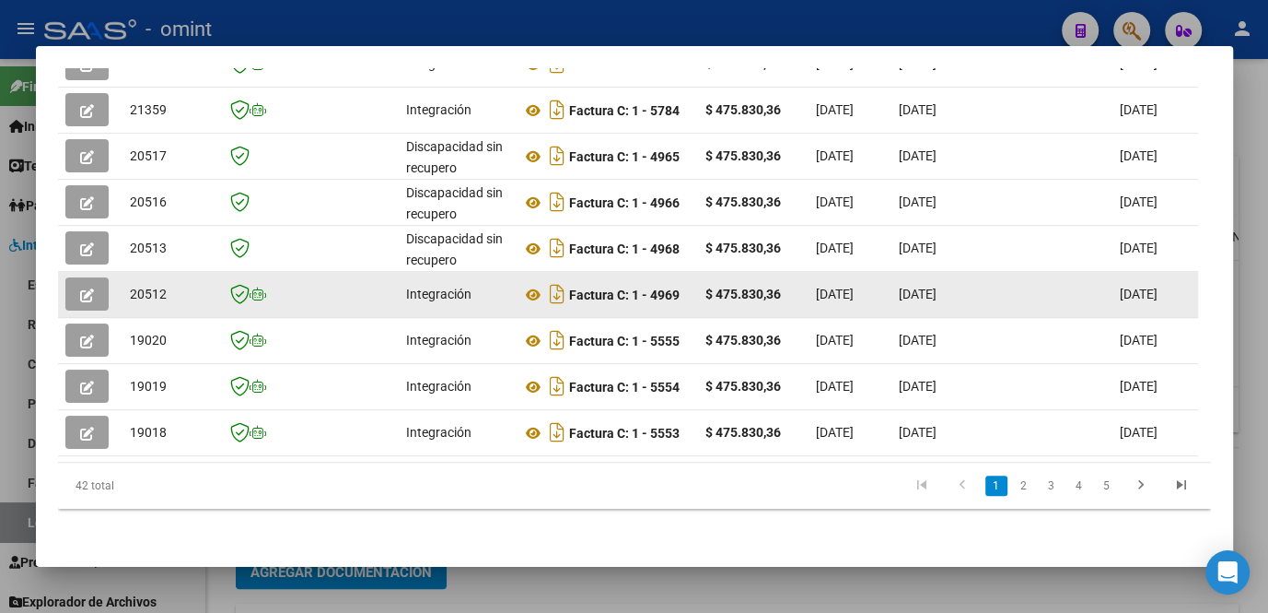
click at [74, 289] on button "button" at bounding box center [86, 293] width 43 height 33
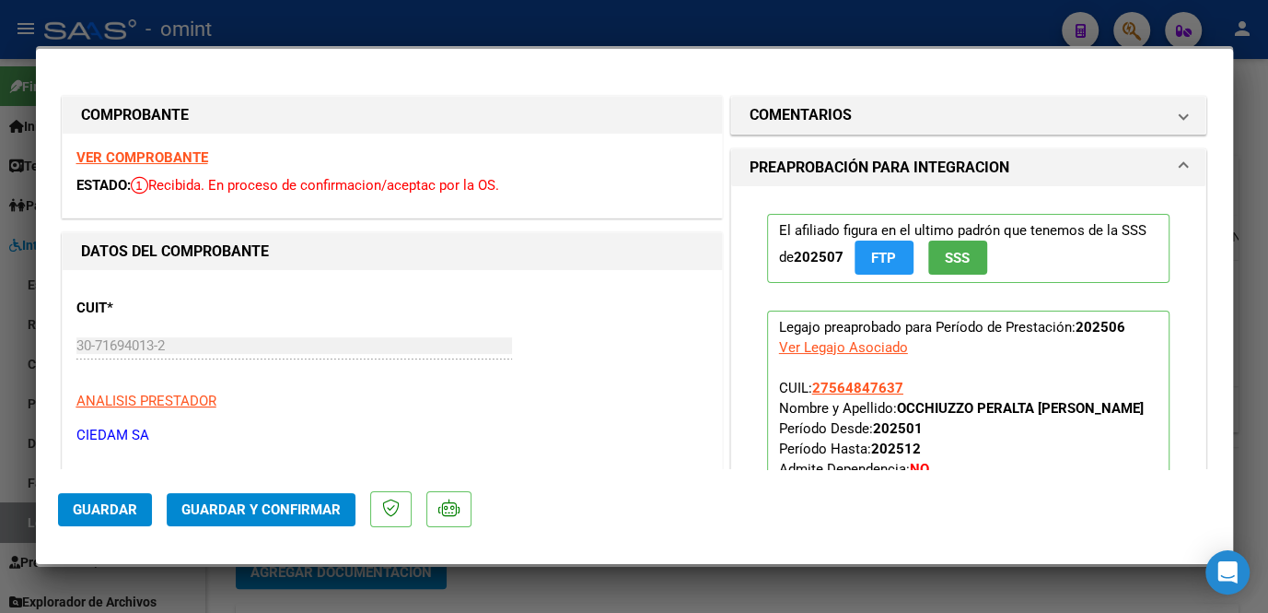
click at [154, 151] on strong "VER COMPROBANTE" at bounding box center [142, 157] width 132 height 17
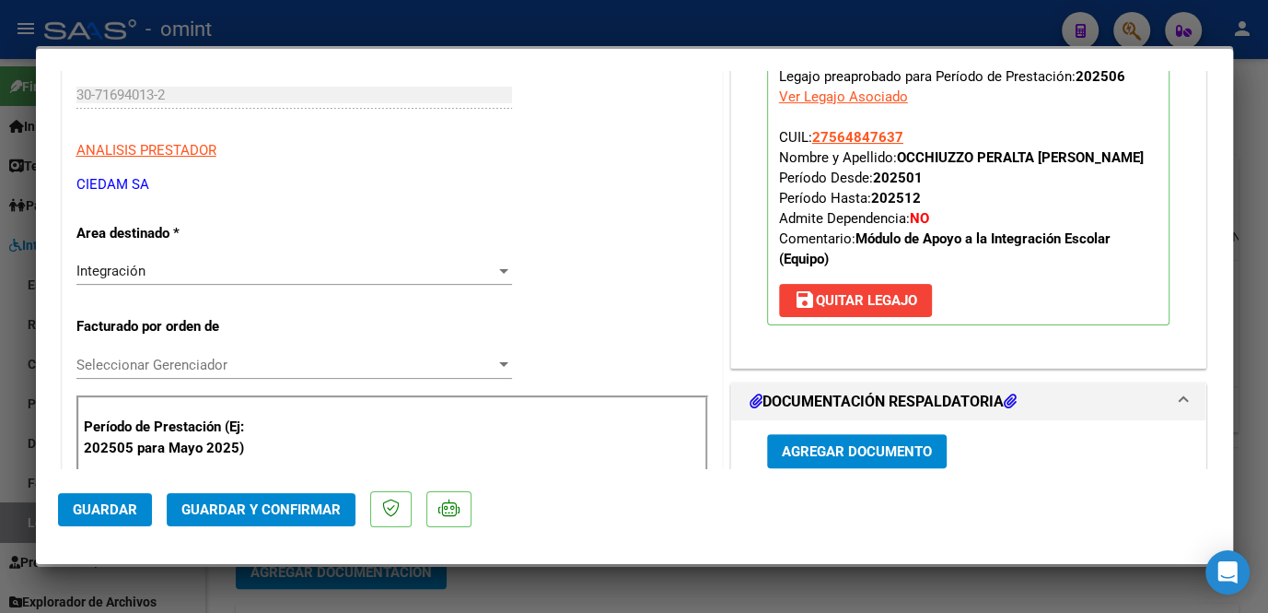
scroll to position [502, 0]
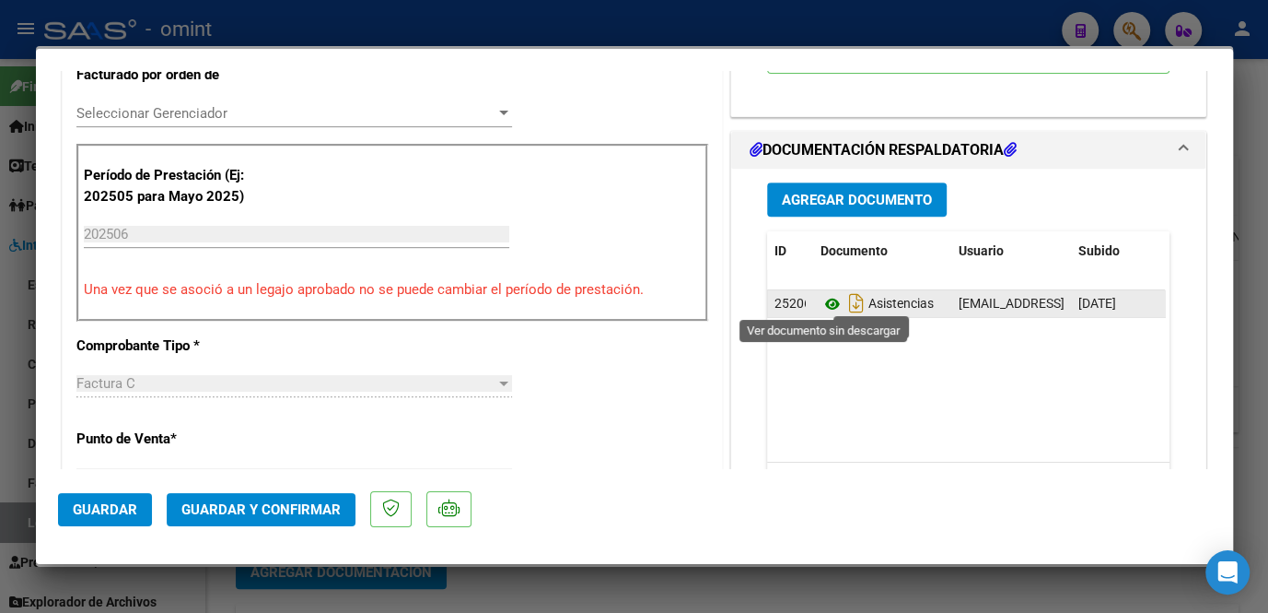
click at [821, 298] on icon at bounding box center [833, 304] width 24 height 22
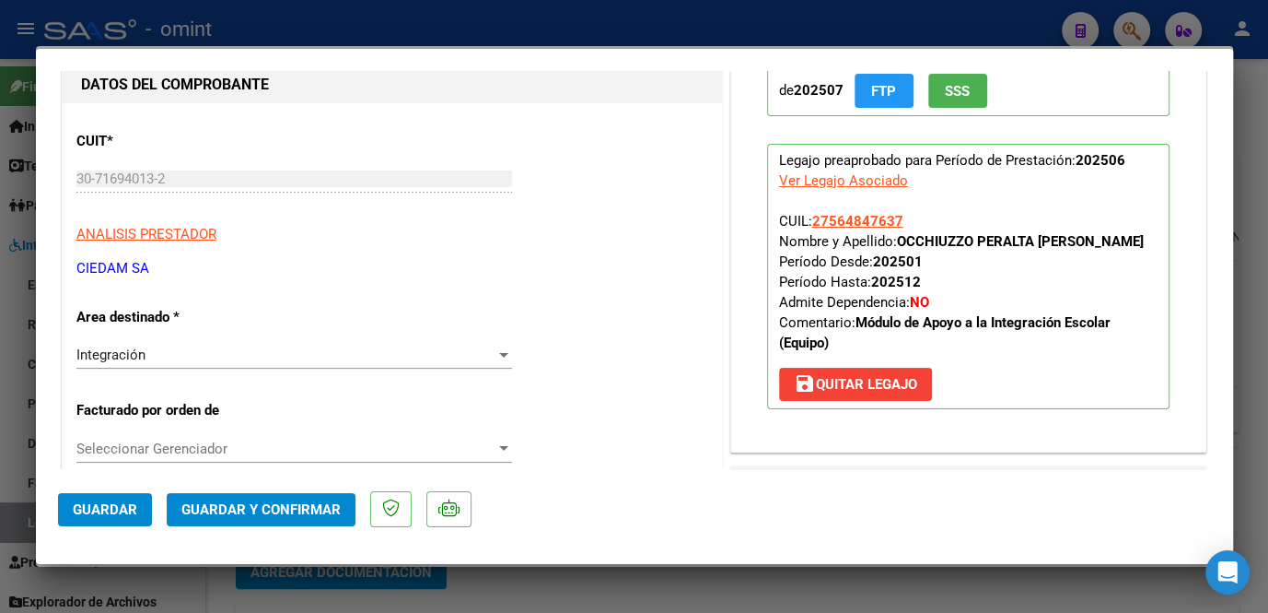
scroll to position [0, 0]
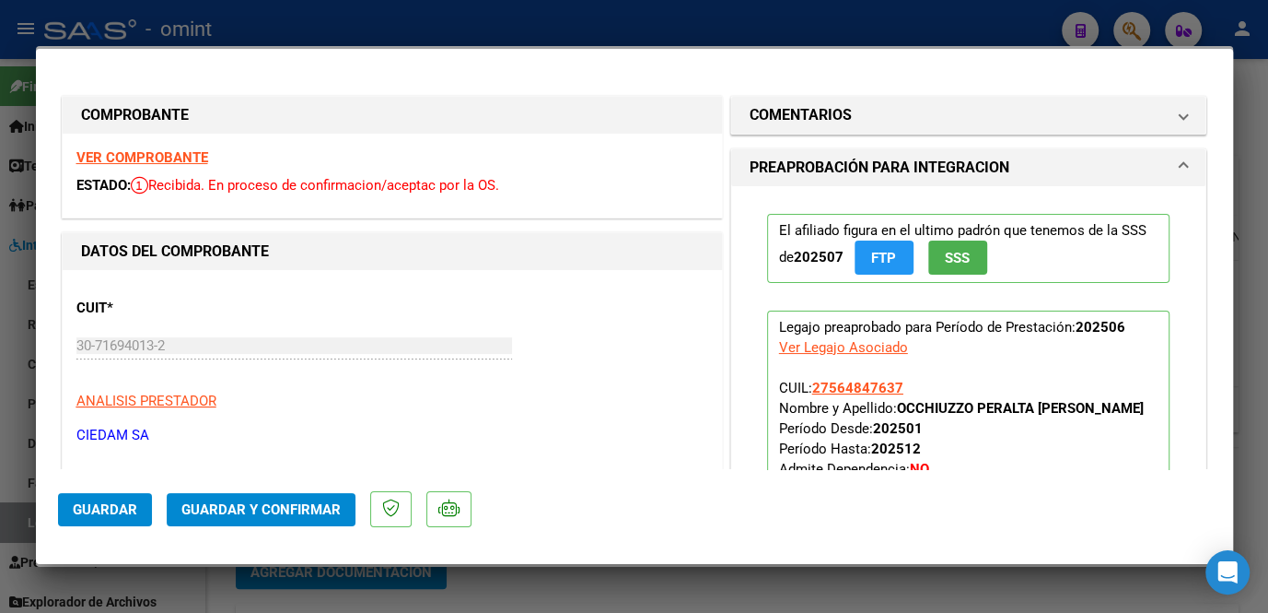
drag, startPoint x: 894, startPoint y: 402, endPoint x: 1080, endPoint y: 409, distance: 186.2
click at [1080, 409] on p "Legajo preaprobado para Período de Prestación: 202506 Ver Legajo Asociado CUIL:…" at bounding box center [968, 442] width 403 height 265
copy strong "OCCHIUZZO PERALTA [PERSON_NAME]"
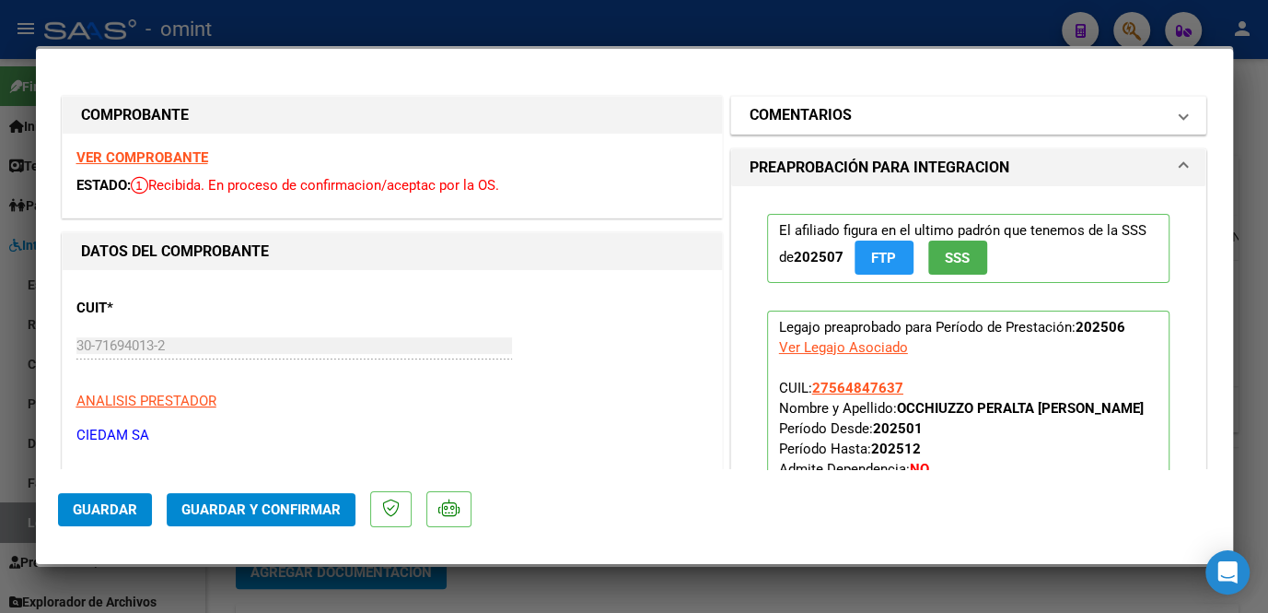
click at [779, 123] on h1 "COMENTARIOS" at bounding box center [801, 115] width 102 height 22
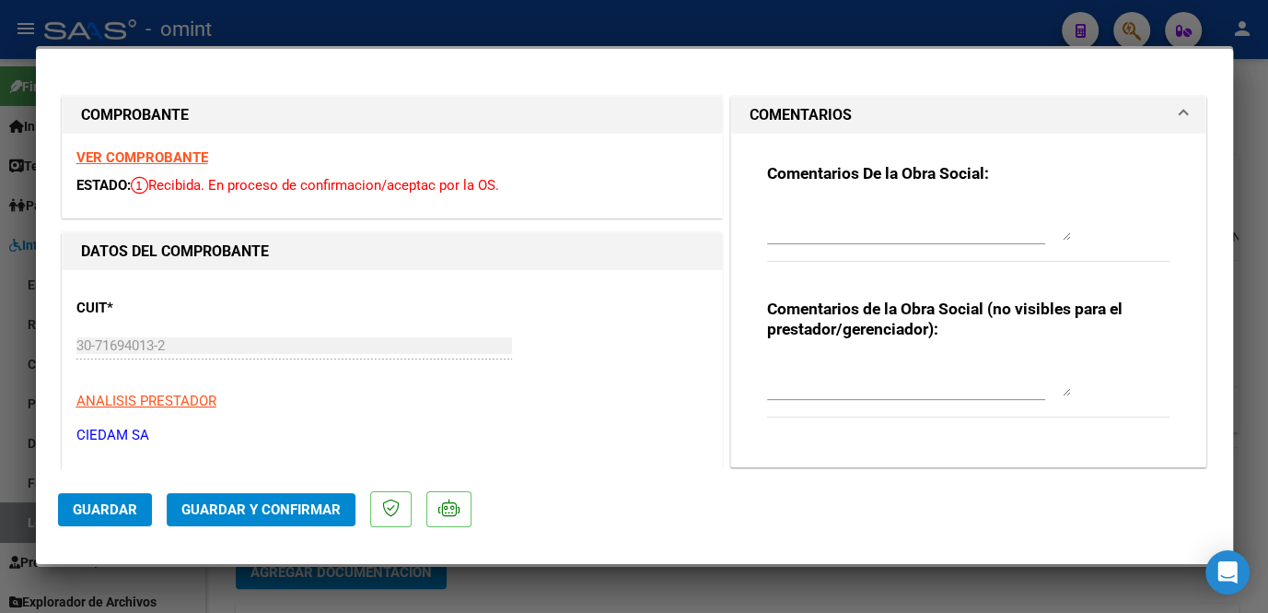
click at [790, 217] on textarea at bounding box center [919, 222] width 304 height 37
paste textarea "OCCHIUZZO PERALTA [PERSON_NAME]"
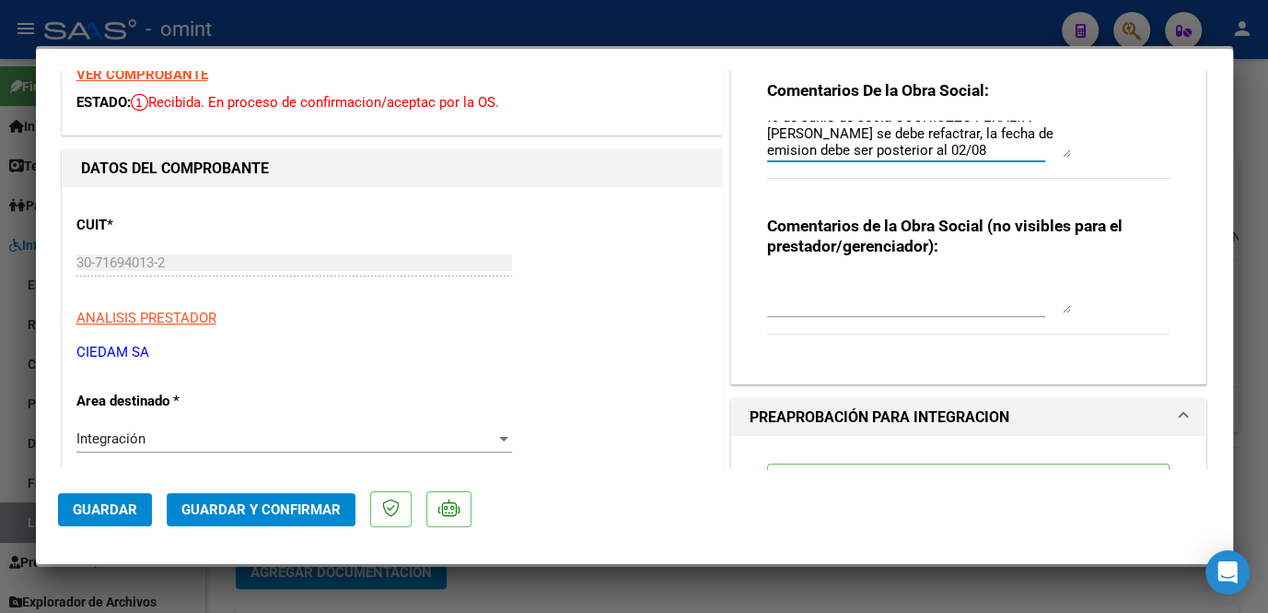
scroll to position [334, 0]
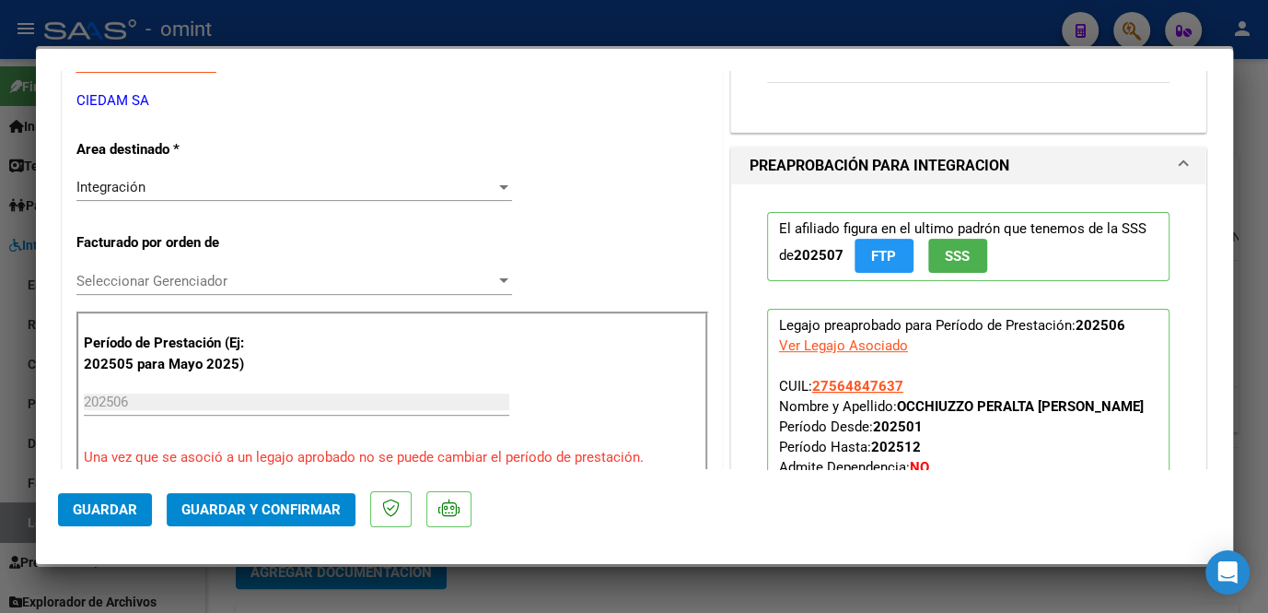
type textarea "fc de Junio de socia OCCHIUZZO PERALTA [PERSON_NAME] se debe refactrar, la fech…"
click at [199, 283] on span "Seleccionar Gerenciador" at bounding box center [285, 281] width 419 height 17
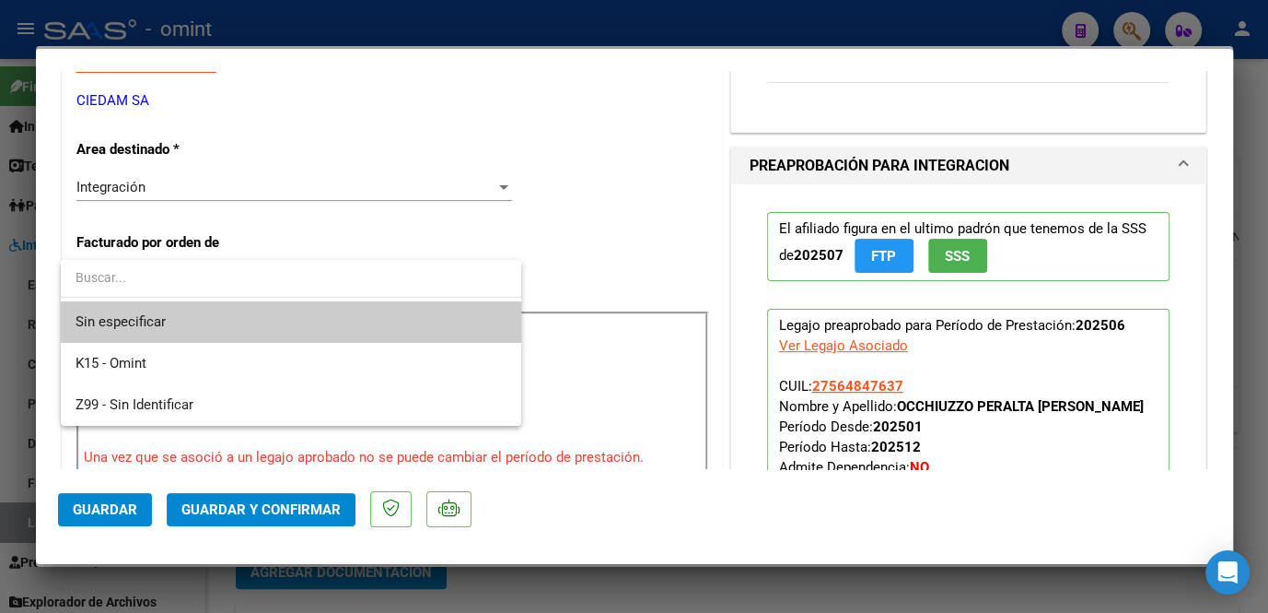
click at [194, 198] on div at bounding box center [634, 306] width 1268 height 613
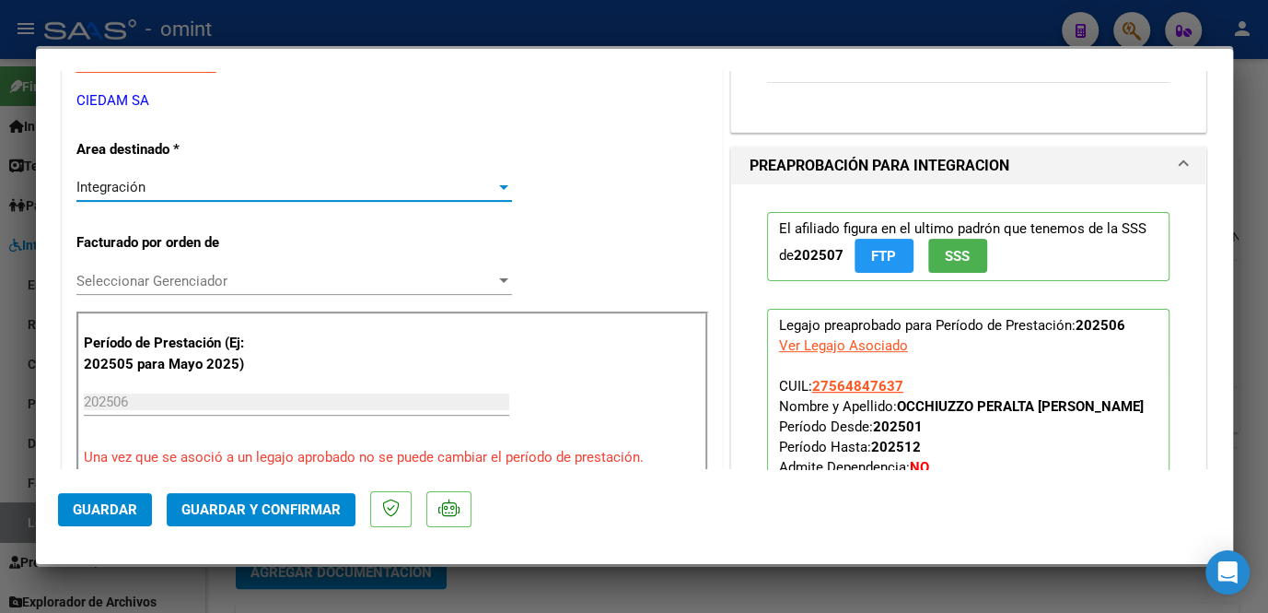
click at [190, 186] on div "Integración" at bounding box center [285, 187] width 419 height 17
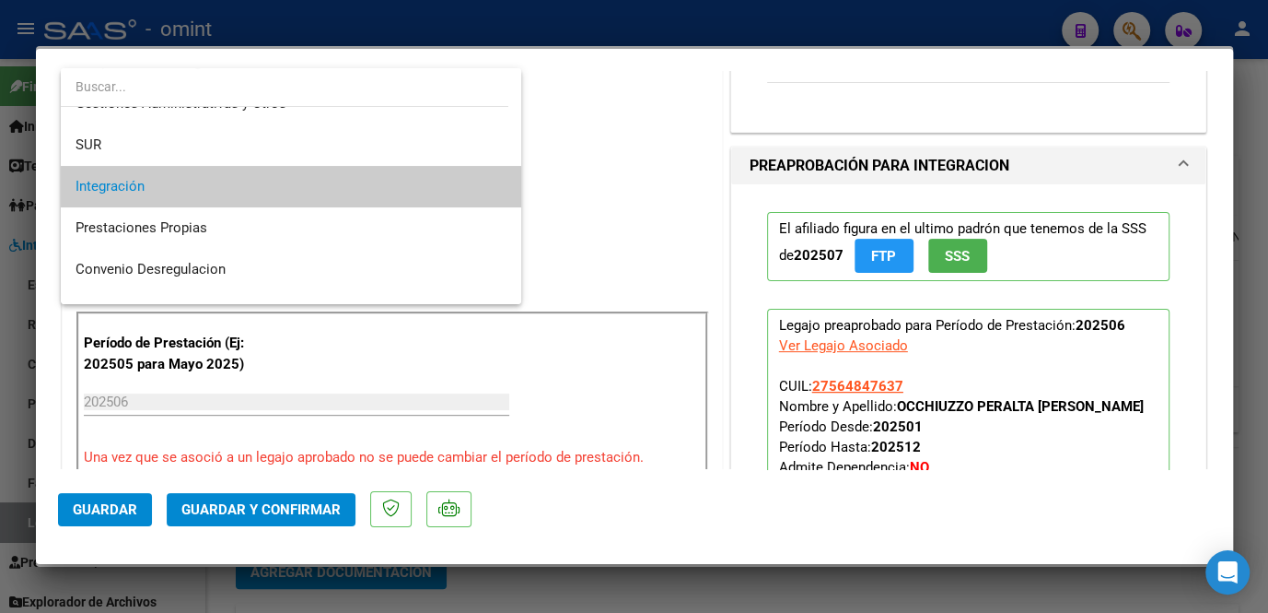
scroll to position [179, 0]
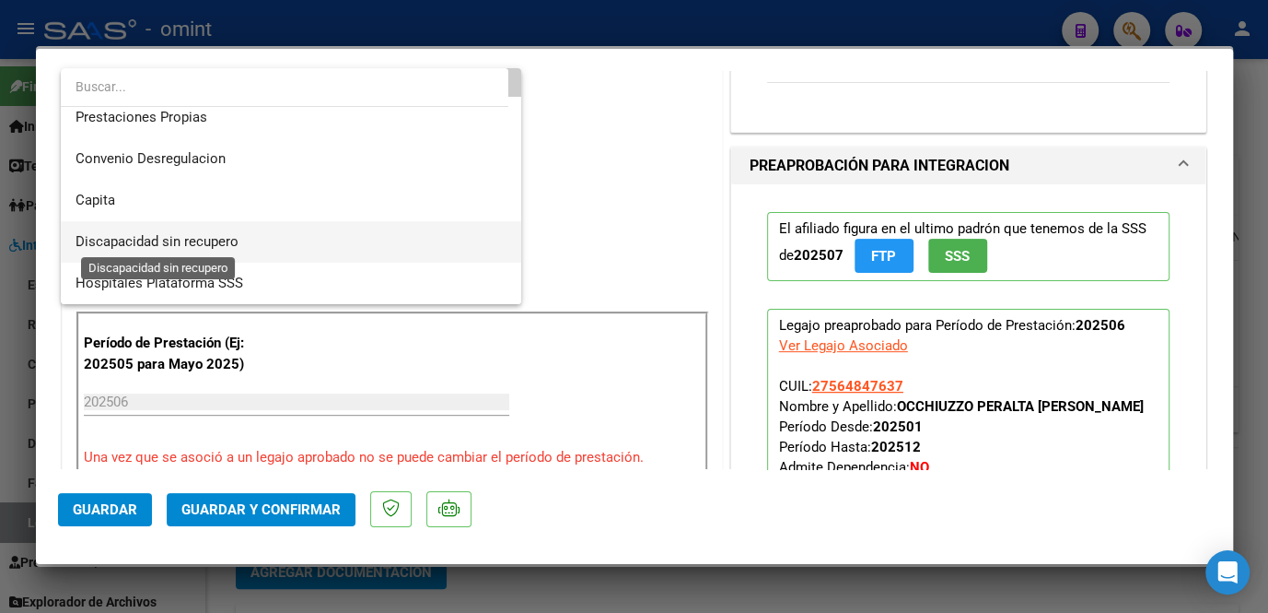
click at [164, 240] on span "Discapacidad sin recupero" at bounding box center [157, 241] width 163 height 17
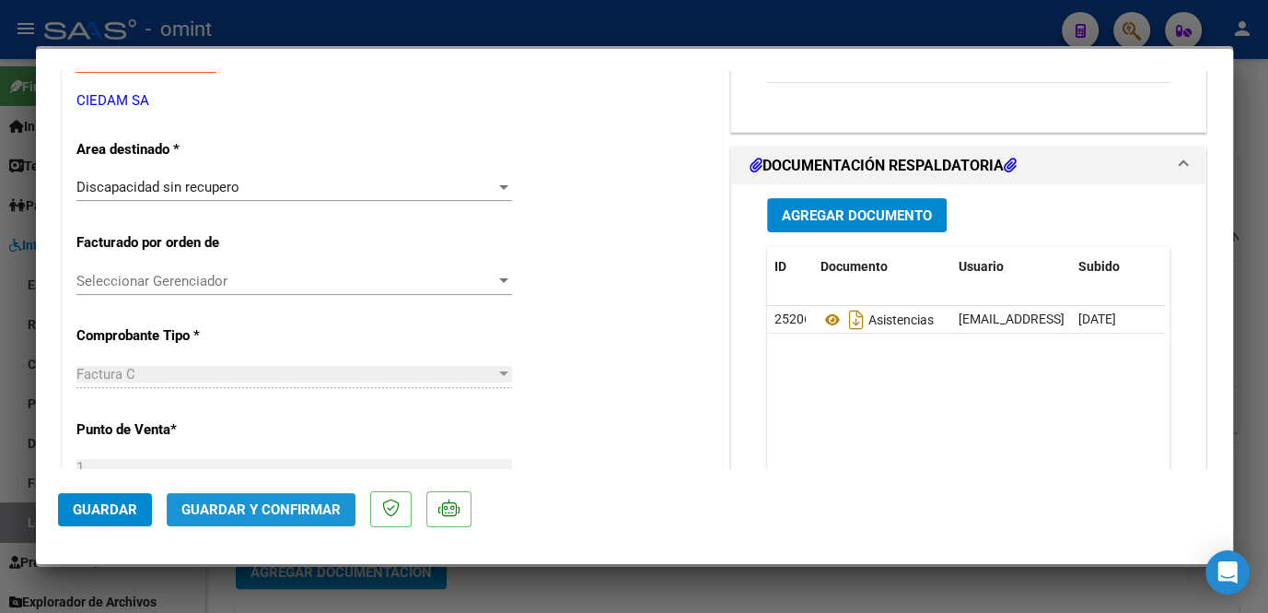
click at [226, 517] on button "Guardar y Confirmar" at bounding box center [261, 509] width 189 height 33
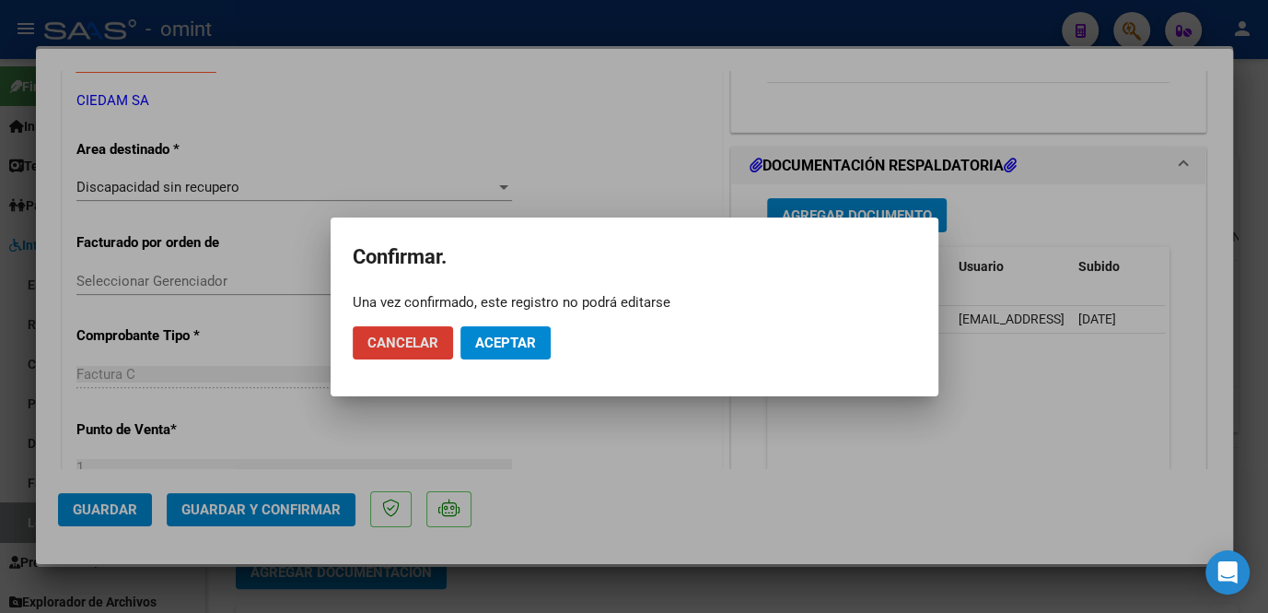
click at [553, 341] on mat-dialog-actions "Cancelar Aceptar" at bounding box center [635, 342] width 564 height 63
click at [529, 345] on span "Aceptar" at bounding box center [505, 342] width 61 height 17
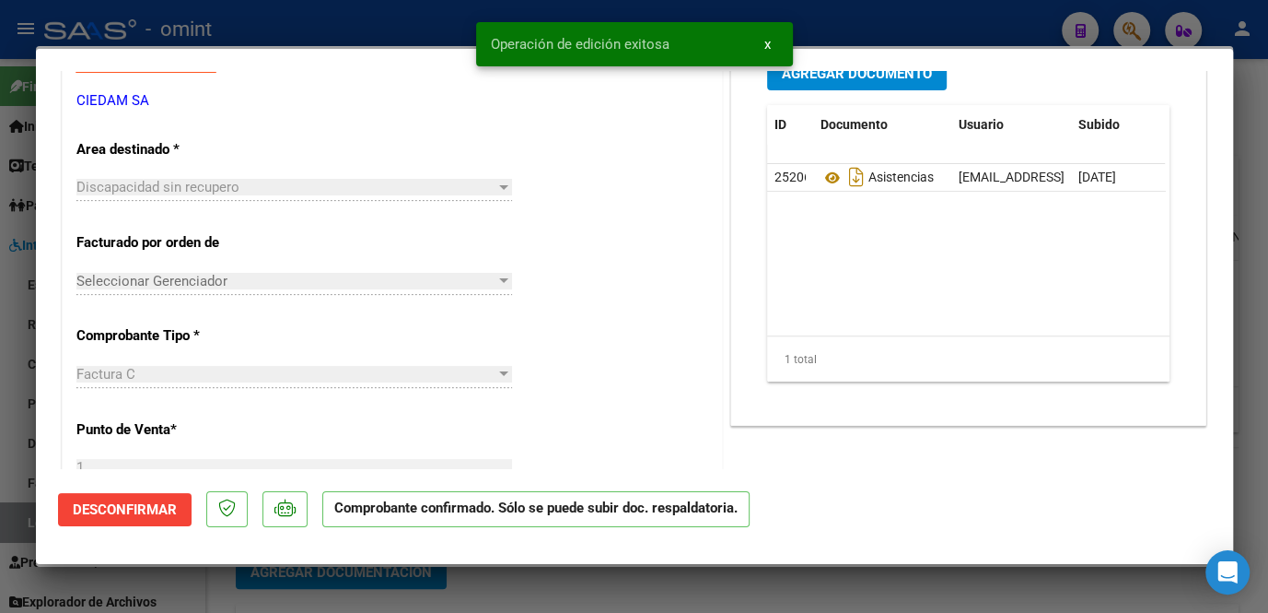
click at [496, 577] on div at bounding box center [634, 306] width 1268 height 613
type input "$ 0,00"
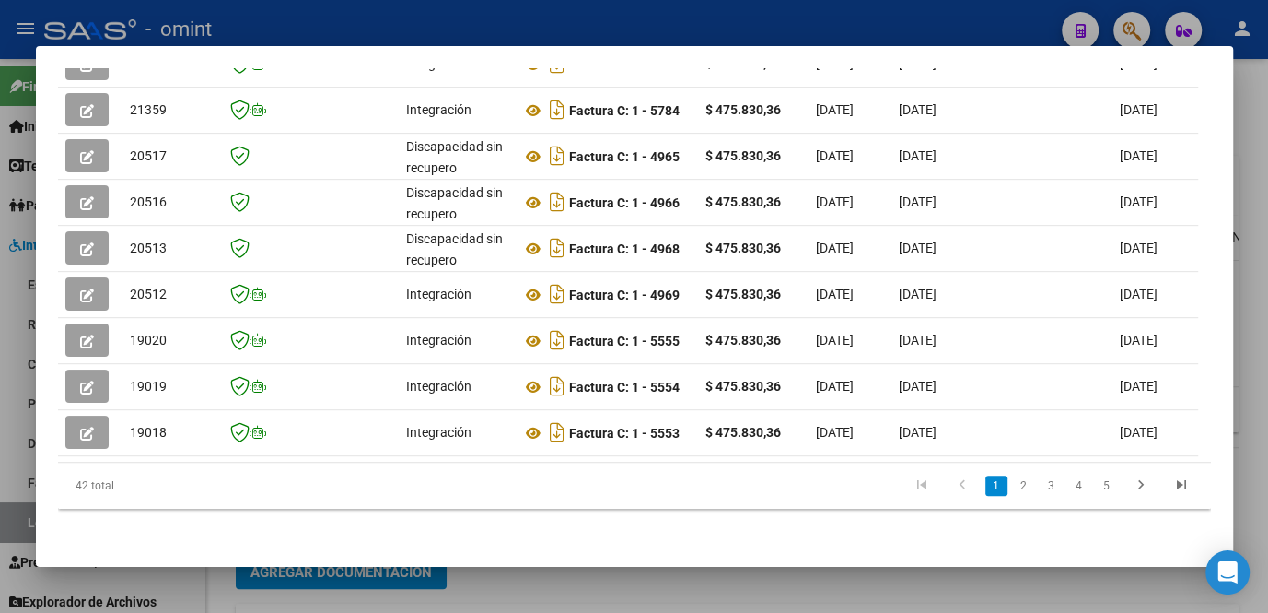
drag, startPoint x: 384, startPoint y: 453, endPoint x: 1070, endPoint y: 463, distance: 685.4
click at [1070, 462] on datatable-body "21361 Integración Factura C: 1 - 5786 $ 475.830,36 [DATE] [DATE] [DATE] - [DATE…" at bounding box center [628, 224] width 1140 height 475
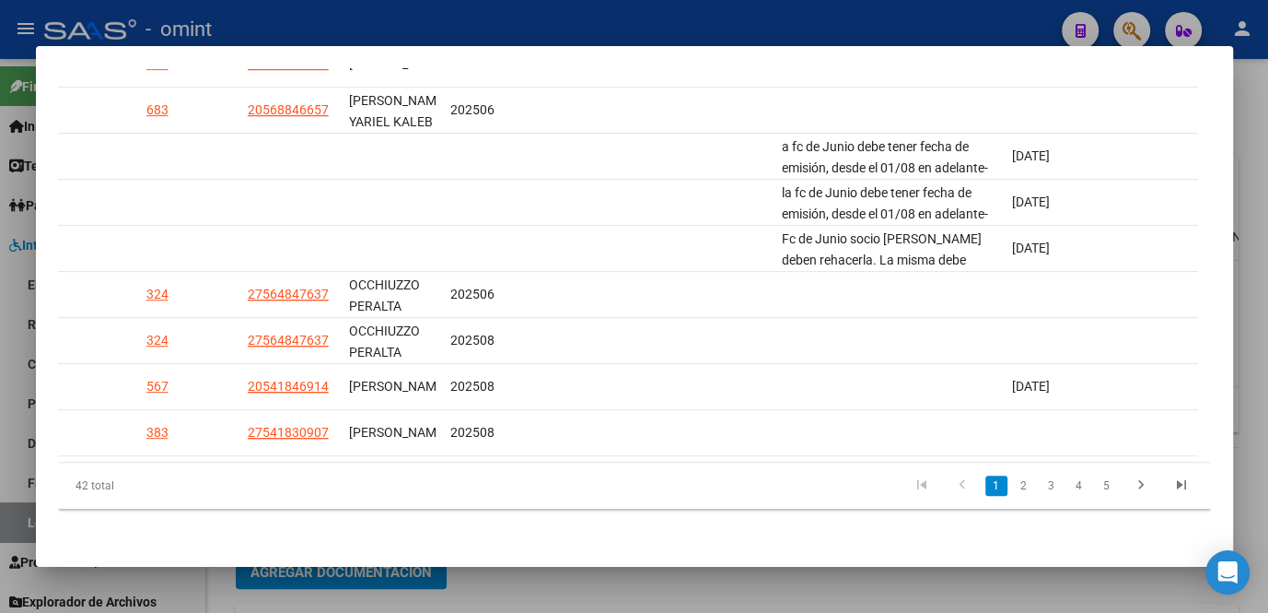
scroll to position [0, 0]
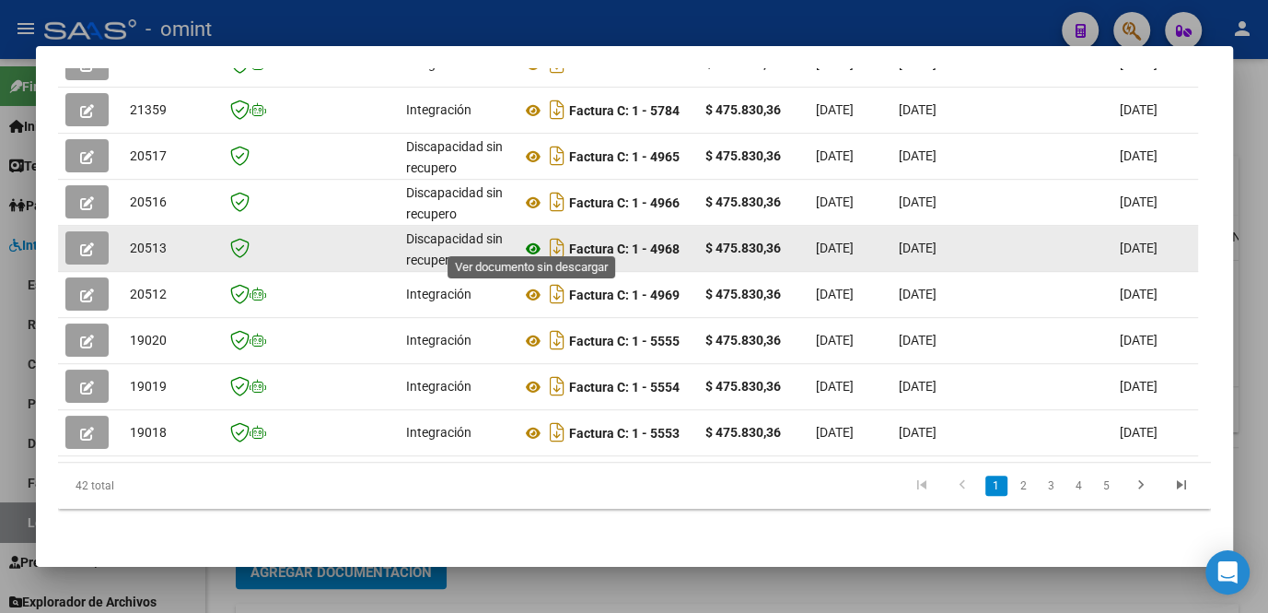
click at [536, 240] on icon at bounding box center [533, 249] width 24 height 22
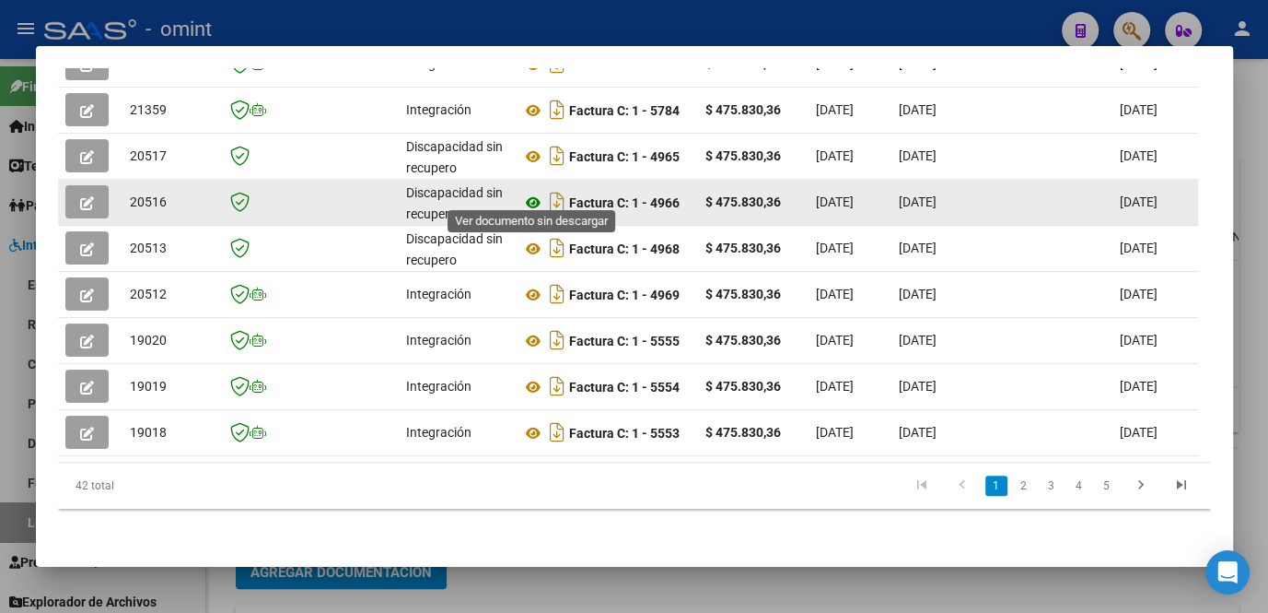
click at [535, 192] on icon at bounding box center [533, 203] width 24 height 22
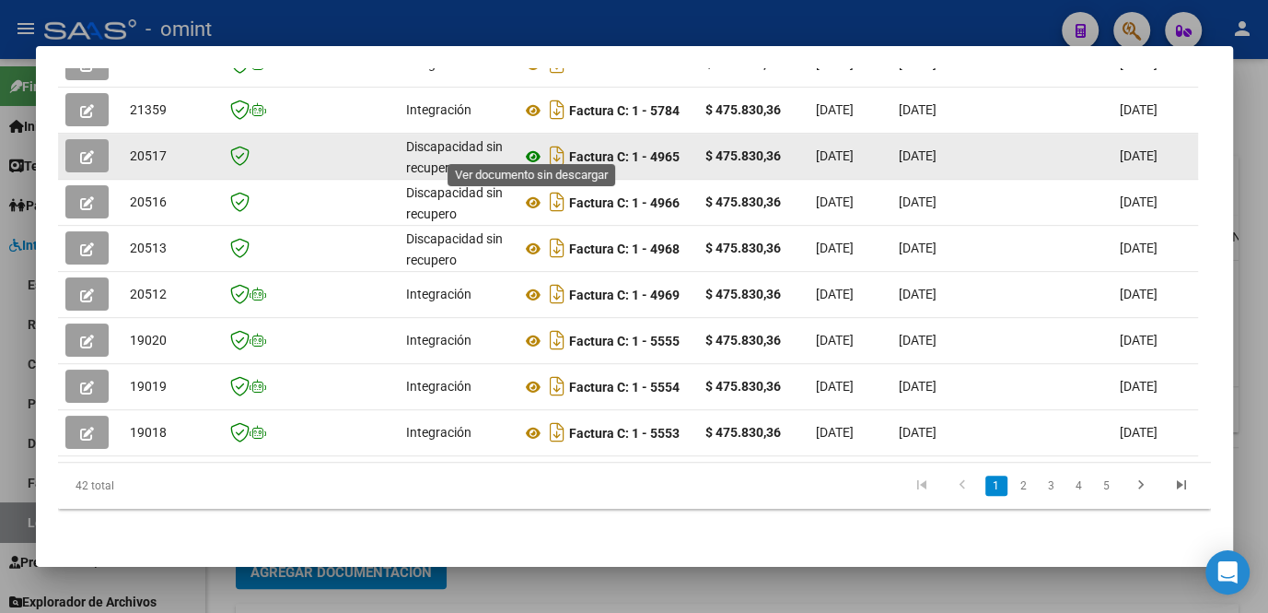
click at [536, 146] on icon at bounding box center [533, 157] width 24 height 22
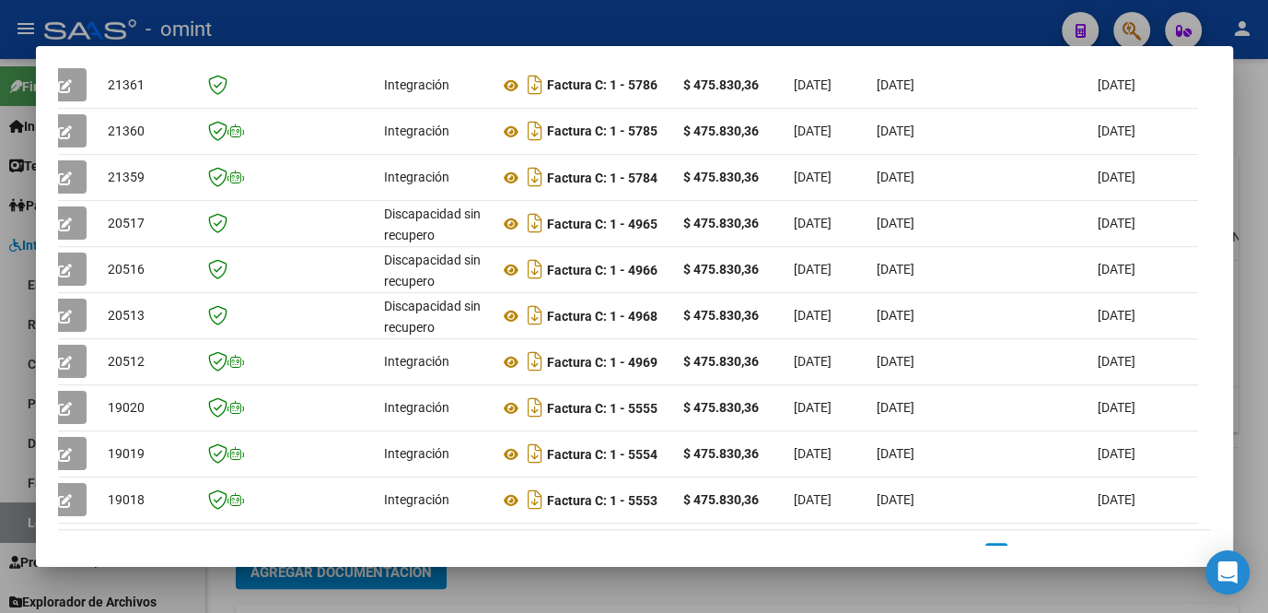
scroll to position [344, 0]
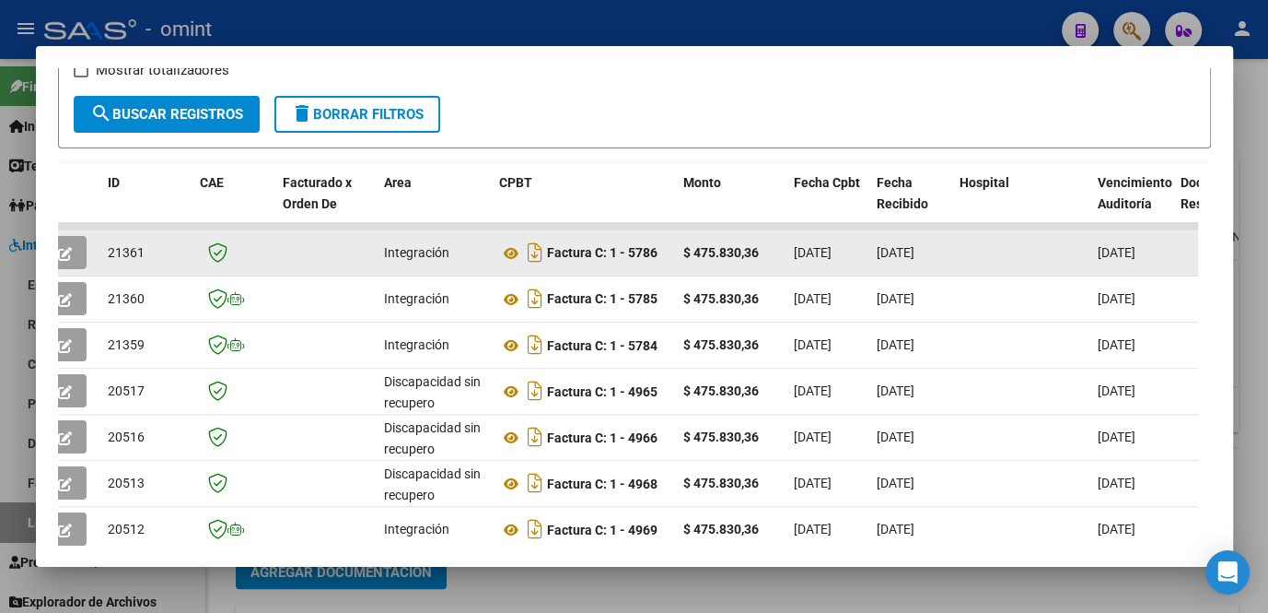
click at [68, 248] on button "button" at bounding box center [64, 252] width 43 height 33
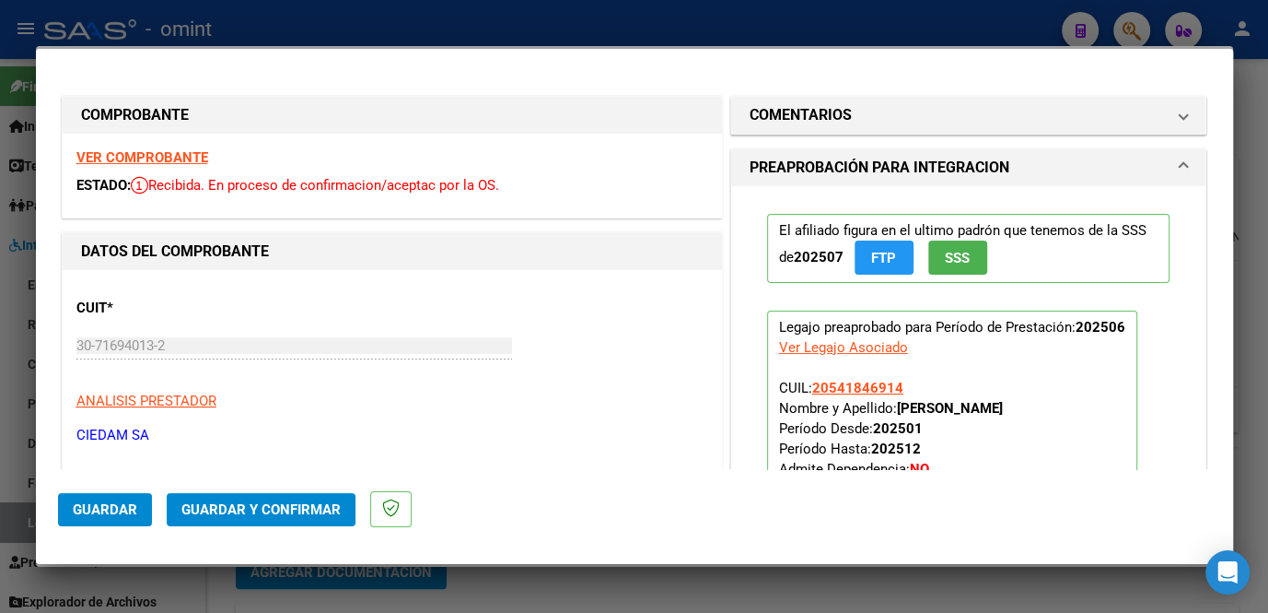
click at [188, 152] on strong "VER COMPROBANTE" at bounding box center [142, 157] width 132 height 17
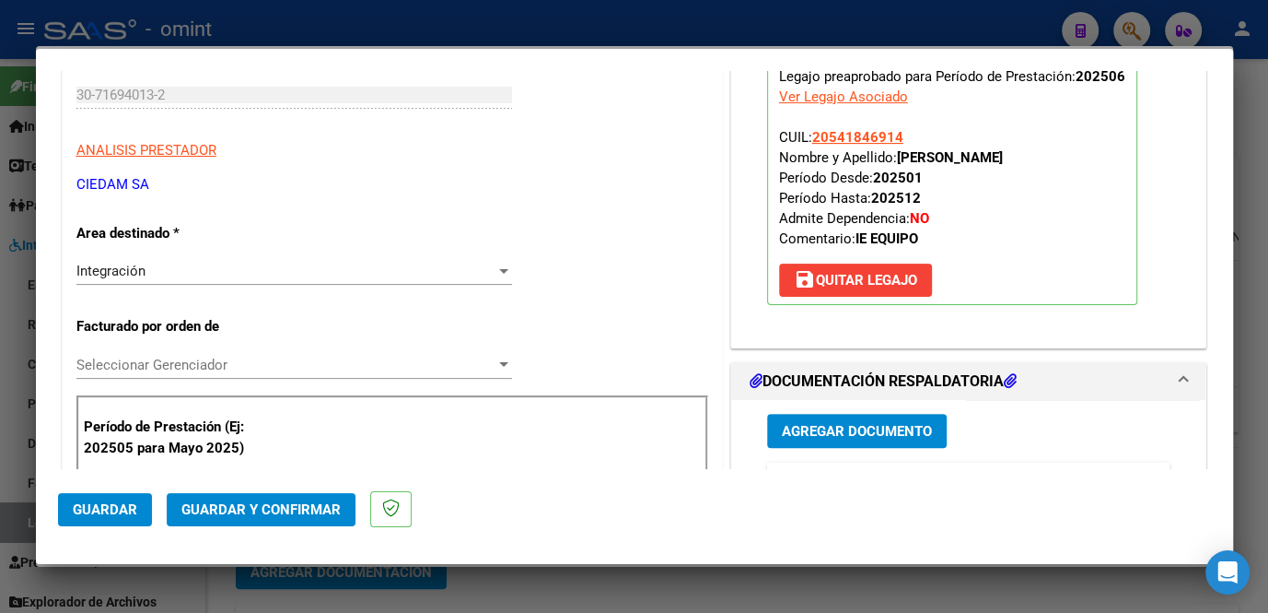
scroll to position [334, 0]
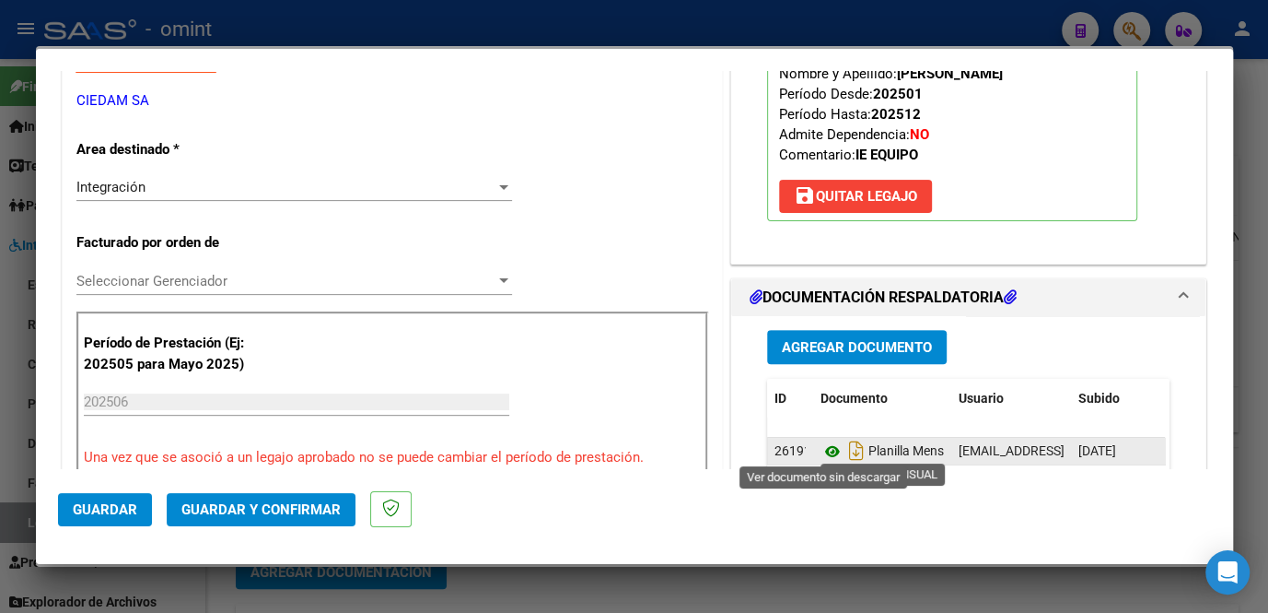
click at [825, 445] on icon at bounding box center [833, 451] width 24 height 22
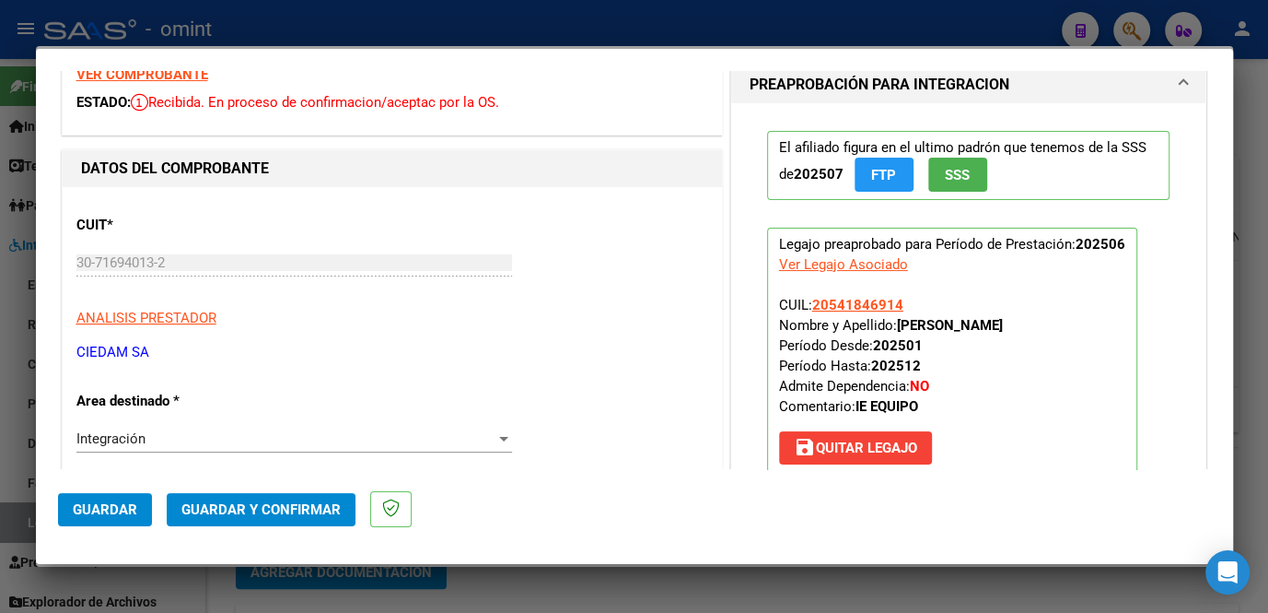
scroll to position [0, 0]
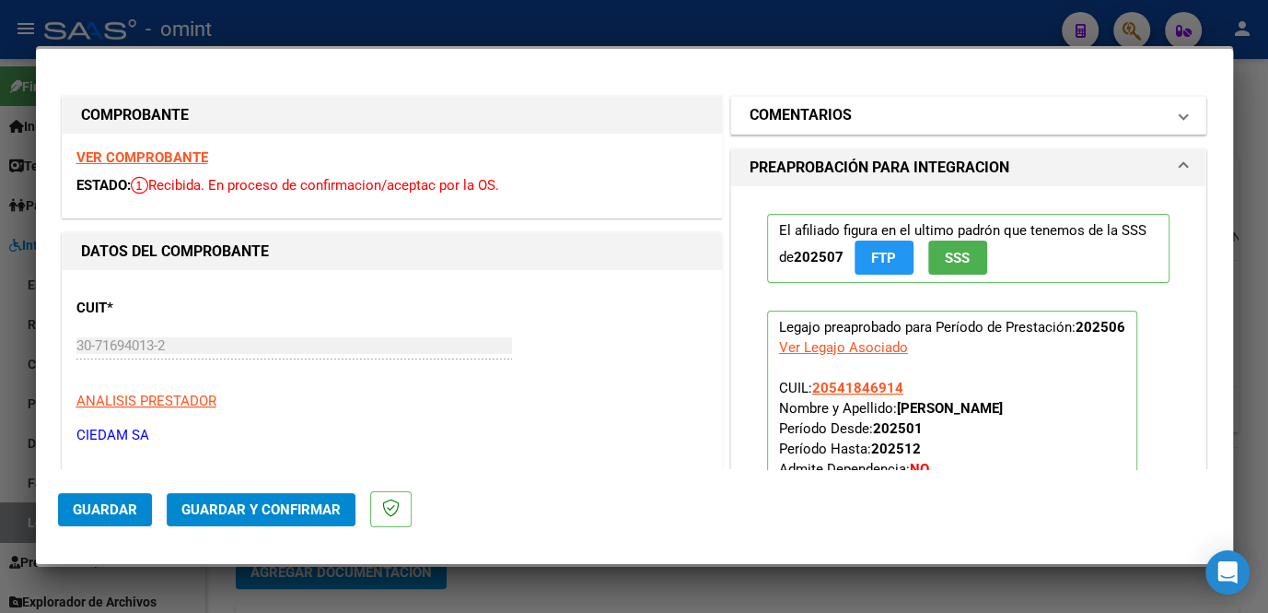
click at [801, 104] on h1 "COMENTARIOS" at bounding box center [801, 115] width 102 height 22
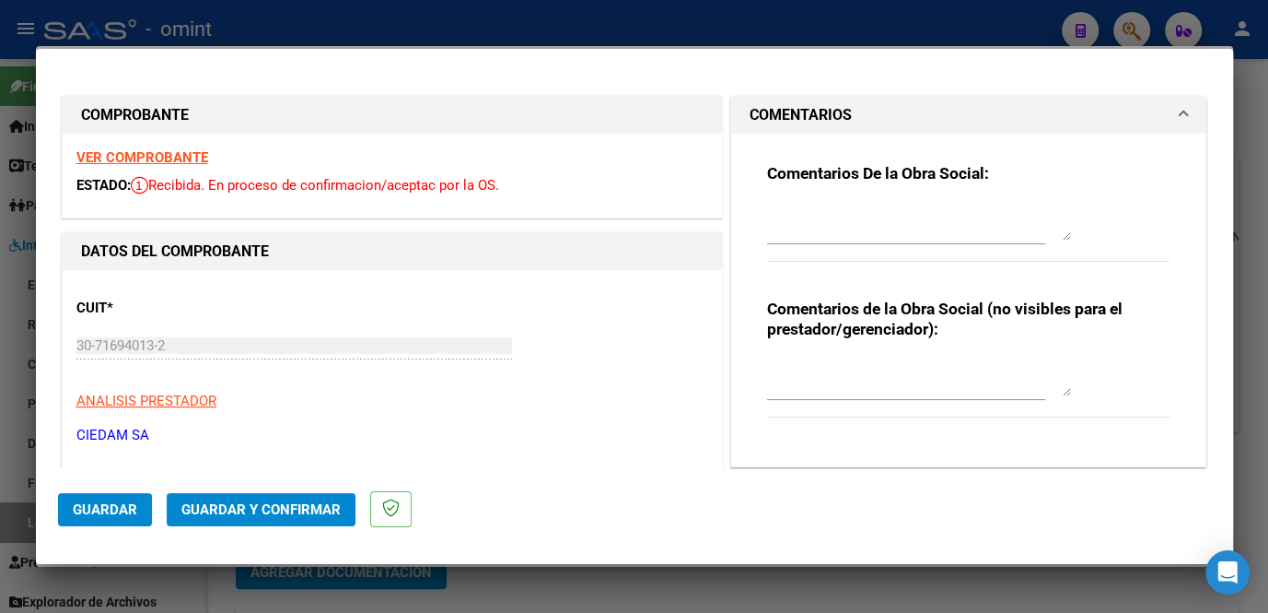
click at [824, 226] on textarea at bounding box center [919, 222] width 304 height 37
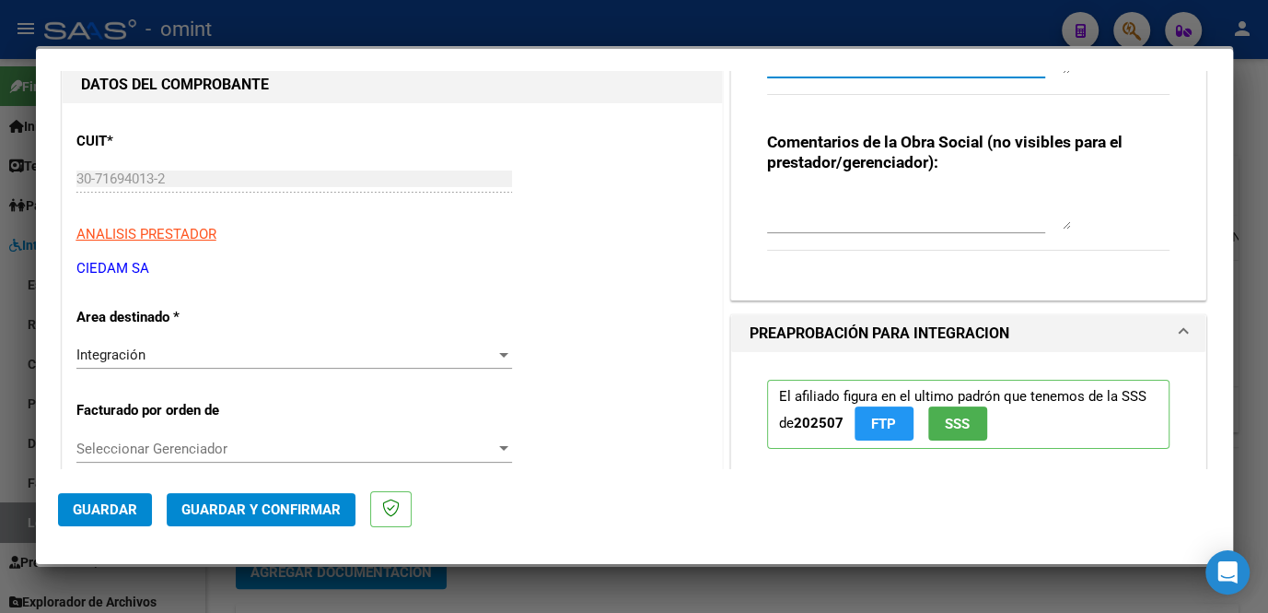
scroll to position [251, 0]
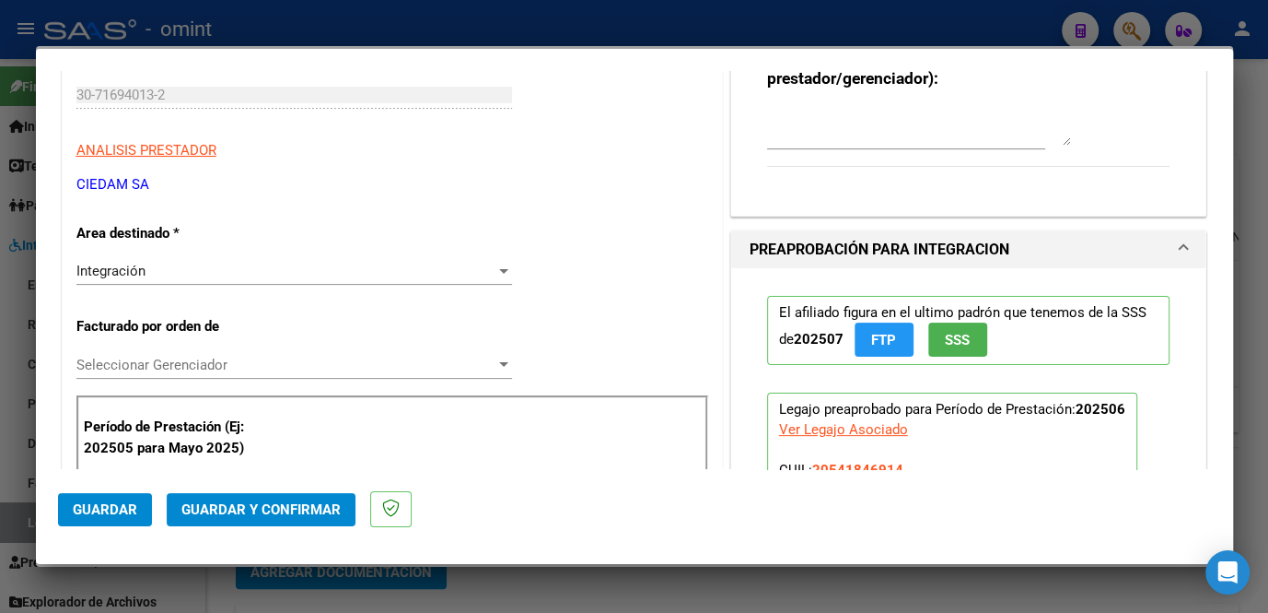
type textarea "[PERSON_NAME], falta subir la factura- en su lugar adjunto la planilla d asiste…"
click at [196, 363] on span "Seleccionar Gerenciador" at bounding box center [285, 365] width 419 height 17
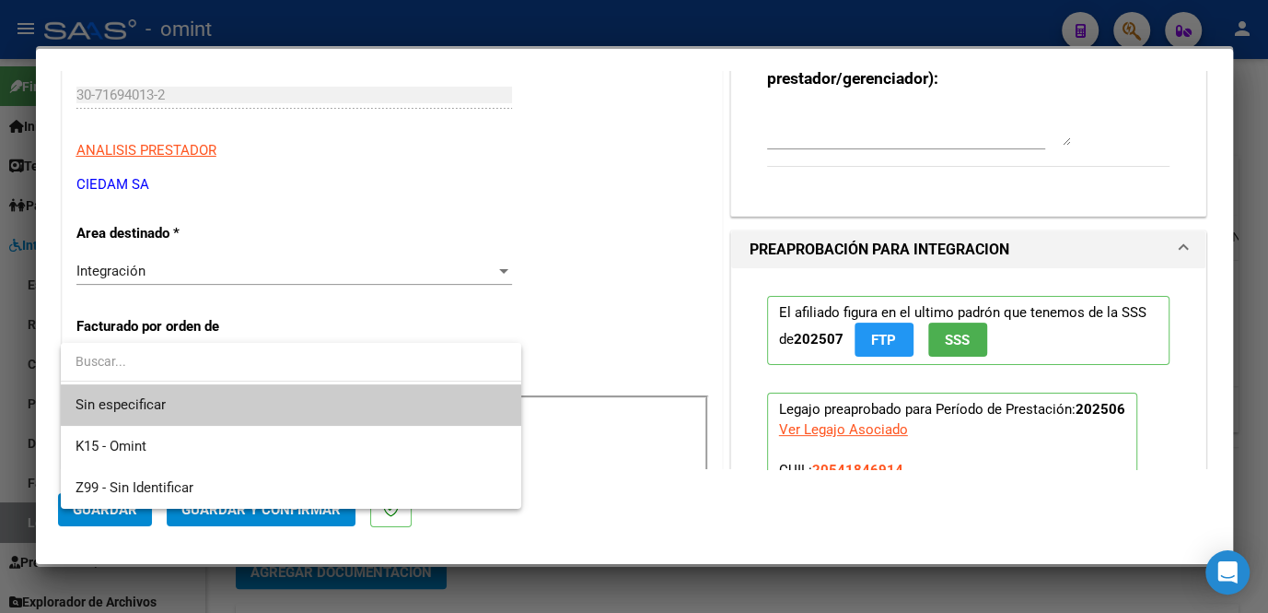
click at [199, 269] on div at bounding box center [634, 306] width 1268 height 613
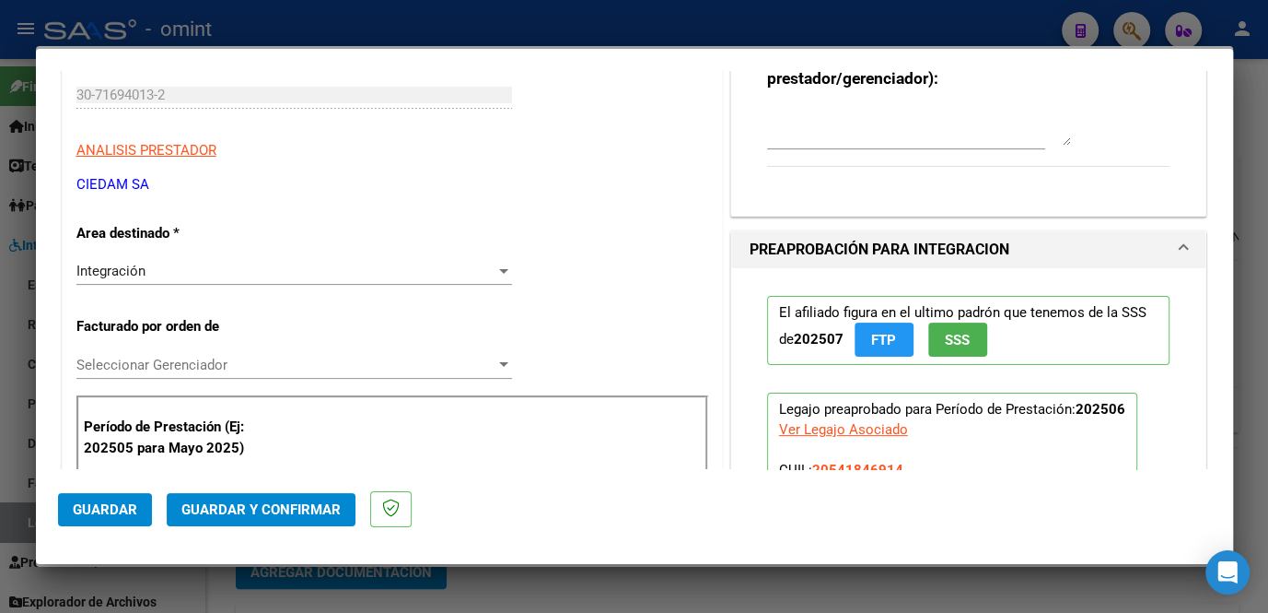
click at [218, 260] on div "Integración Seleccionar Area" at bounding box center [294, 271] width 436 height 28
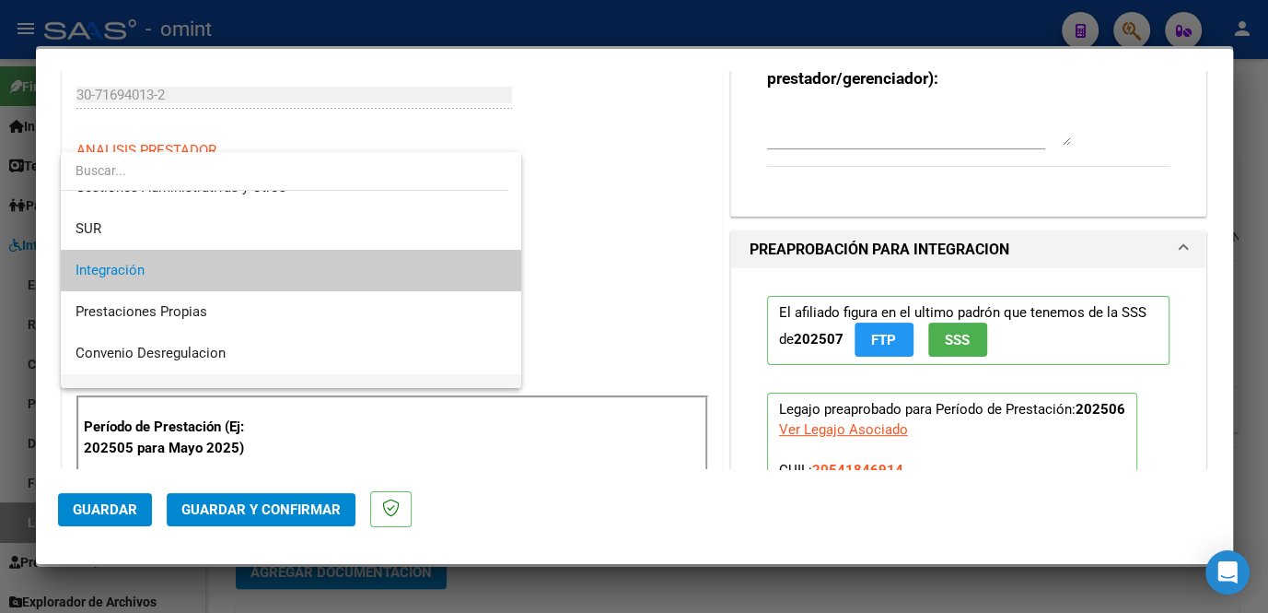
scroll to position [152, 0]
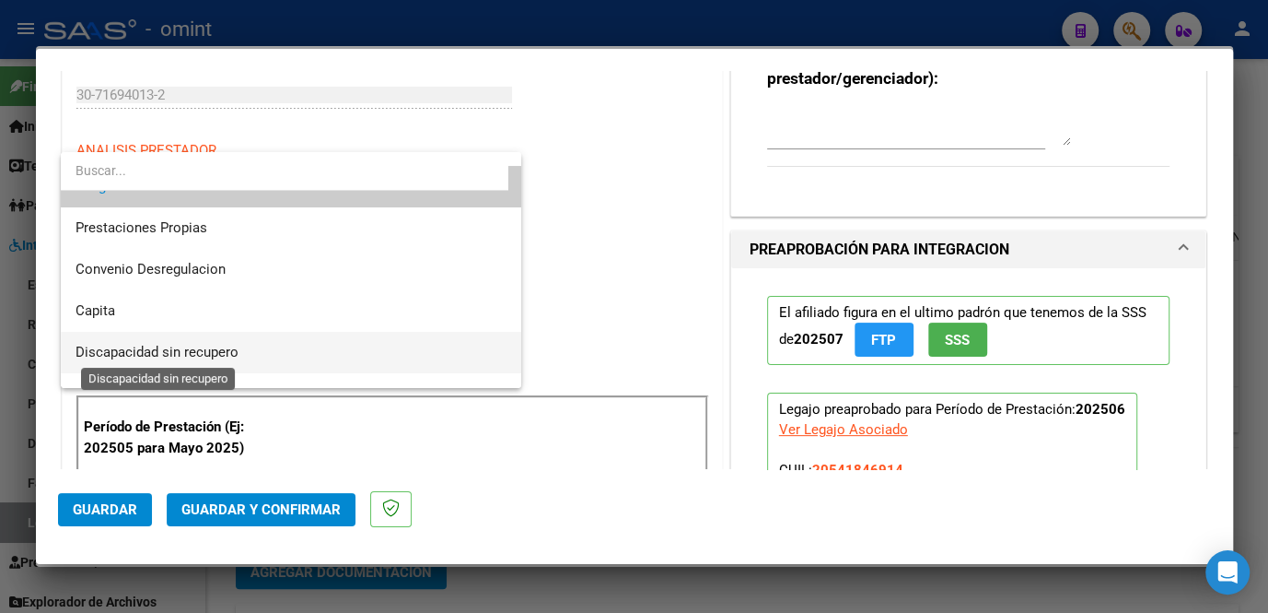
click at [189, 348] on span "Discapacidad sin recupero" at bounding box center [157, 352] width 163 height 17
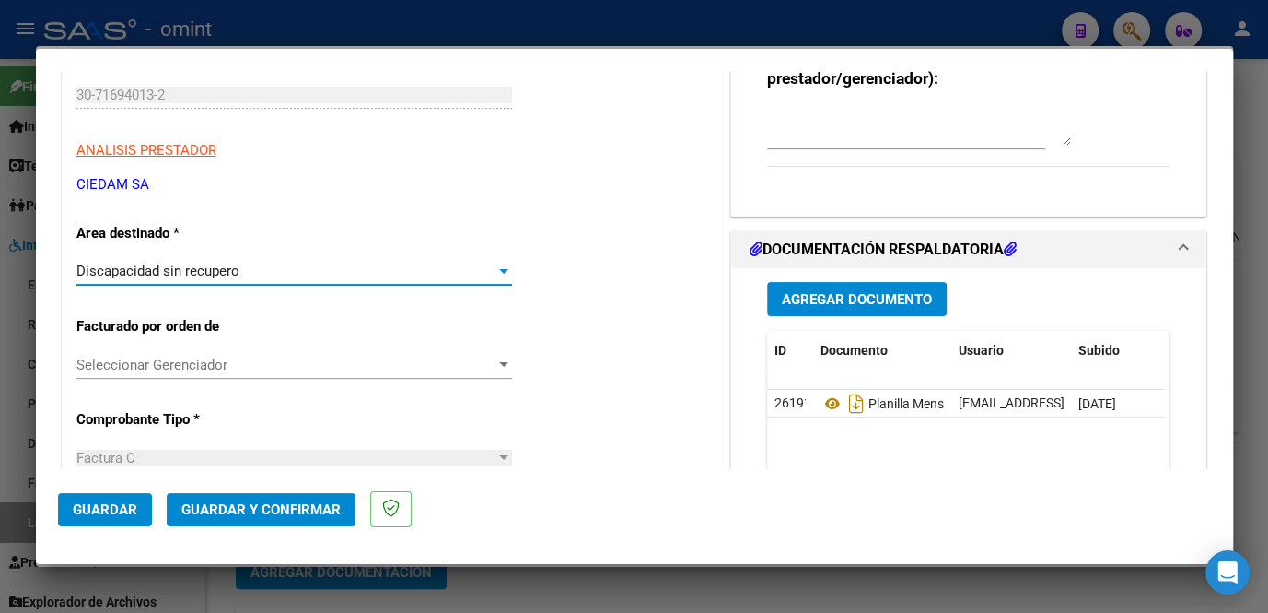
click at [241, 496] on button "Guardar y Confirmar" at bounding box center [261, 509] width 189 height 33
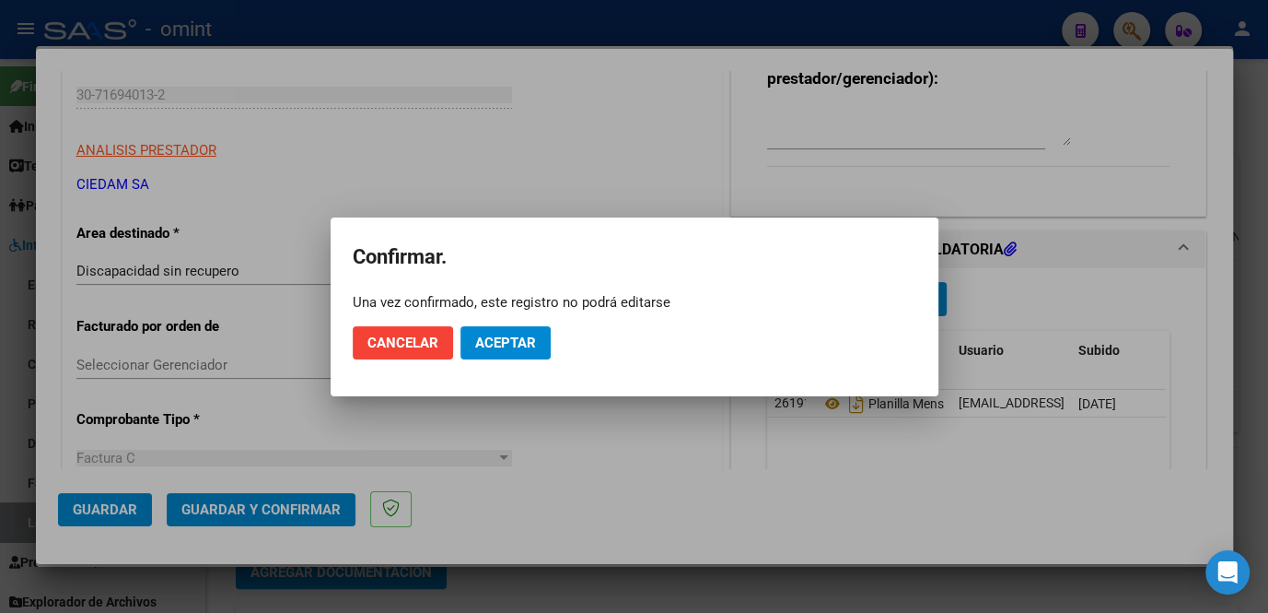
click at [498, 360] on mat-dialog-actions "Cancelar Aceptar" at bounding box center [635, 342] width 564 height 63
click at [498, 346] on span "Aceptar" at bounding box center [505, 342] width 61 height 17
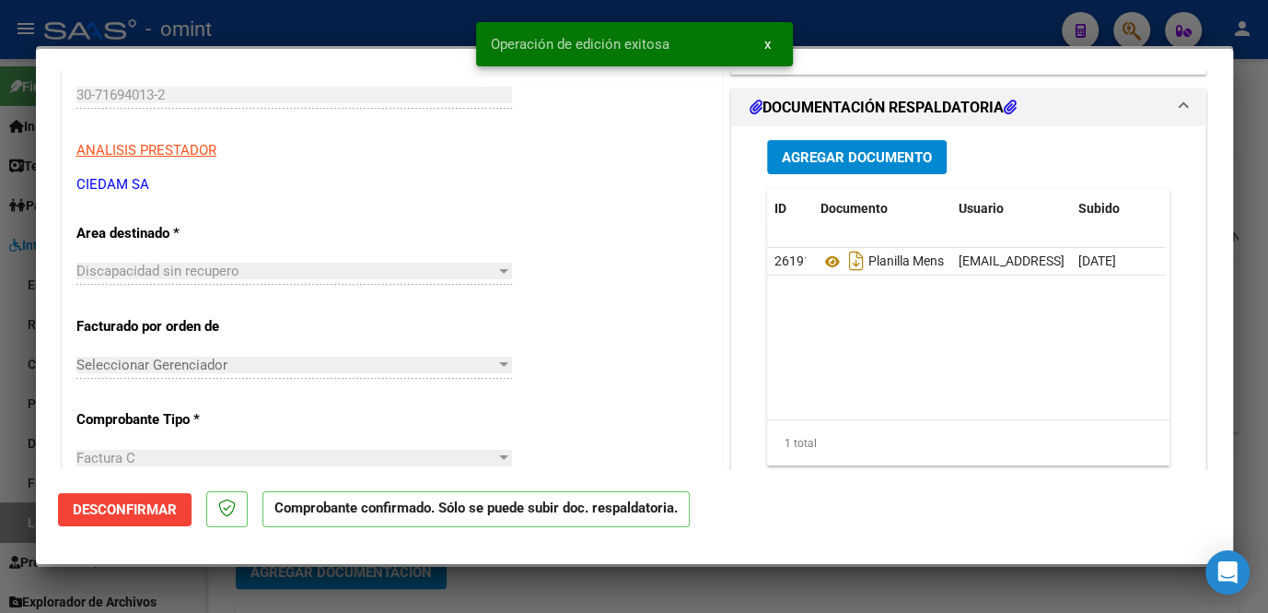
click at [624, 595] on div at bounding box center [634, 306] width 1268 height 613
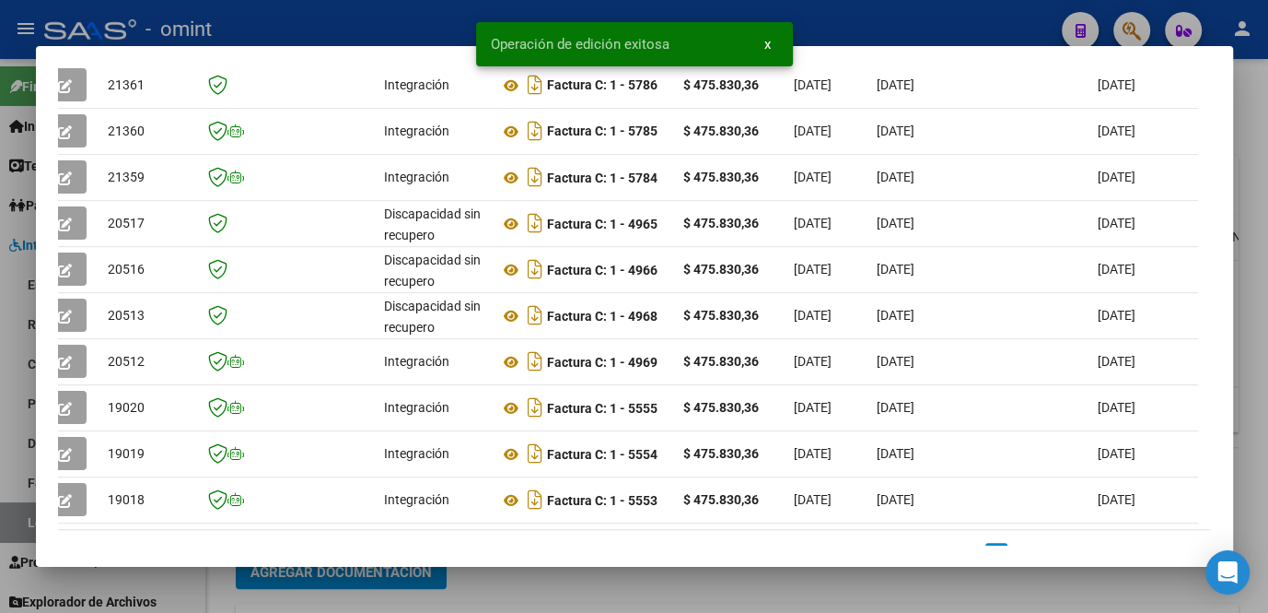
scroll to position [595, 0]
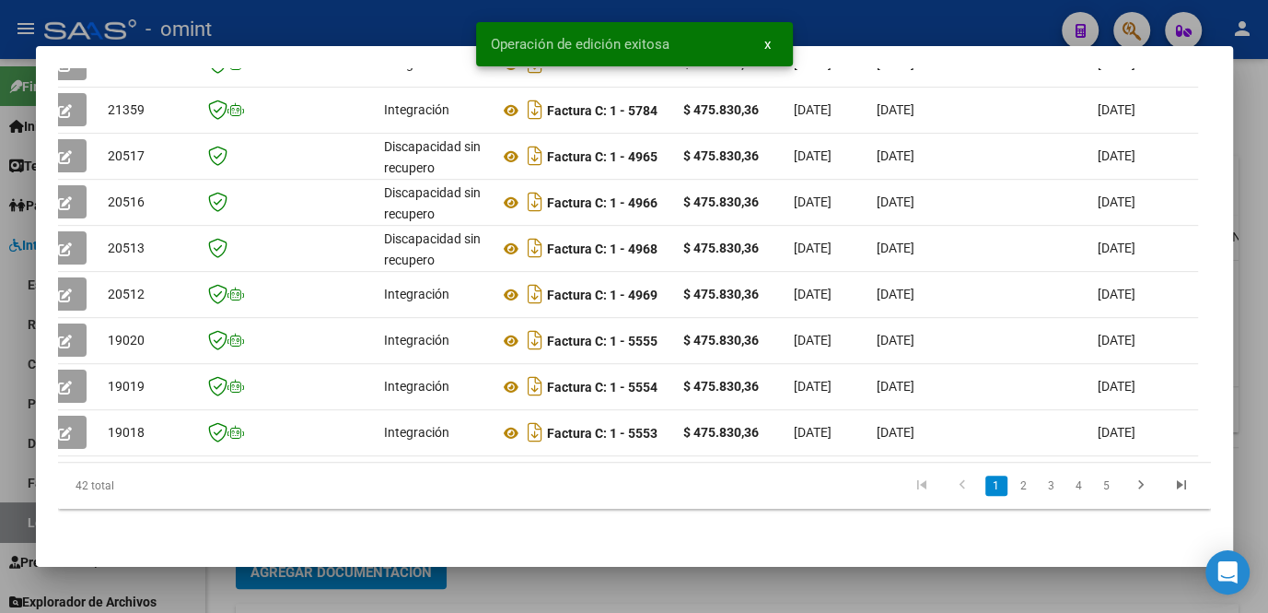
click at [523, 586] on div at bounding box center [634, 306] width 1268 height 613
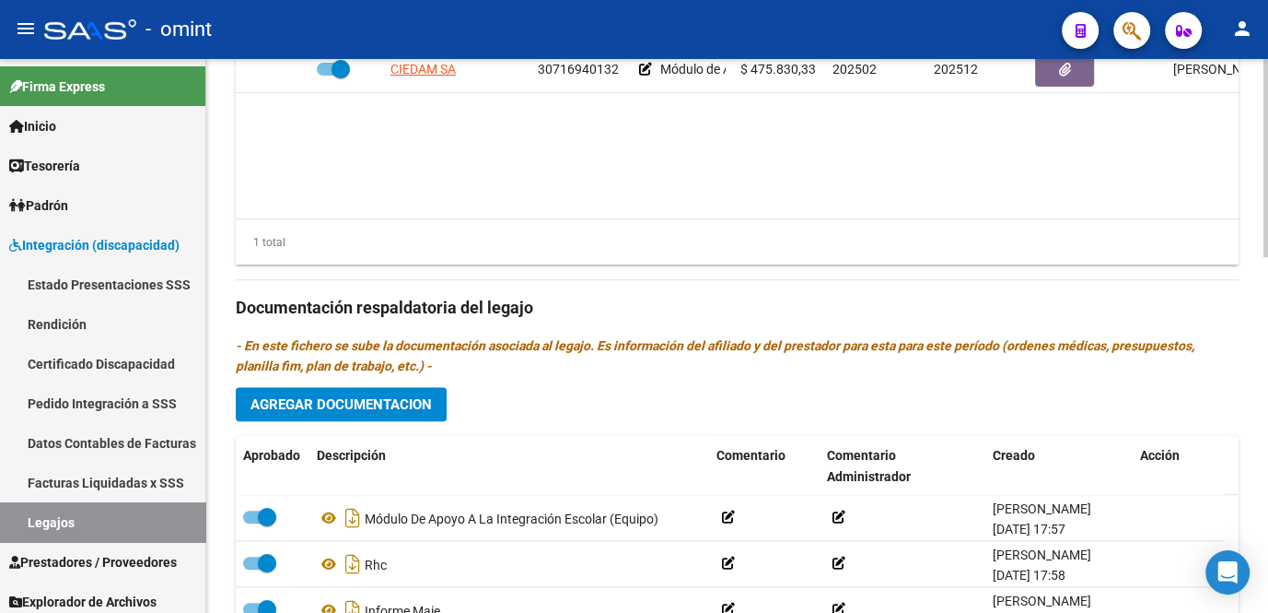
scroll to position [995, 0]
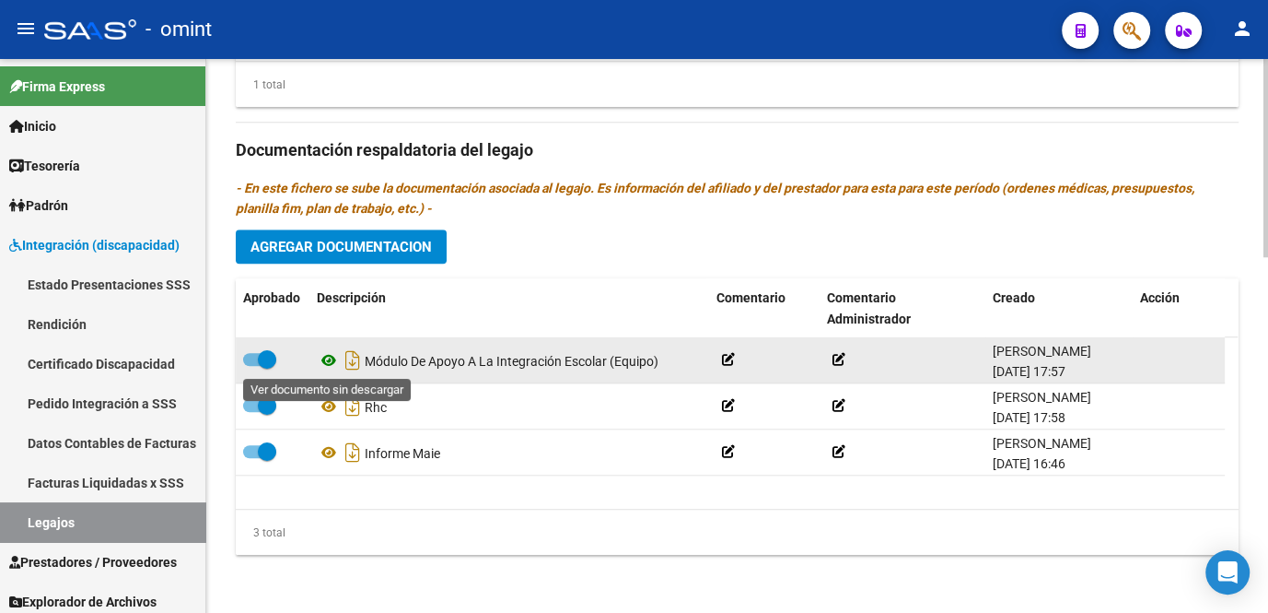
click at [324, 361] on icon at bounding box center [329, 360] width 24 height 22
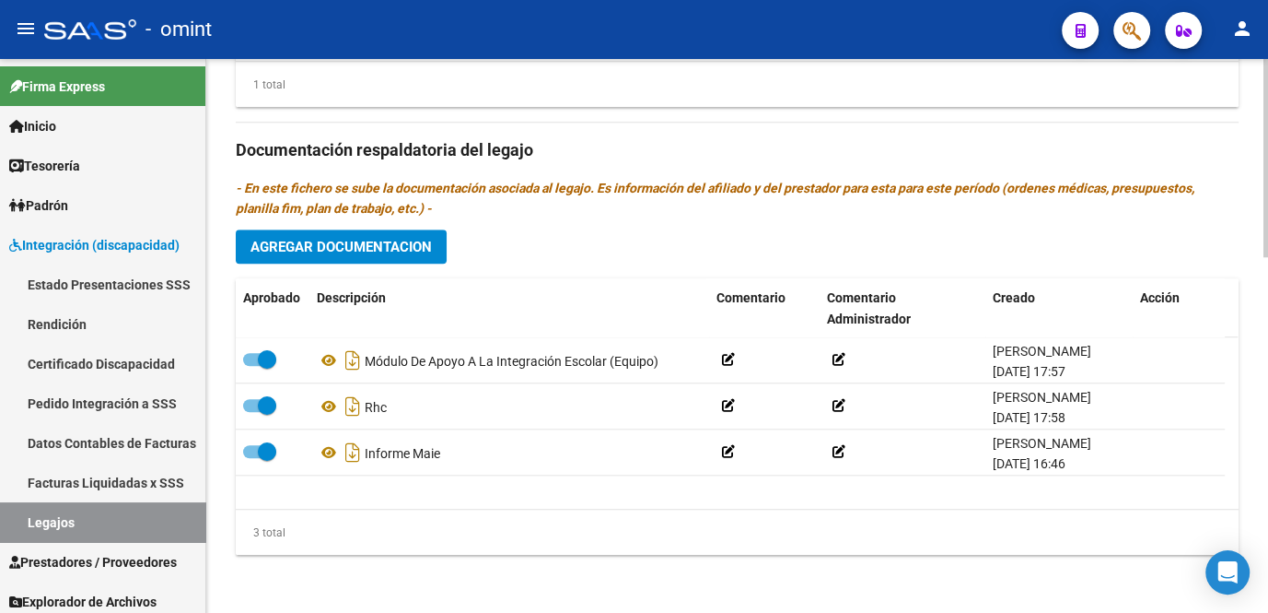
scroll to position [744, 0]
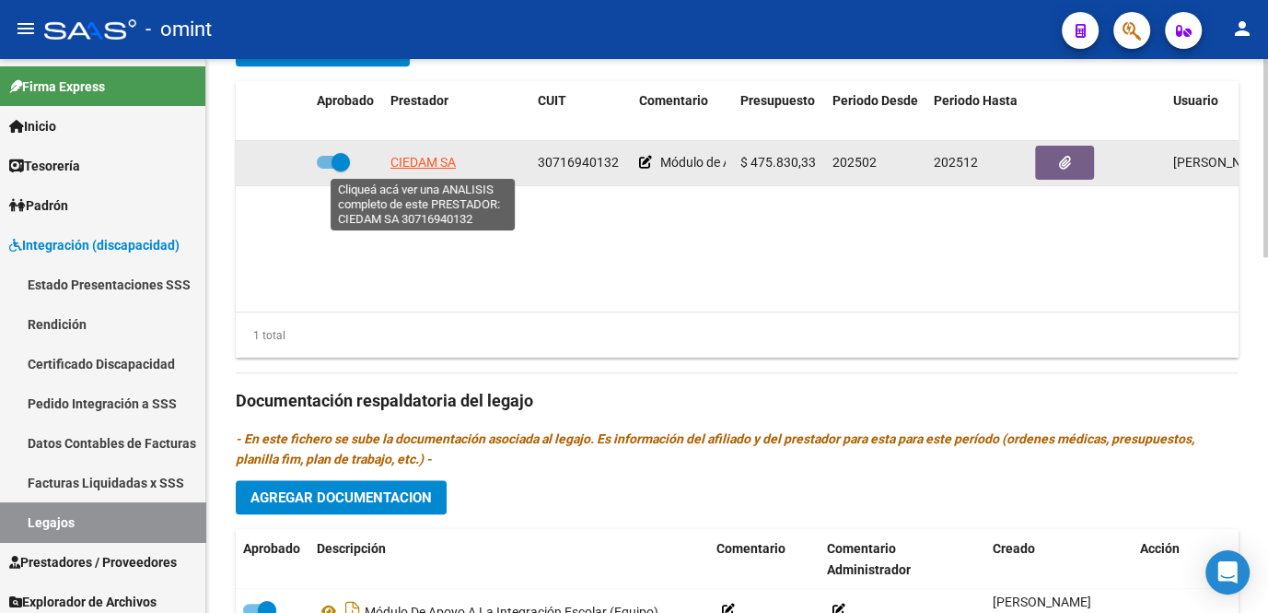
click at [410, 164] on span "CIEDAM SA" at bounding box center [423, 162] width 65 height 15
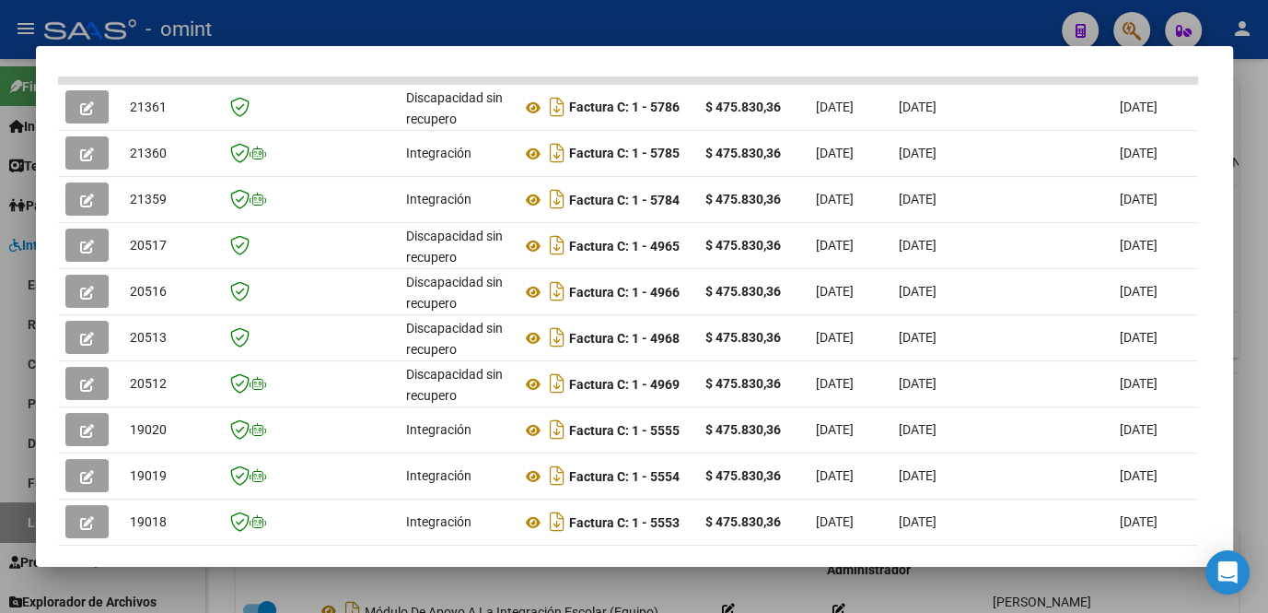
scroll to position [595, 0]
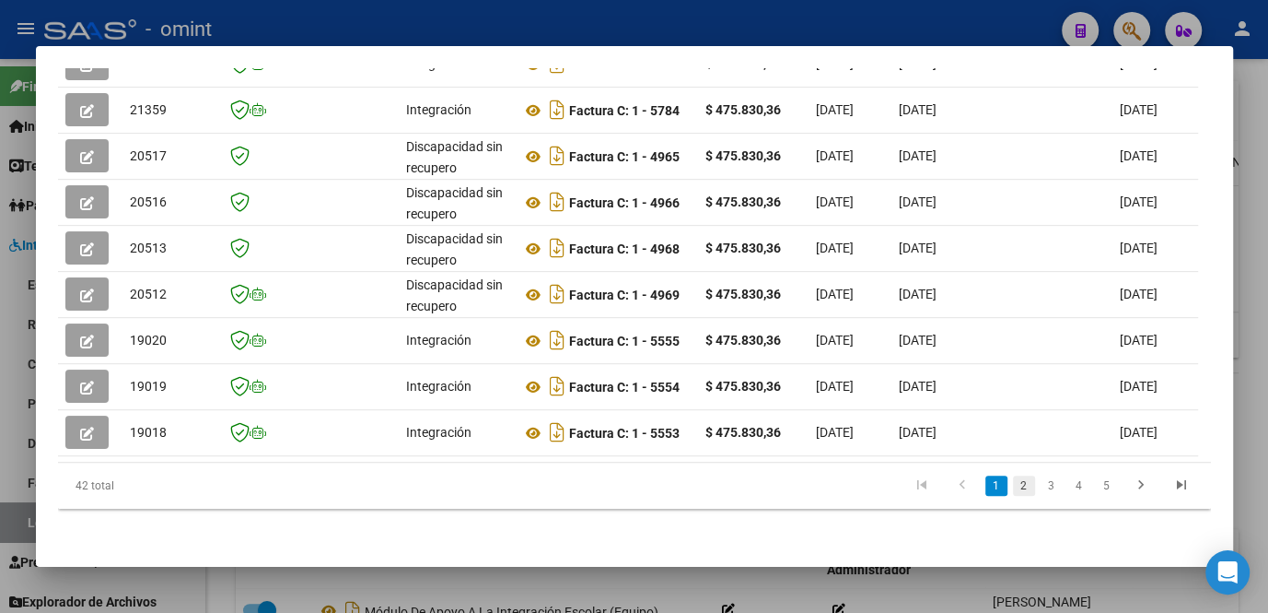
click at [1013, 482] on link "2" at bounding box center [1024, 485] width 22 height 20
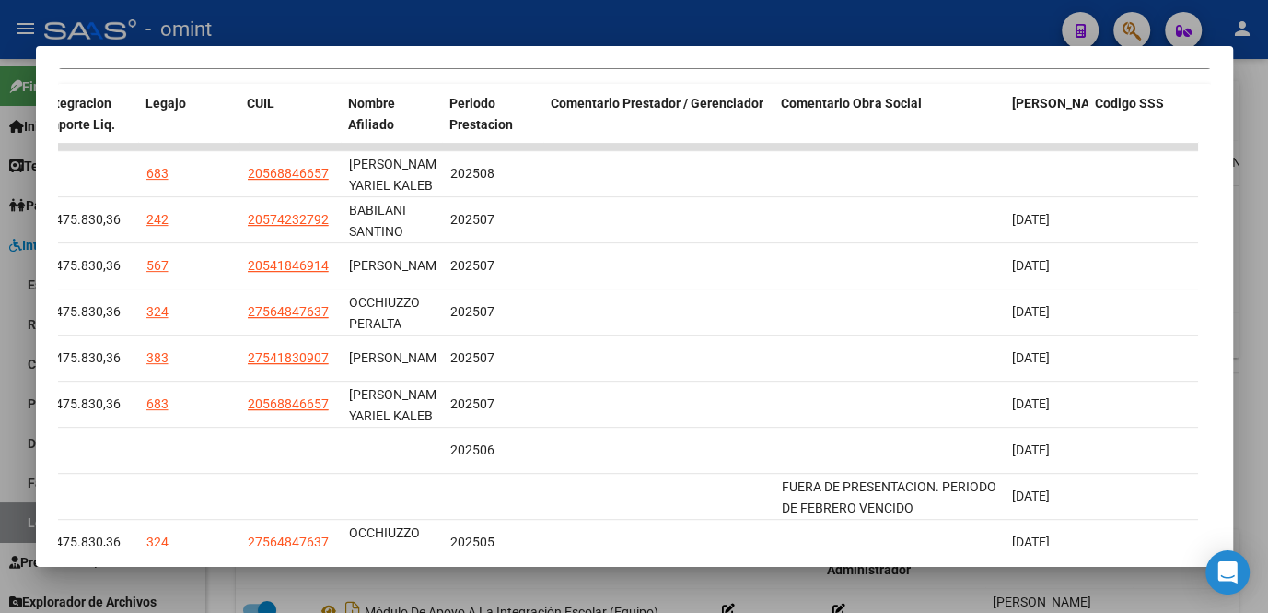
scroll to position [590, 0]
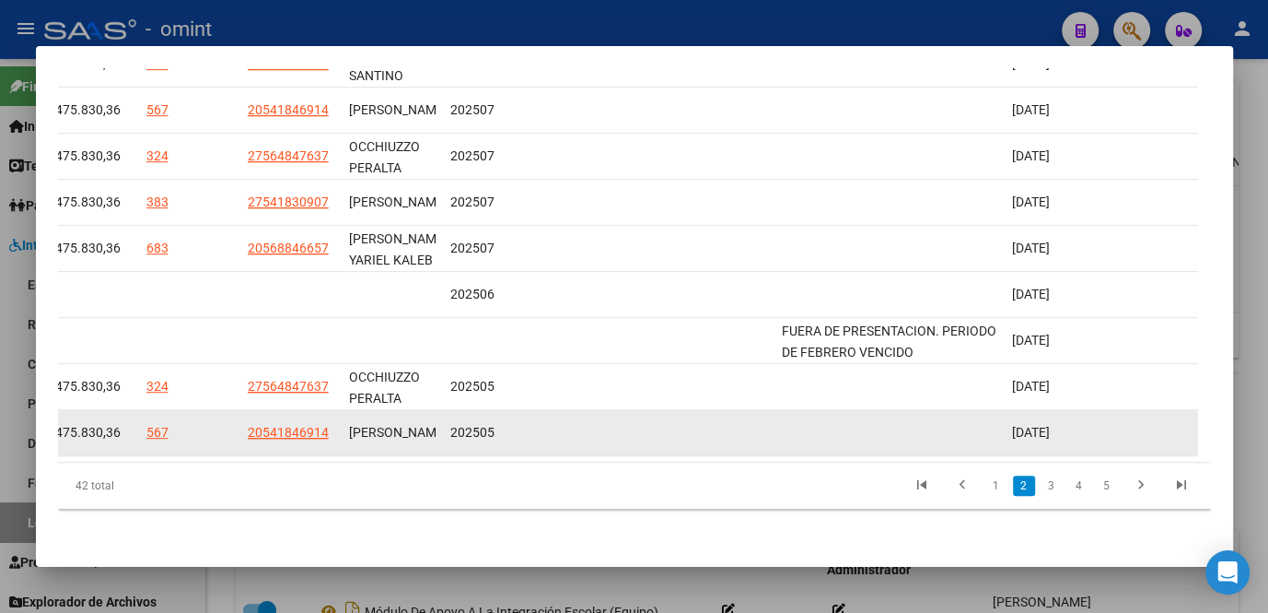
click at [986, 485] on link "1" at bounding box center [997, 485] width 22 height 20
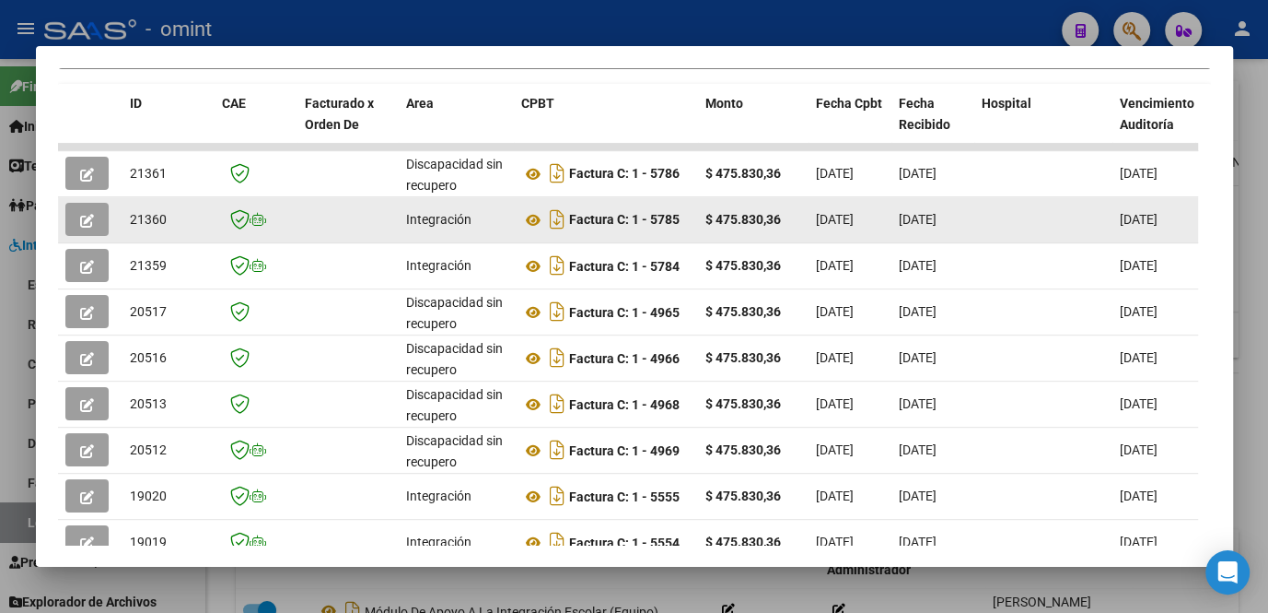
scroll to position [255, 0]
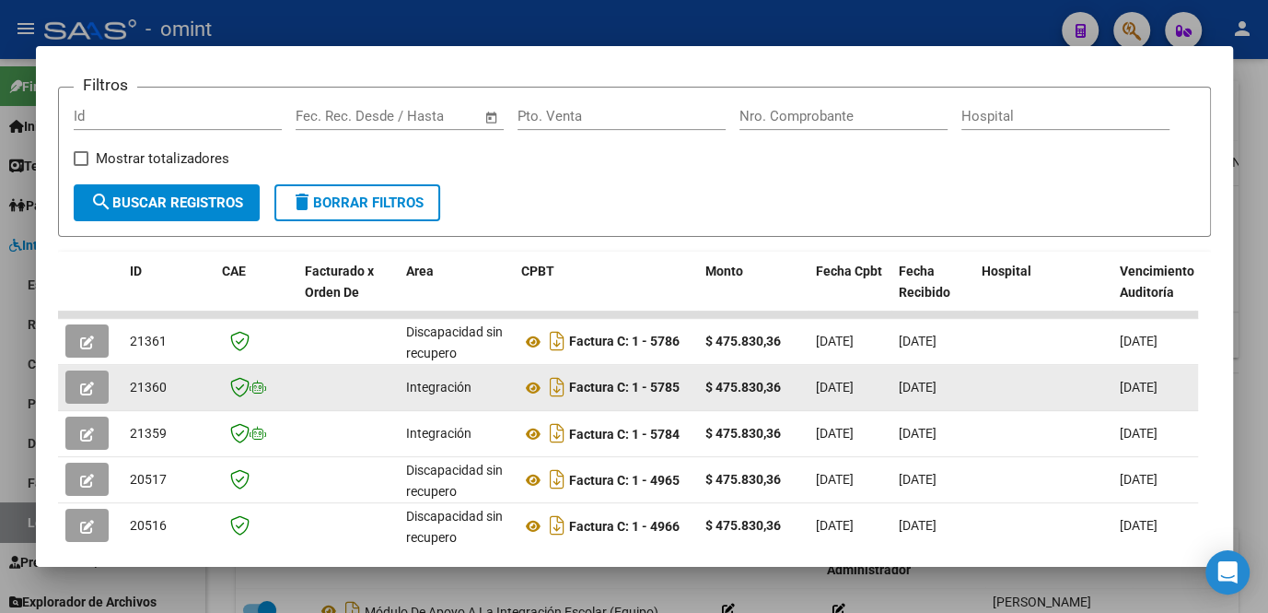
click at [86, 393] on icon "button" at bounding box center [87, 388] width 14 height 14
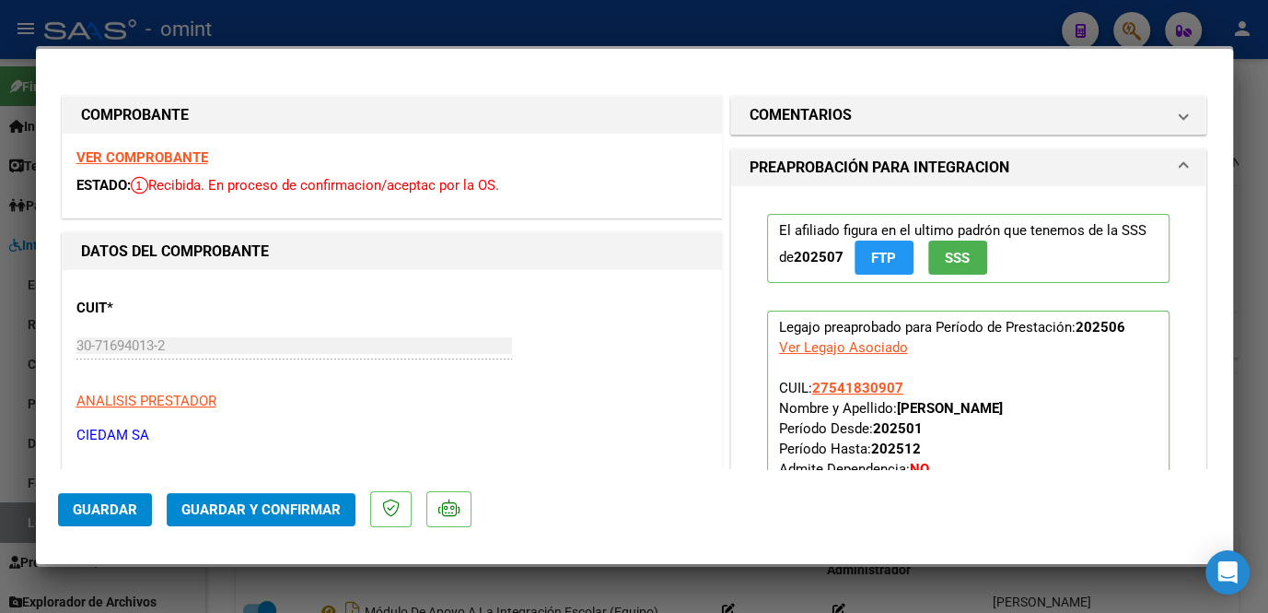
click at [180, 159] on strong "VER COMPROBANTE" at bounding box center [142, 157] width 132 height 17
click at [457, 596] on div at bounding box center [634, 306] width 1268 height 613
type input "$ 0,00"
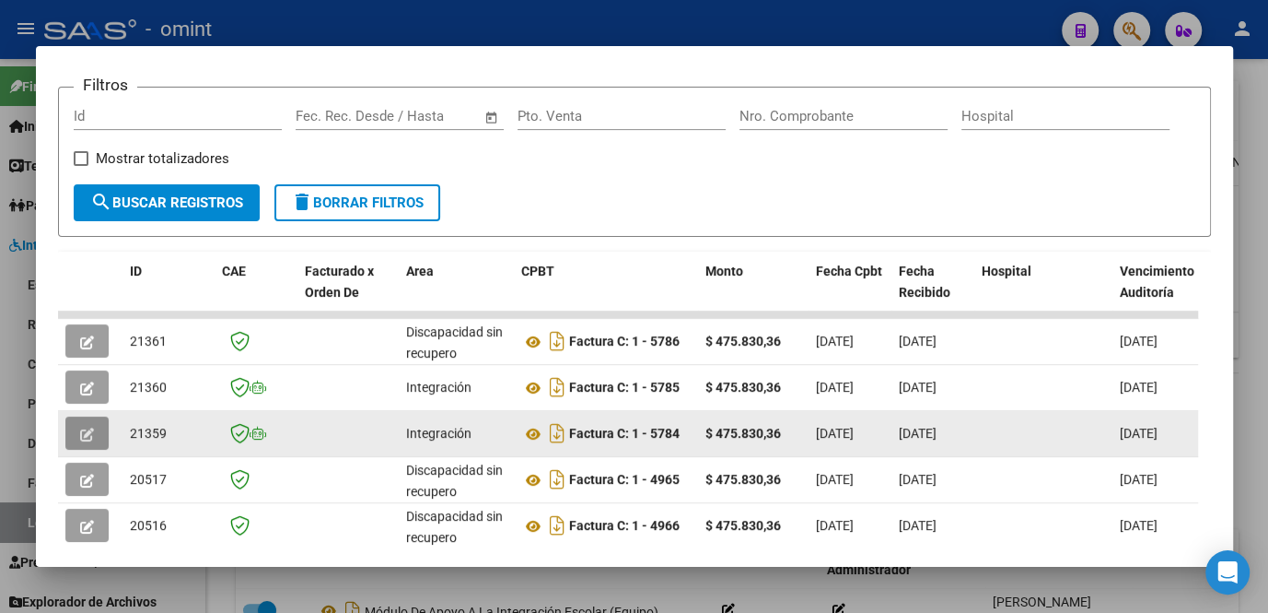
click at [88, 438] on icon "button" at bounding box center [87, 434] width 14 height 14
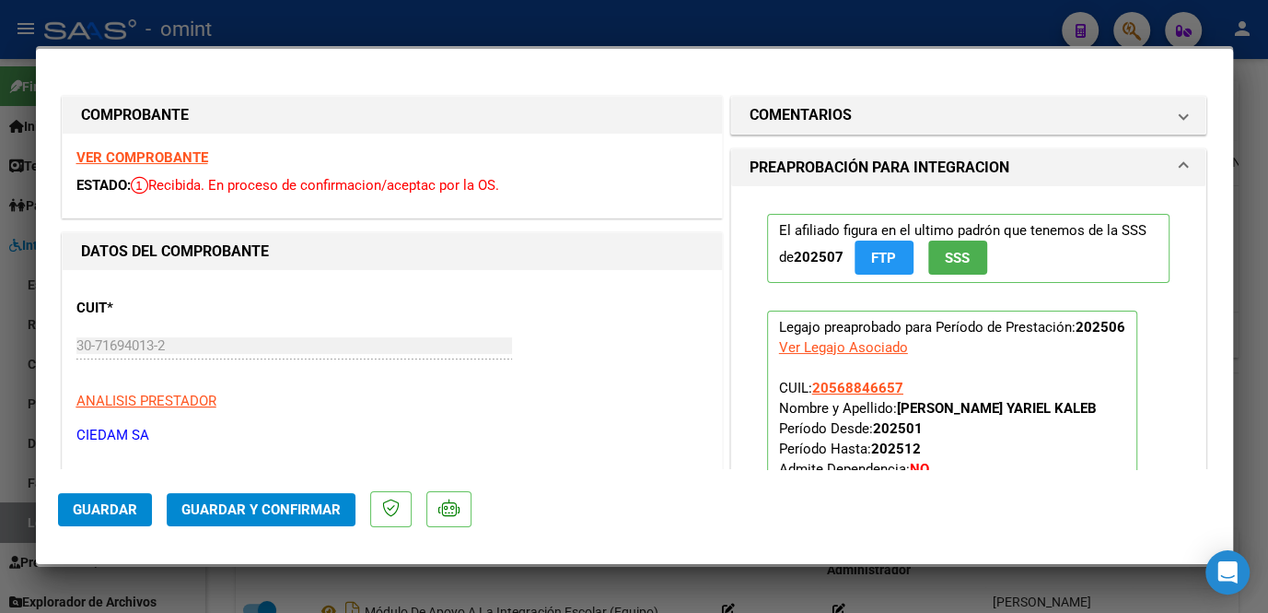
scroll to position [83, 0]
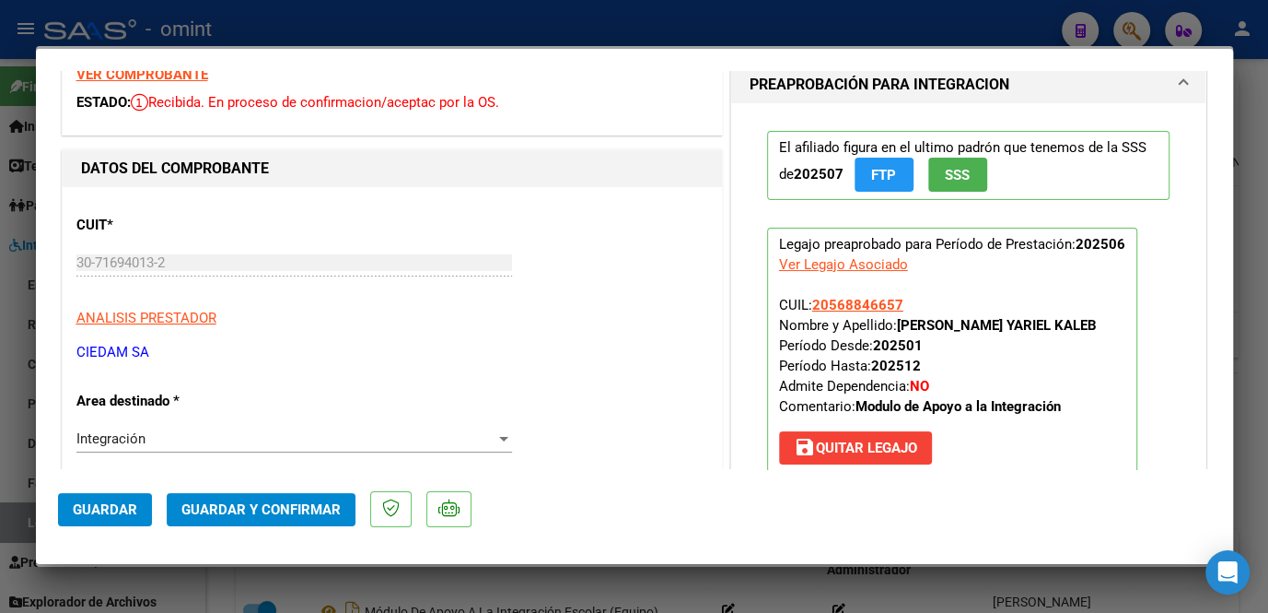
click at [192, 72] on strong "VER COMPROBANTE" at bounding box center [142, 74] width 132 height 17
click at [422, 584] on div at bounding box center [634, 306] width 1268 height 613
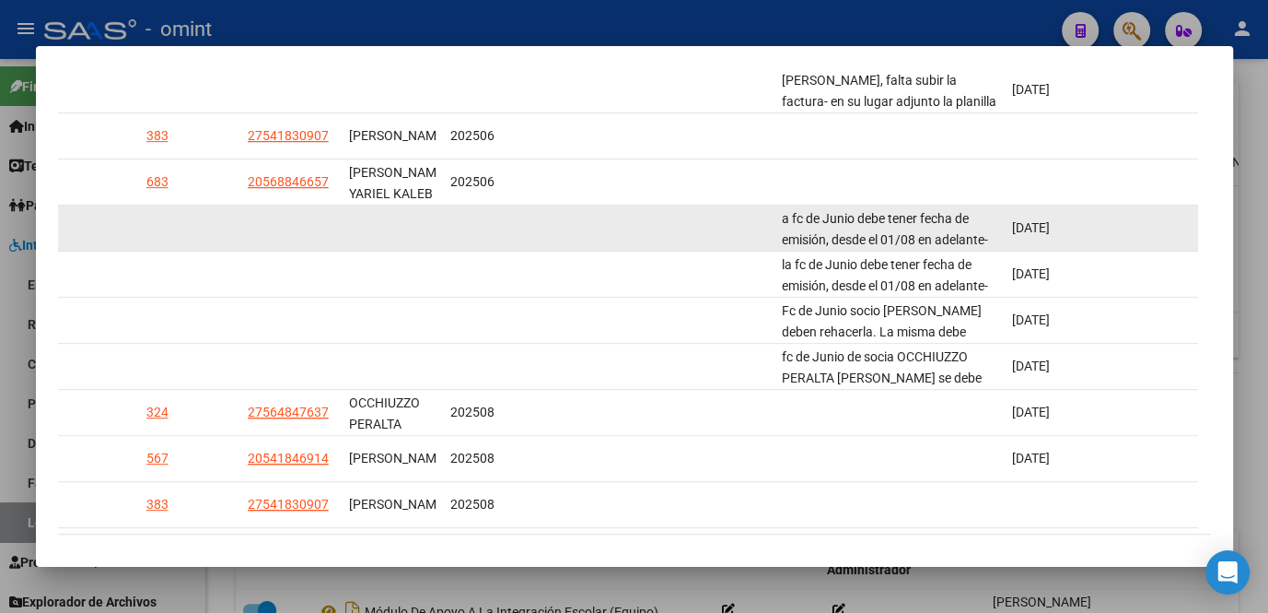
scroll to position [423, 0]
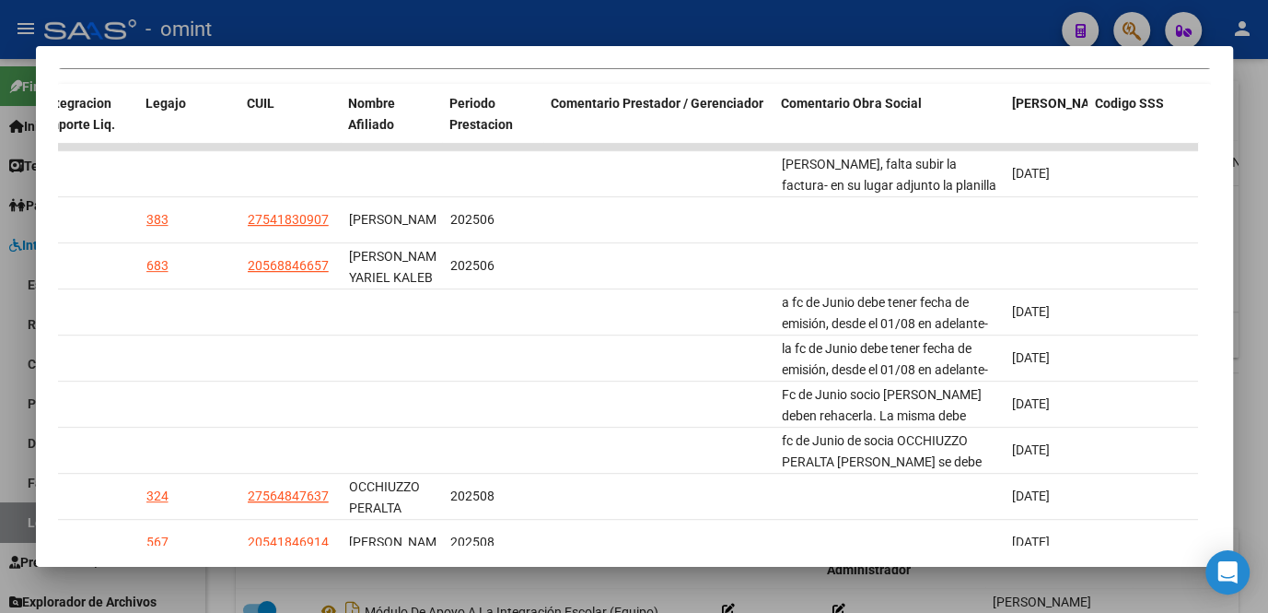
click at [550, 596] on div at bounding box center [634, 306] width 1268 height 613
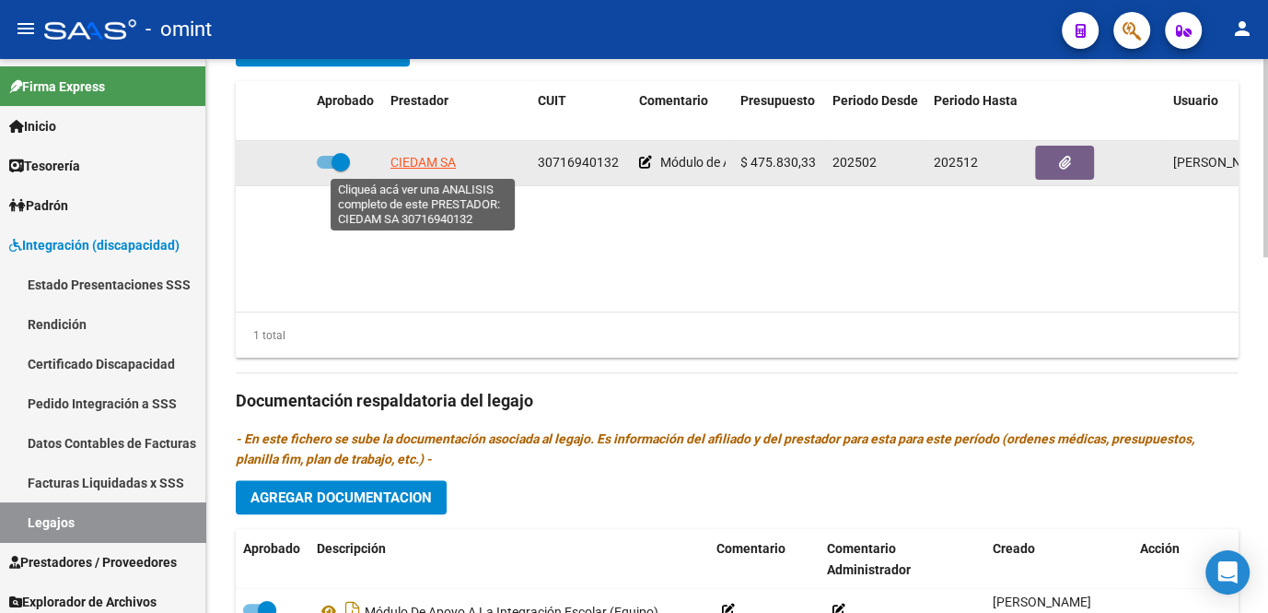
click at [407, 157] on span "CIEDAM SA" at bounding box center [423, 162] width 65 height 15
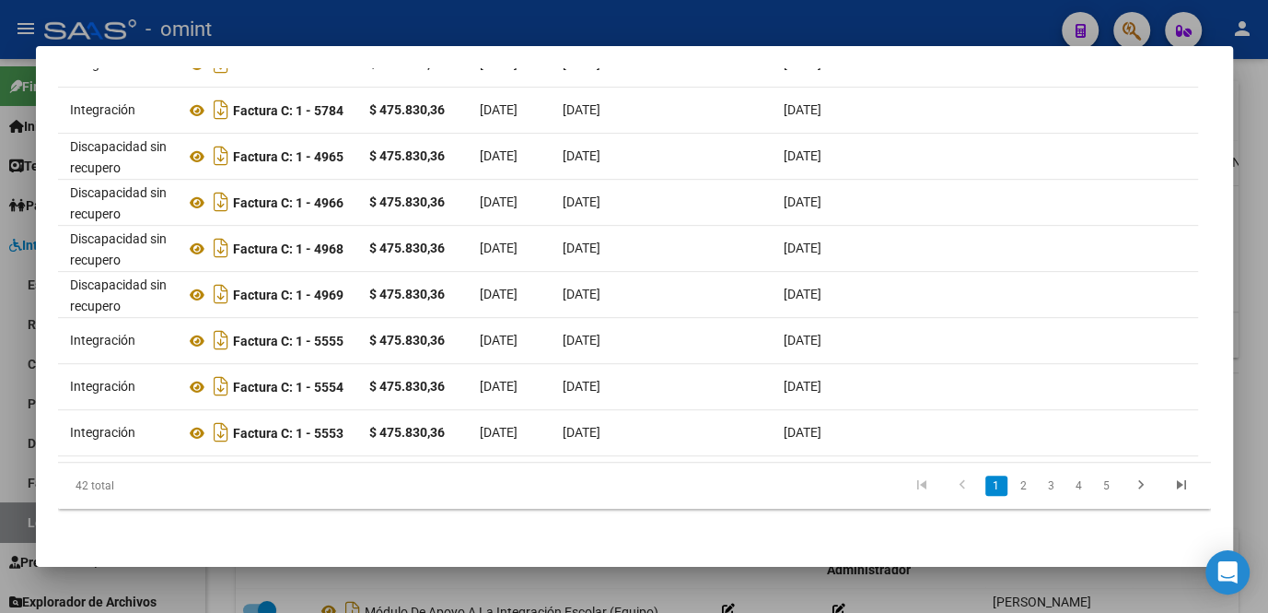
scroll to position [0, 0]
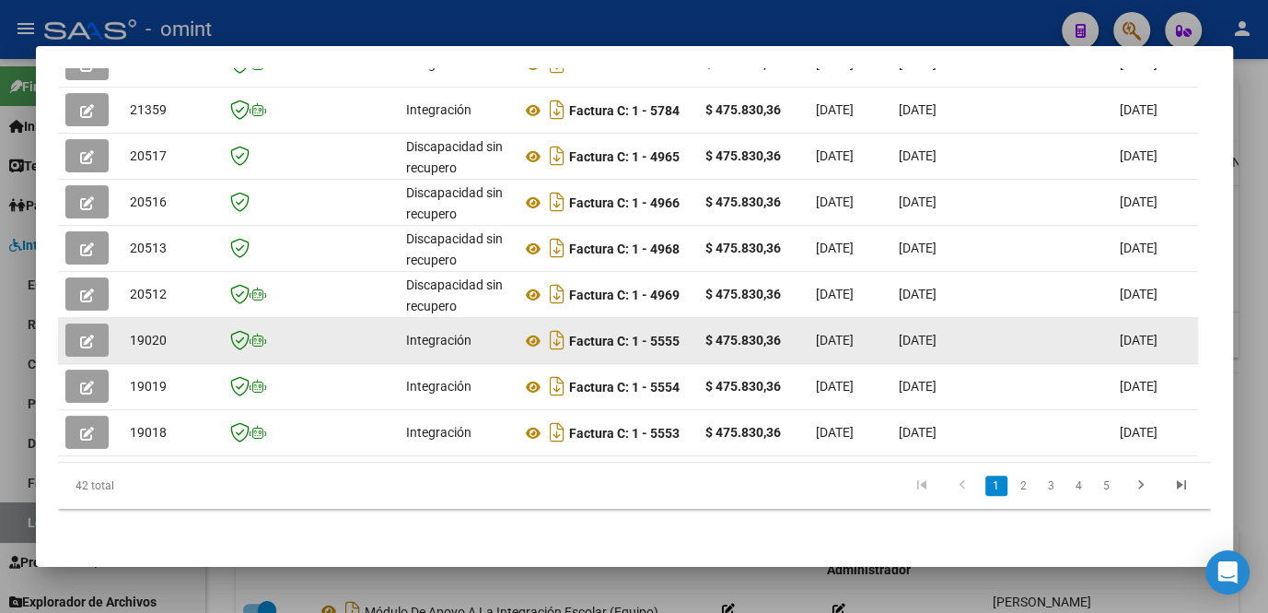
click at [84, 334] on icon "button" at bounding box center [87, 341] width 14 height 14
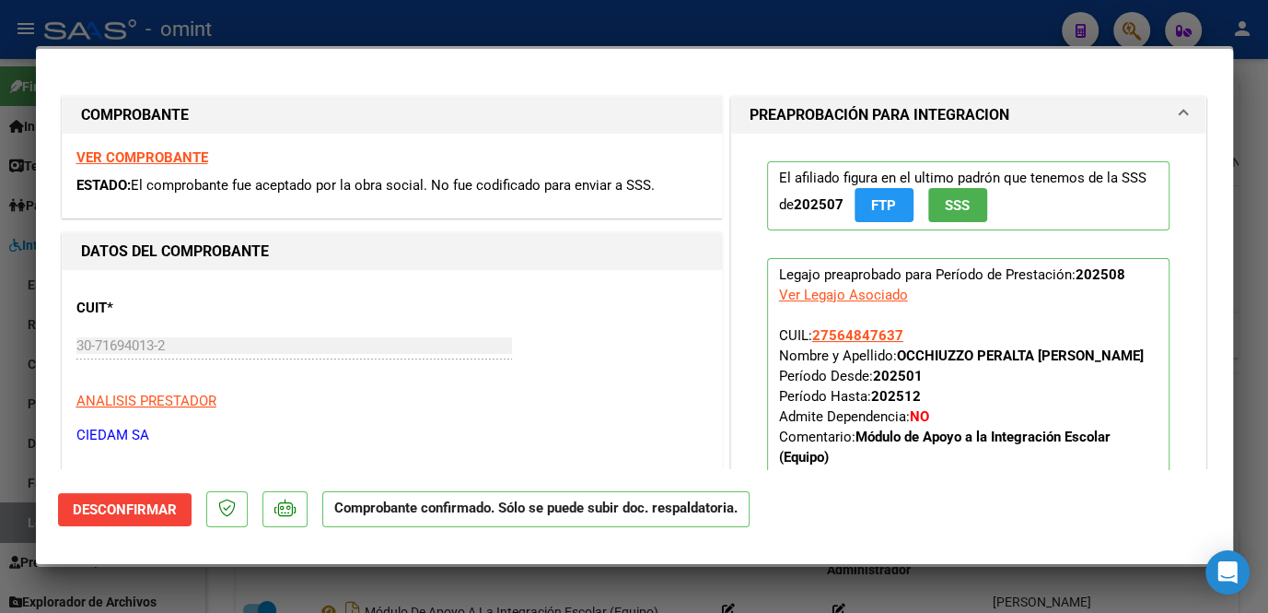
click at [18, 367] on div at bounding box center [634, 306] width 1268 height 613
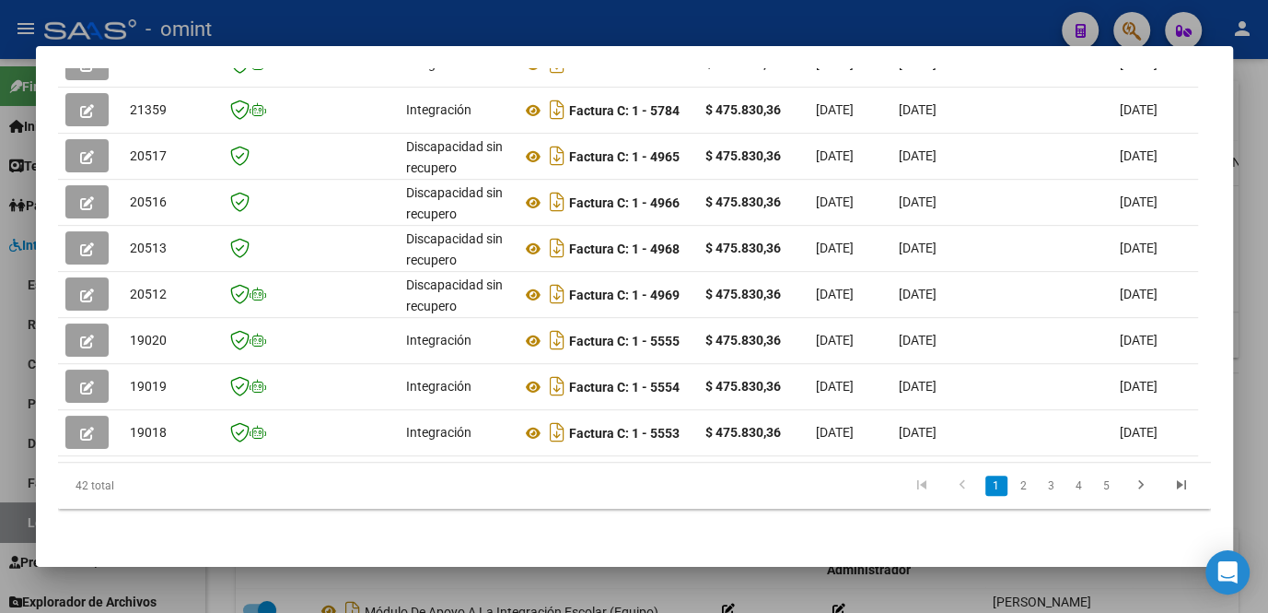
click at [18, 435] on div at bounding box center [634, 306] width 1268 height 613
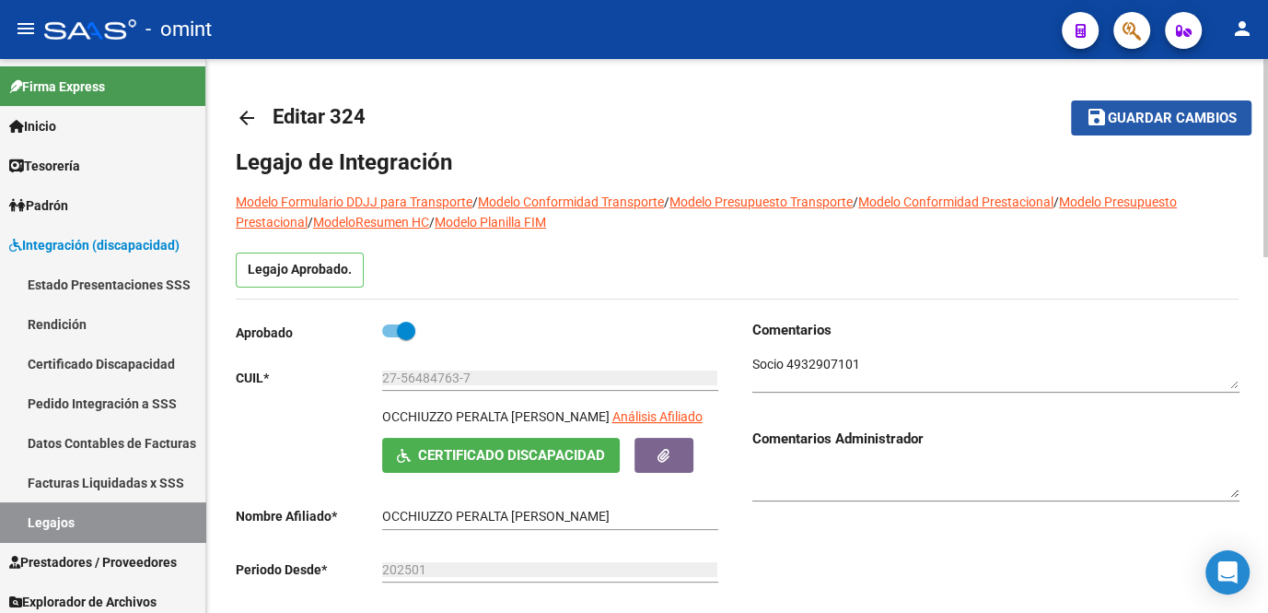
click at [1101, 121] on mat-icon "save" at bounding box center [1097, 117] width 22 height 22
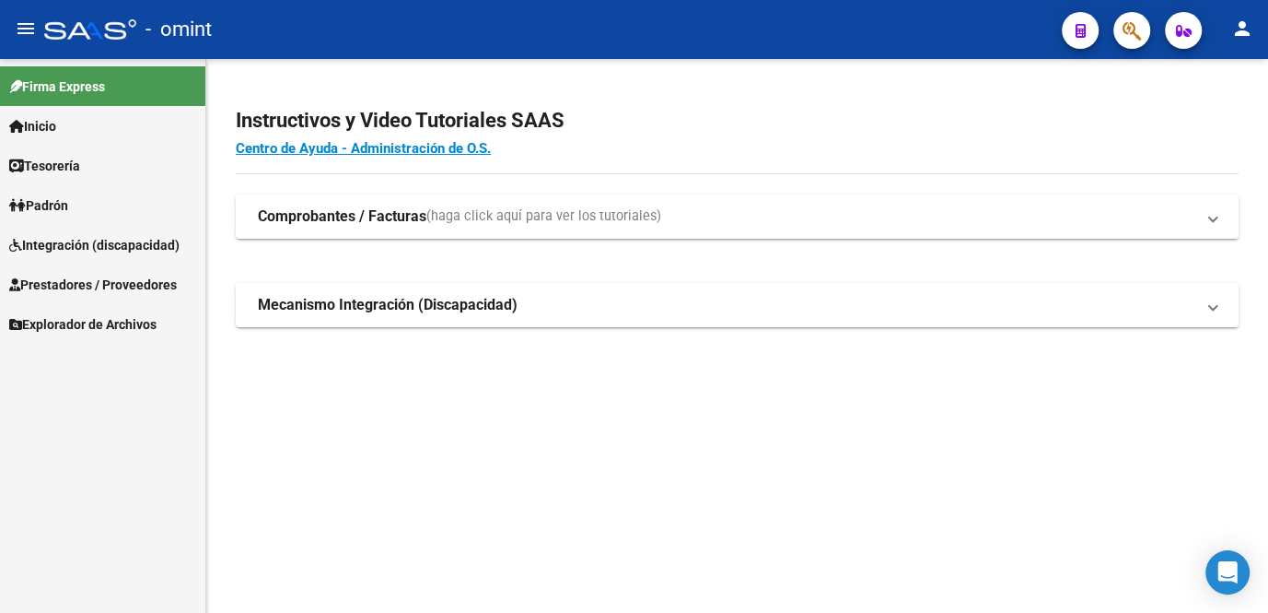
click at [115, 249] on span "Integración (discapacidad)" at bounding box center [94, 245] width 170 height 20
click at [111, 290] on span "Prestadores / Proveedores" at bounding box center [93, 285] width 168 height 20
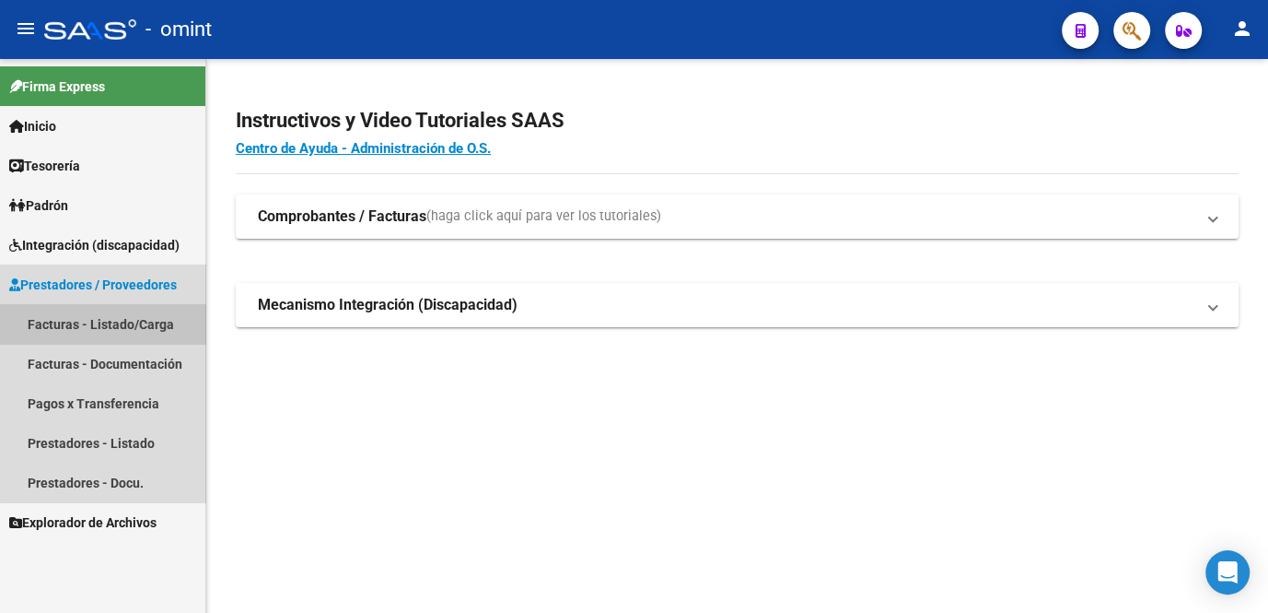
click at [136, 326] on link "Facturas - Listado/Carga" at bounding box center [102, 324] width 205 height 40
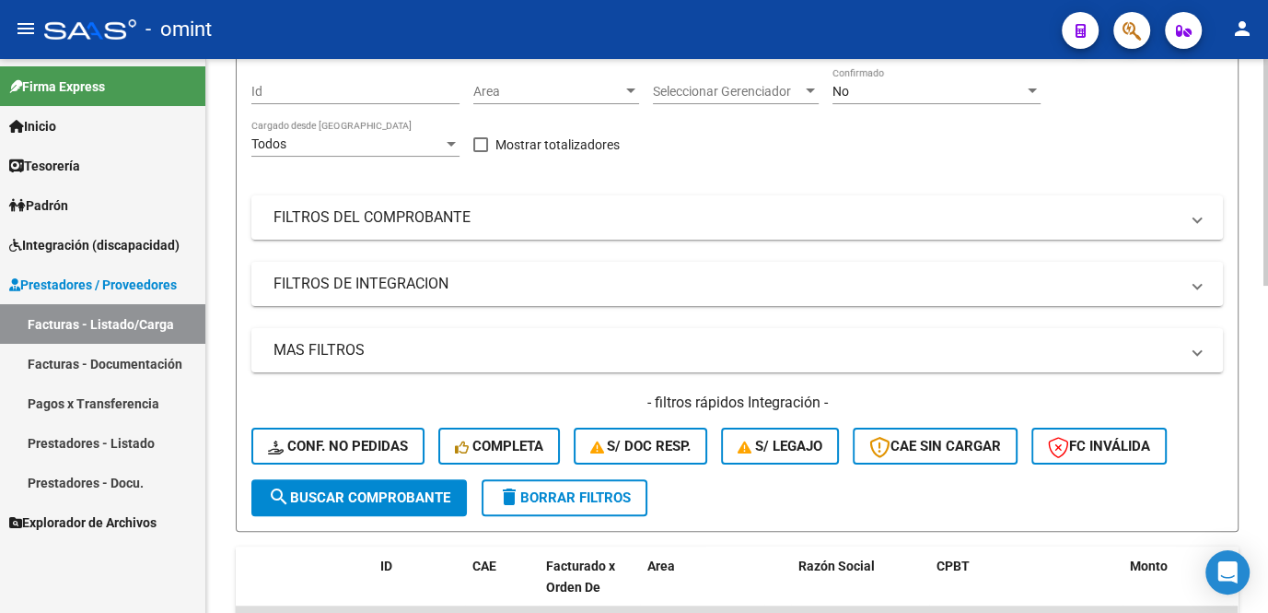
scroll to position [418, 0]
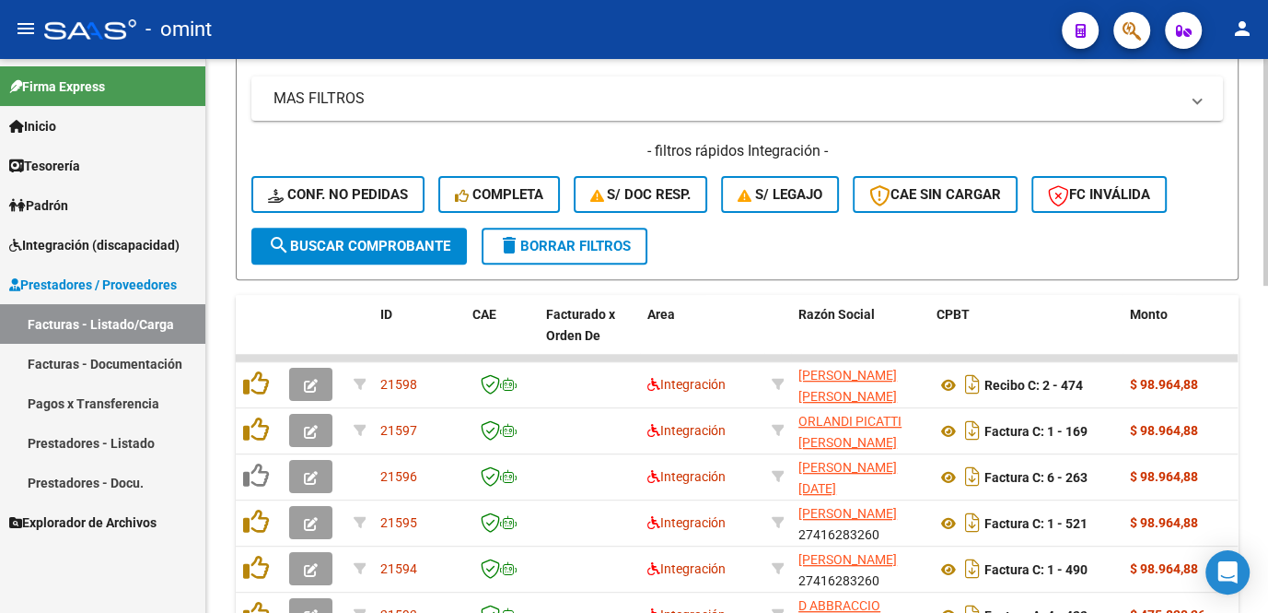
click at [572, 254] on span "delete Borrar Filtros" at bounding box center [564, 246] width 133 height 17
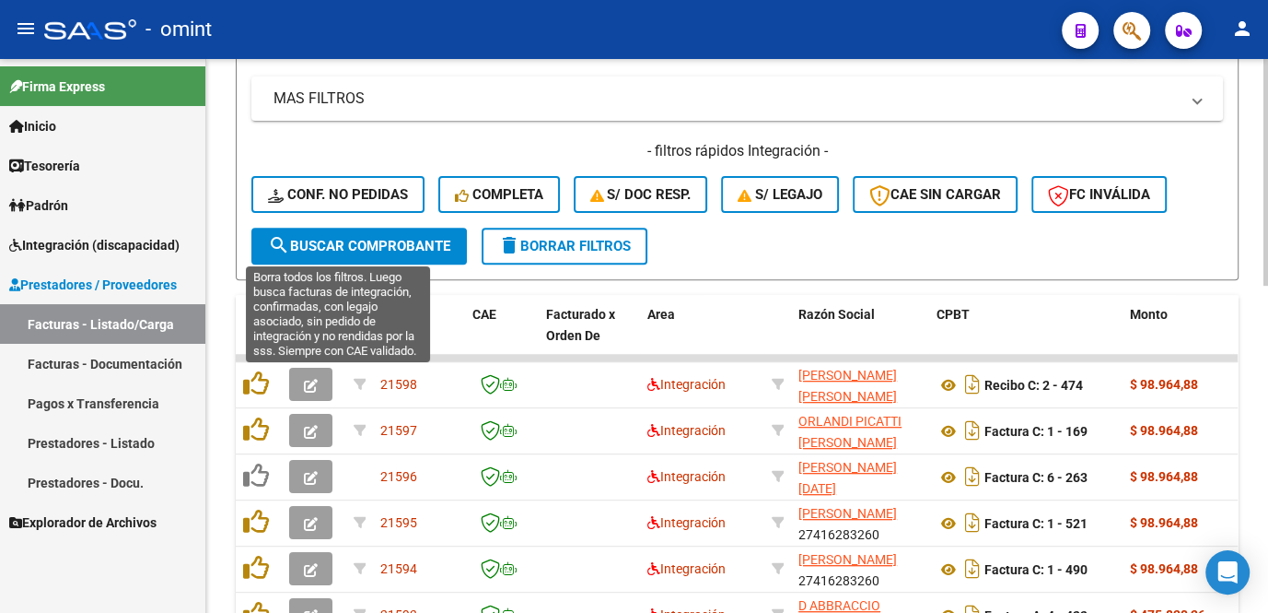
click at [349, 203] on span "Conf. no pedidas" at bounding box center [338, 194] width 140 height 17
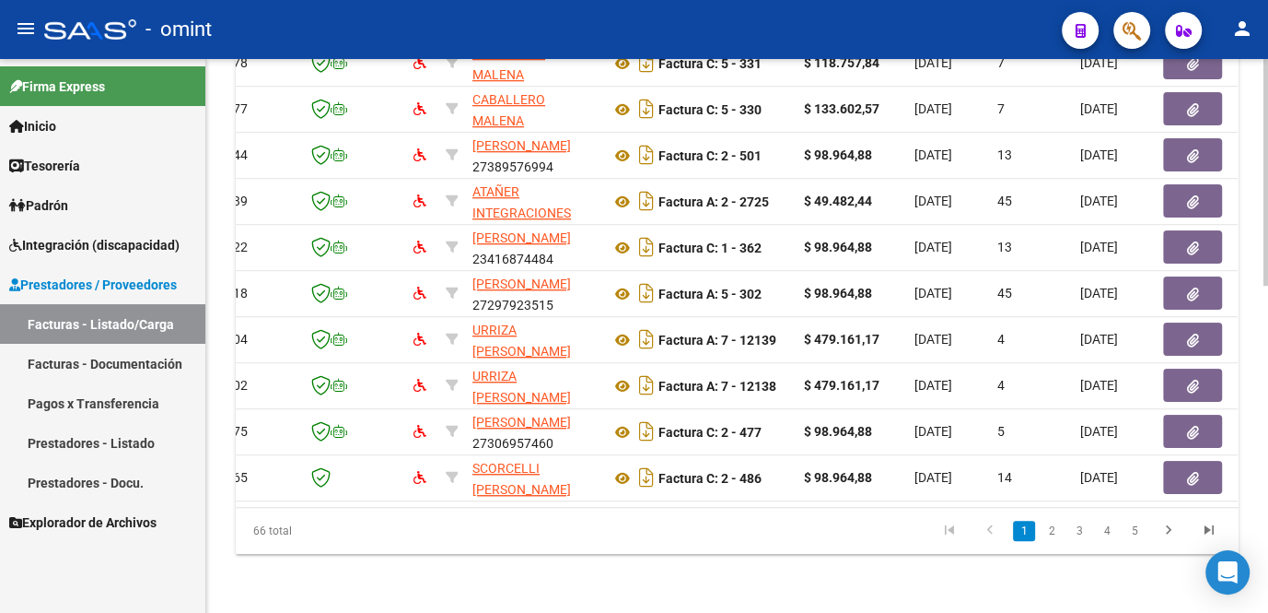
scroll to position [0, 0]
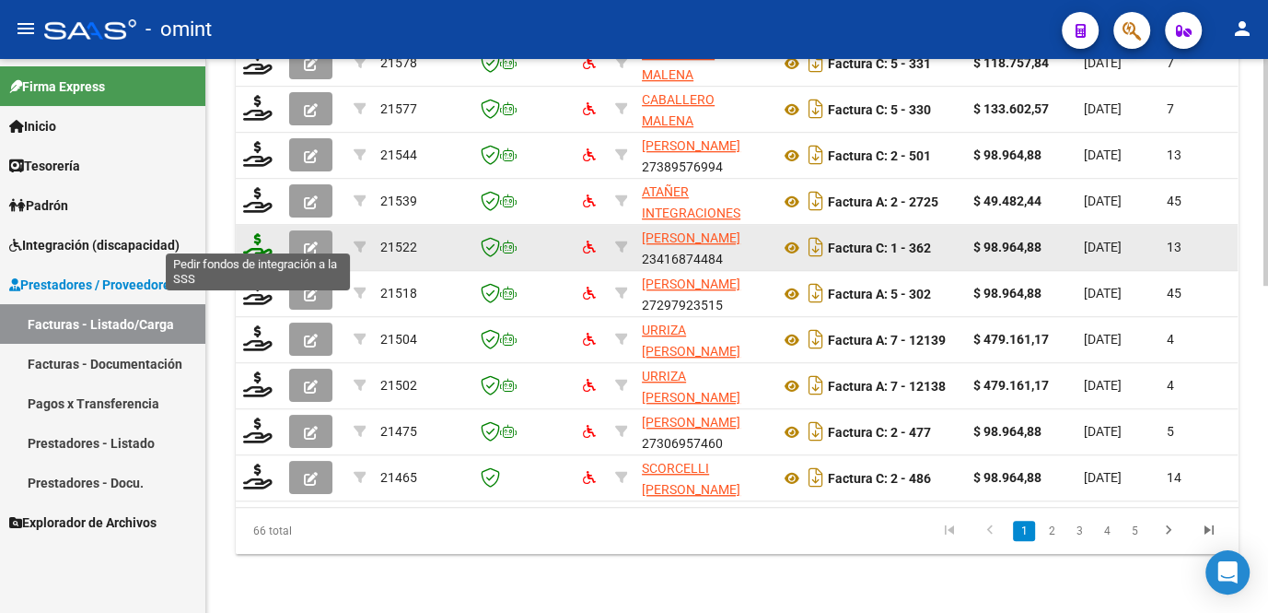
click at [253, 235] on icon at bounding box center [257, 246] width 29 height 26
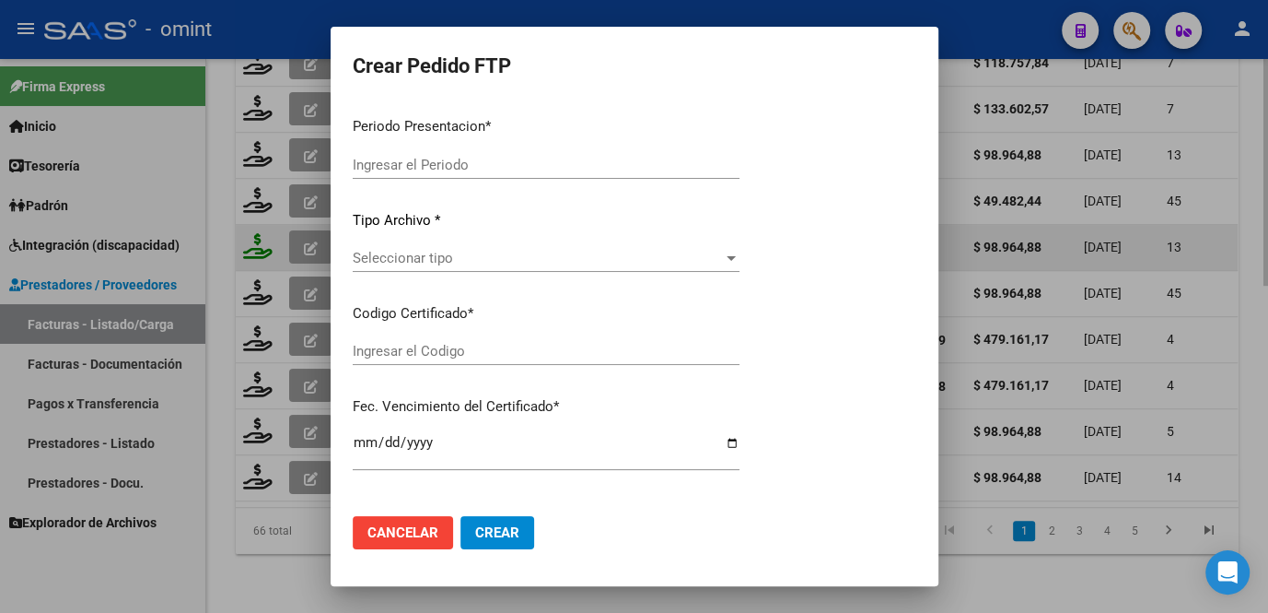
type input "202508"
type input "$ 98.964,88"
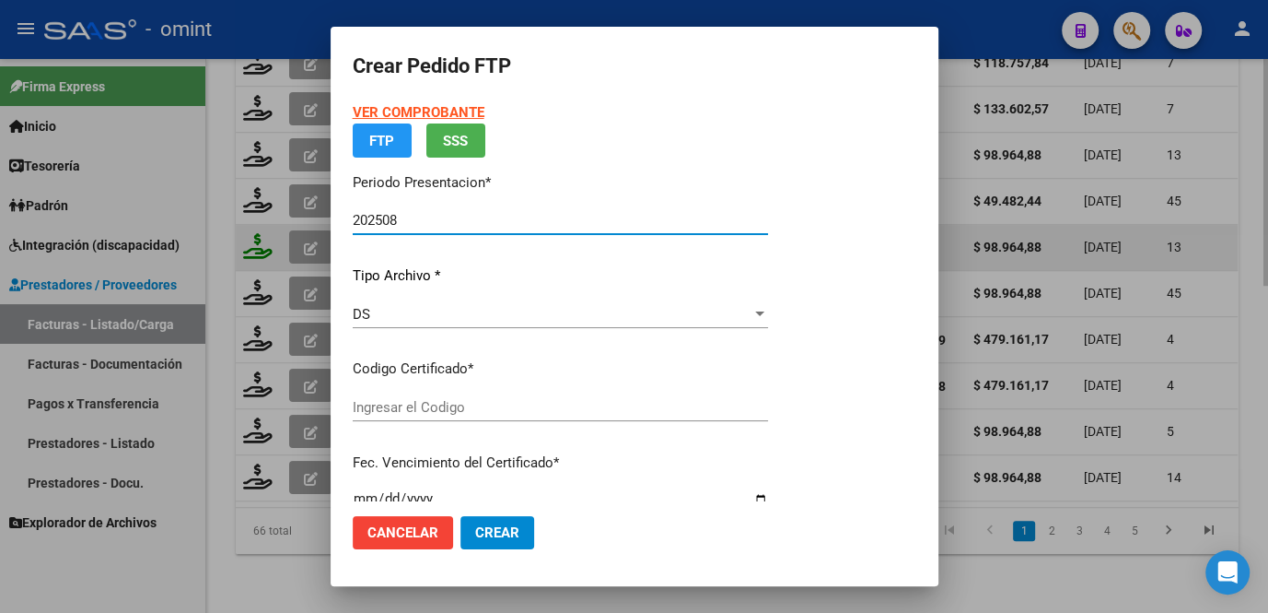
type input "2498941906"
type input "2025-09-25"
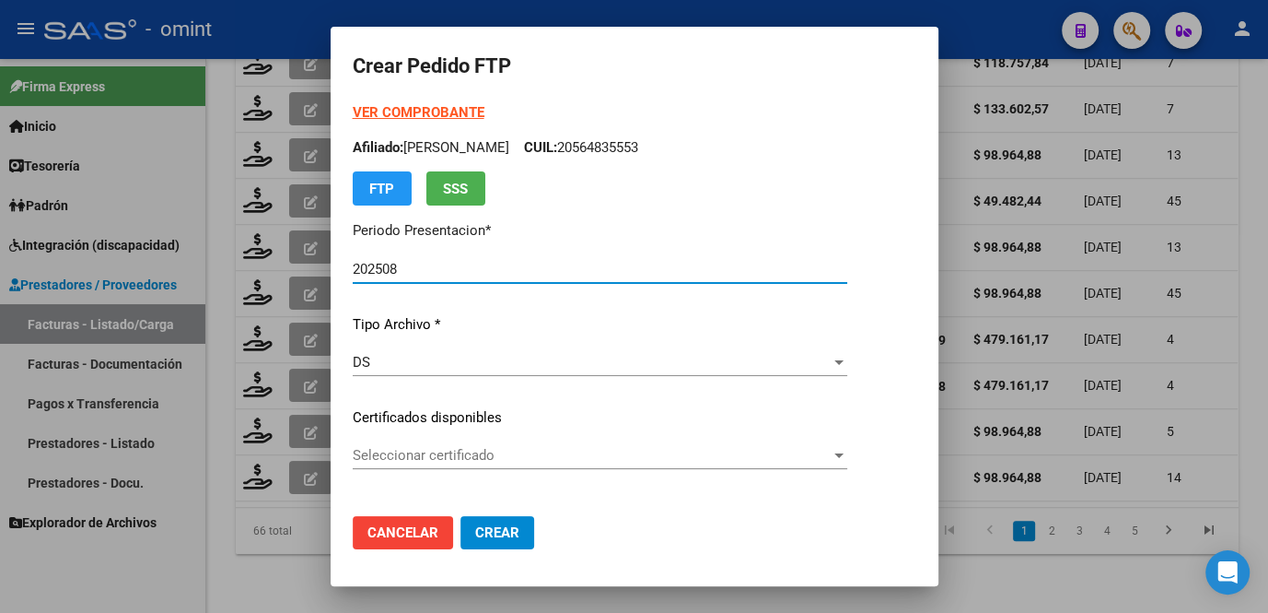
scroll to position [83, 0]
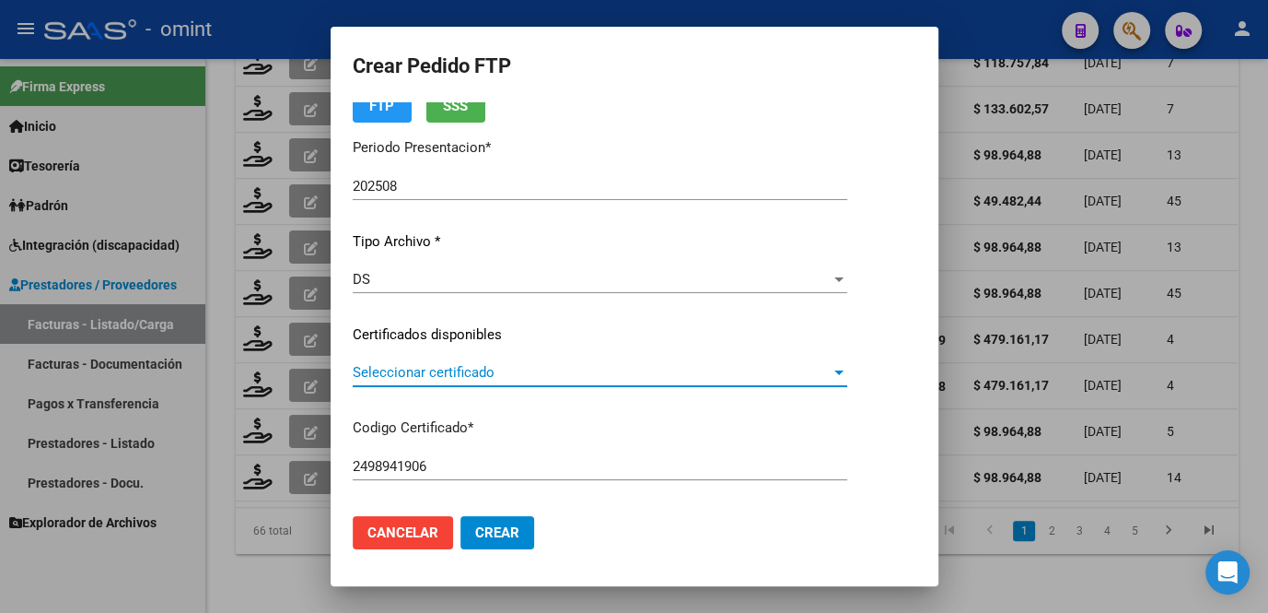
click at [462, 371] on span "Seleccionar certificado" at bounding box center [592, 372] width 478 height 17
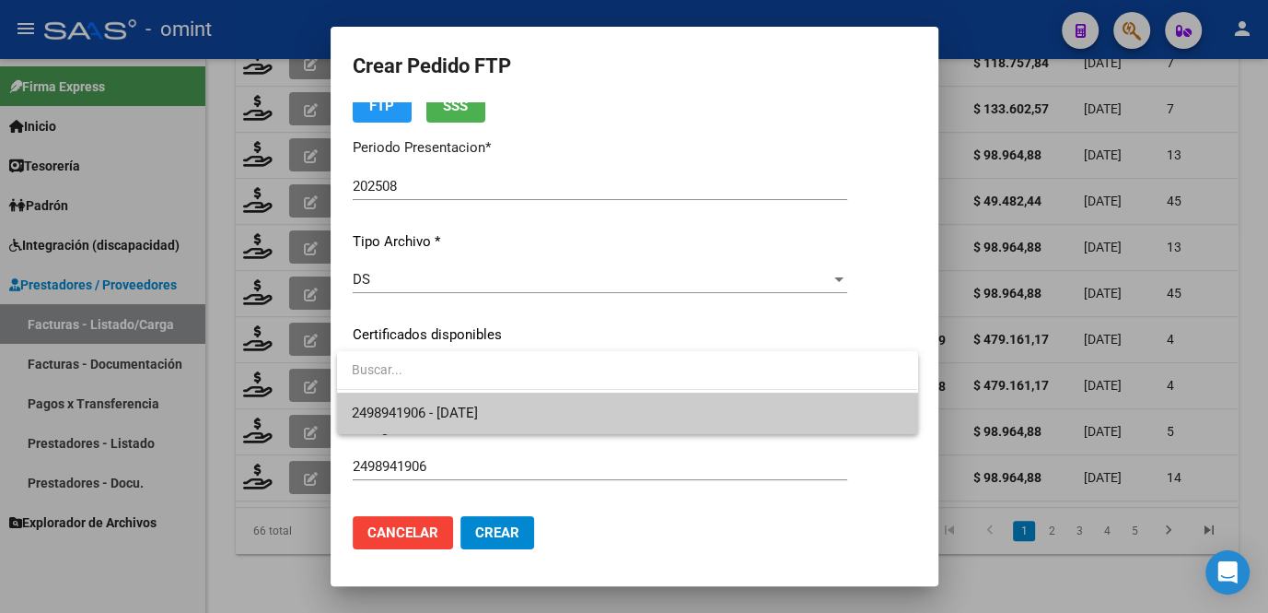
click at [435, 404] on span "2498941906 - 2025-09-25" at bounding box center [415, 412] width 126 height 17
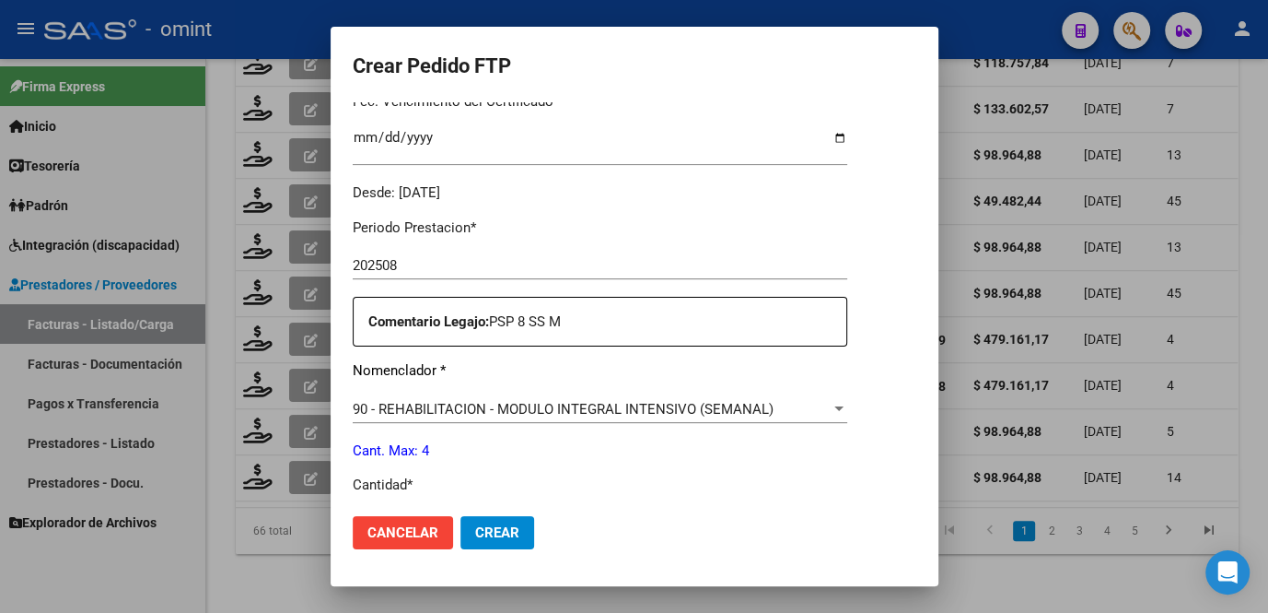
scroll to position [670, 0]
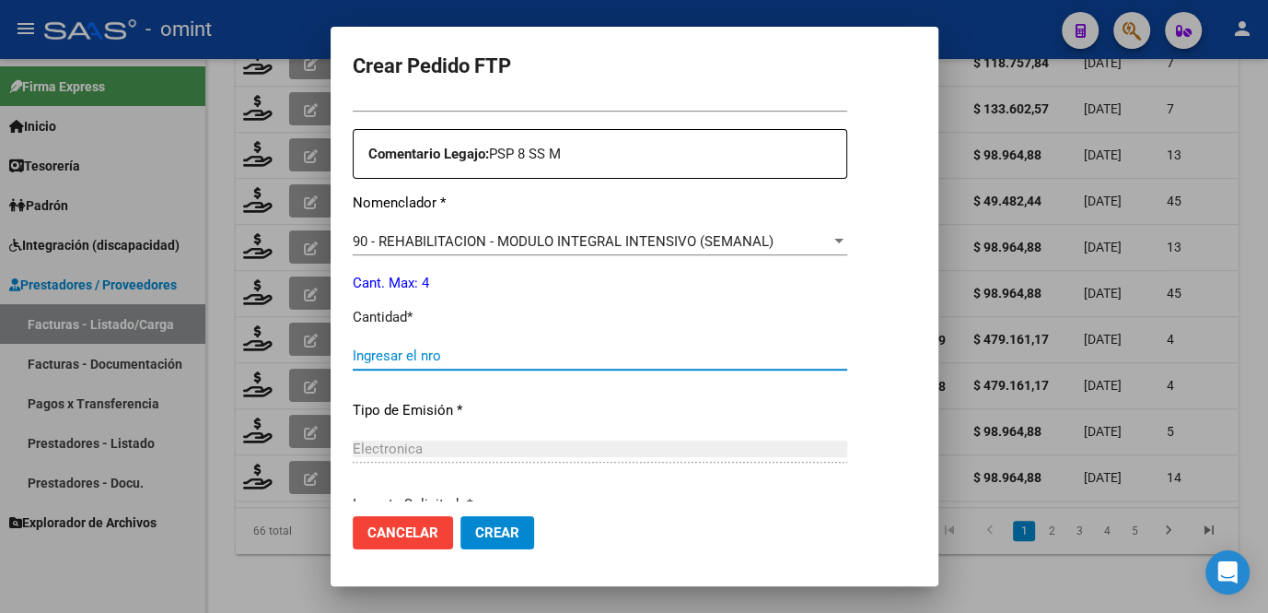
click at [452, 356] on input "Ingresar el nro" at bounding box center [600, 355] width 495 height 17
type input "4"
click at [531, 537] on button "Crear" at bounding box center [498, 532] width 74 height 33
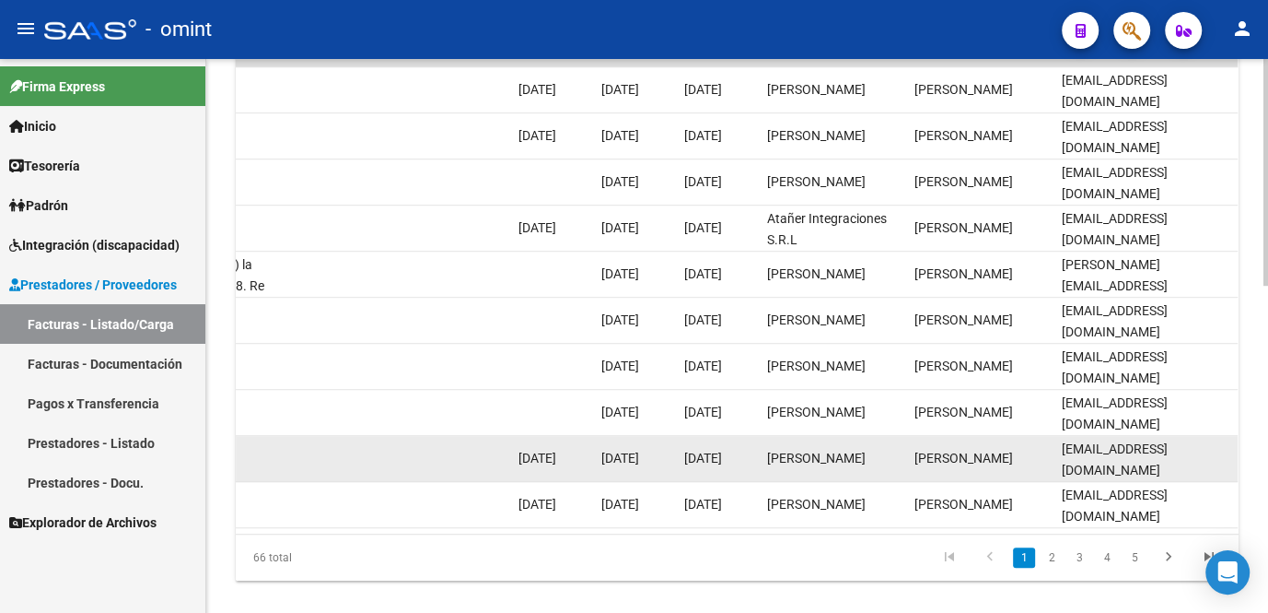
scroll to position [797, 0]
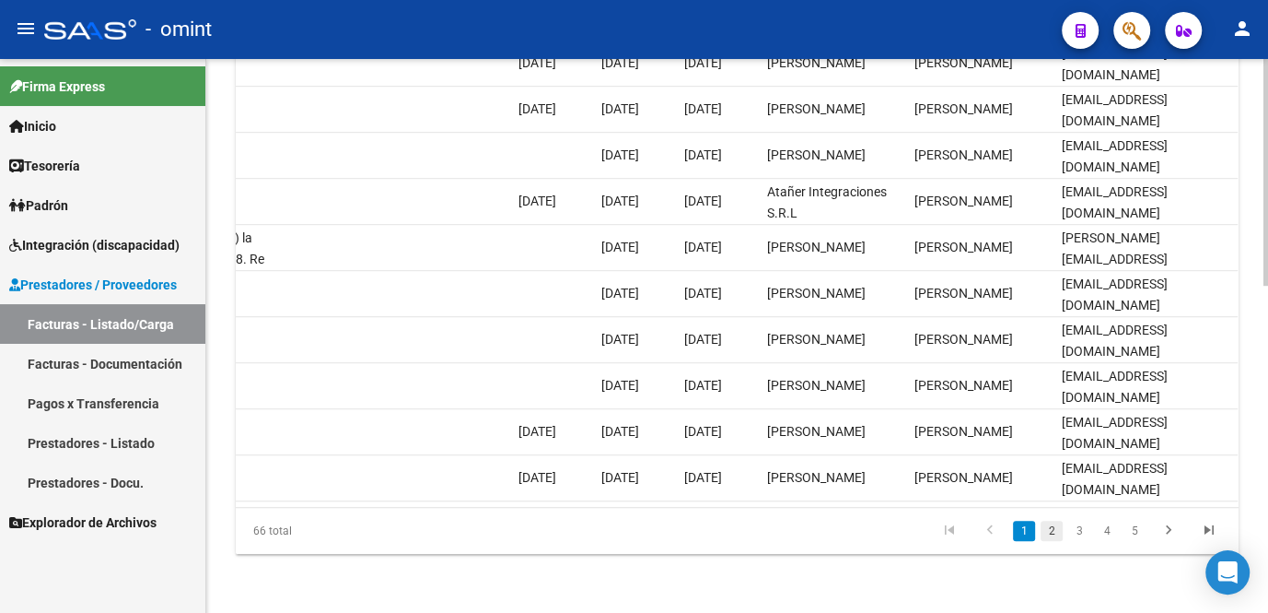
click at [1051, 534] on link "2" at bounding box center [1052, 530] width 22 height 20
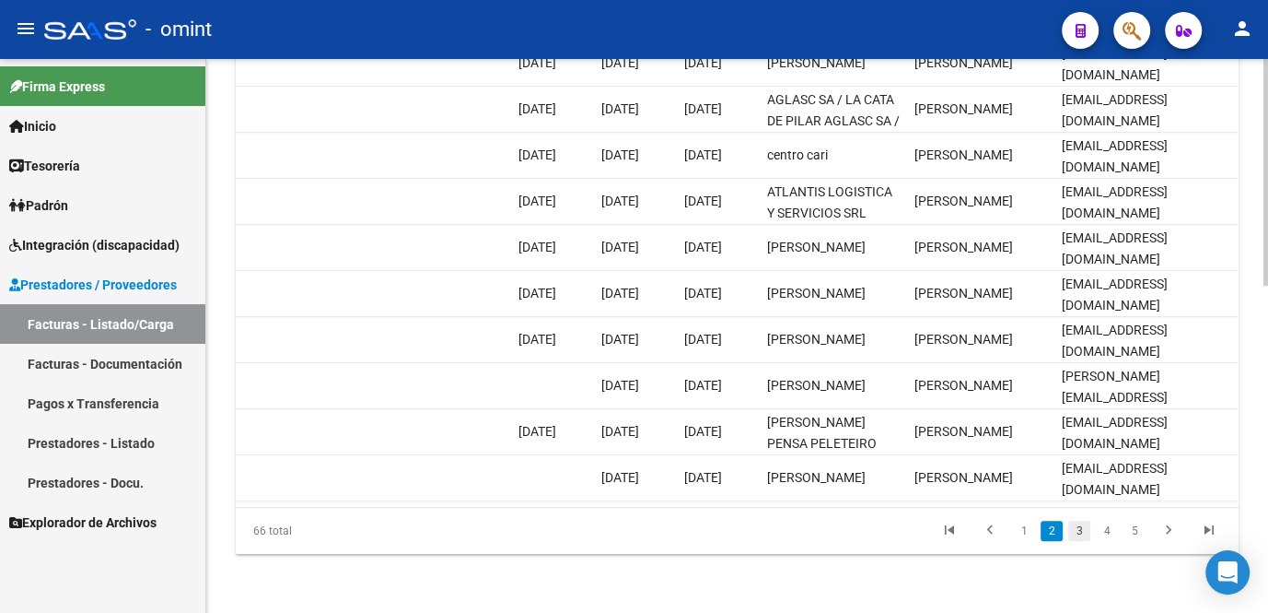
click at [1073, 536] on link "3" at bounding box center [1080, 530] width 22 height 20
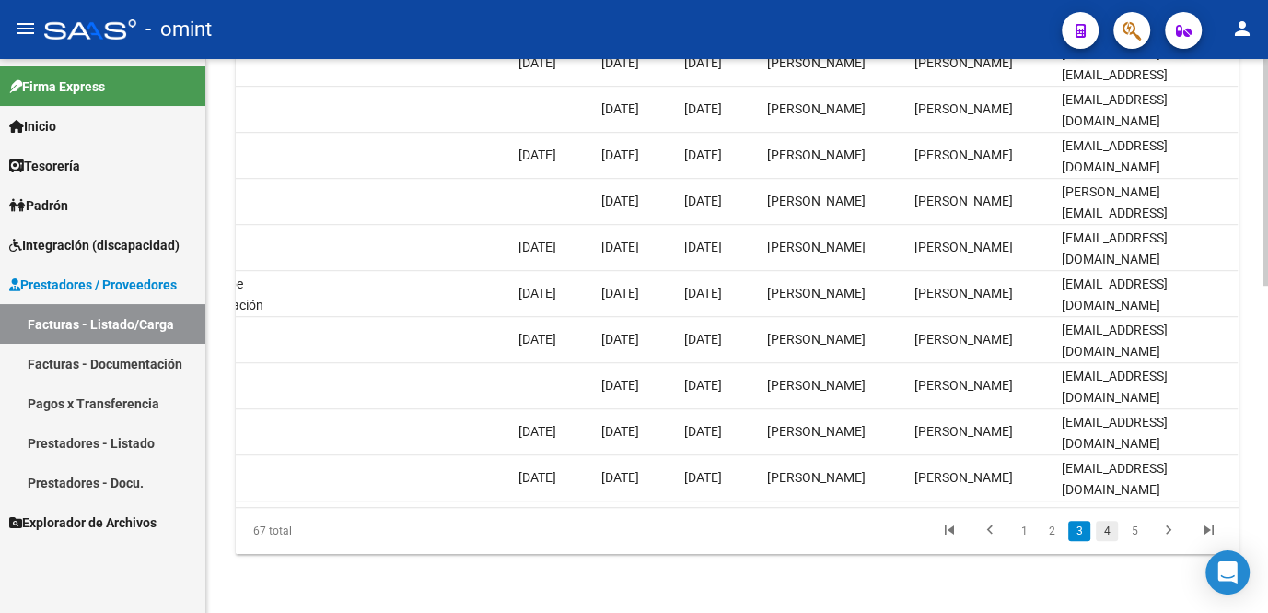
click at [1103, 537] on link "4" at bounding box center [1107, 530] width 22 height 20
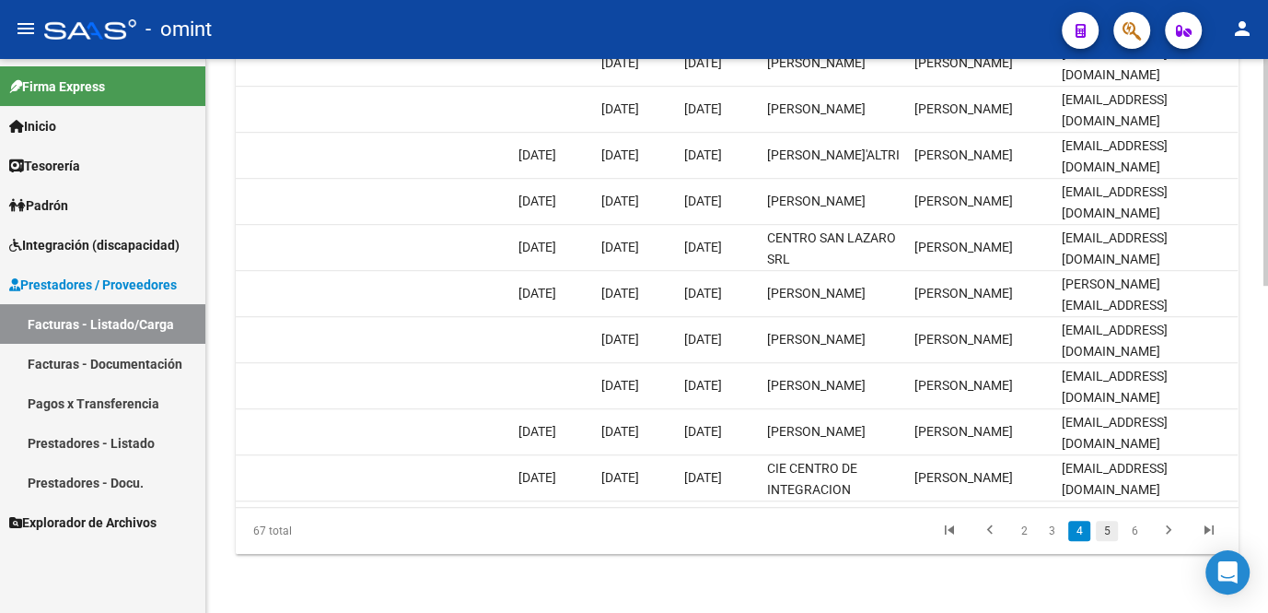
click at [1103, 535] on link "5" at bounding box center [1107, 530] width 22 height 20
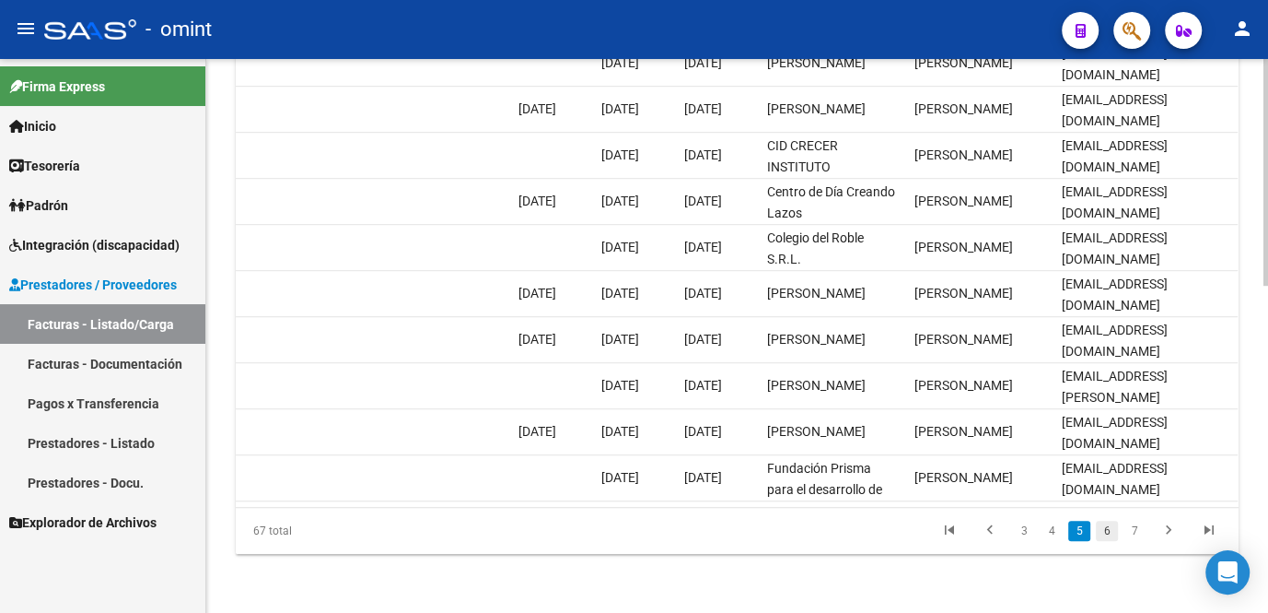
click at [1112, 534] on link "6" at bounding box center [1107, 530] width 22 height 20
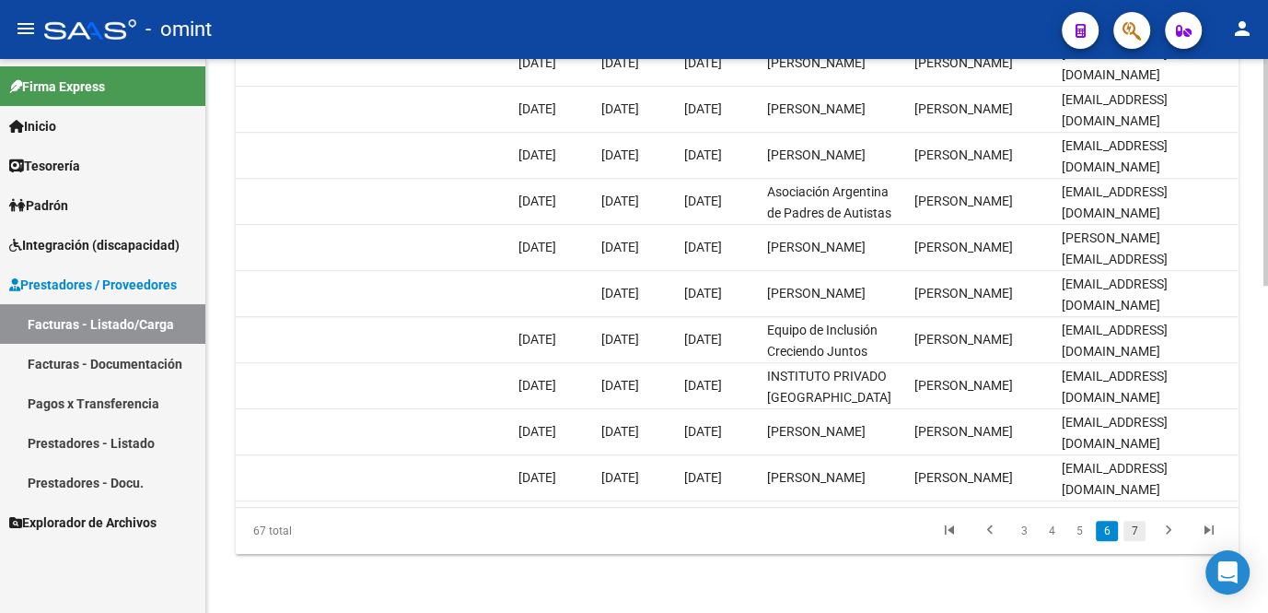
click at [1133, 534] on link "7" at bounding box center [1135, 530] width 22 height 20
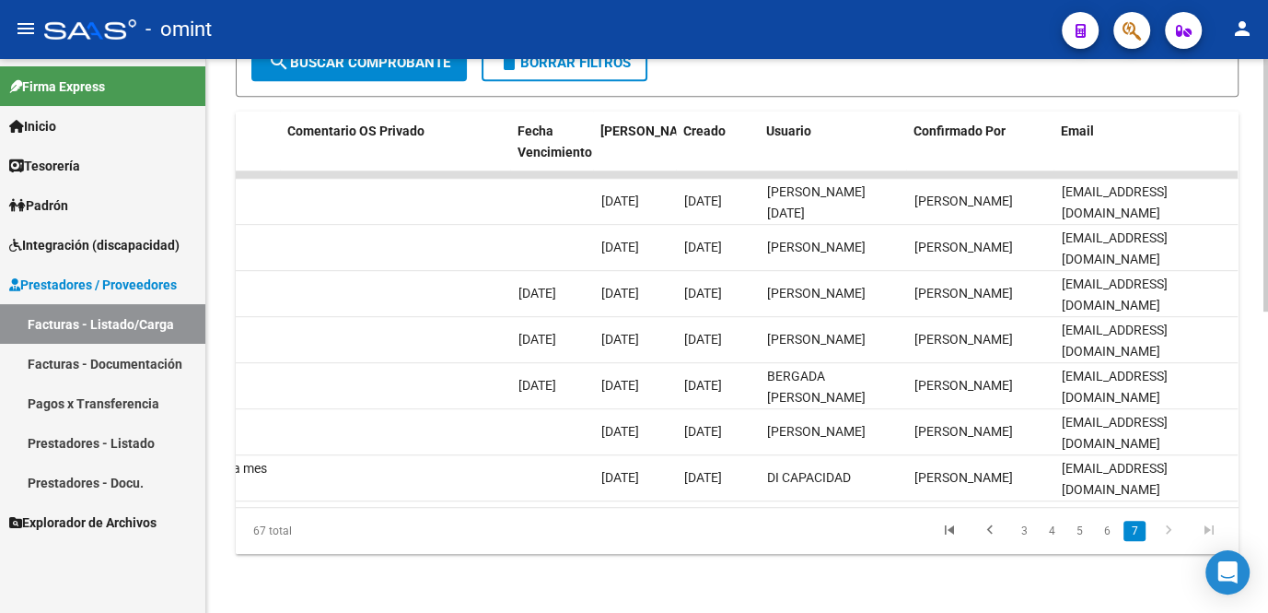
scroll to position [659, 0]
click at [1169, 531] on icon "go to next page" at bounding box center [1169, 532] width 24 height 22
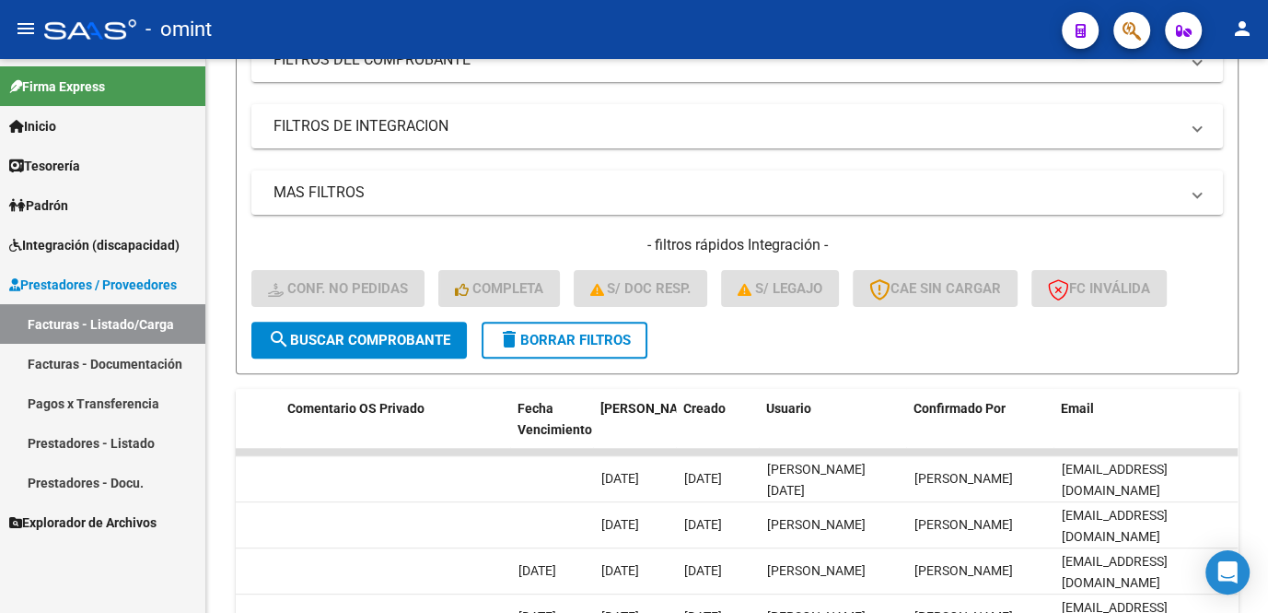
scroll to position [240, 0]
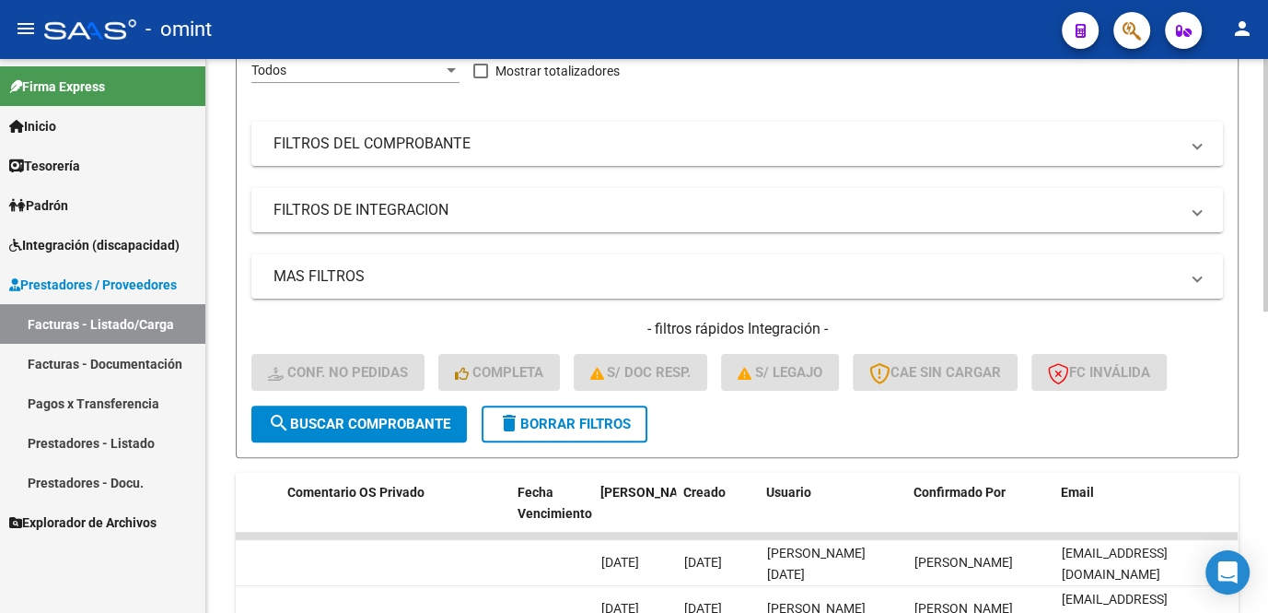
click at [571, 442] on button "delete Borrar Filtros" at bounding box center [565, 423] width 166 height 37
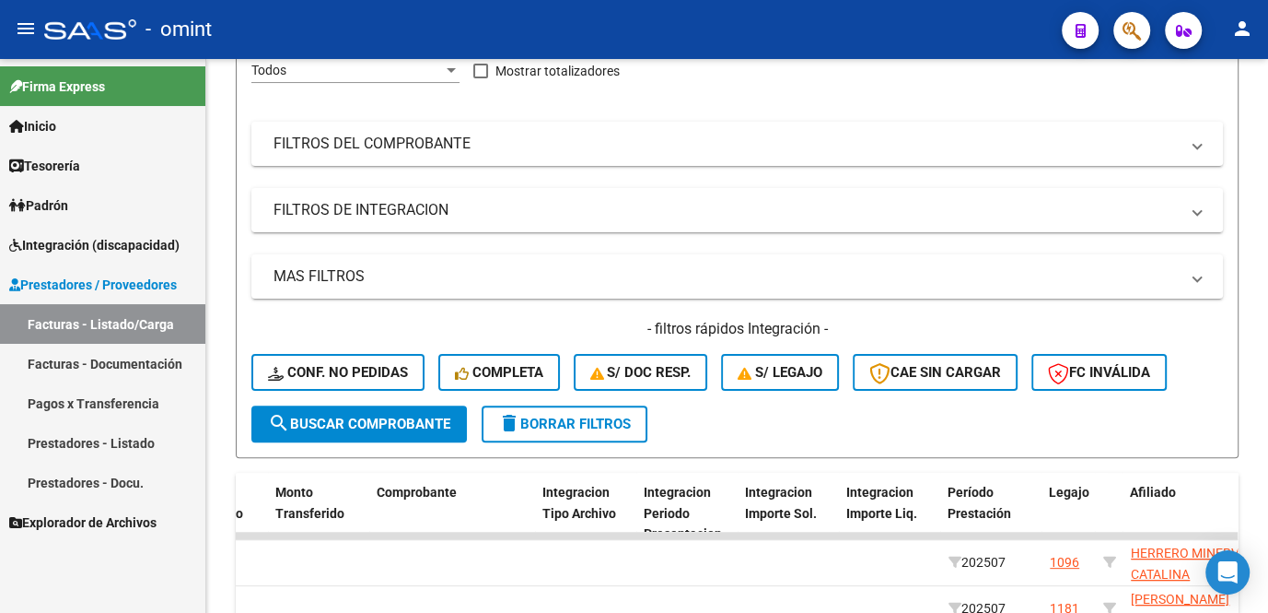
click at [98, 254] on span "Integración (discapacidad)" at bounding box center [94, 245] width 170 height 20
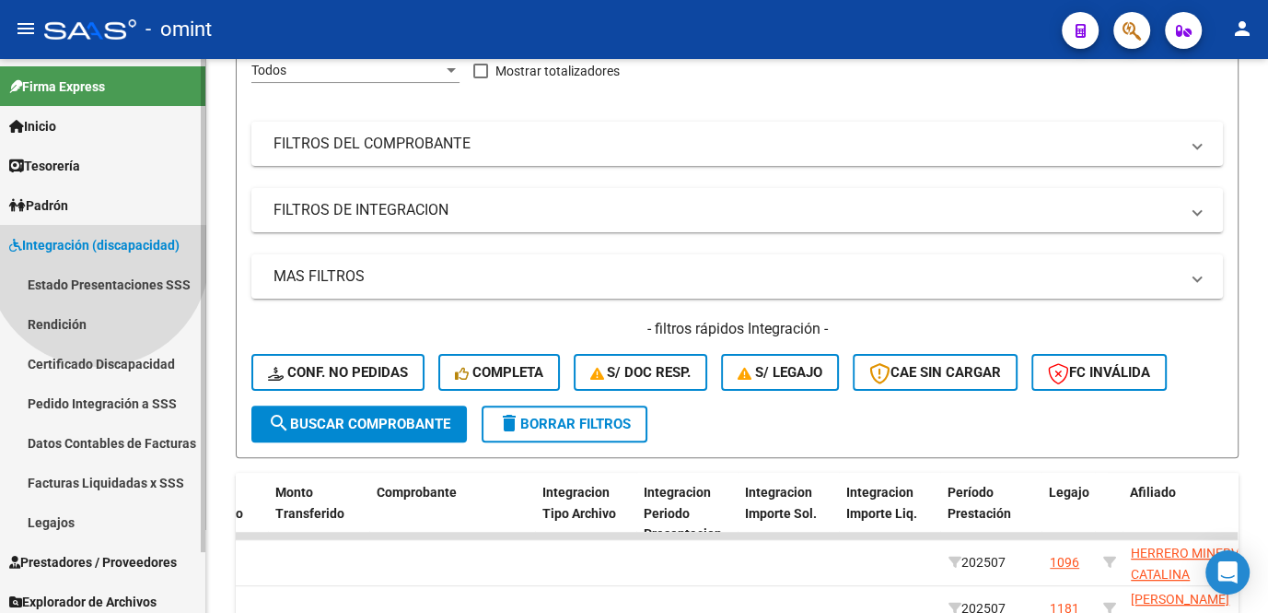
click at [110, 248] on span "Integración (discapacidad)" at bounding box center [94, 245] width 170 height 20
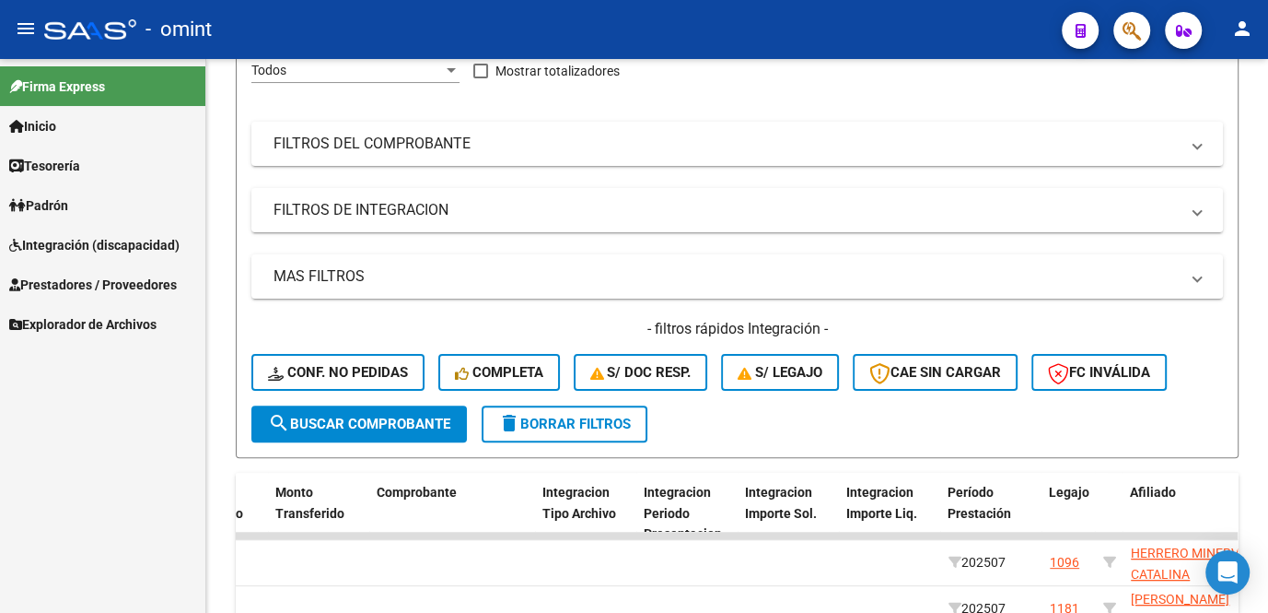
click at [97, 243] on span "Integración (discapacidad)" at bounding box center [94, 245] width 170 height 20
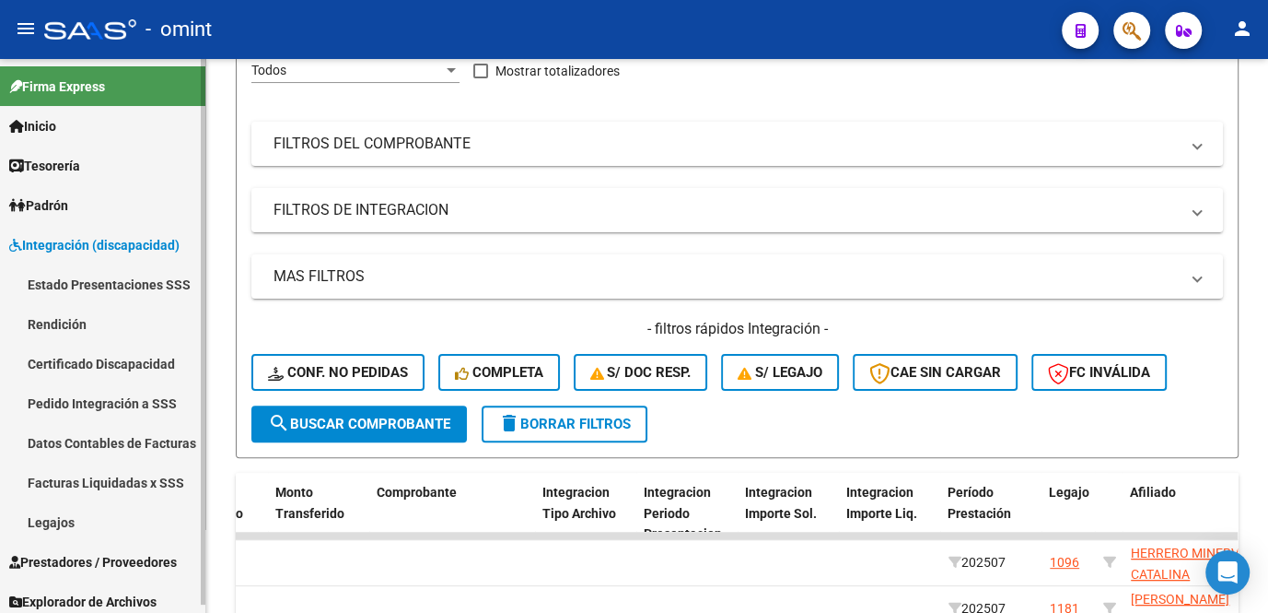
click at [81, 488] on link "Facturas Liquidadas x SSS" at bounding box center [102, 482] width 205 height 40
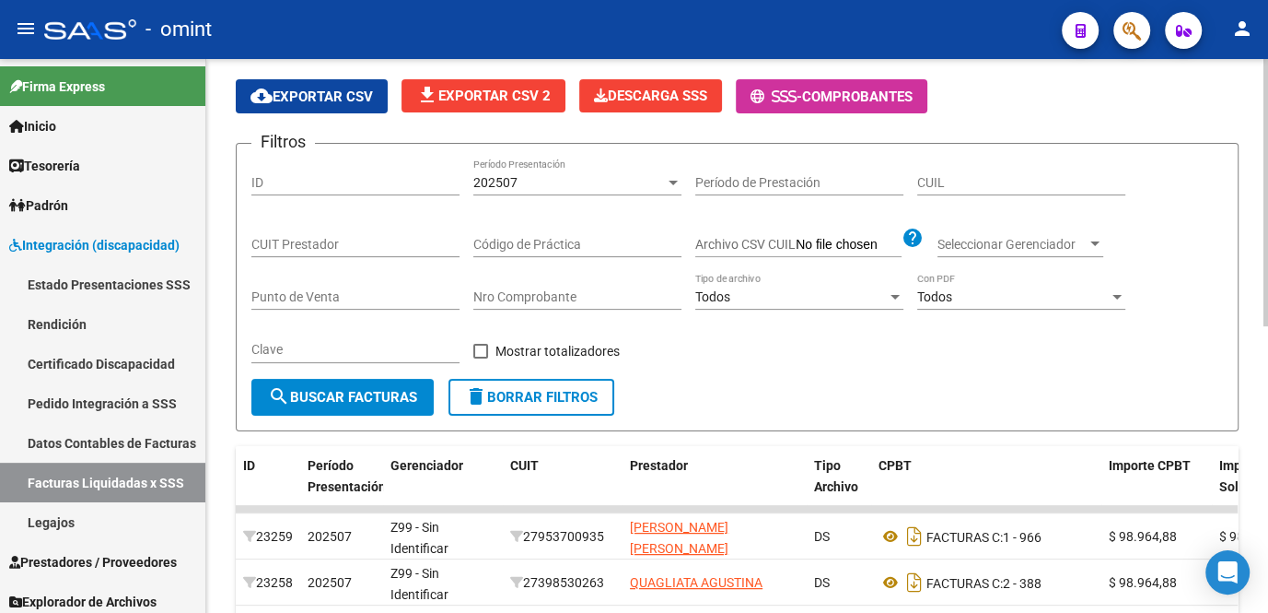
scroll to position [240, 0]
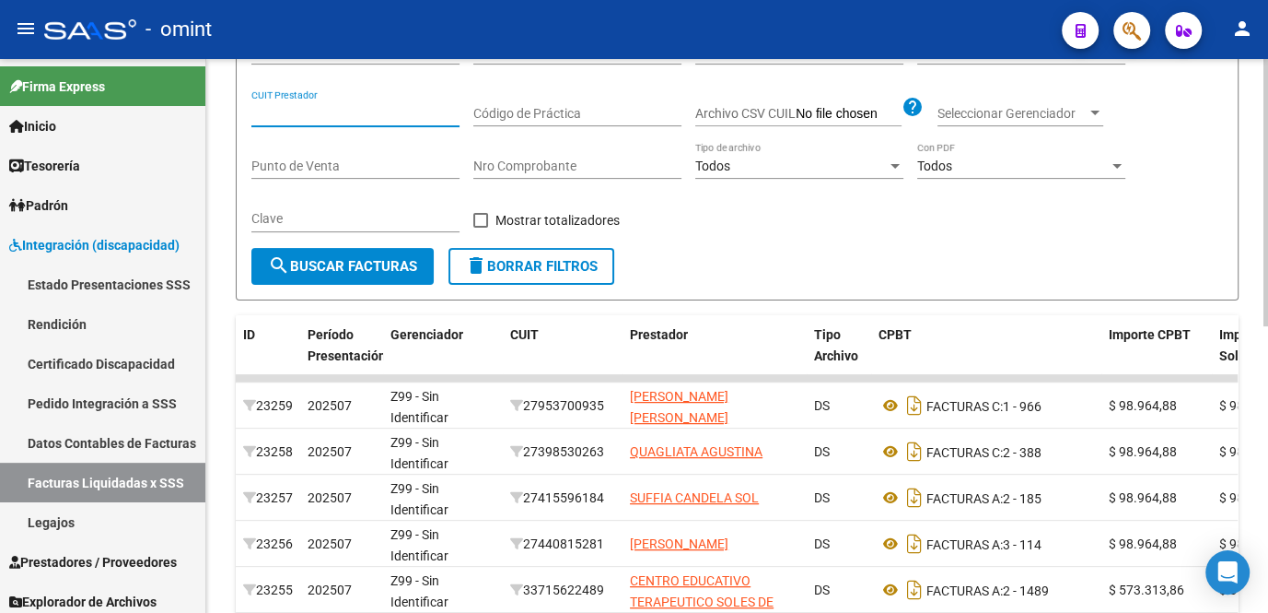
click at [317, 110] on input "CUIT Prestador" at bounding box center [355, 114] width 208 height 16
paste input "30-71496918-4"
type input "30-71496918-4"
click at [324, 249] on button "search Buscar Facturas" at bounding box center [342, 266] width 182 height 37
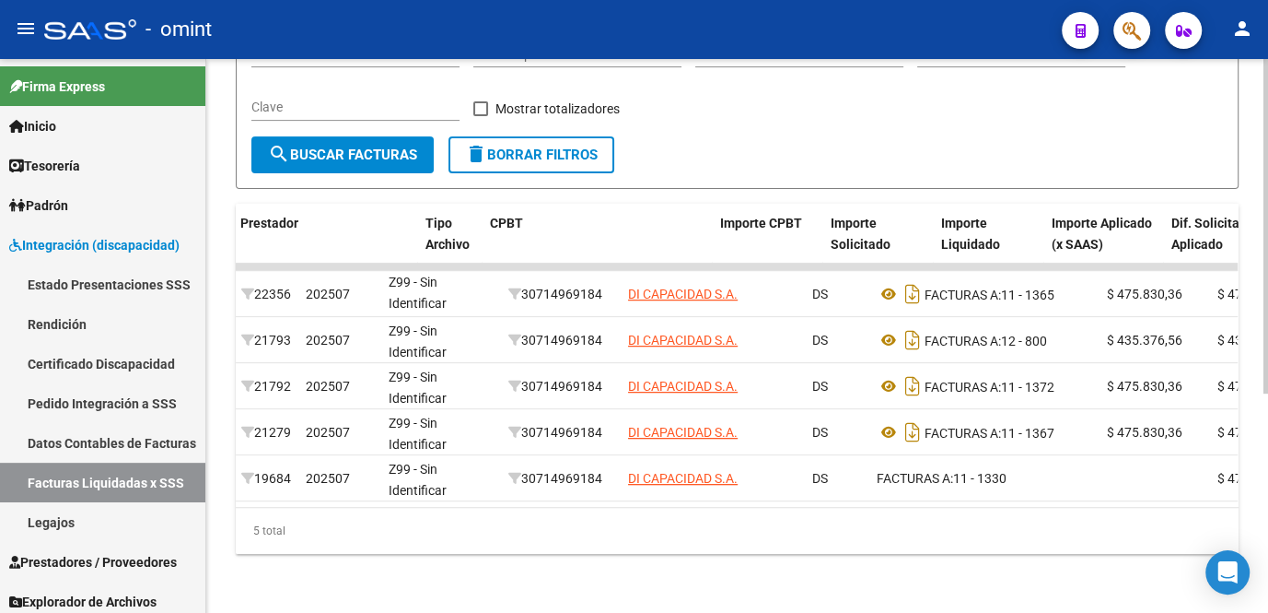
scroll to position [0, 0]
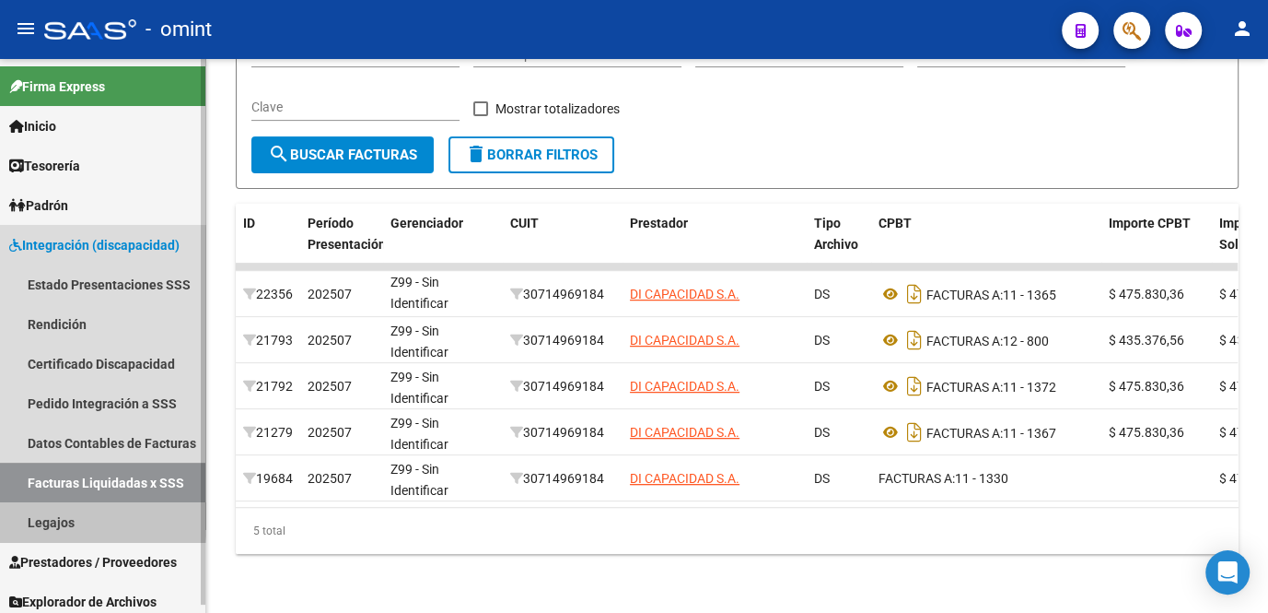
click at [44, 512] on link "Legajos" at bounding box center [102, 522] width 205 height 40
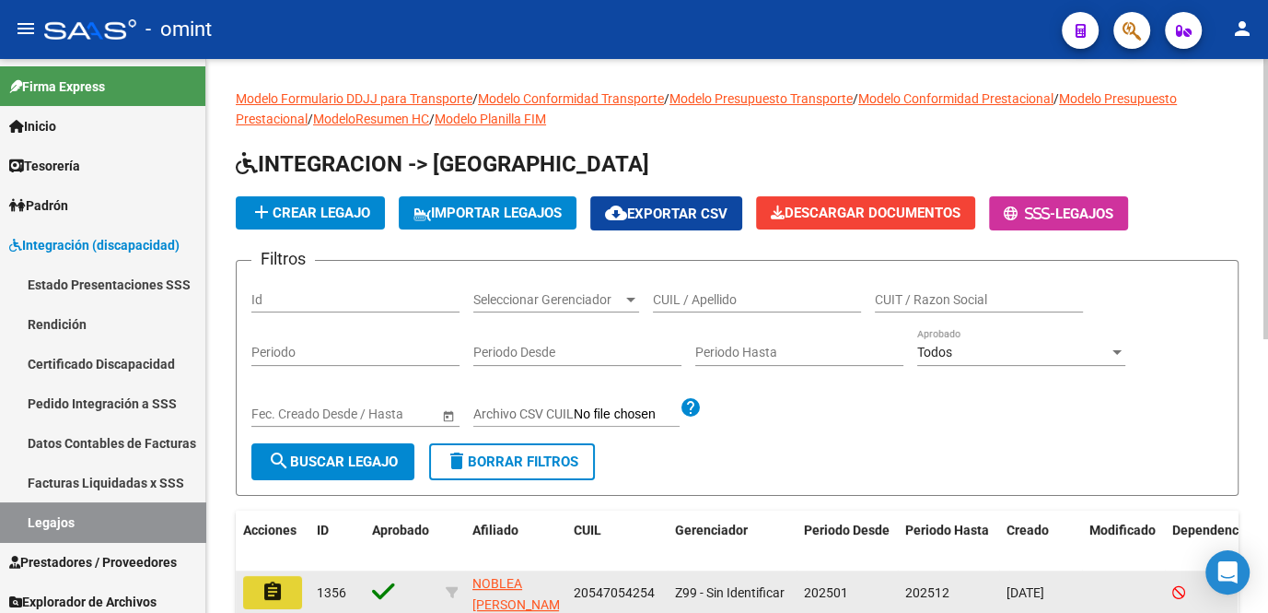
click at [276, 591] on mat-icon "assignment" at bounding box center [273, 591] width 22 height 22
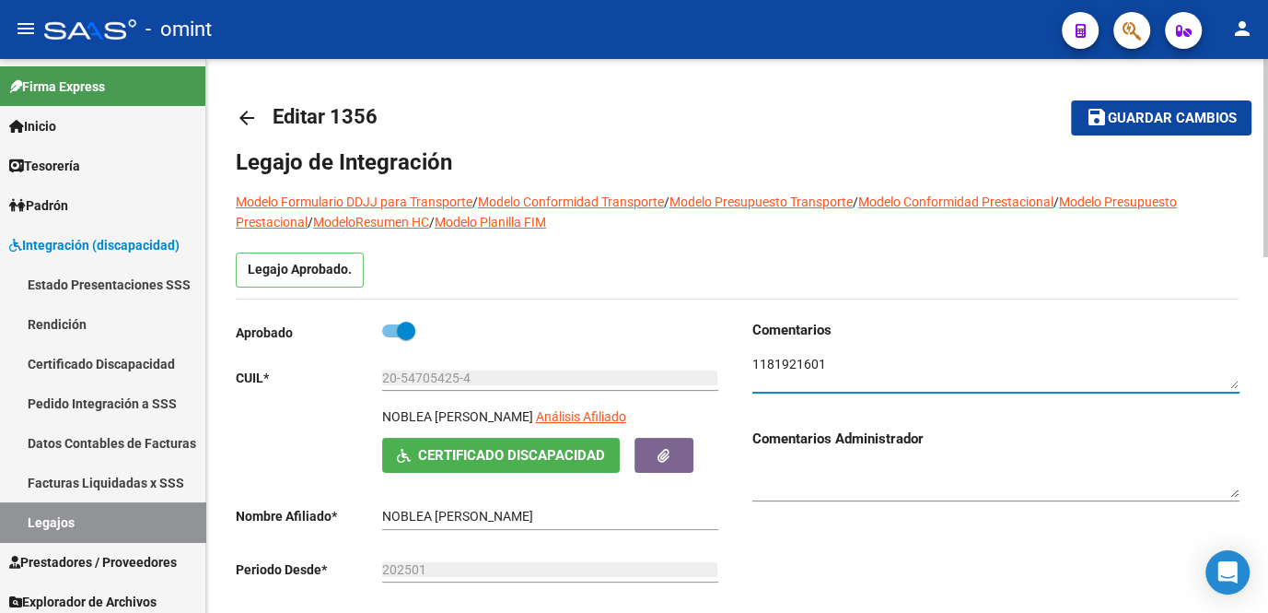
click at [801, 365] on textarea at bounding box center [996, 372] width 487 height 35
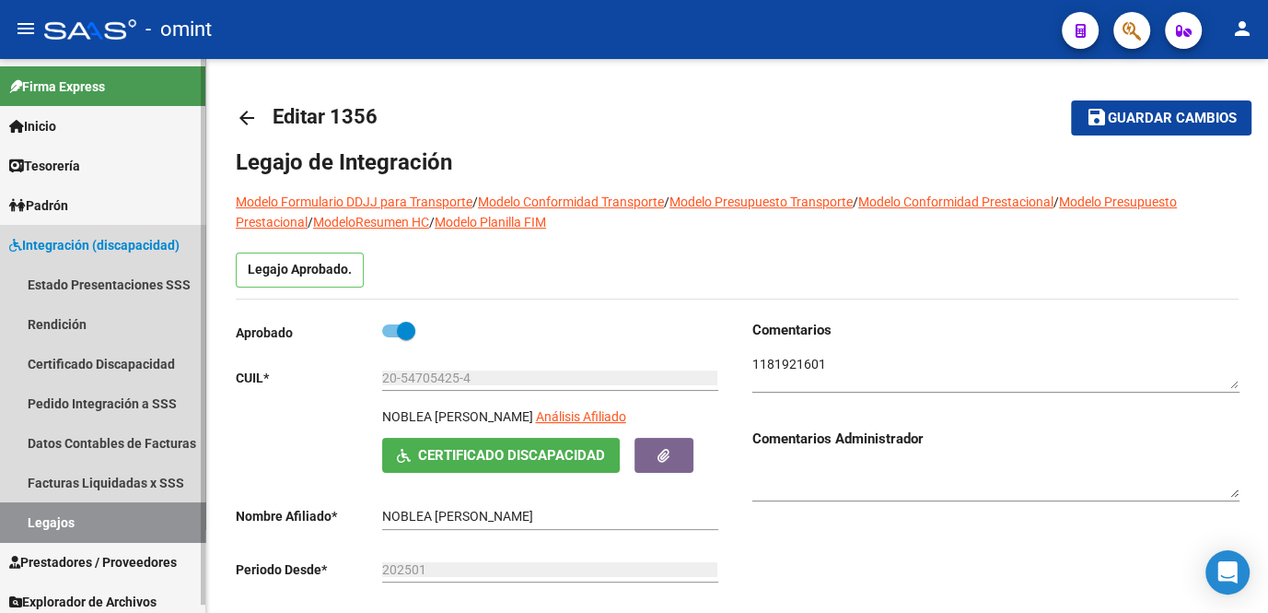
click at [96, 524] on link "Legajos" at bounding box center [102, 522] width 205 height 40
